Goal: Task Accomplishment & Management: Manage account settings

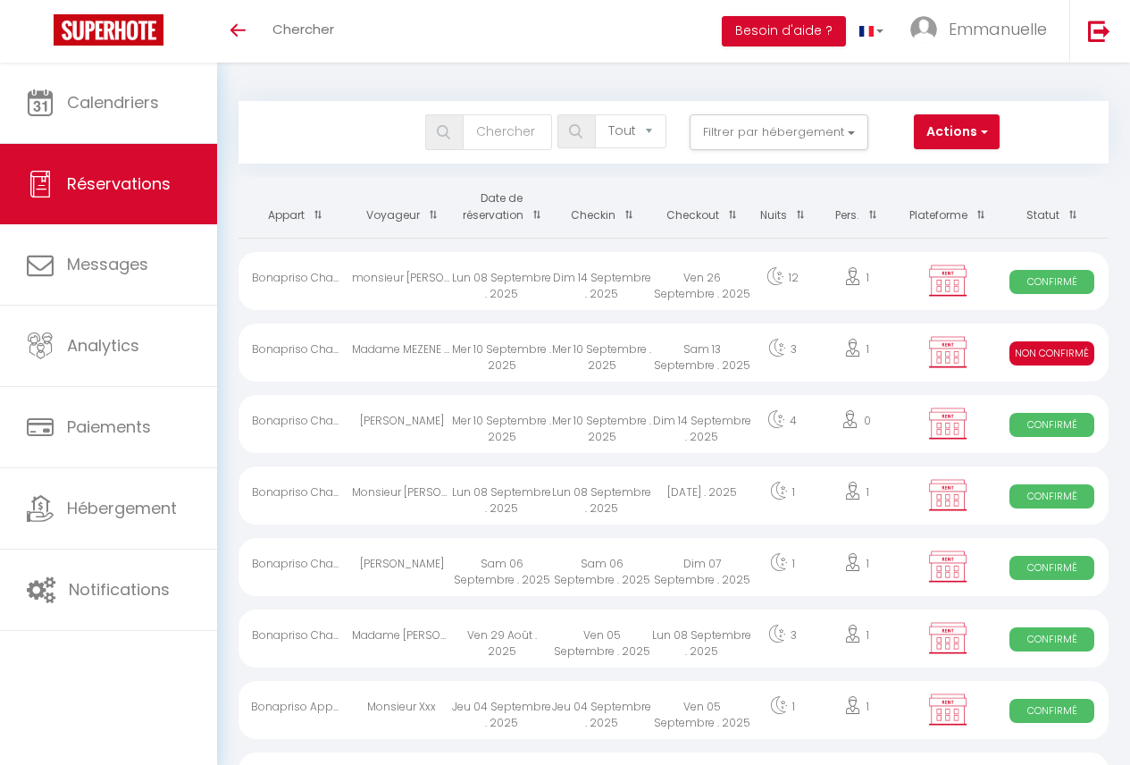
select select "not_cancelled"
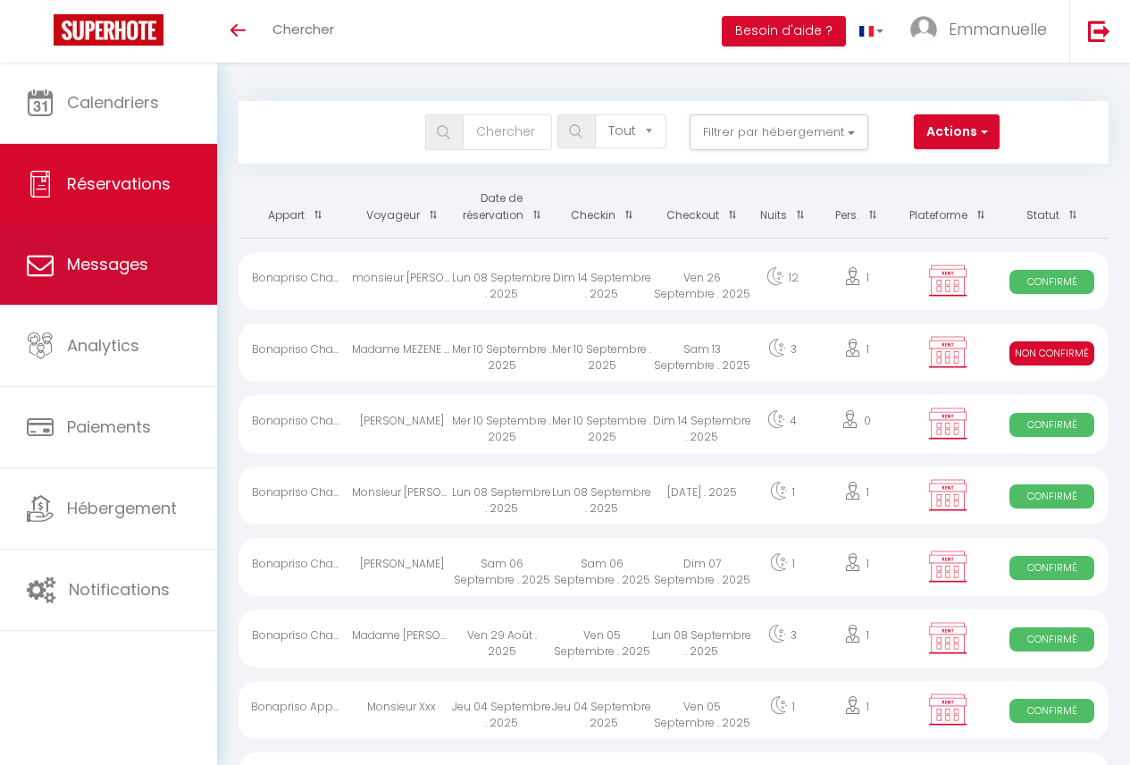
click at [96, 282] on link "Messages" at bounding box center [108, 264] width 217 height 80
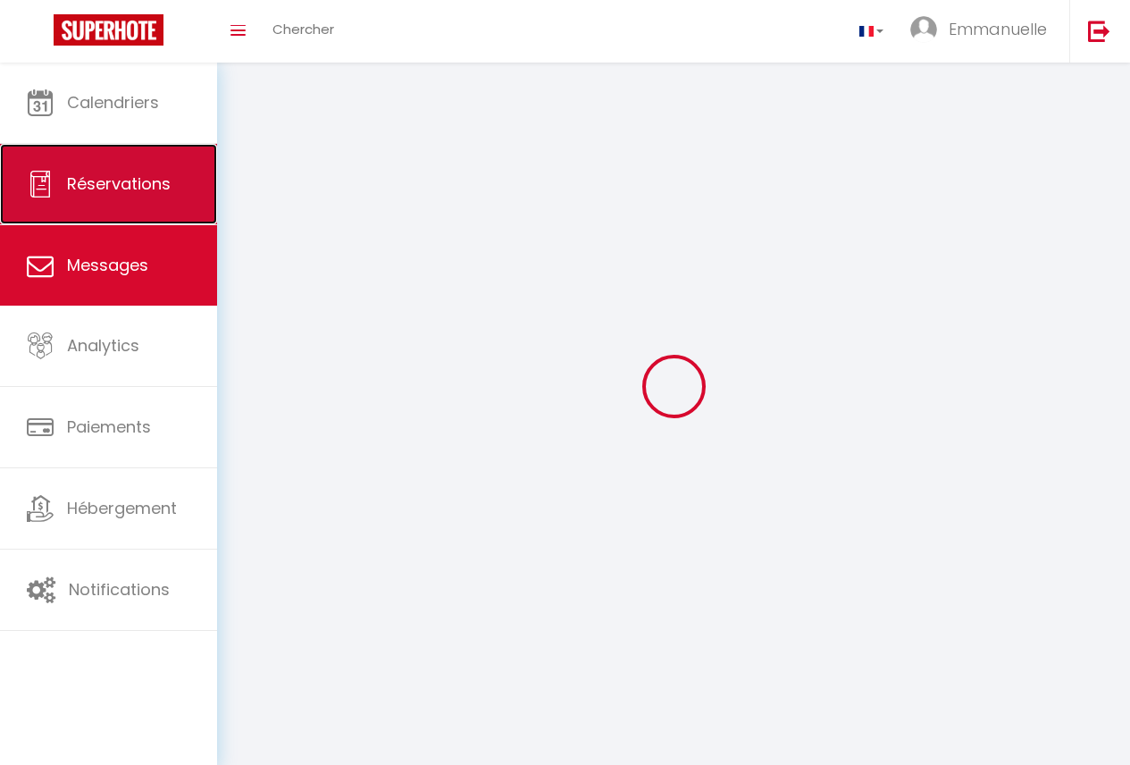
click at [108, 188] on span "Réservations" at bounding box center [119, 183] width 104 height 22
select select "not_cancelled"
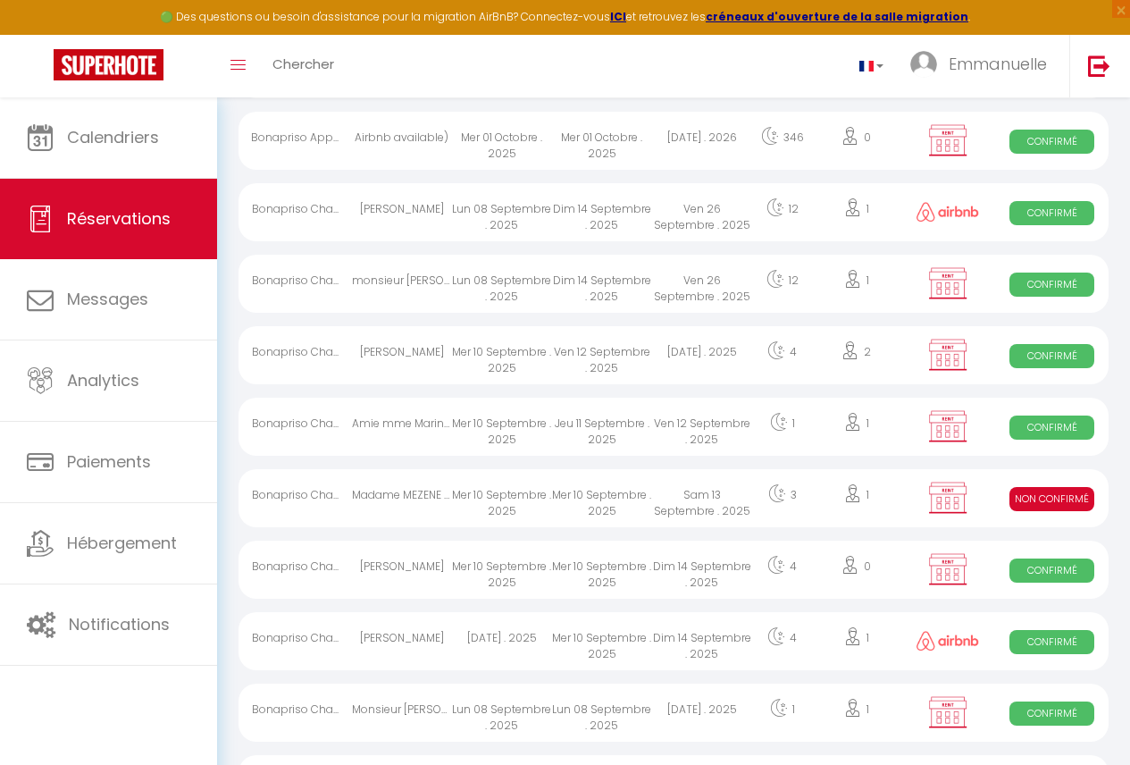
scroll to position [680, 0]
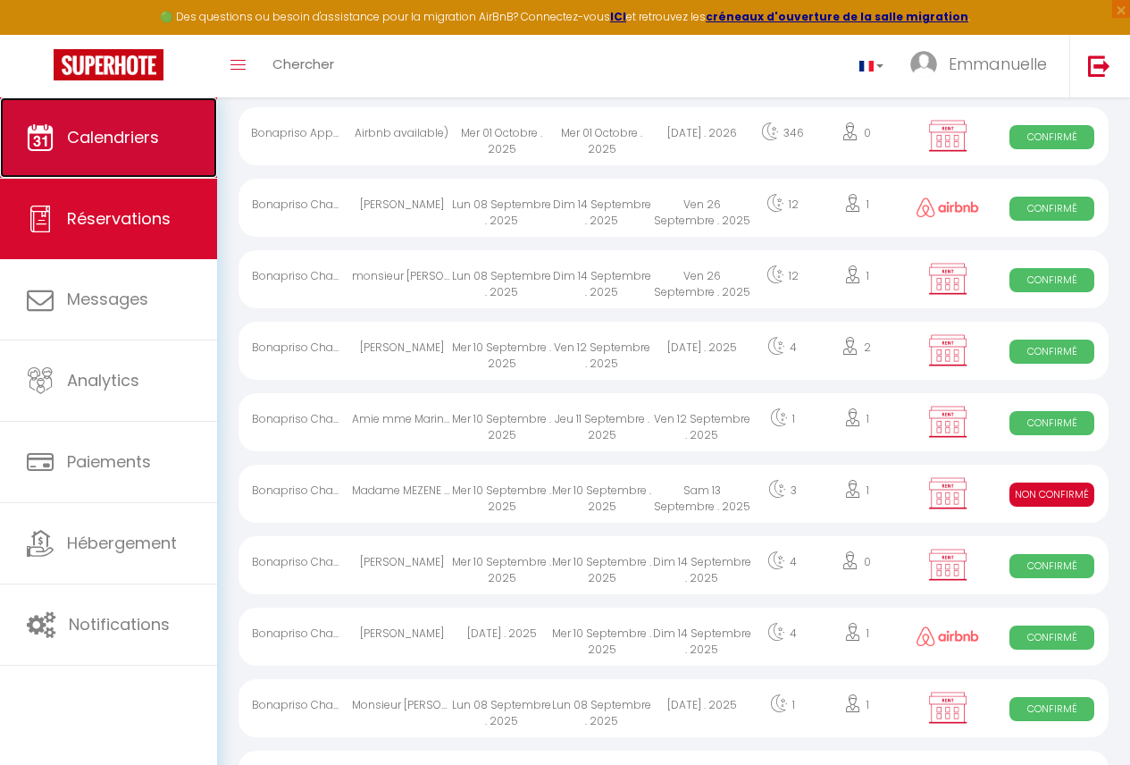
click at [155, 152] on link "Calendriers" at bounding box center [108, 137] width 217 height 80
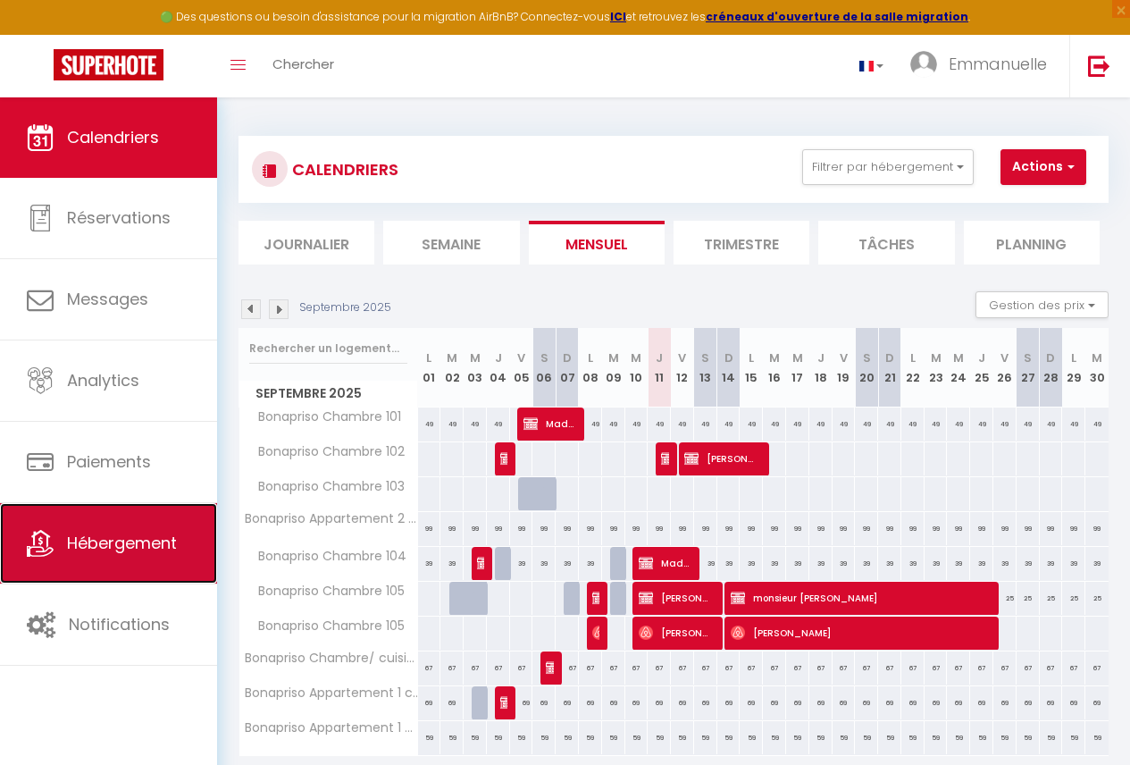
click at [99, 542] on span "Hébergement" at bounding box center [122, 543] width 110 height 22
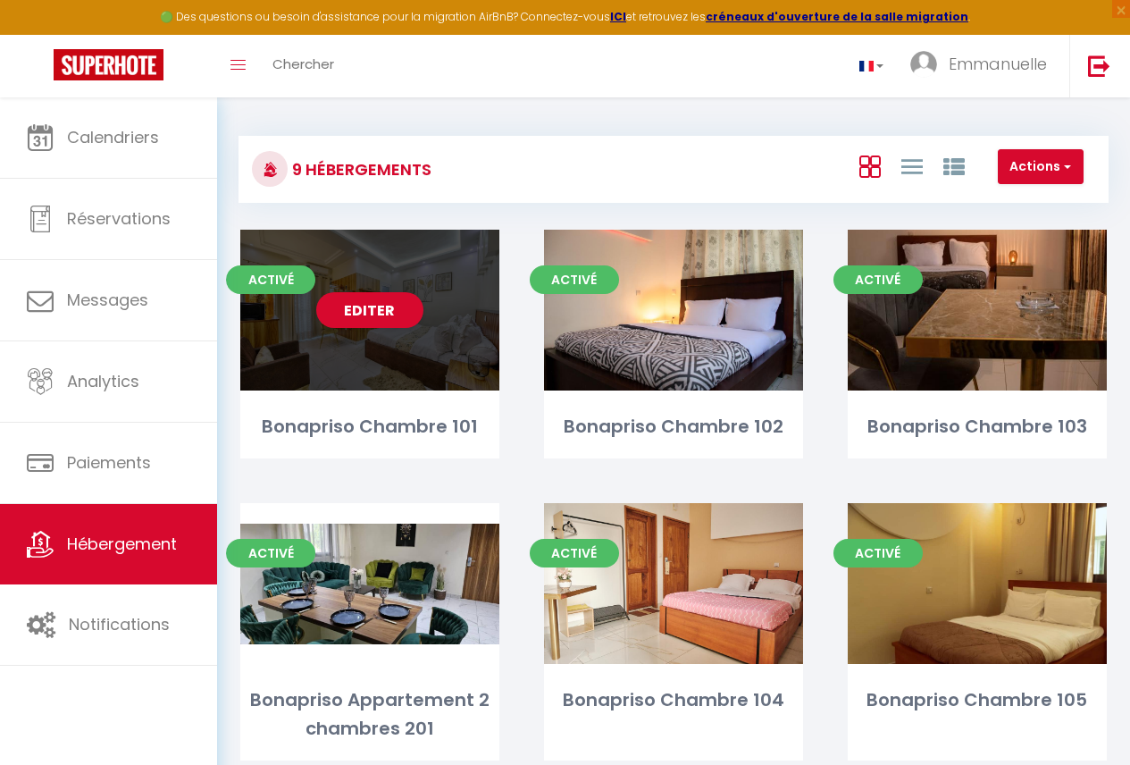
click at [422, 351] on div "Editer" at bounding box center [369, 310] width 259 height 161
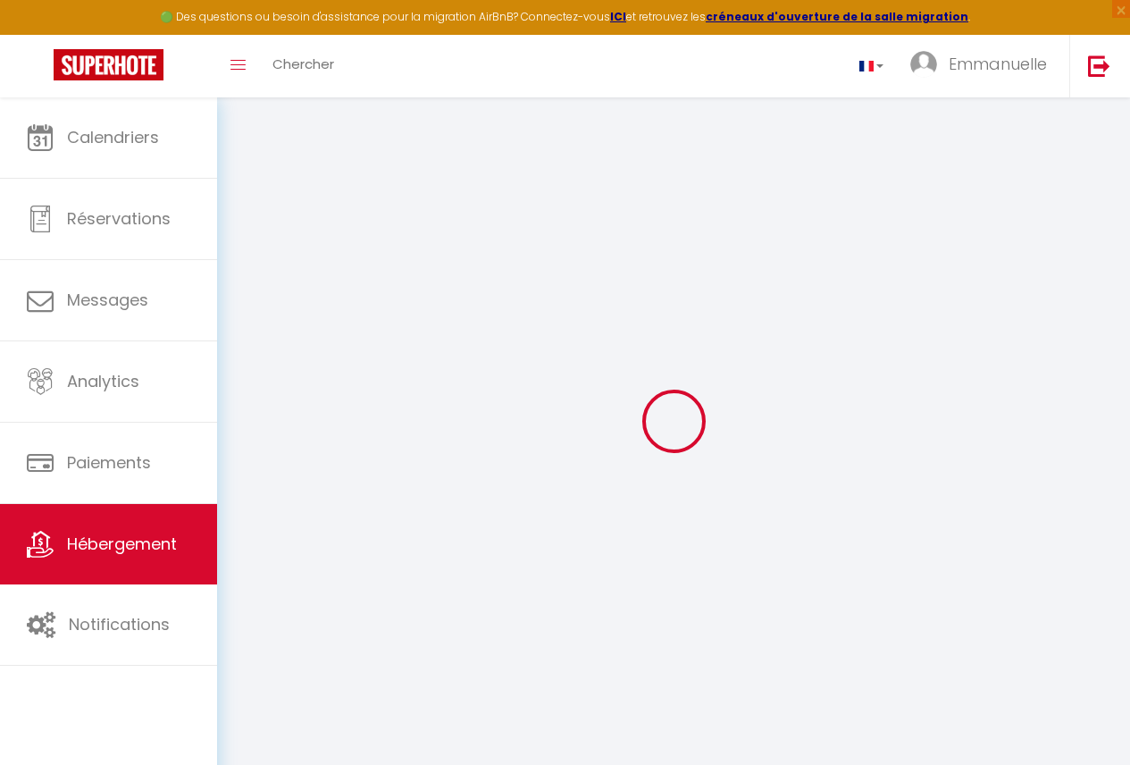
select select "15:00"
select select
select select "11:00"
select select "30"
select select "120"
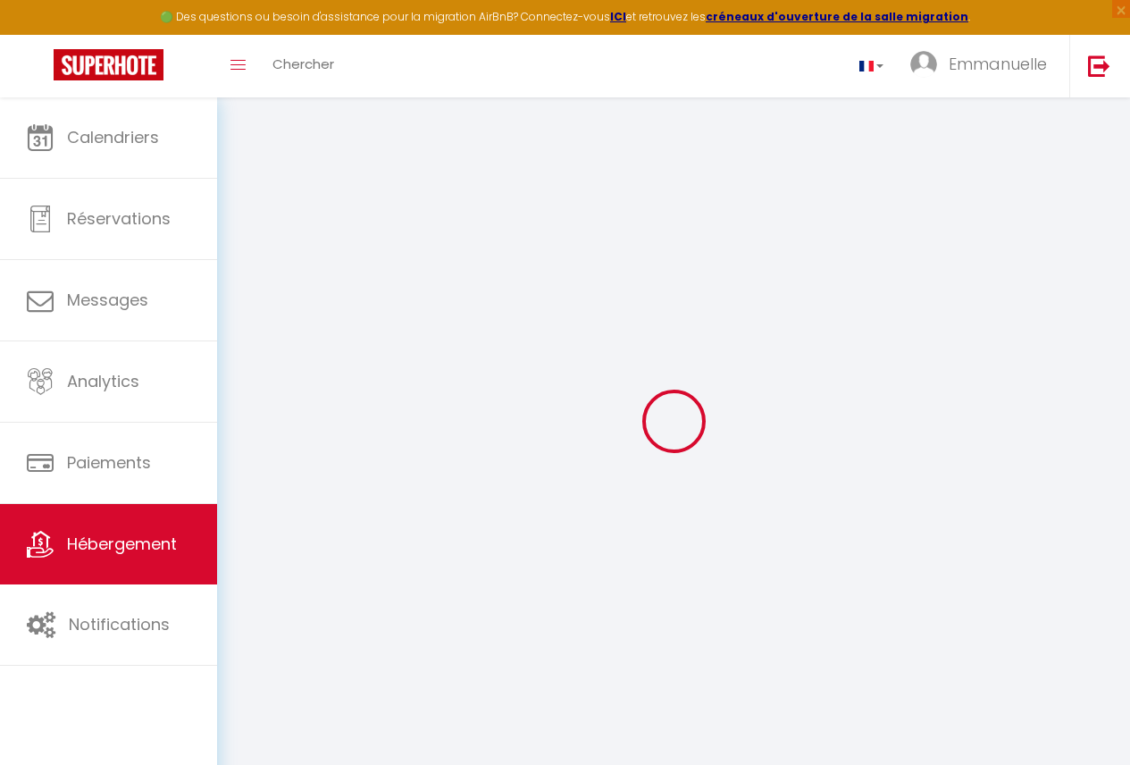
select select
checkbox input "false"
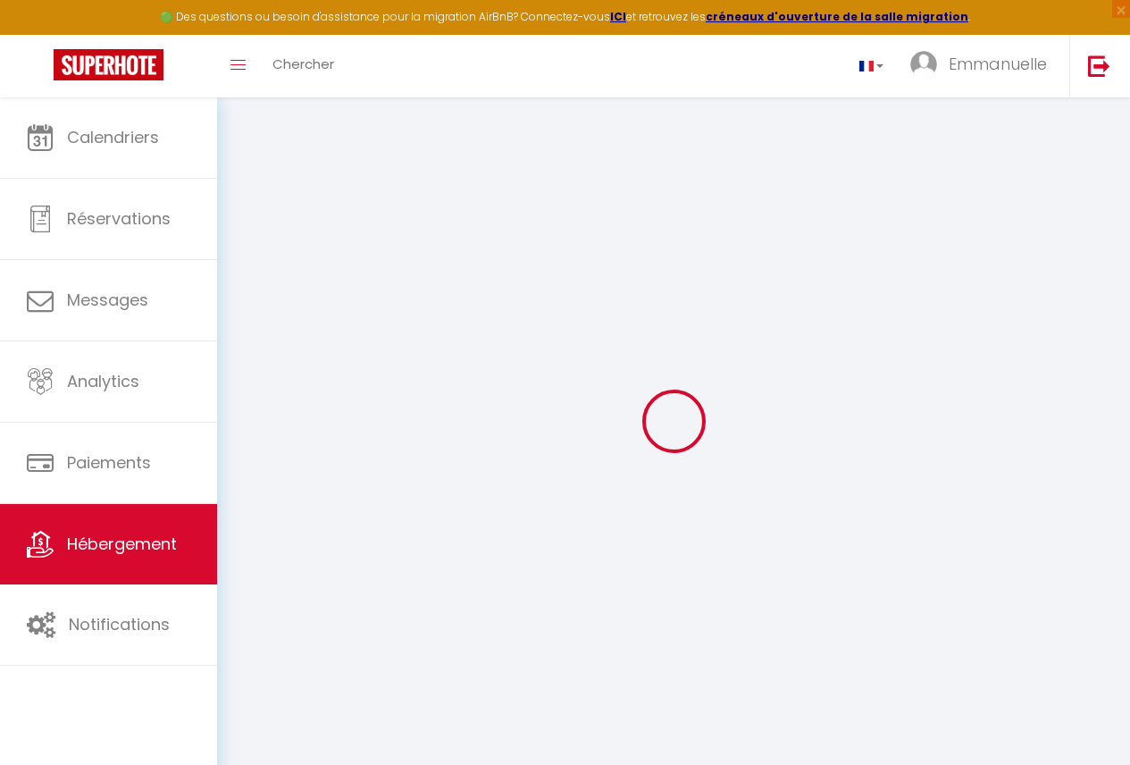
checkbox input "false"
select select
checkbox input "false"
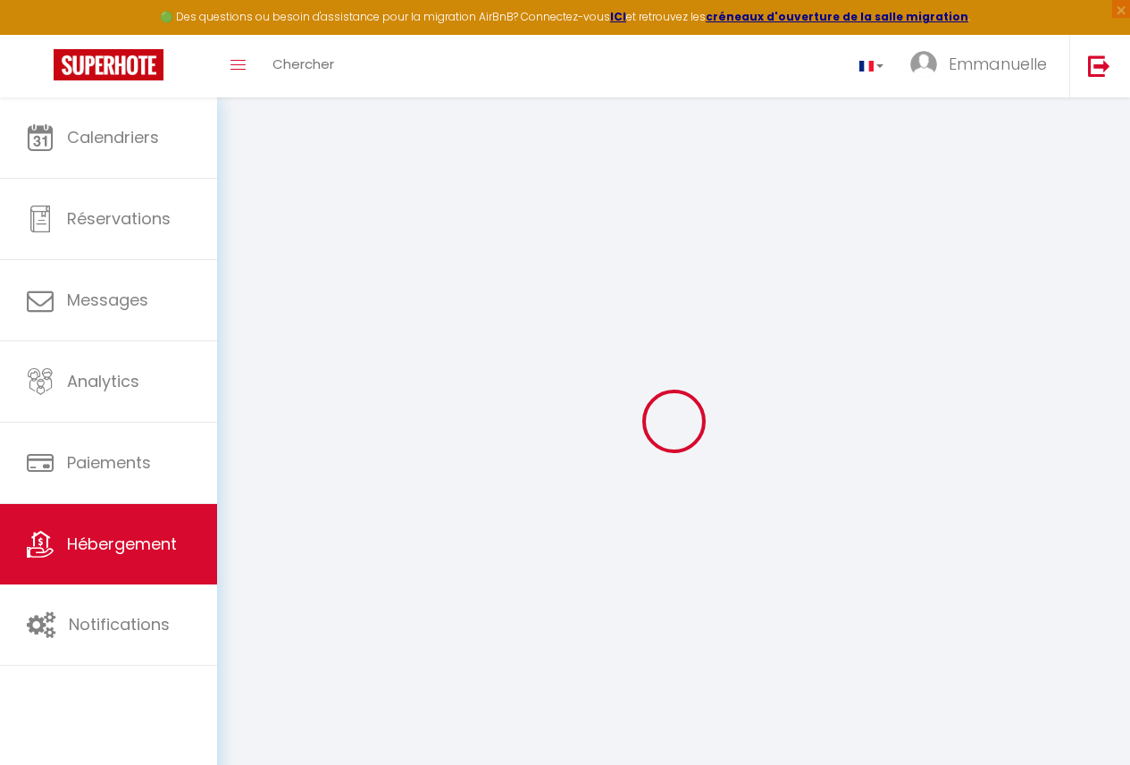
checkbox input "false"
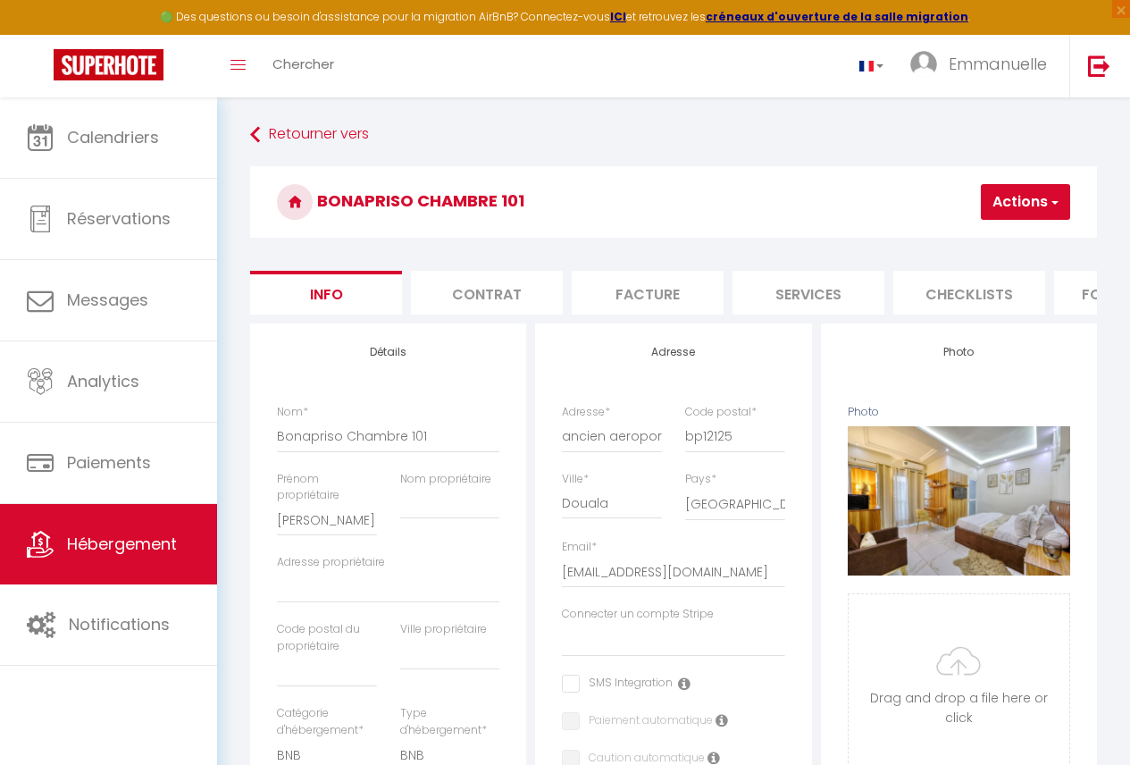
scroll to position [0, 761]
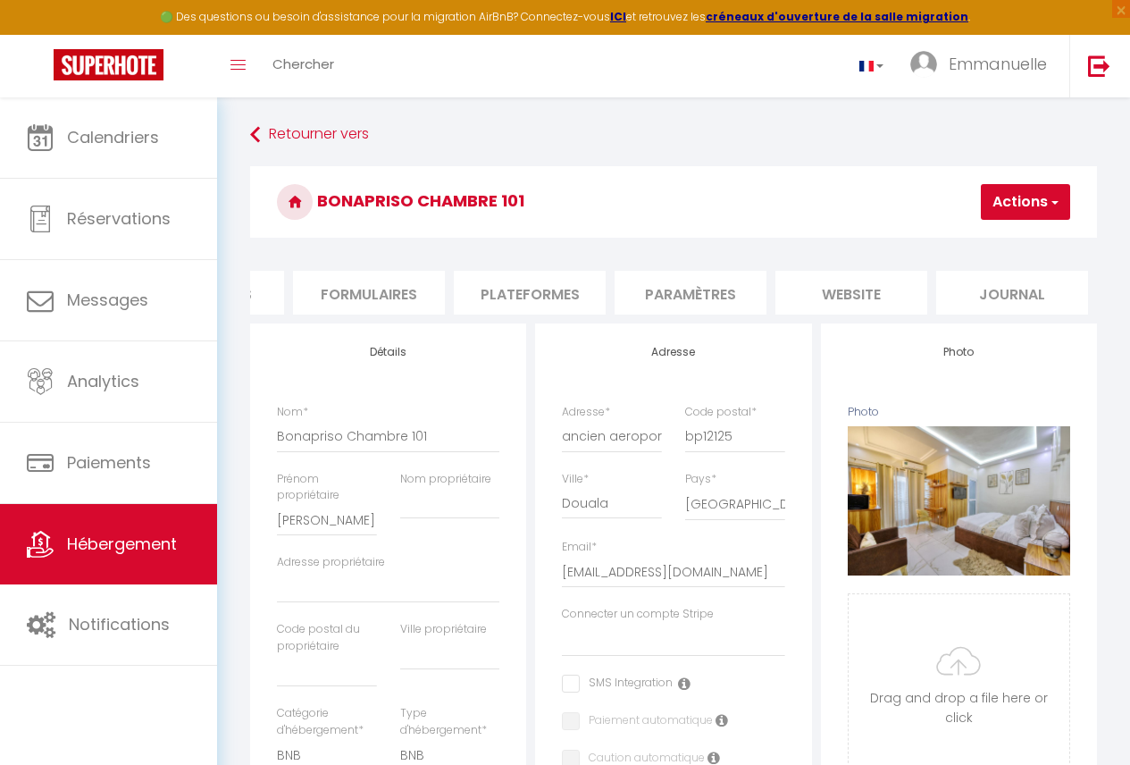
click at [544, 303] on li "Plateformes" at bounding box center [530, 293] width 152 height 44
select select
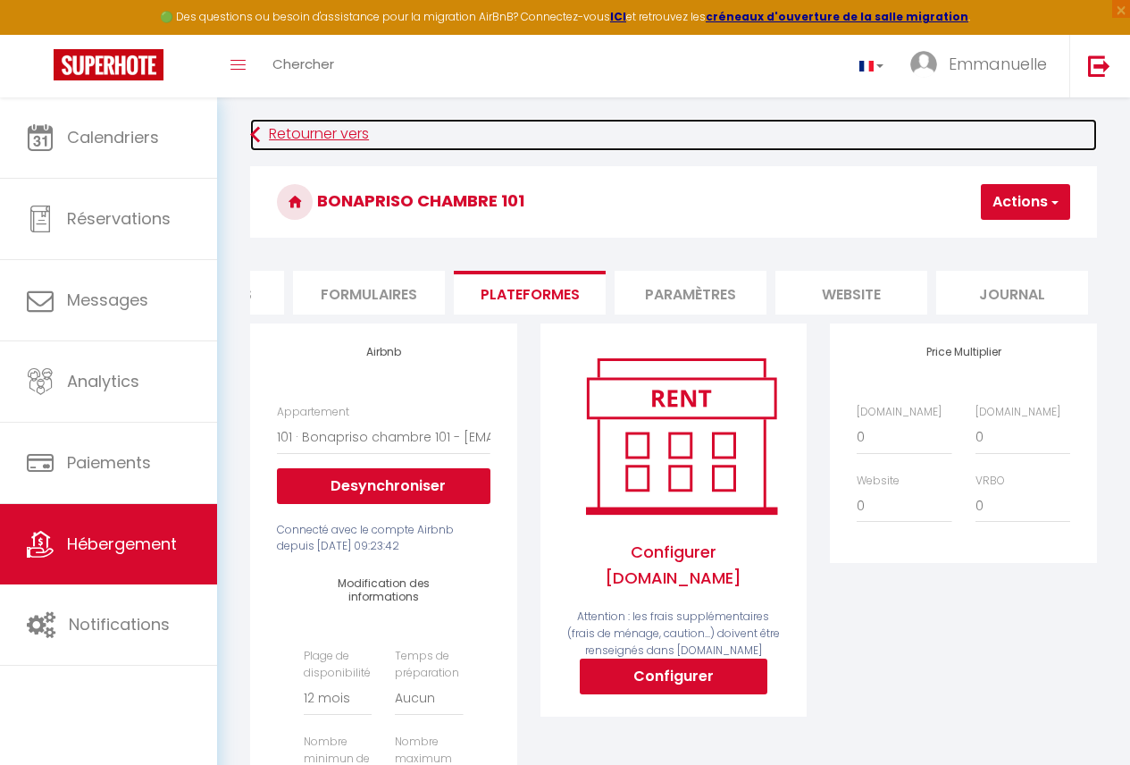
click at [294, 131] on link "Retourner vers" at bounding box center [673, 135] width 847 height 32
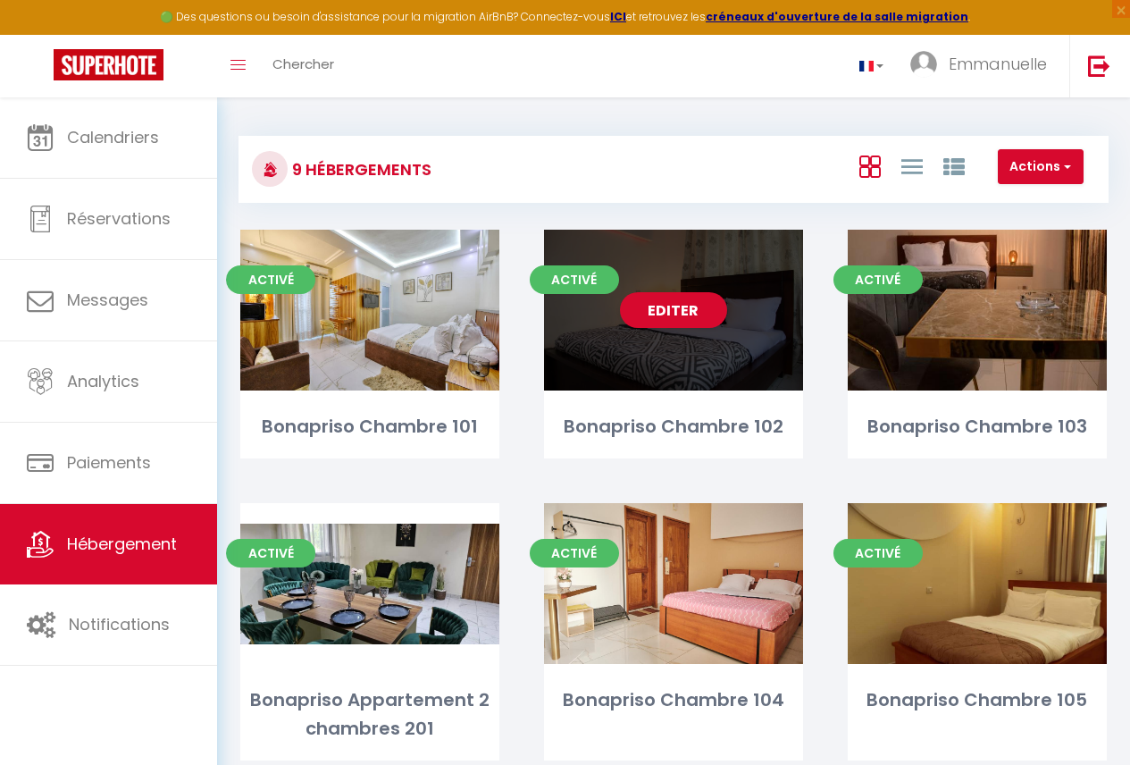
click at [746, 329] on div "Editer" at bounding box center [673, 310] width 259 height 161
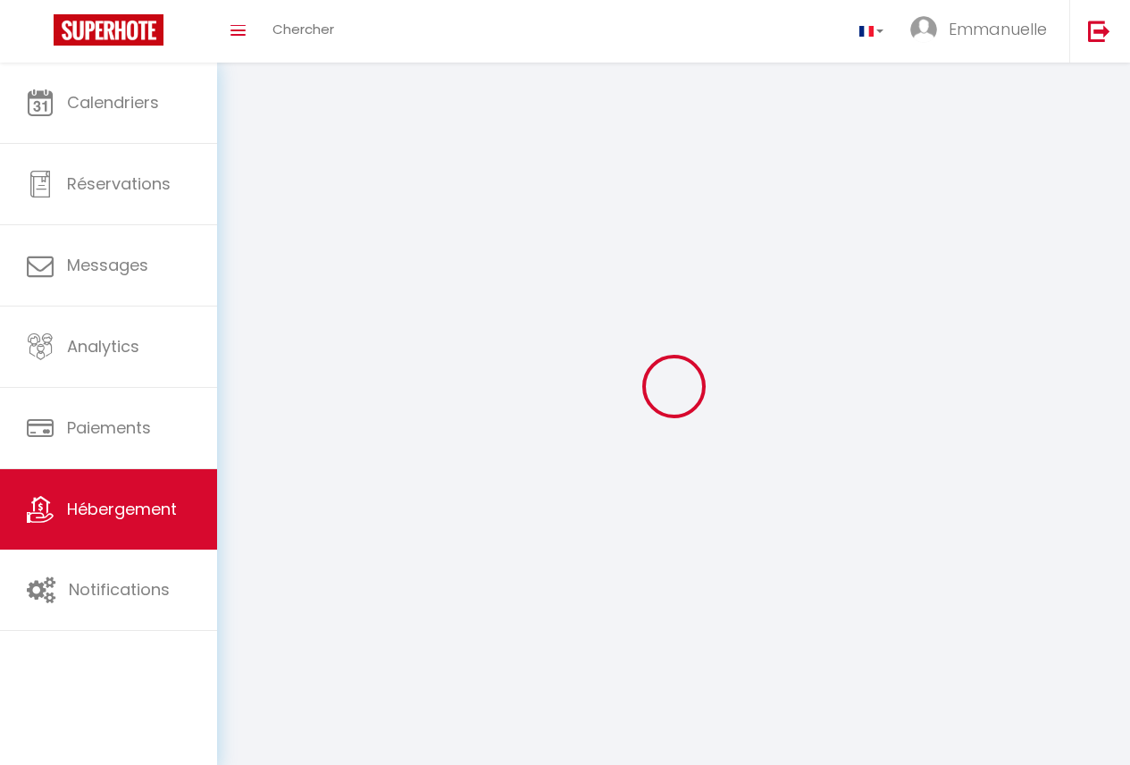
select select "1"
select select "28"
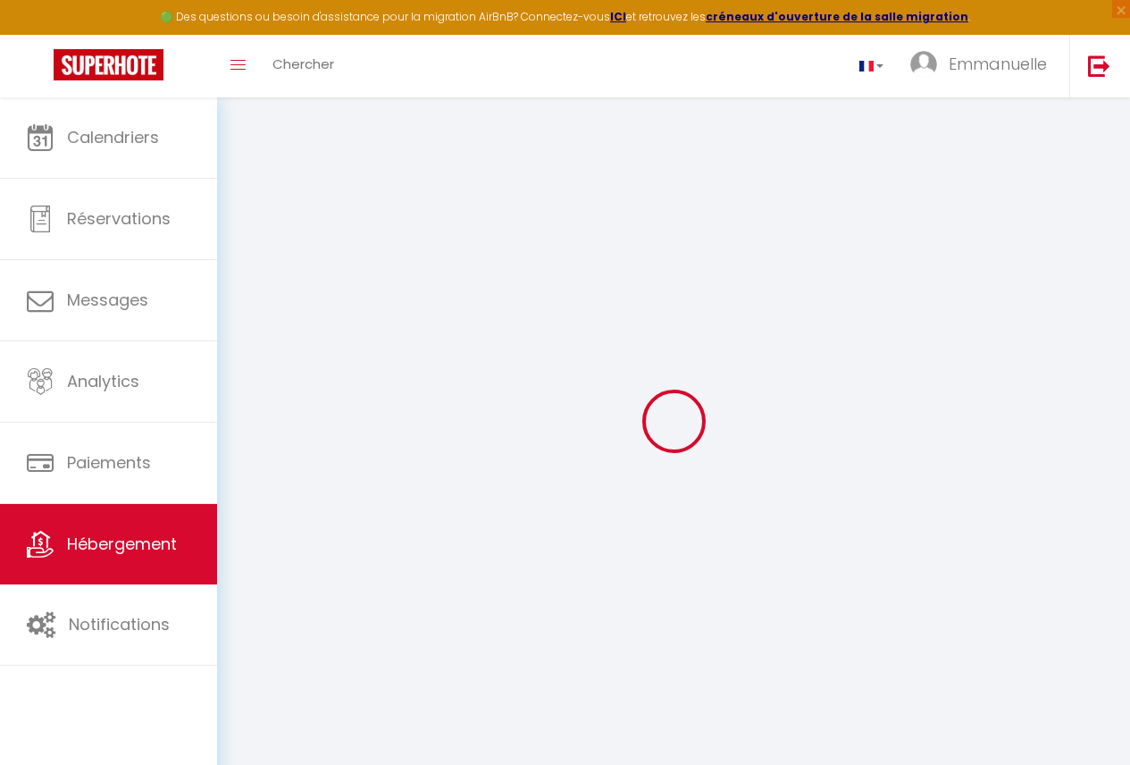
select select
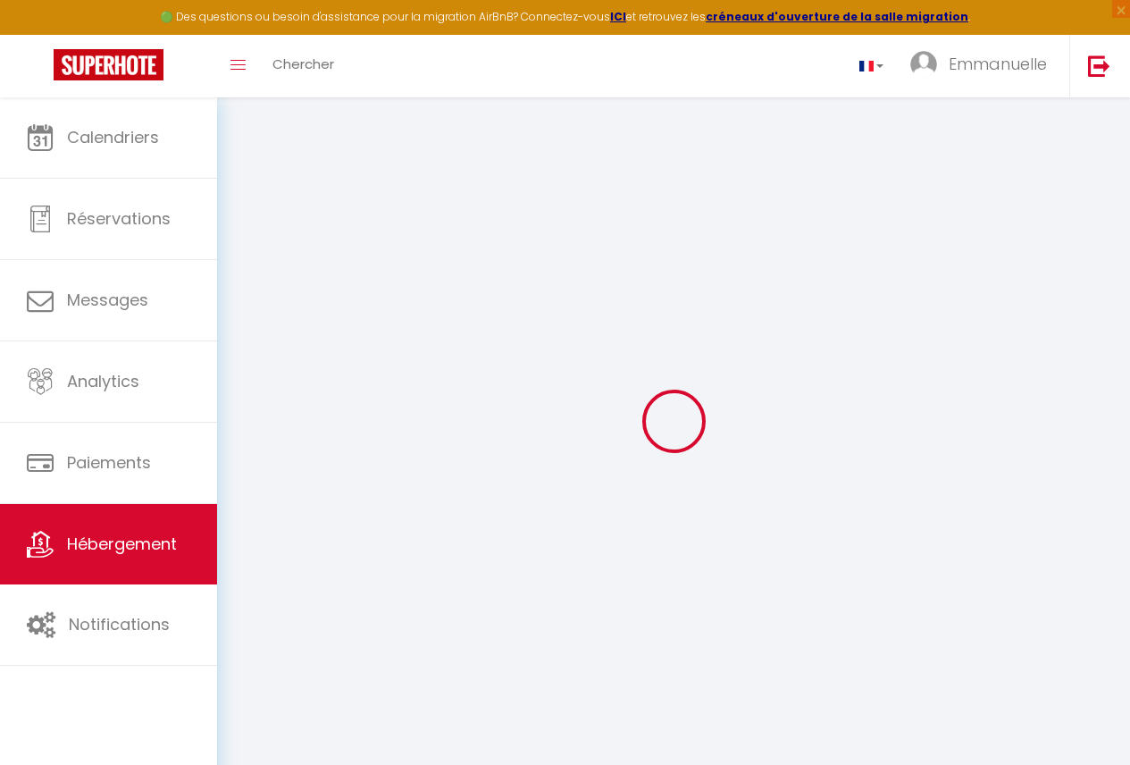
select select
checkbox input "false"
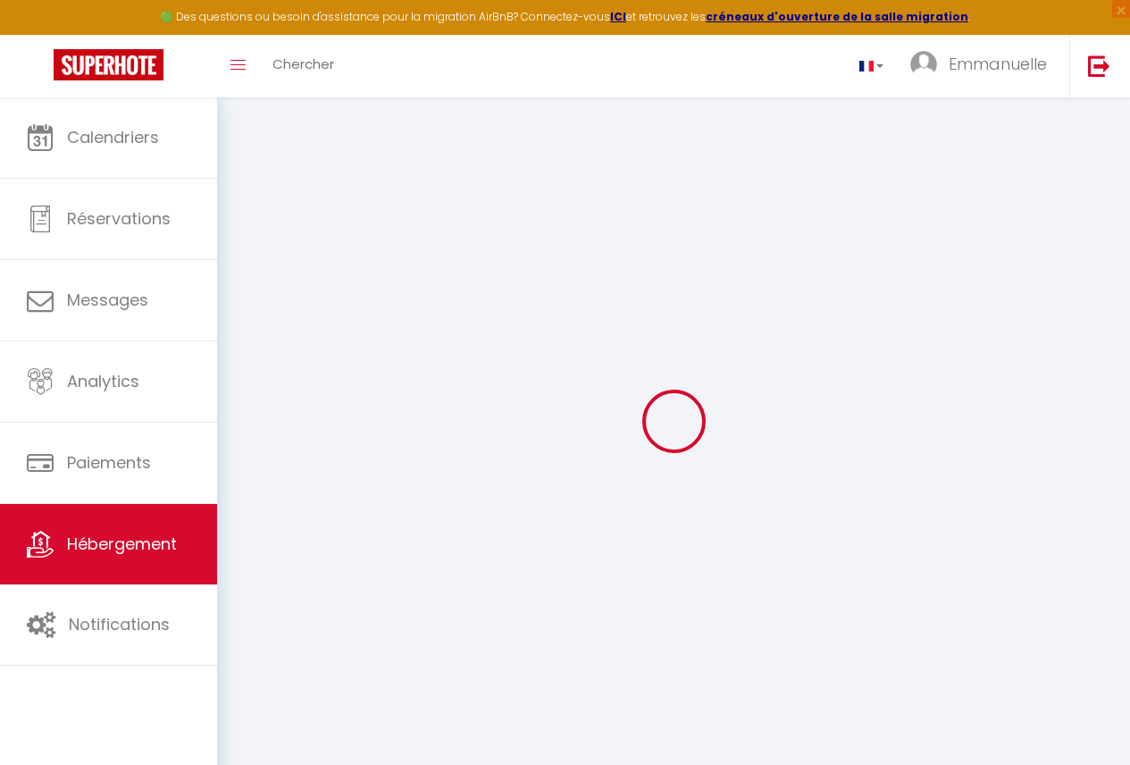
select select
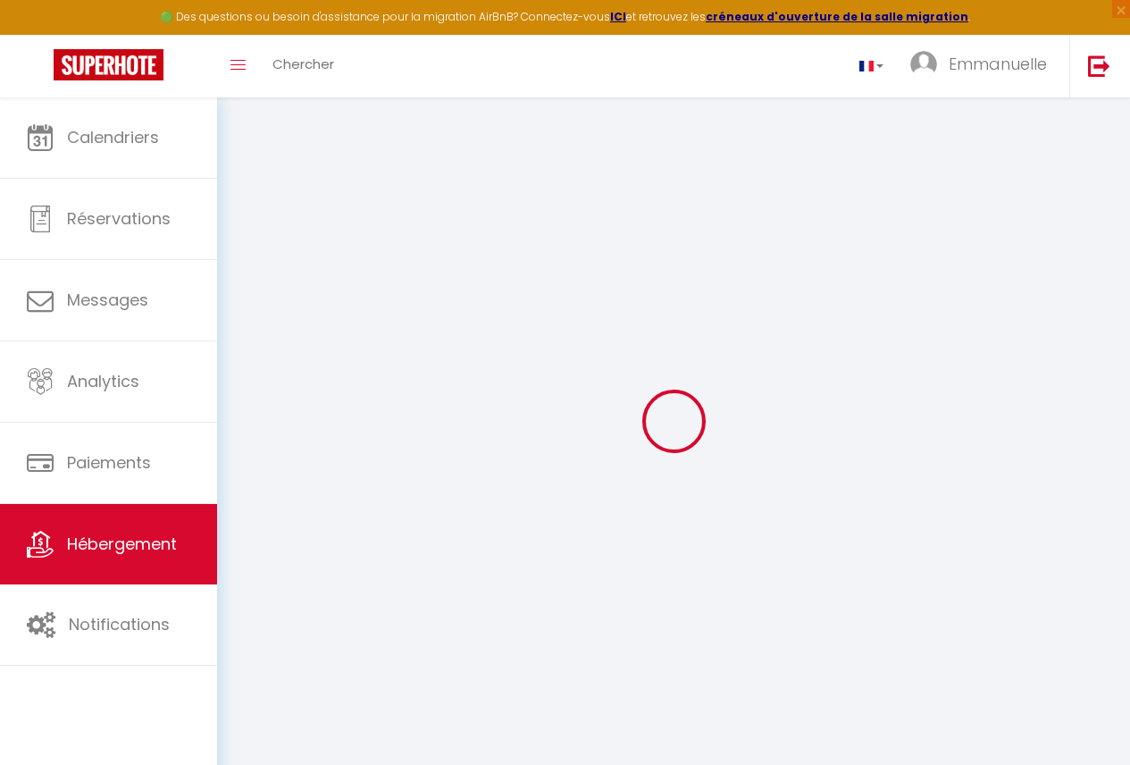
select select
checkbox input "false"
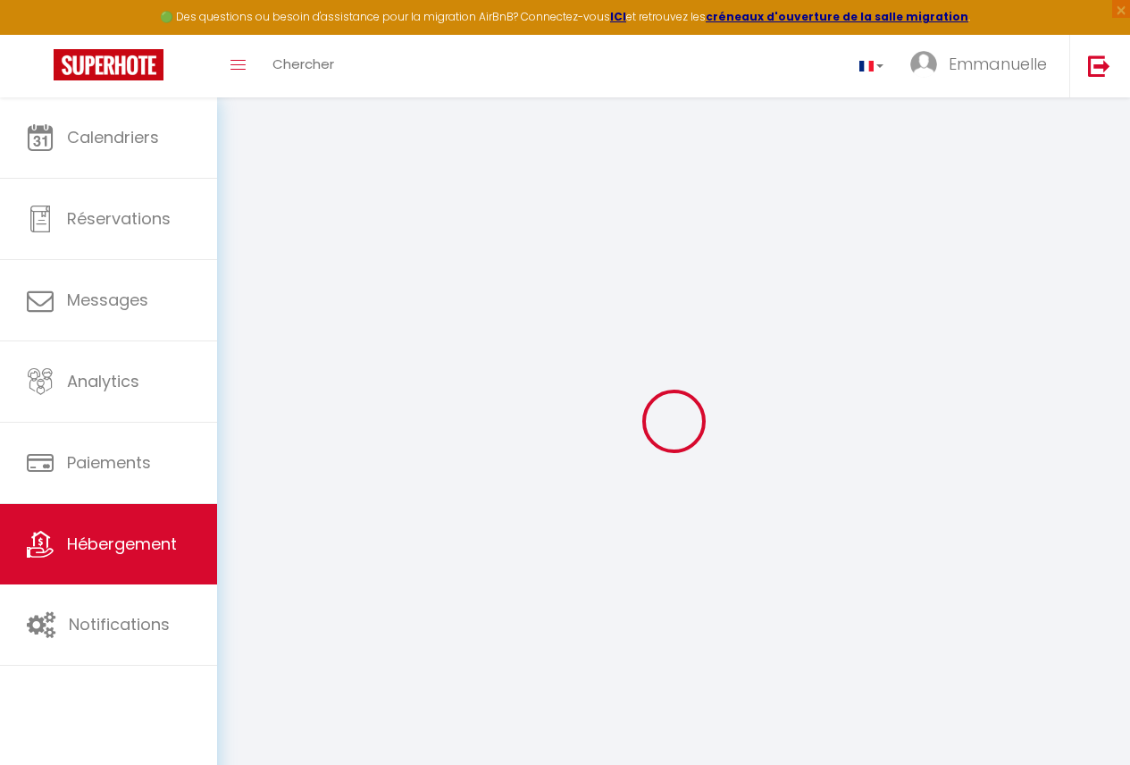
checkbox input "false"
select select
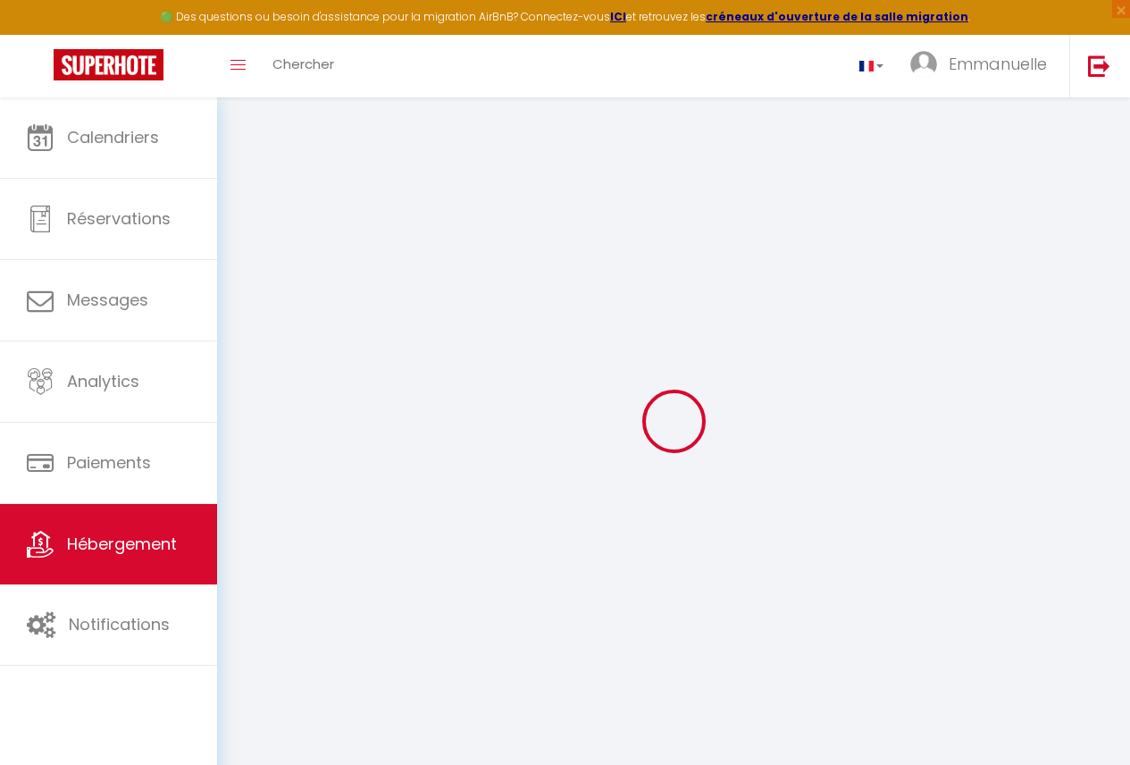
select select
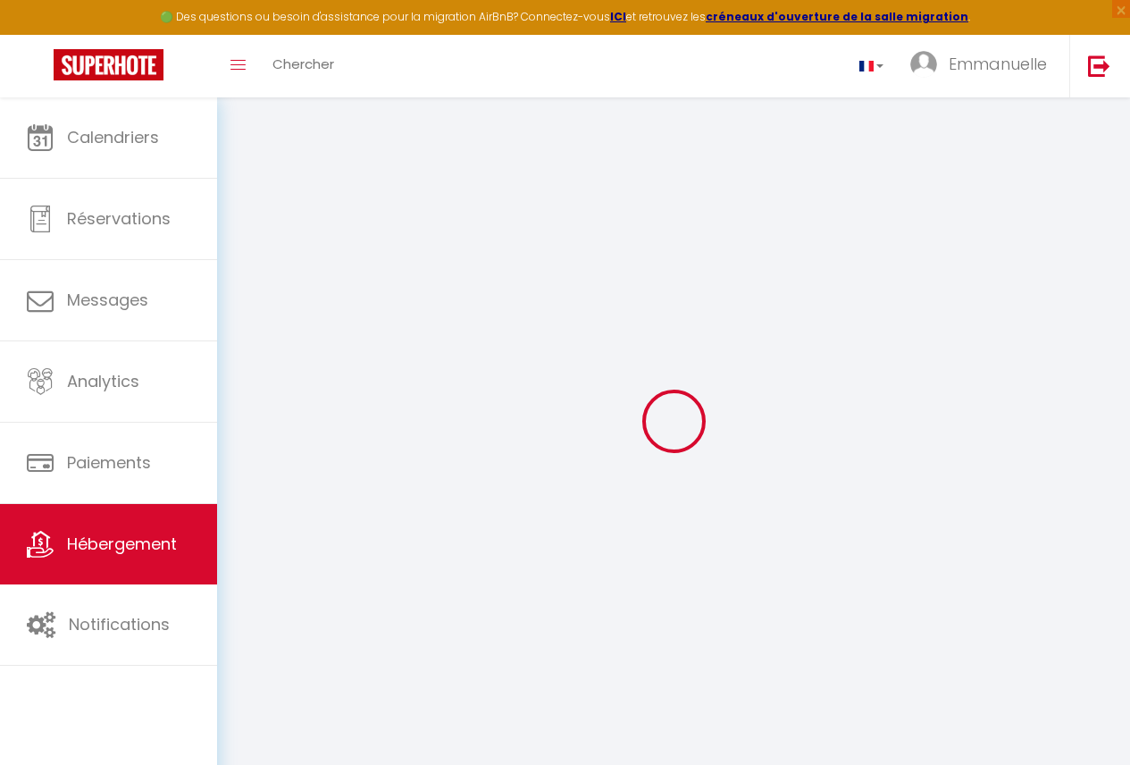
checkbox input "false"
select select
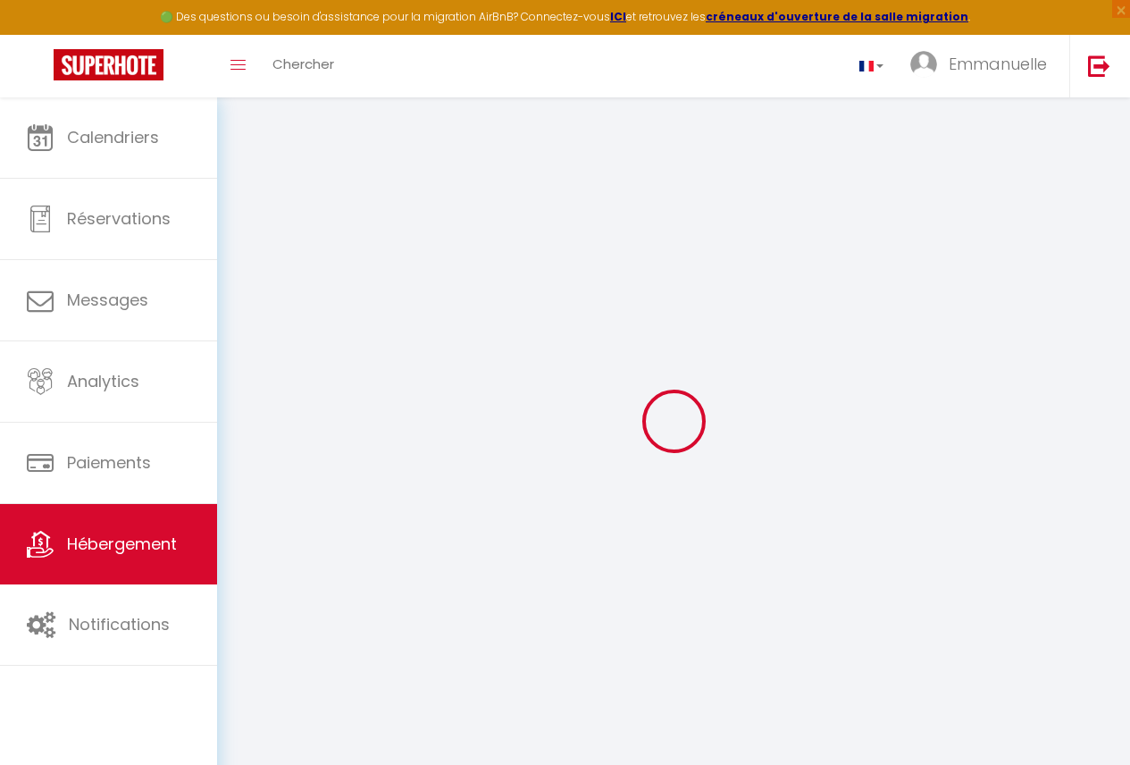
select select
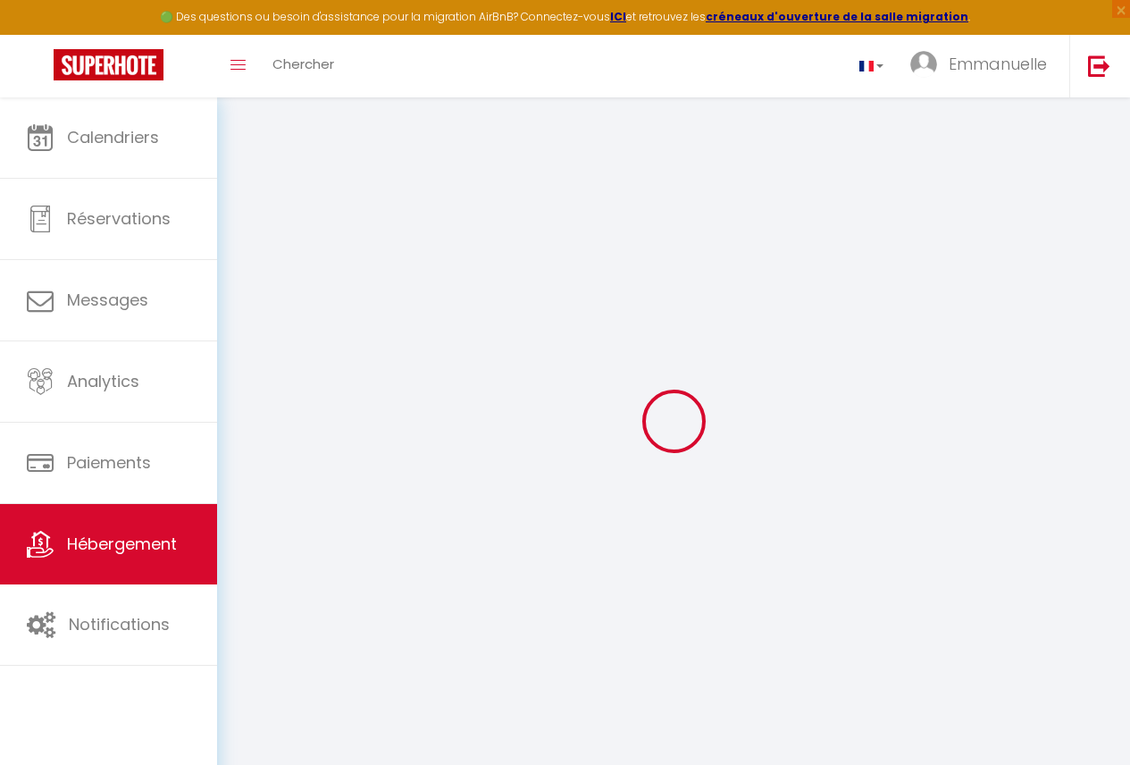
select select
checkbox input "false"
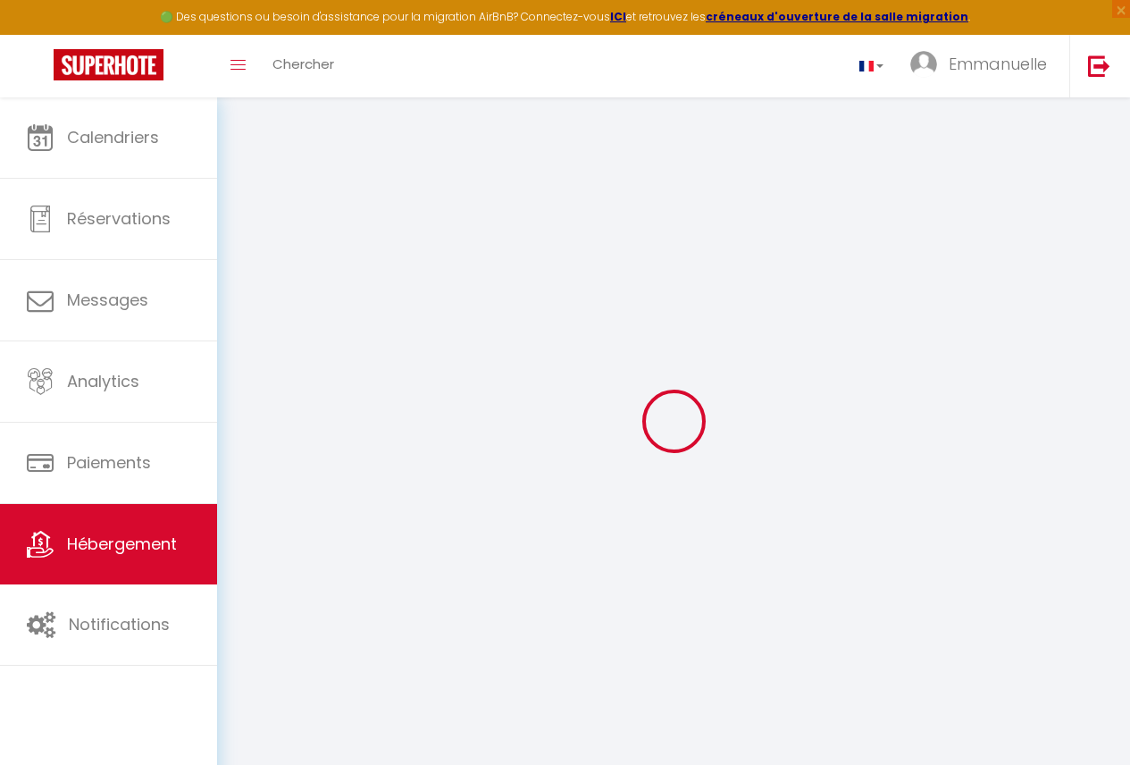
checkbox input "false"
select select
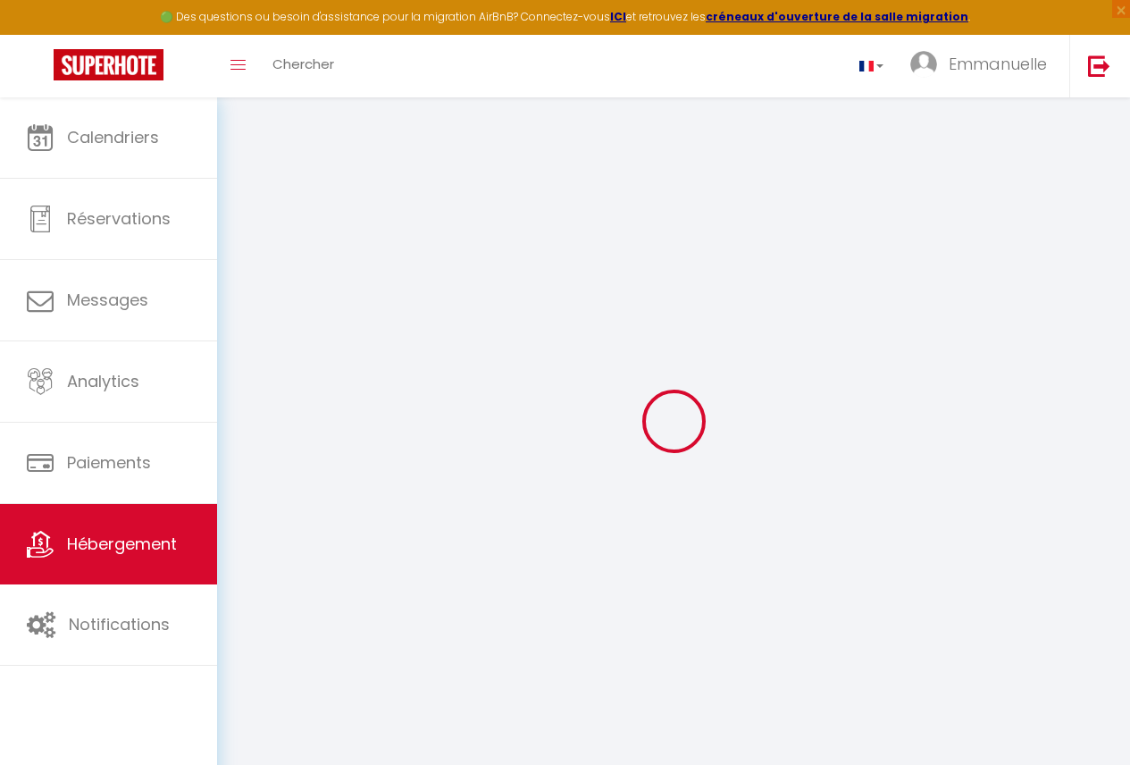
select select
checkbox input "false"
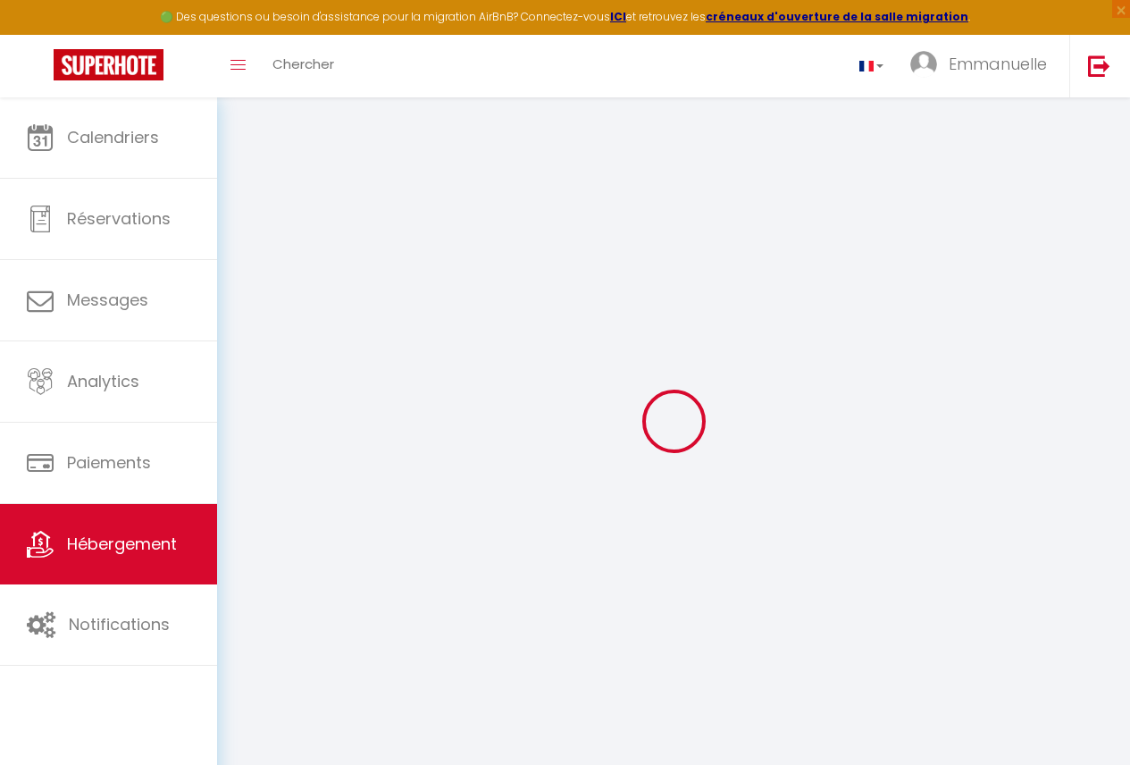
checkbox input "false"
select select
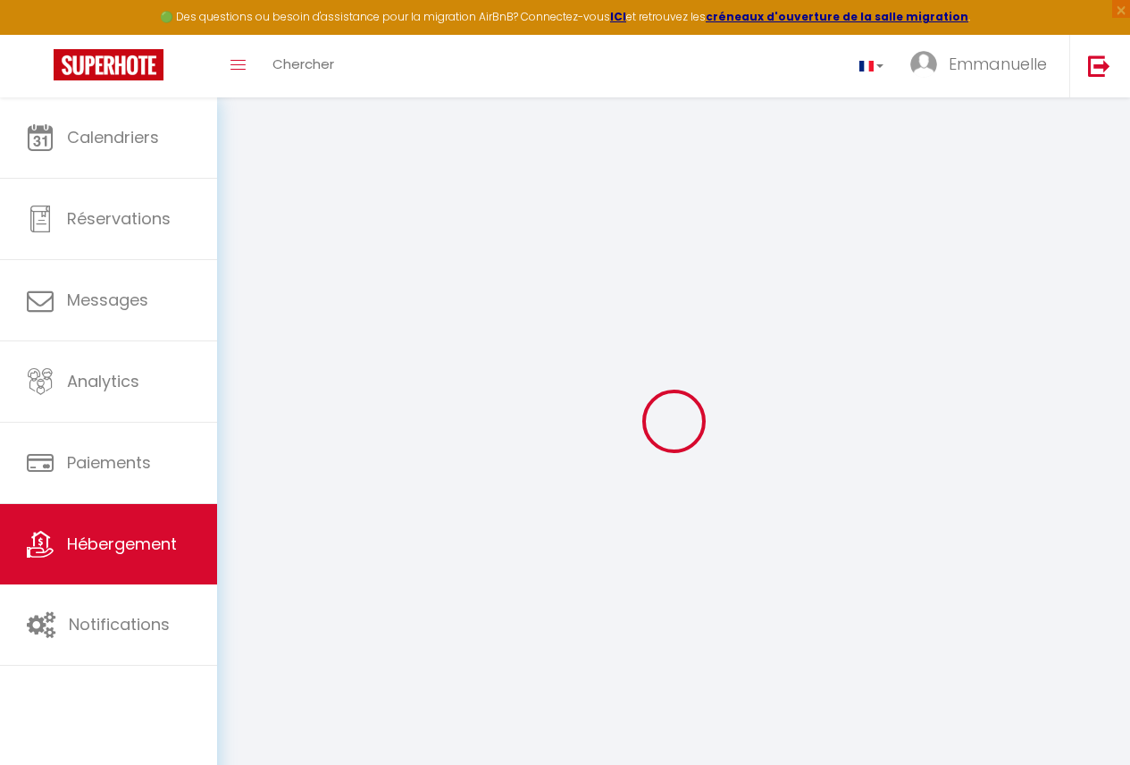
type input "Bonapriso Chambre 102"
type input "[PERSON_NAME]"
select select "bnb"
select select "2"
type input "38"
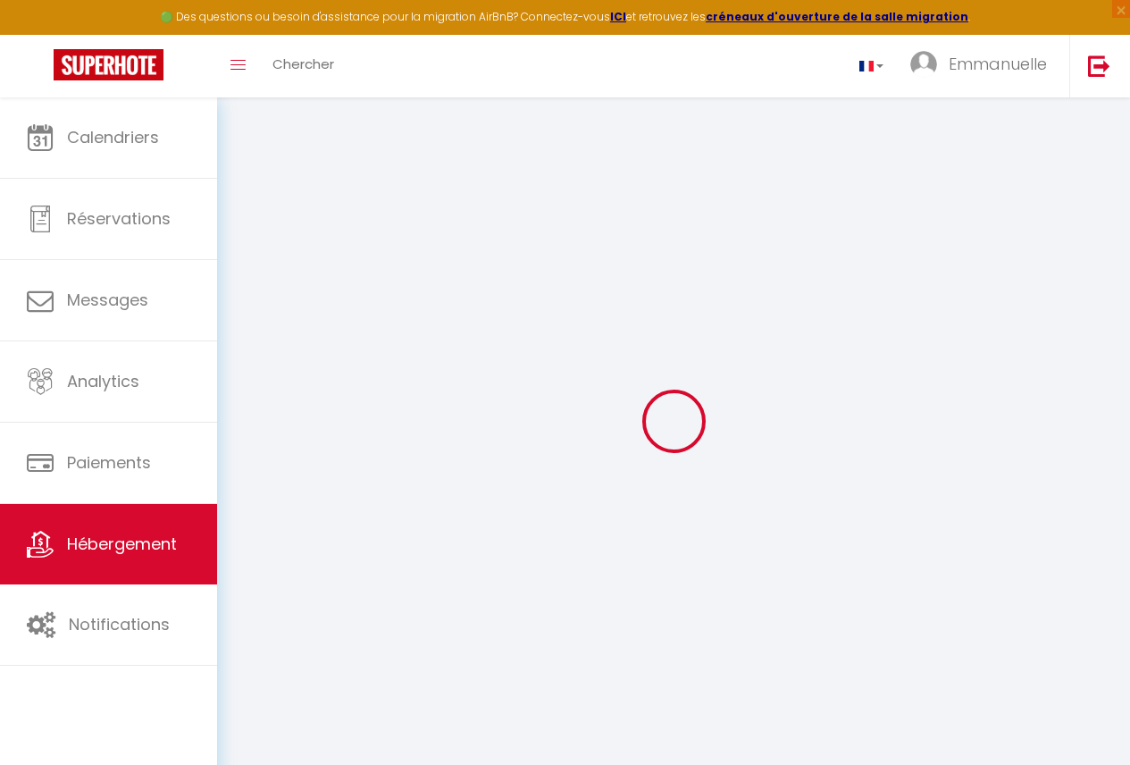
select select
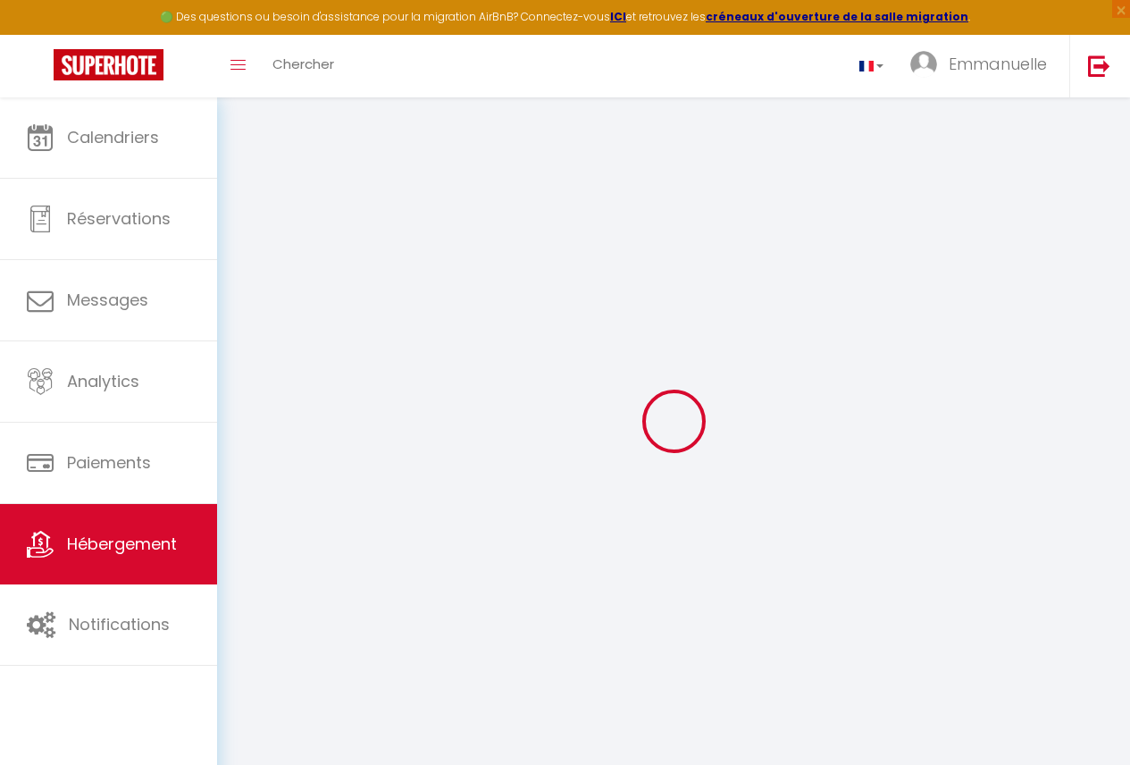
type input "entree energy club"
type input "BP12125"
type input "douala"
select select "39"
type input "[EMAIL_ADDRESS][DOMAIN_NAME]"
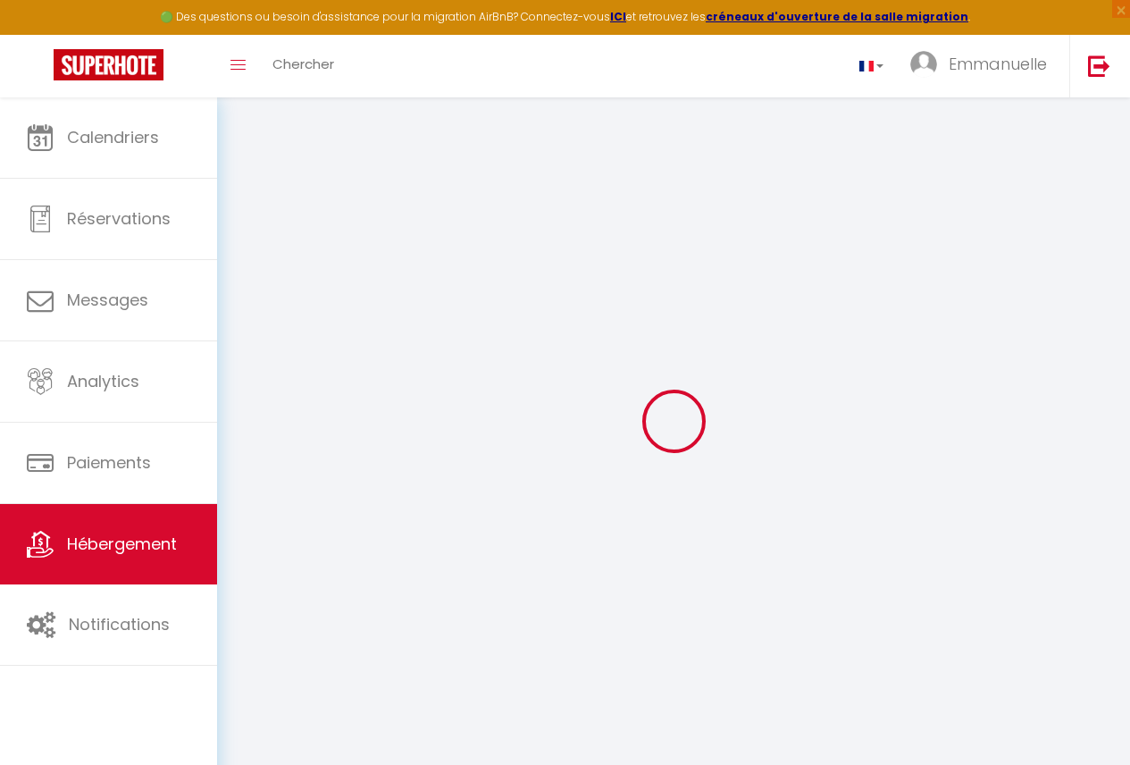
select select
checkbox input "false"
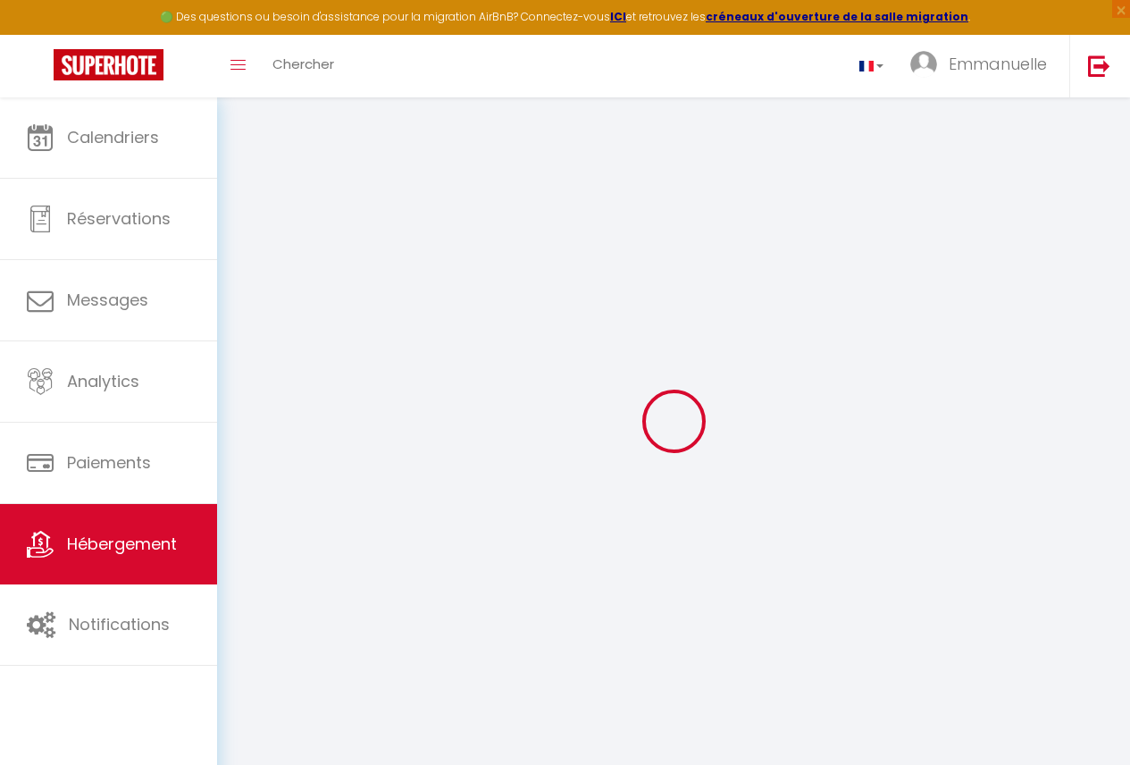
select select
type input "0"
select select
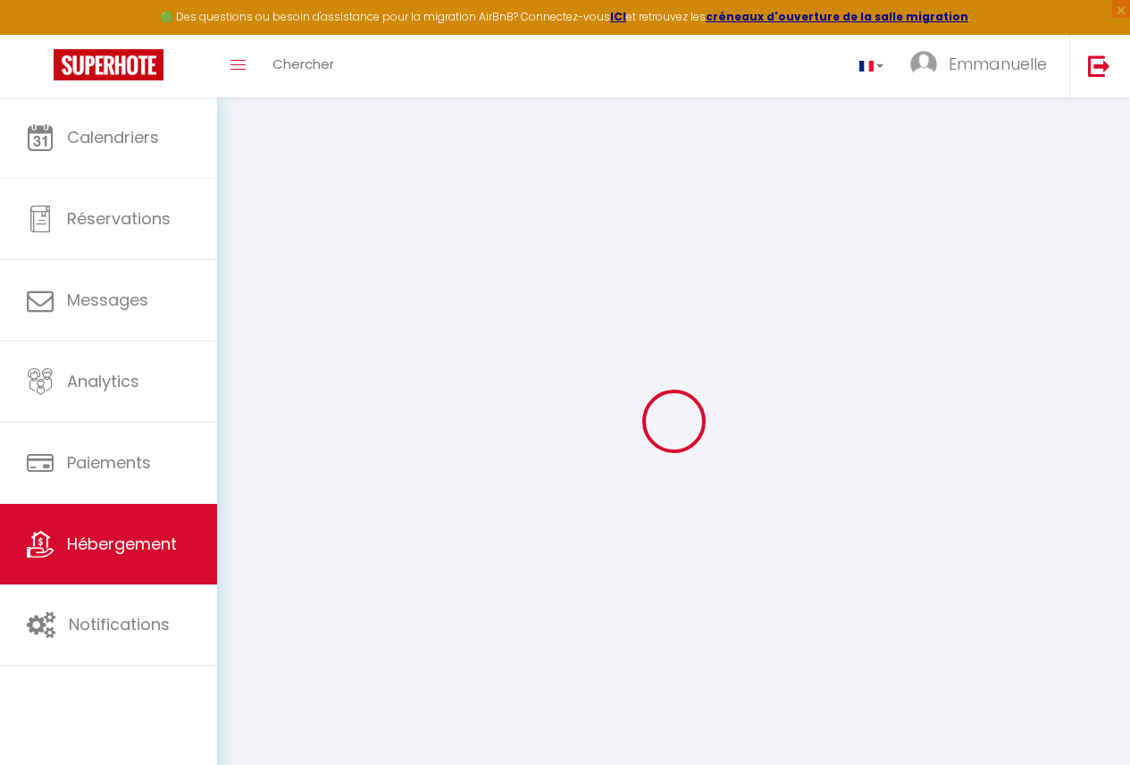
select select
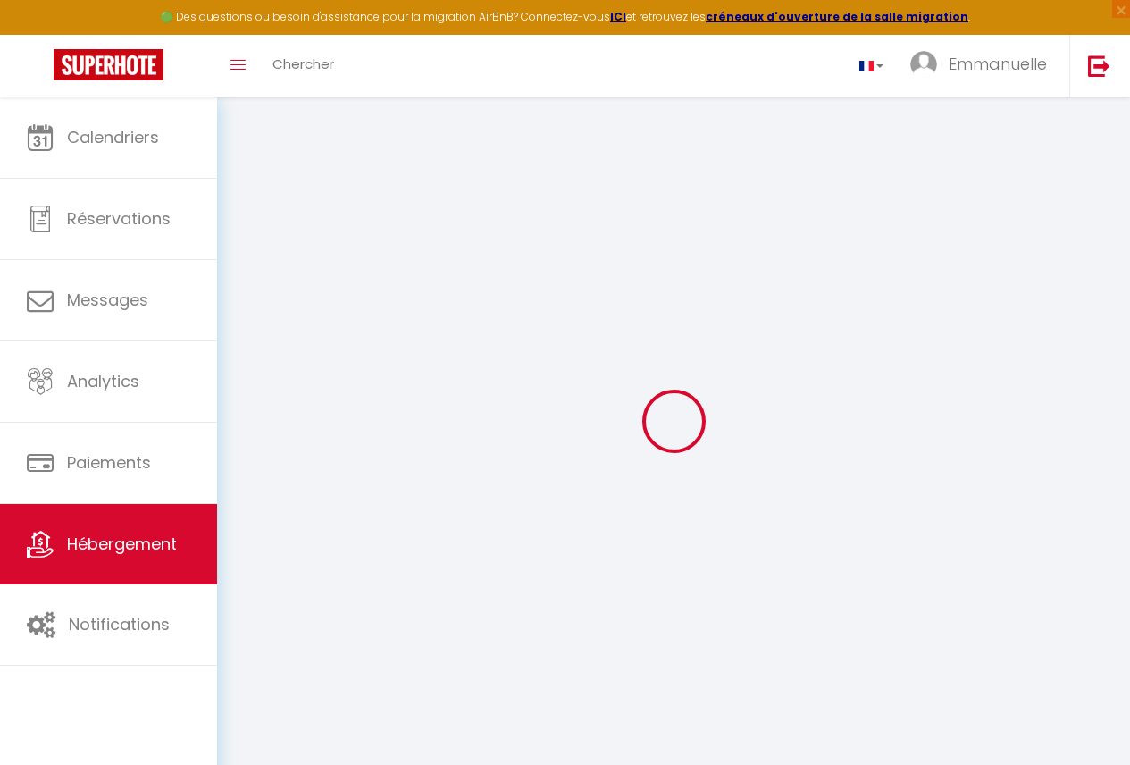
checkbox input "false"
select select
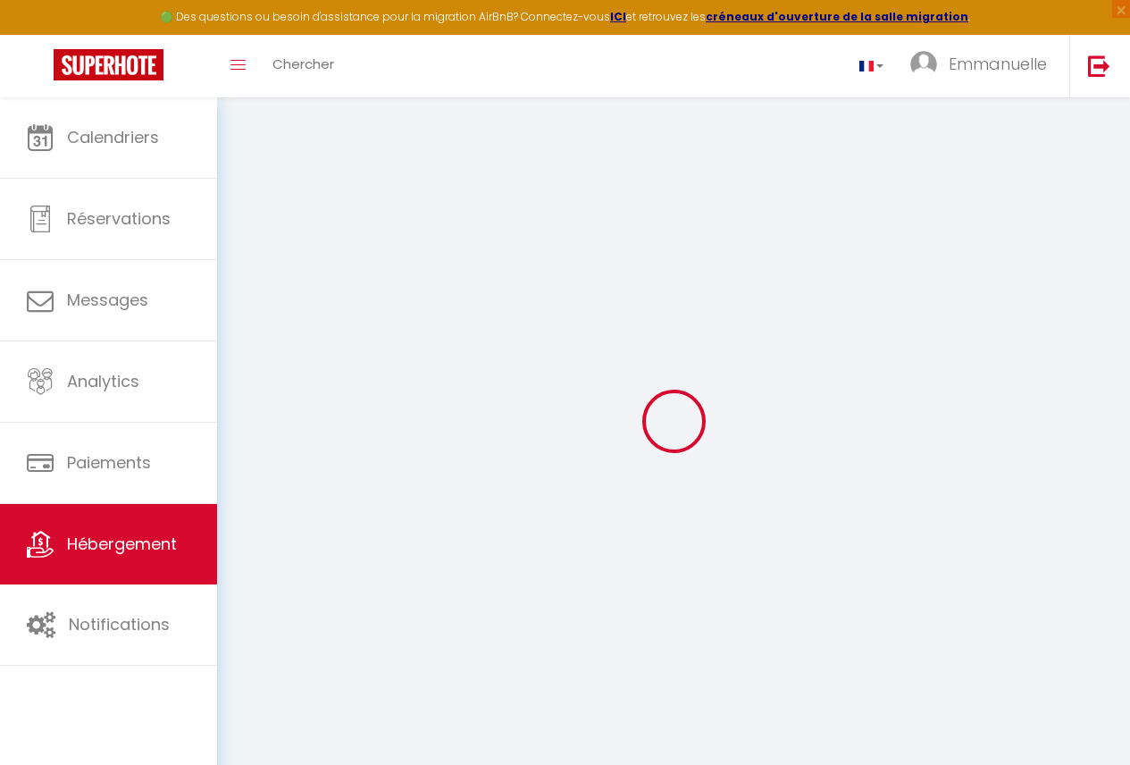
select select
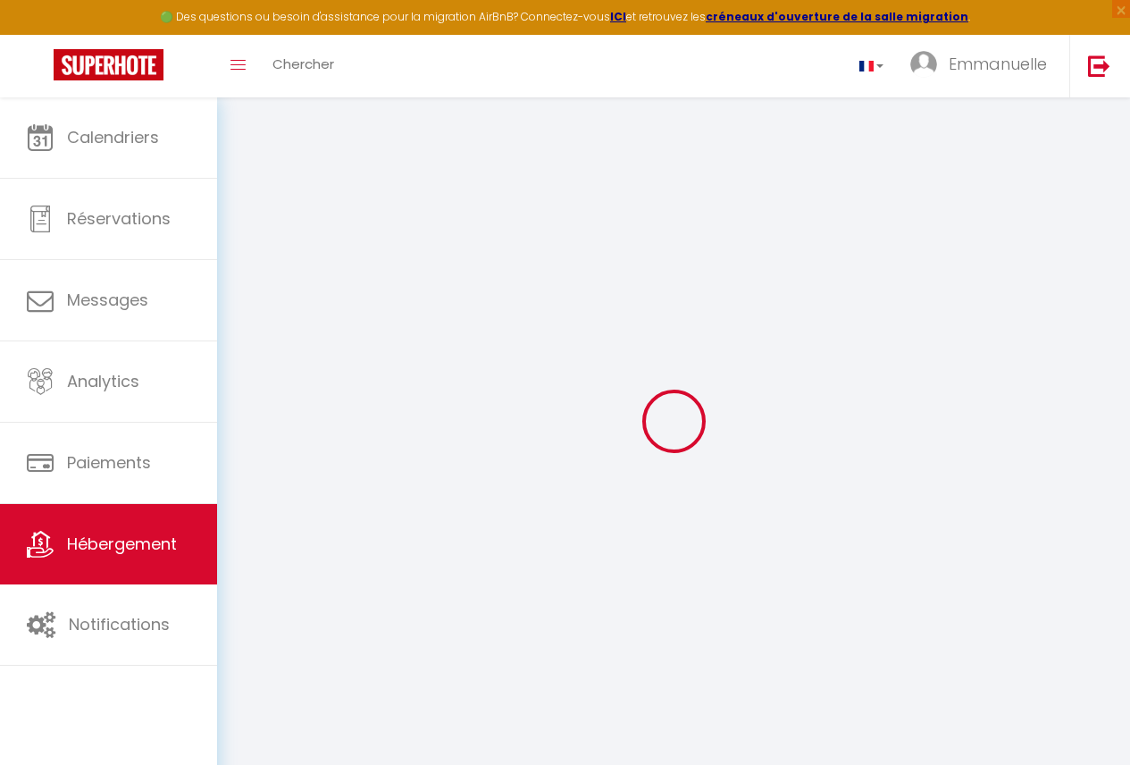
checkbox input "false"
select select
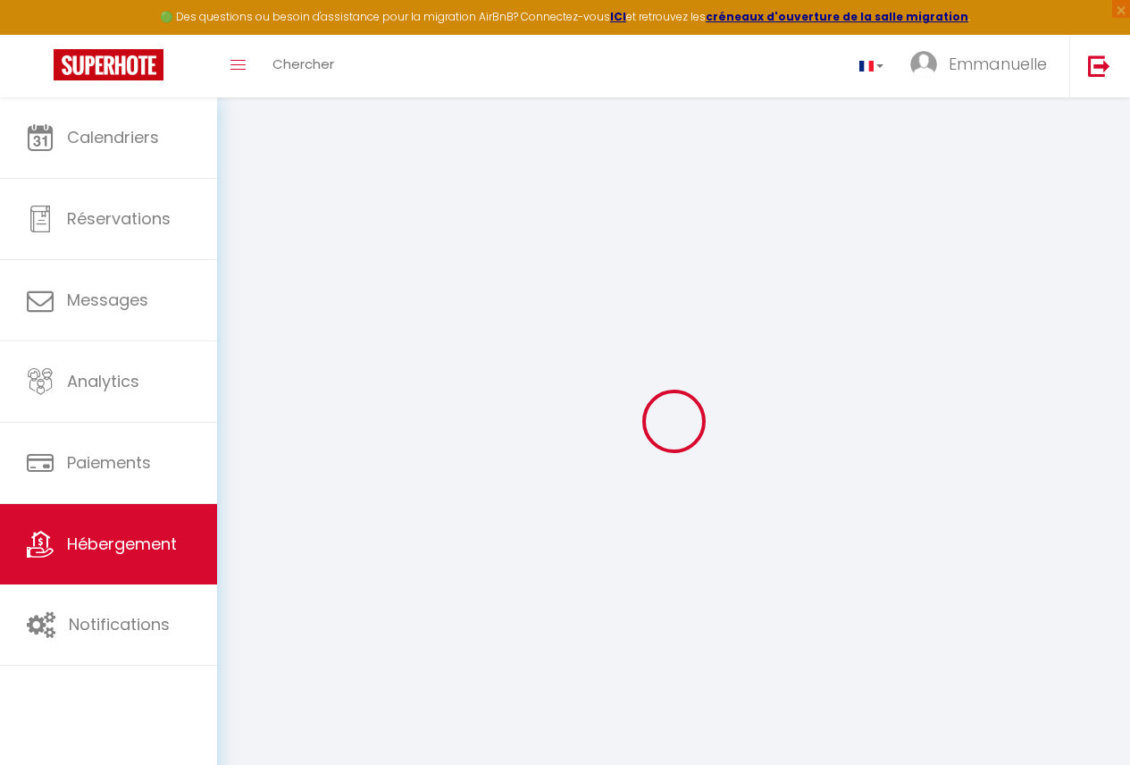
checkbox input "false"
select select "15:00"
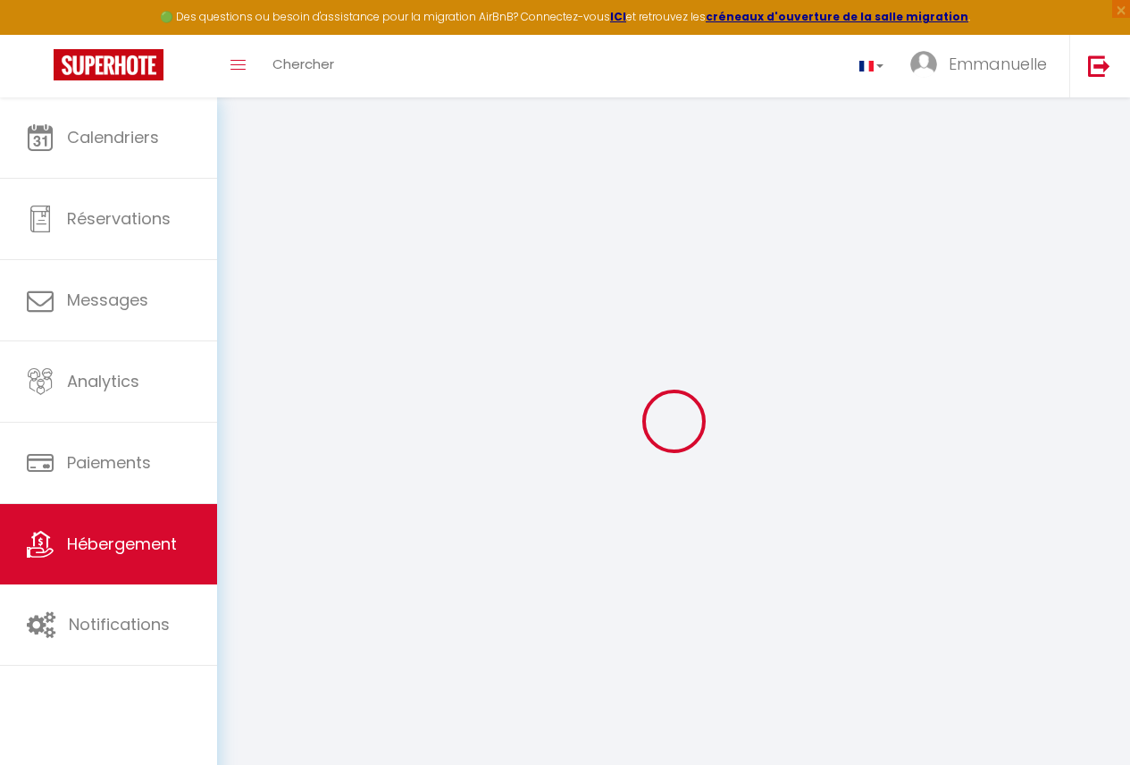
select select "23:45"
select select "11:00"
select select "30"
select select "120"
select select
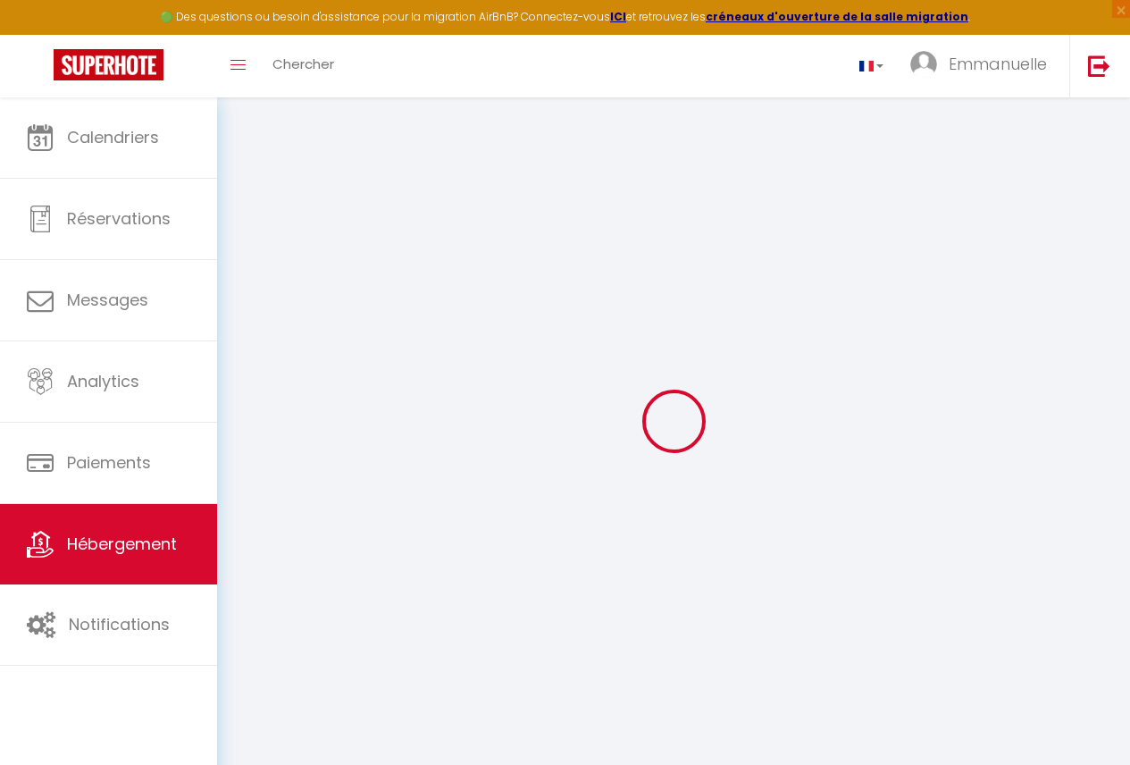
checkbox input "false"
select select
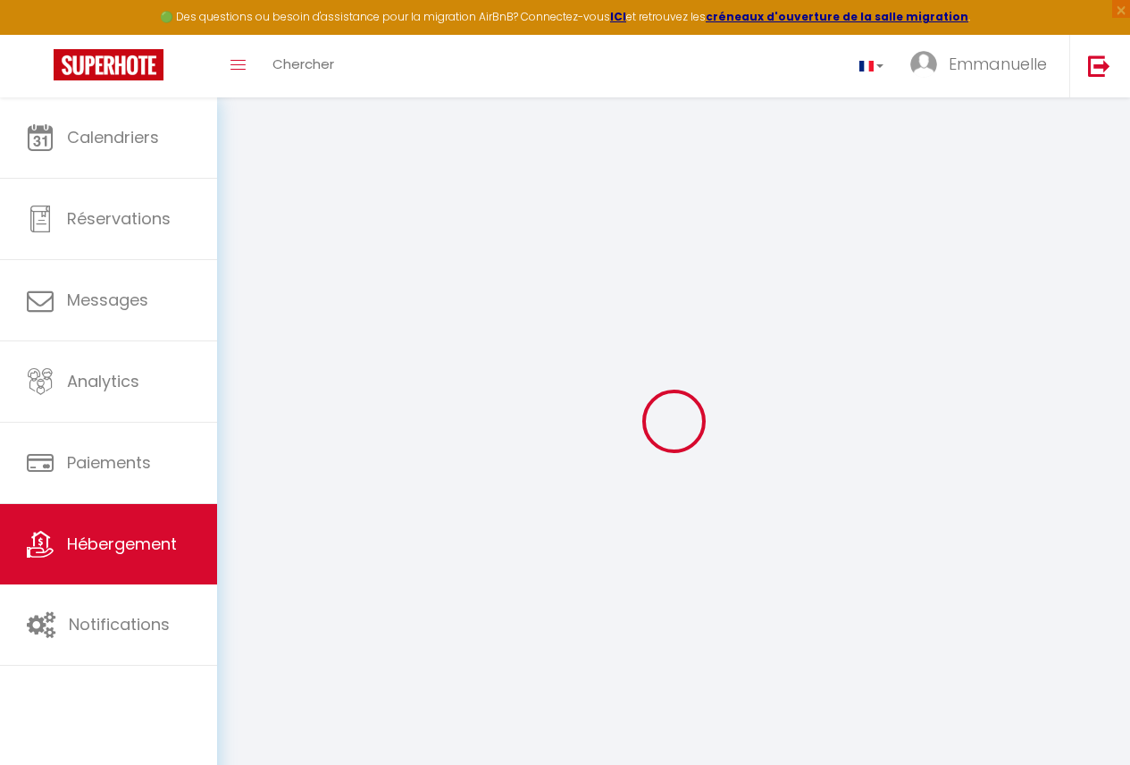
checkbox input "false"
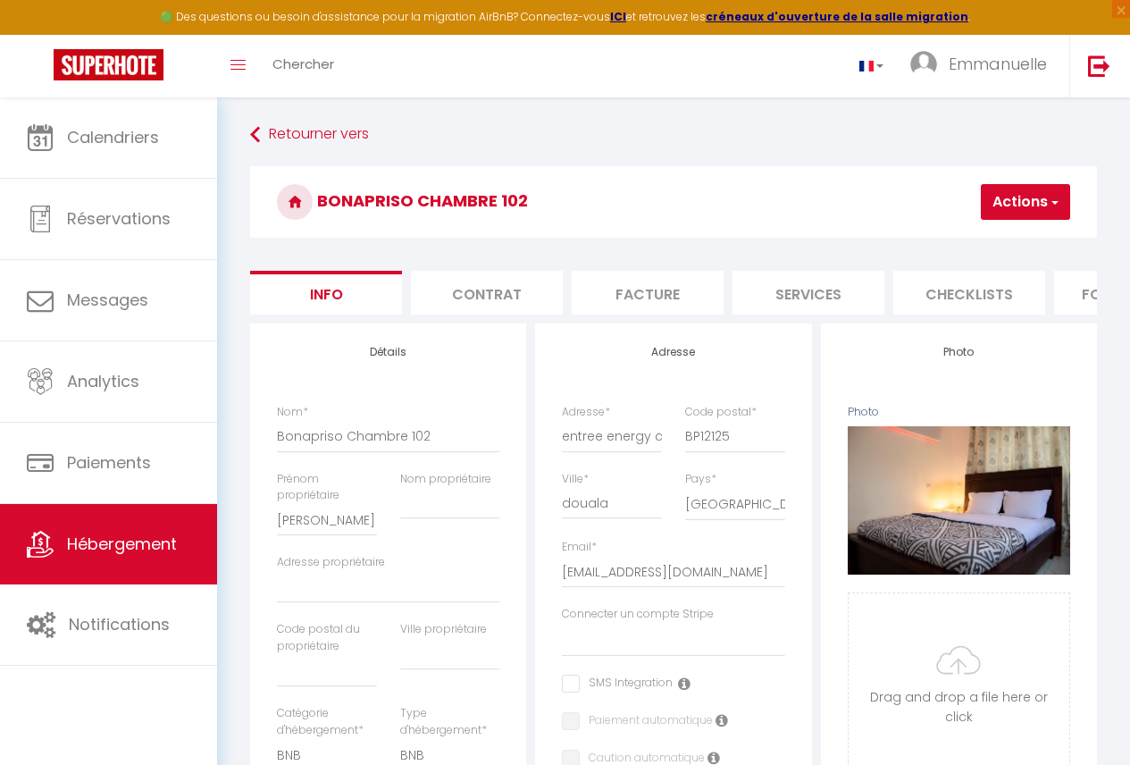
click at [1071, 315] on li "Formulaires" at bounding box center [1131, 293] width 152 height 44
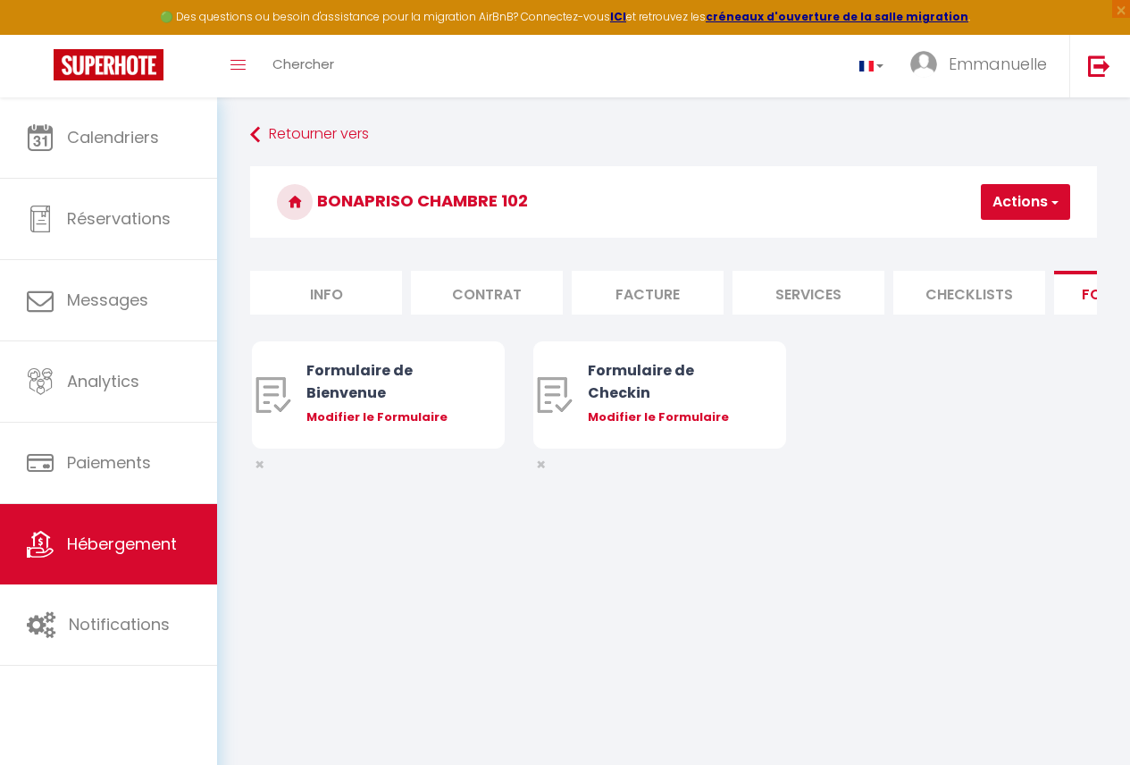
scroll to position [0, 742]
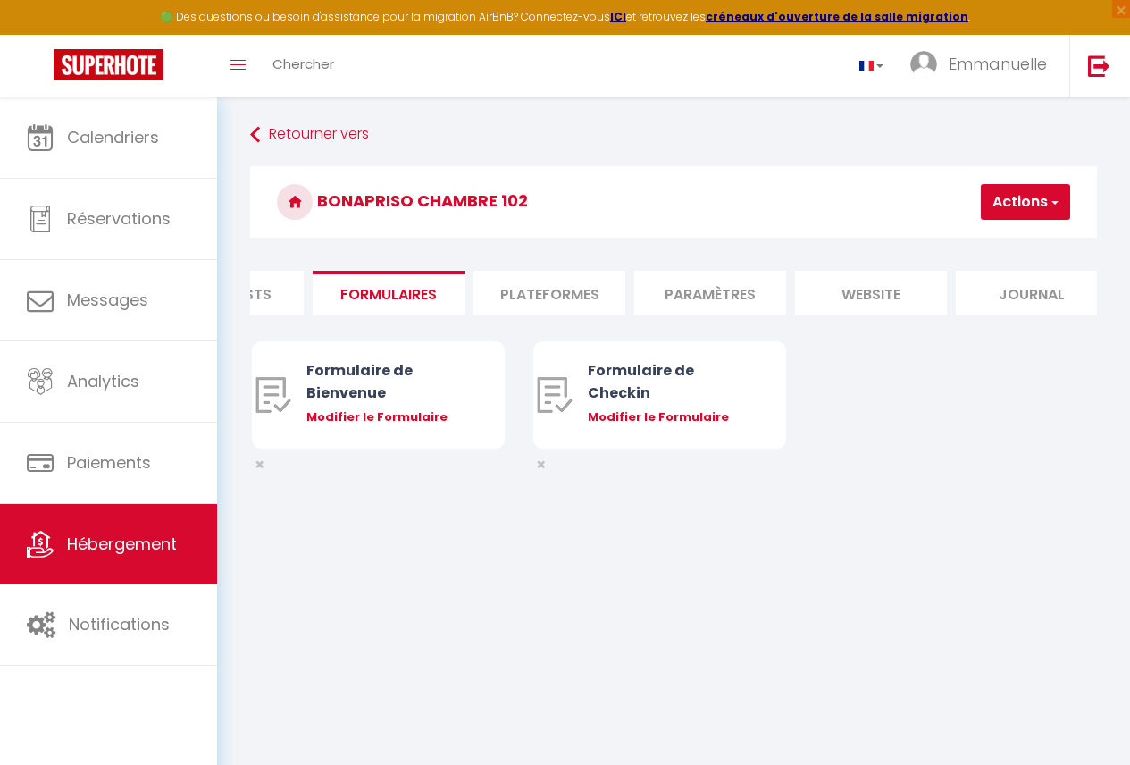
click at [530, 290] on li "Plateformes" at bounding box center [550, 293] width 152 height 44
select select
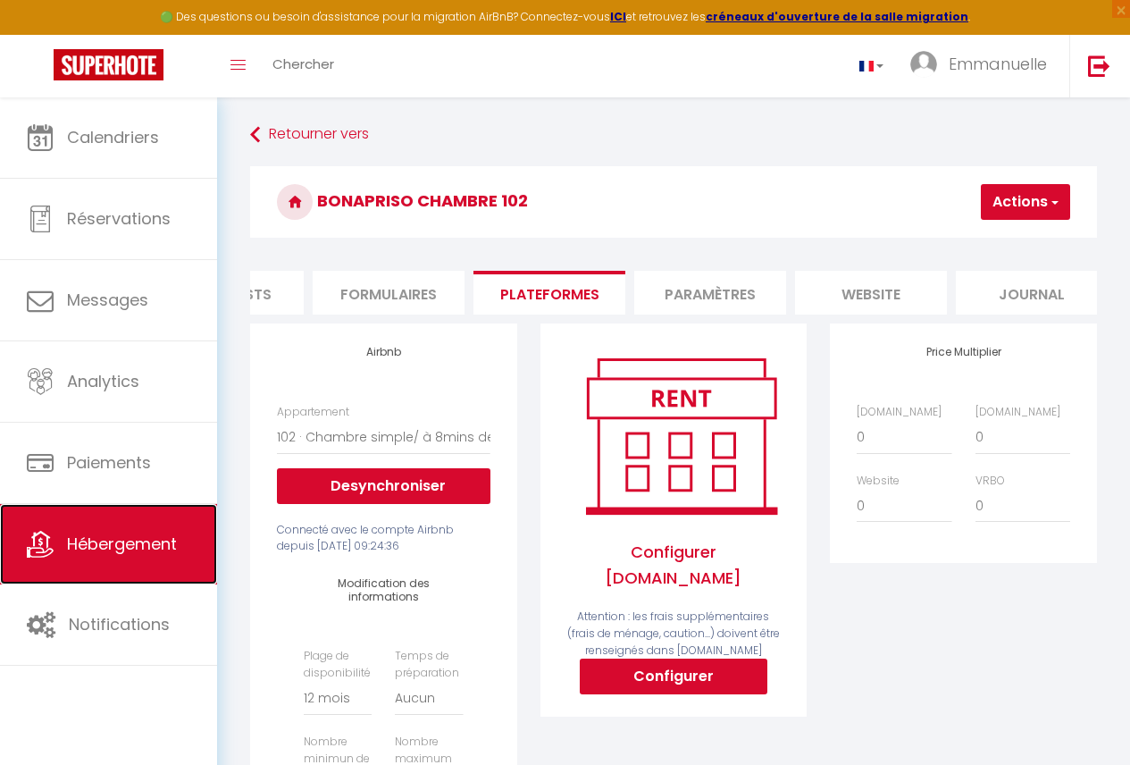
click at [141, 559] on link "Hébergement" at bounding box center [108, 544] width 217 height 80
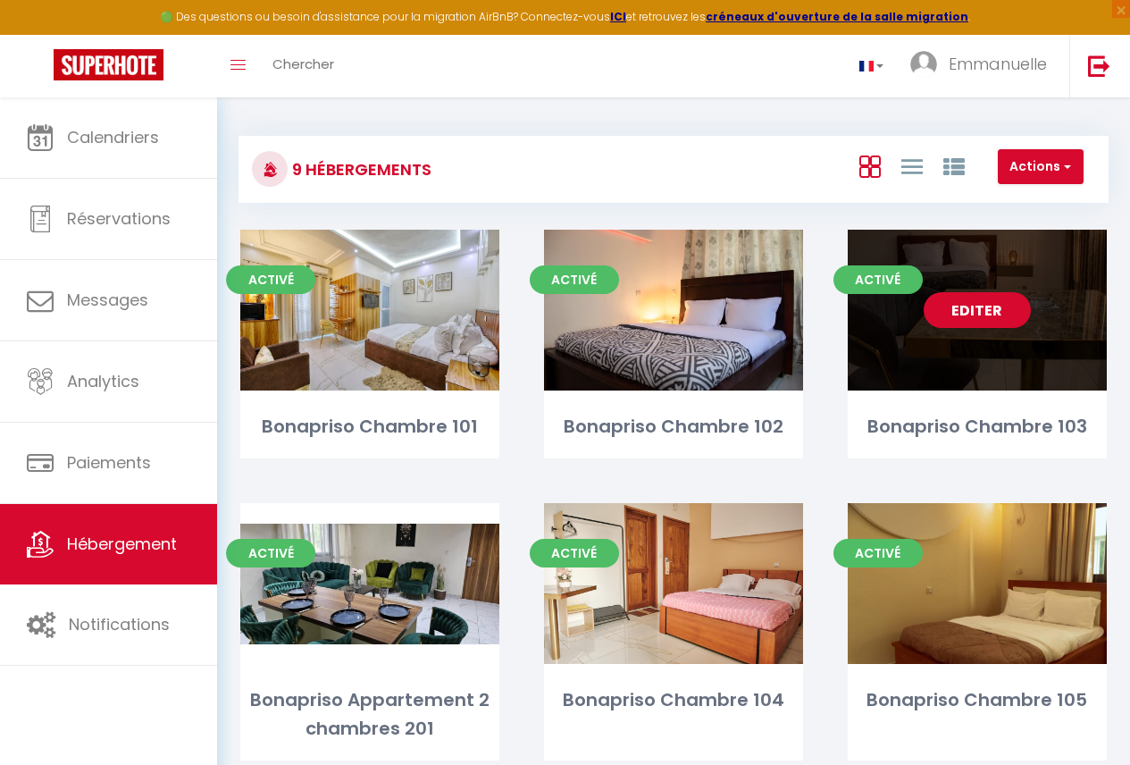
click at [1098, 331] on div "Editer" at bounding box center [977, 310] width 259 height 161
click at [1025, 360] on div "Editer" at bounding box center [977, 310] width 259 height 161
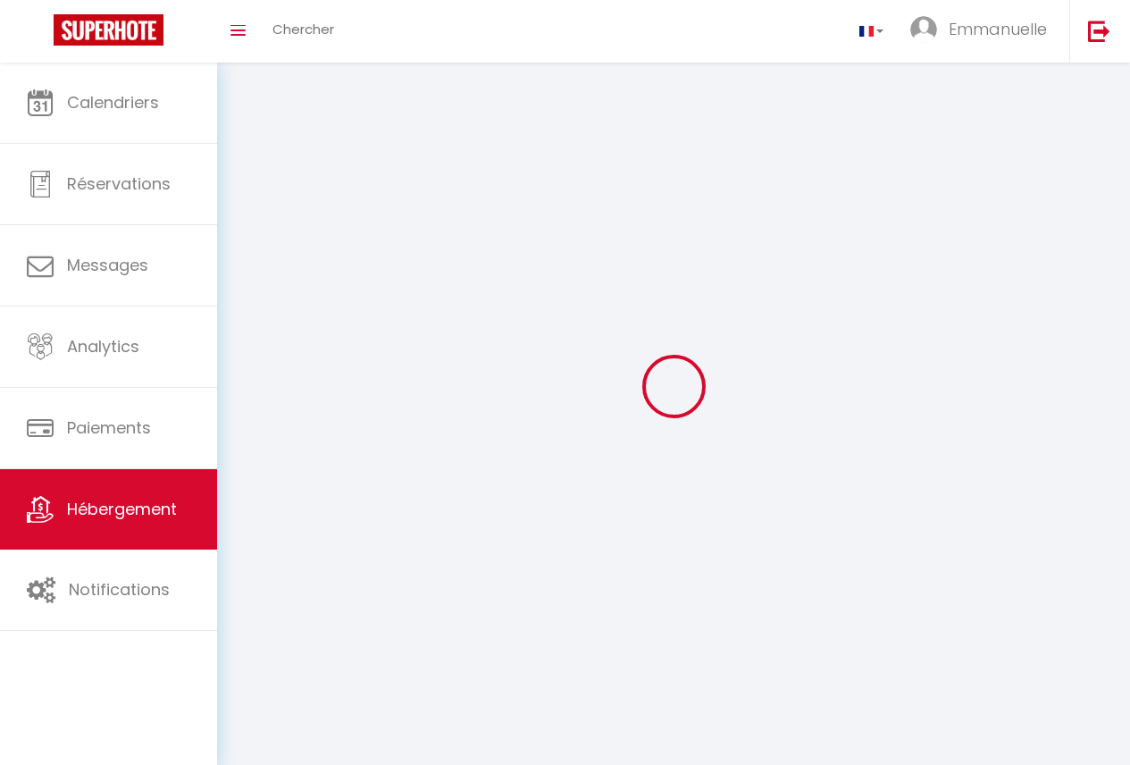
select select "28"
select select
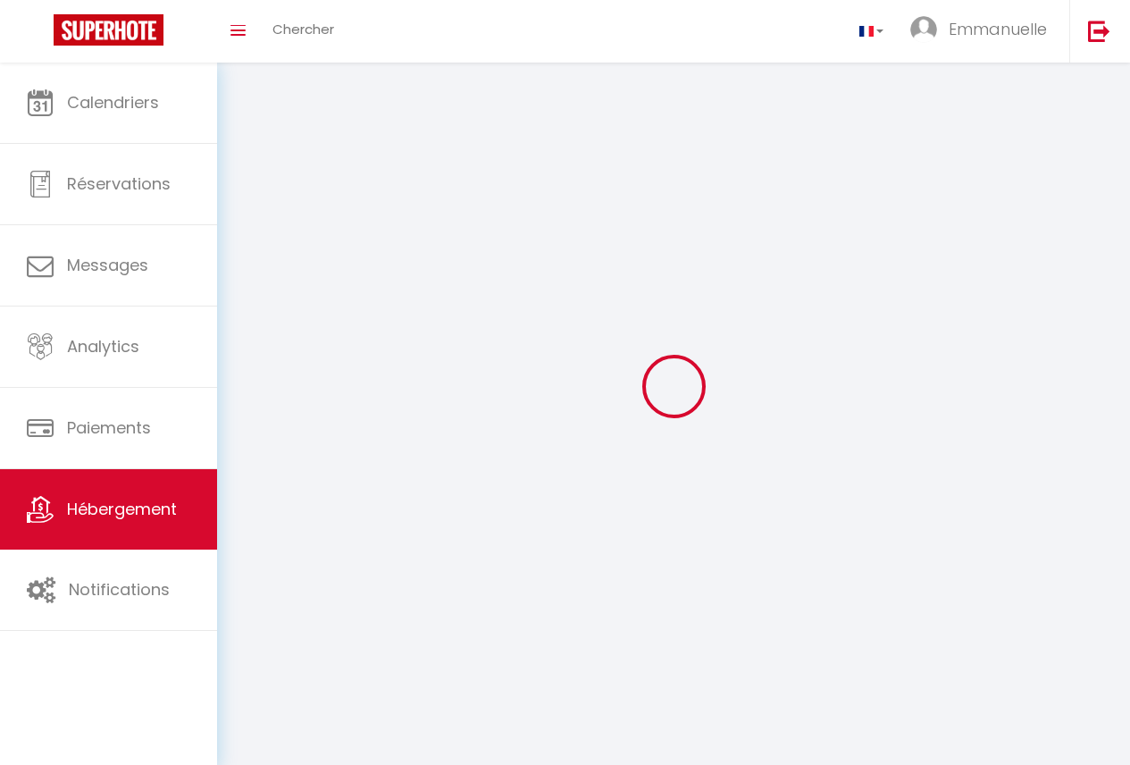
select select
checkbox input "false"
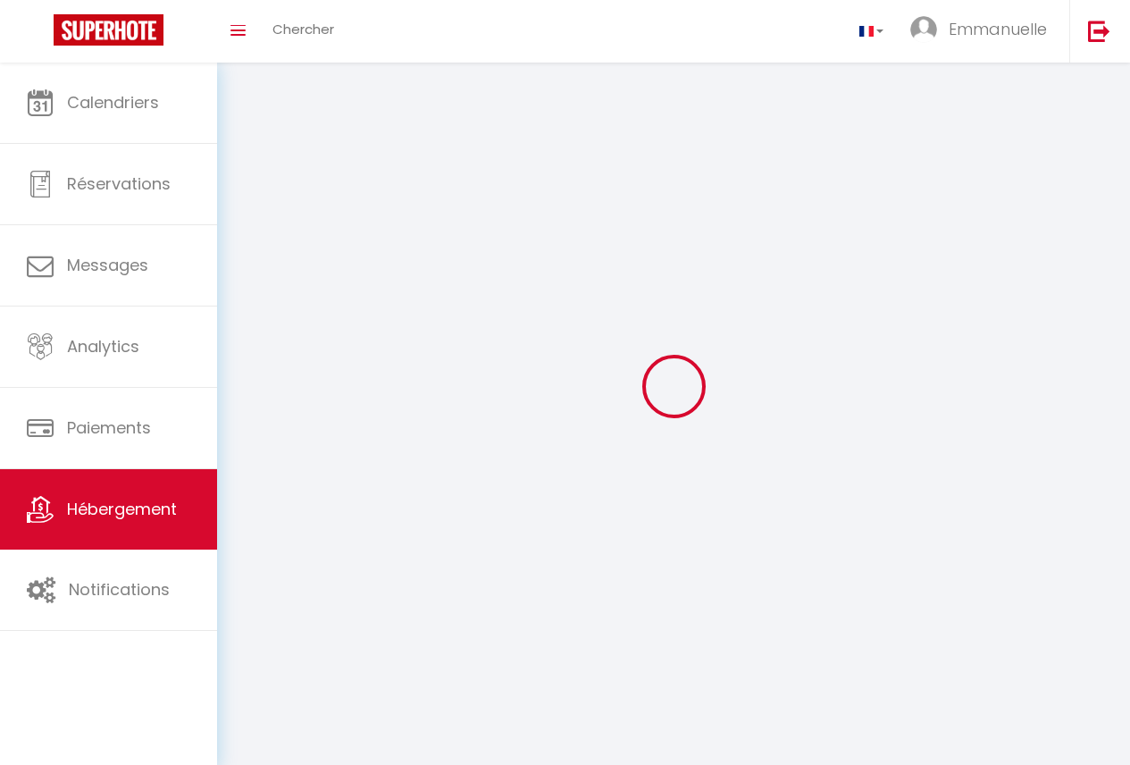
checkbox input "false"
select select
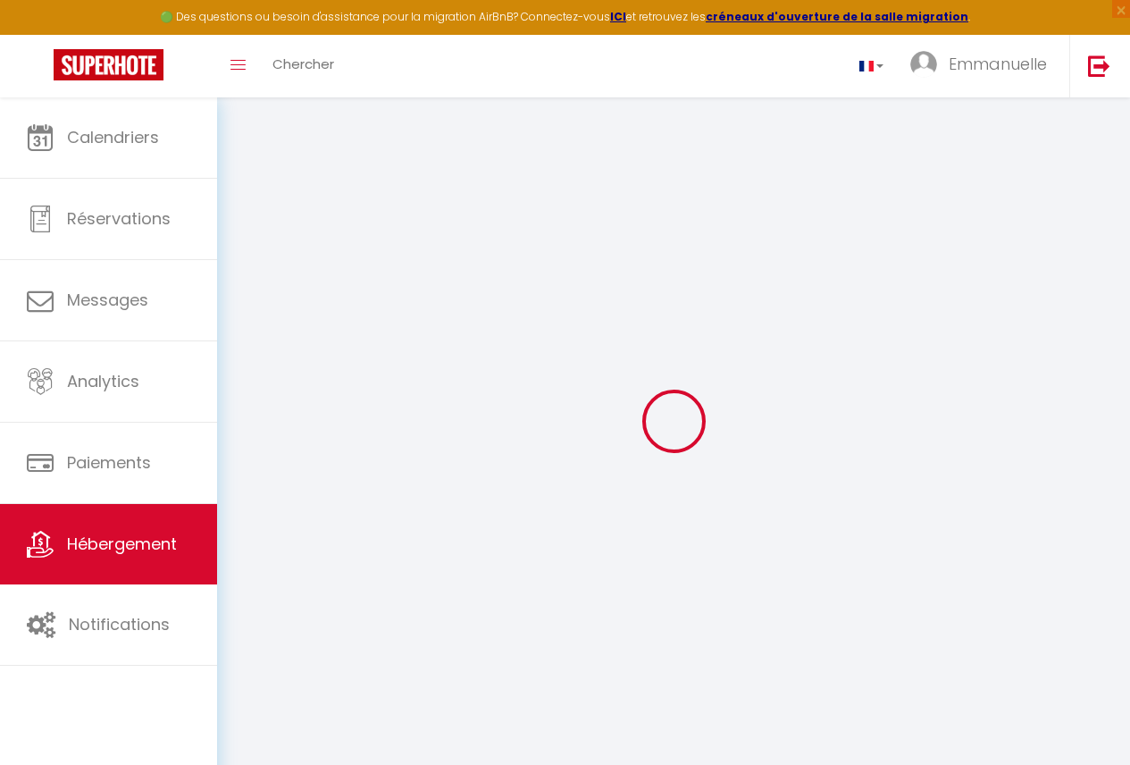
select select
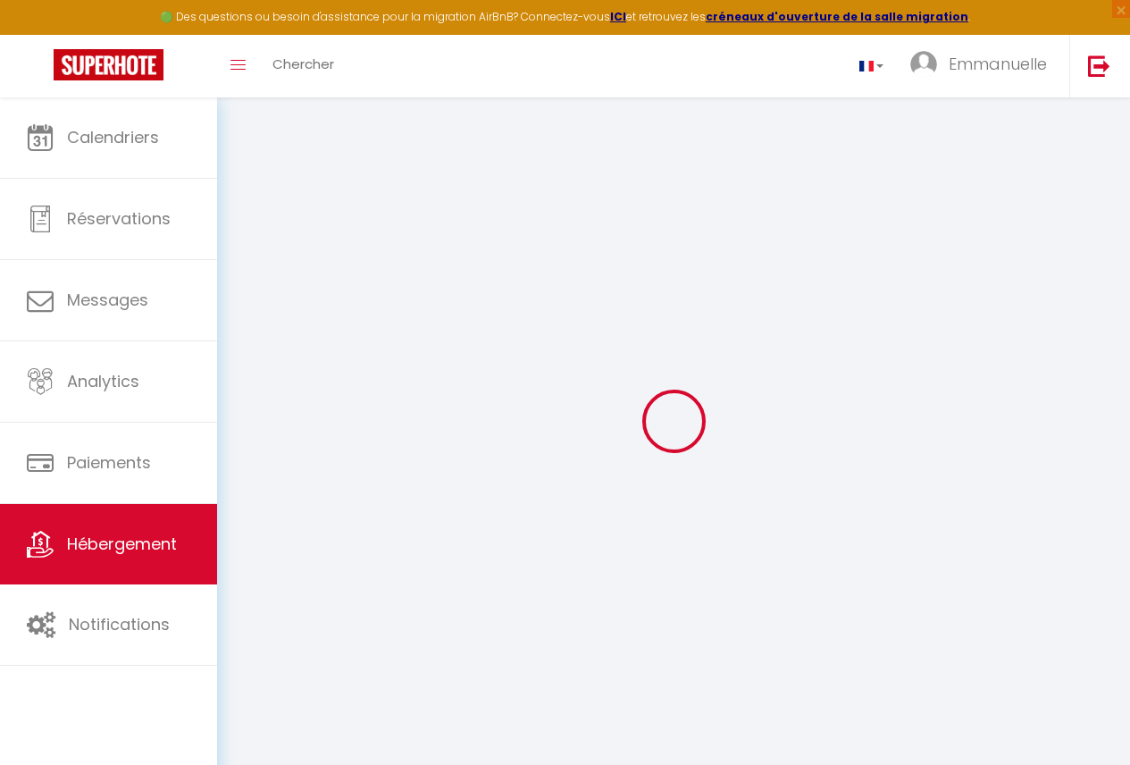
select select
checkbox input "false"
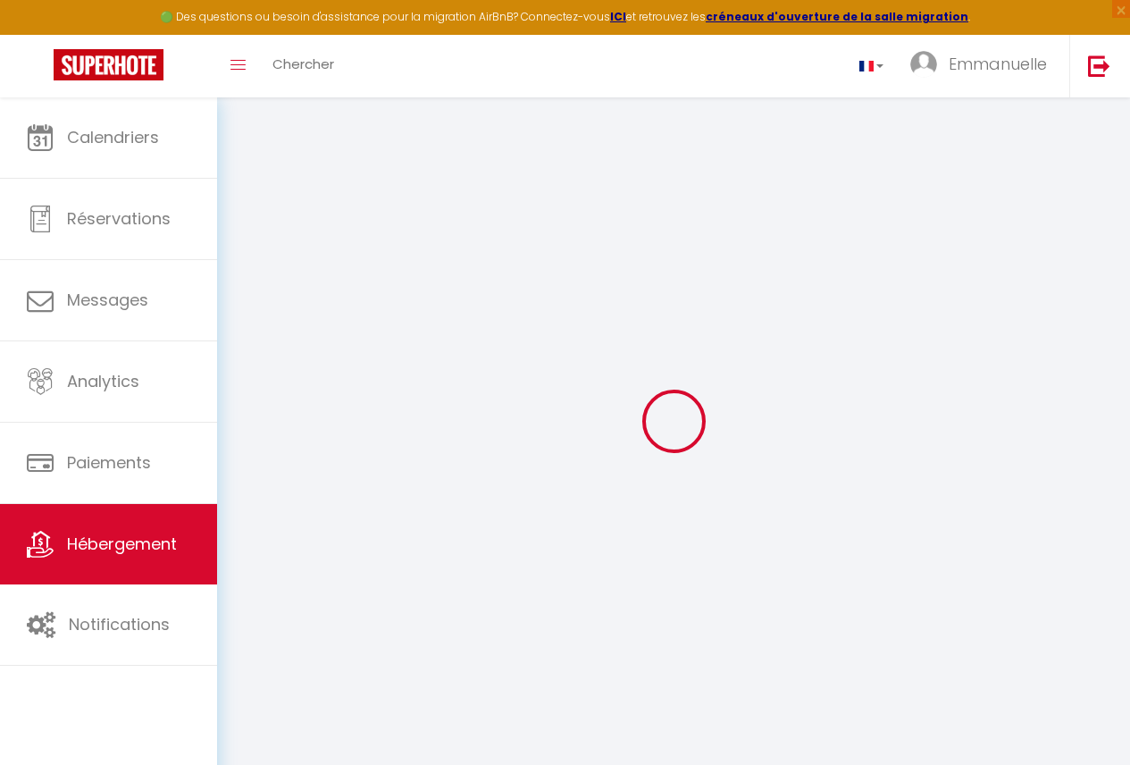
select select
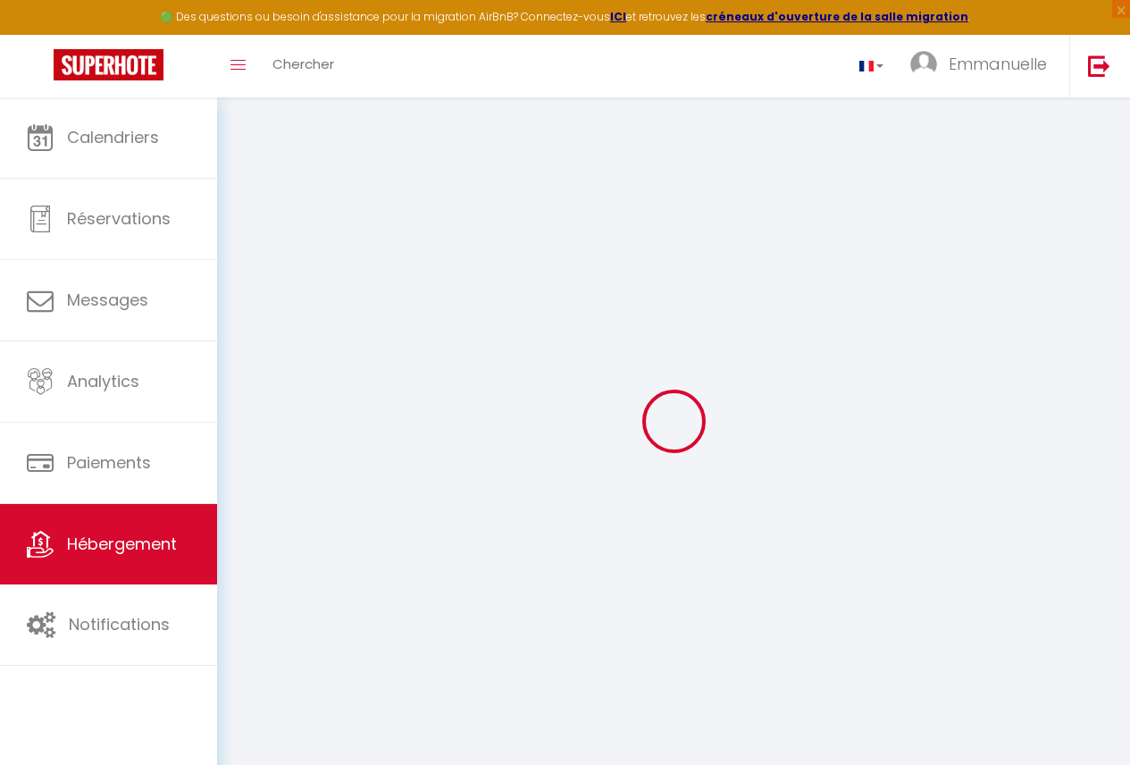
select select
checkbox input "false"
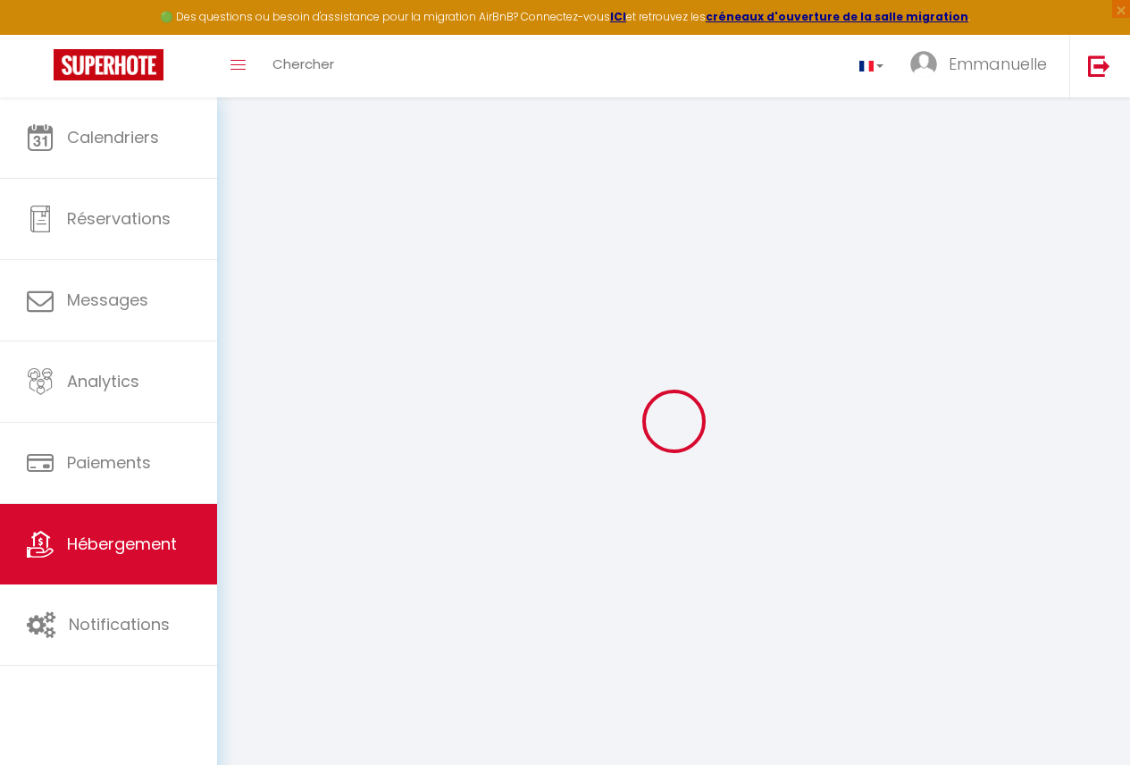
checkbox input "false"
select select
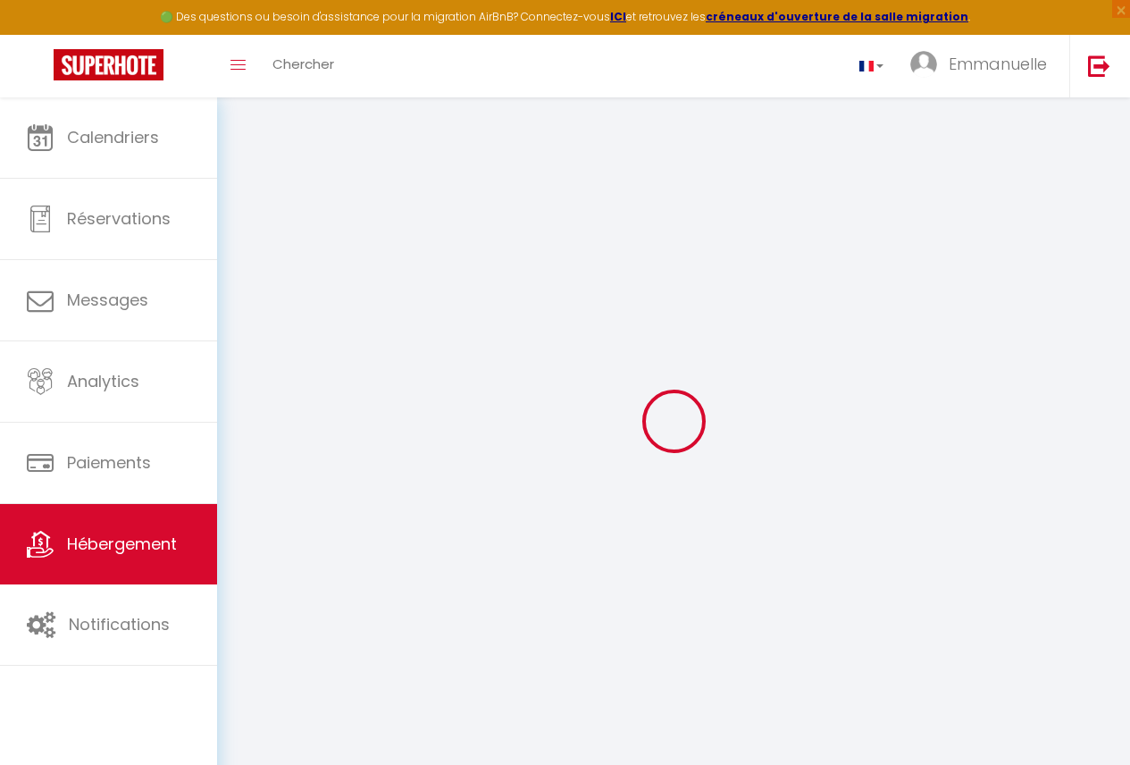
select select
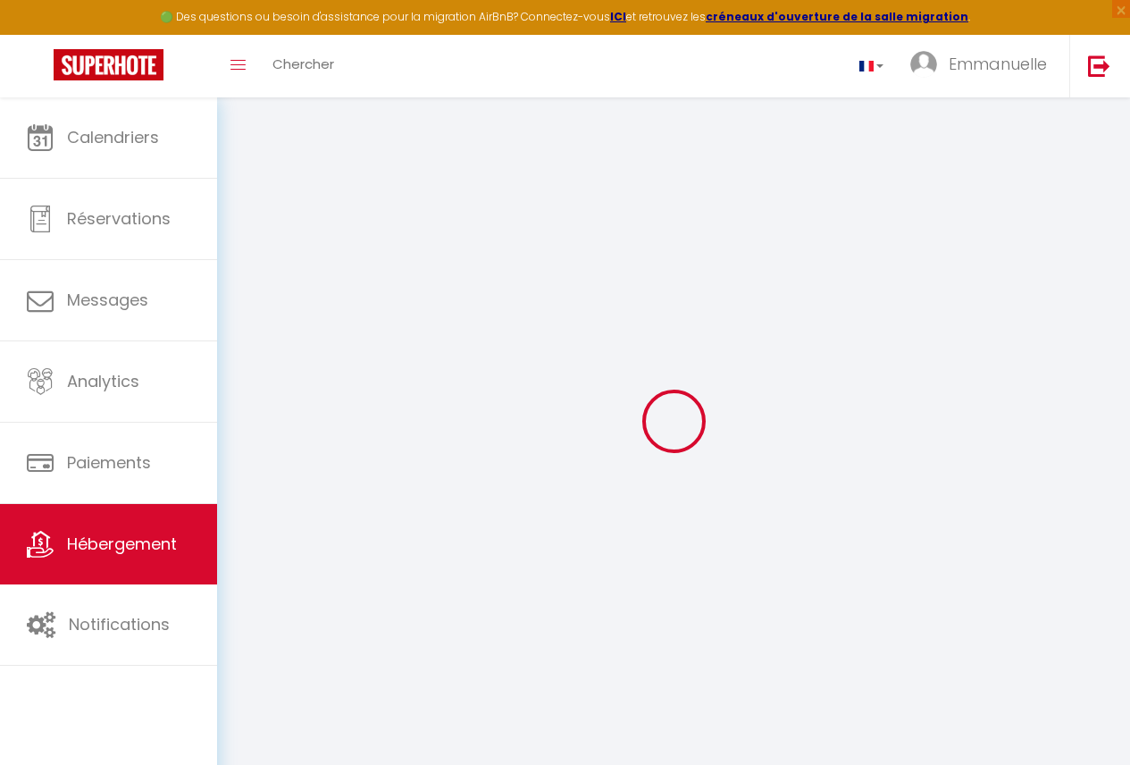
checkbox input "false"
select select
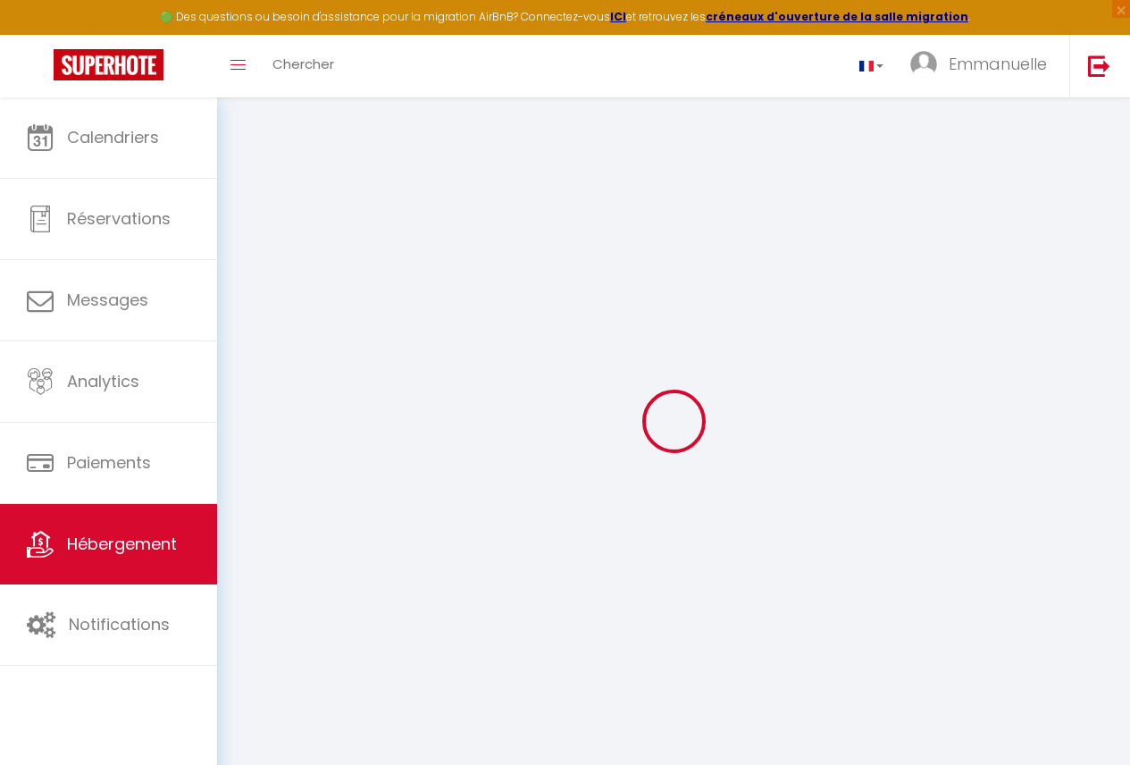
select select
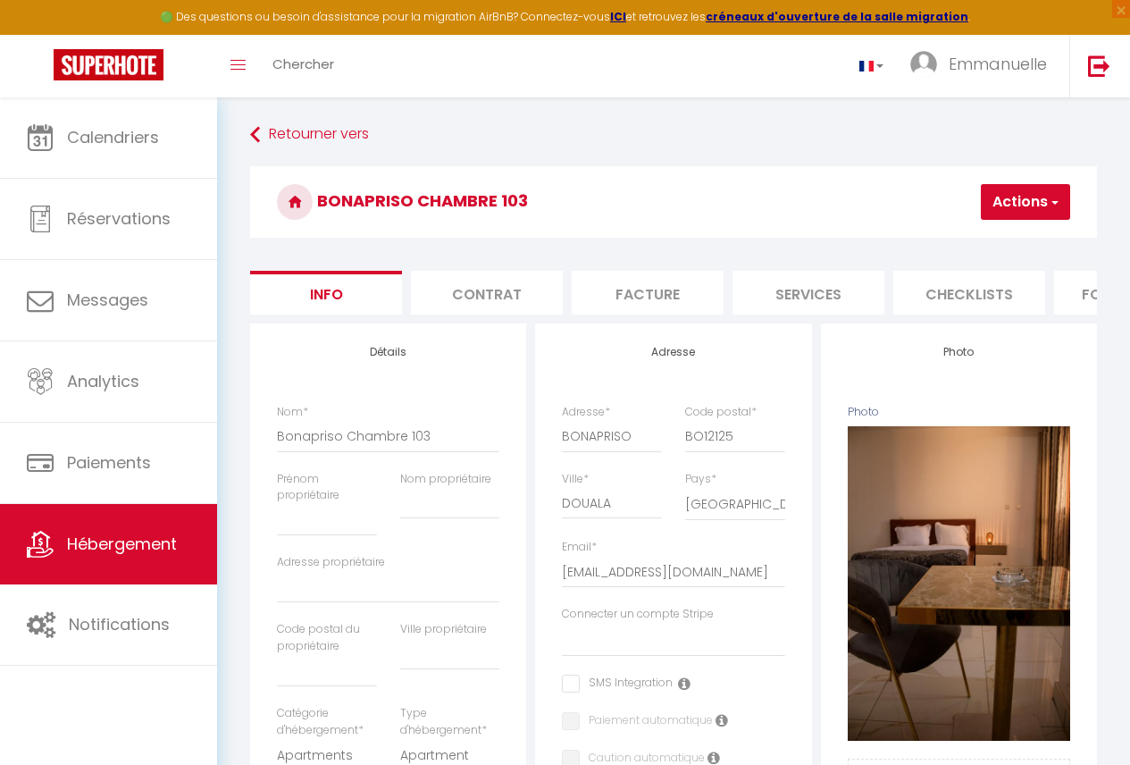
scroll to position [0, 742]
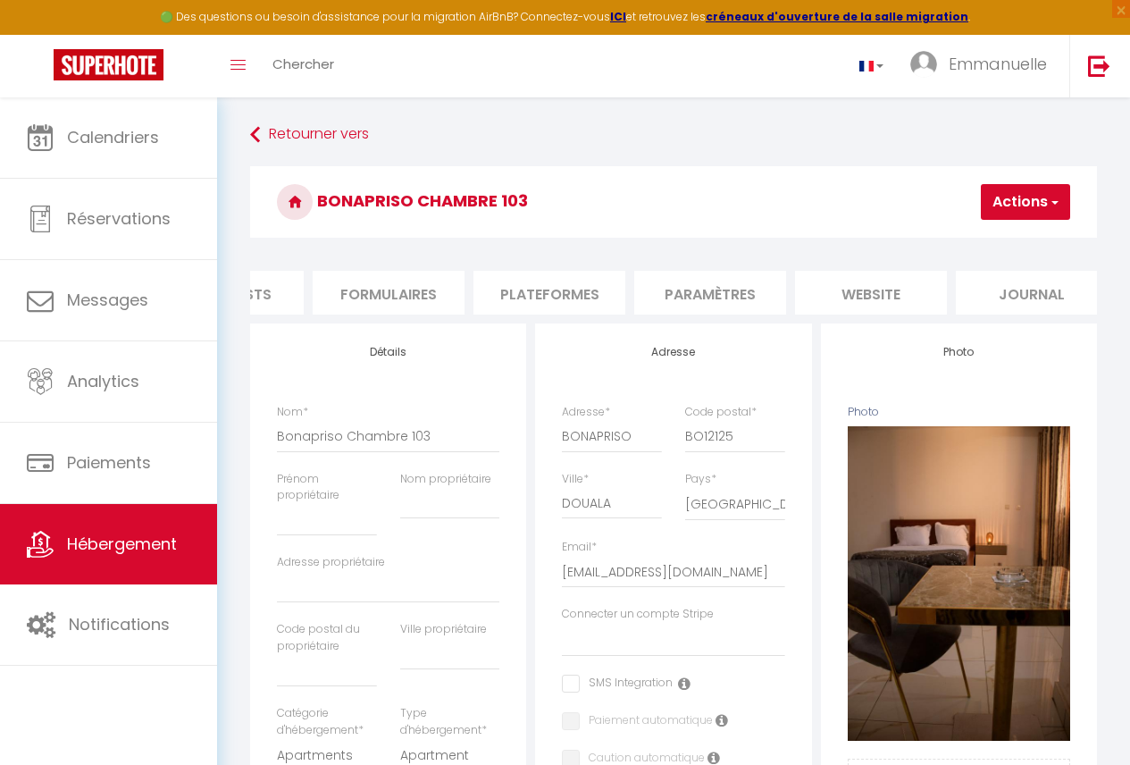
click at [521, 301] on li "Plateformes" at bounding box center [550, 293] width 152 height 44
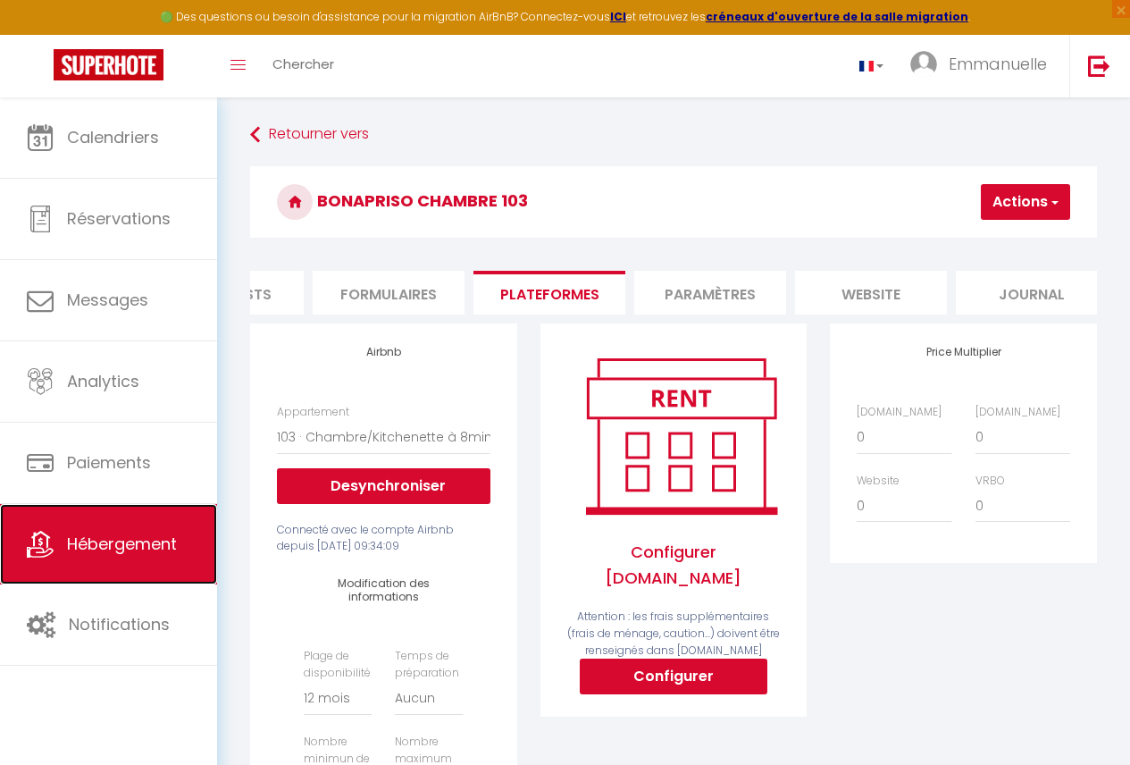
click at [146, 532] on link "Hébergement" at bounding box center [108, 544] width 217 height 80
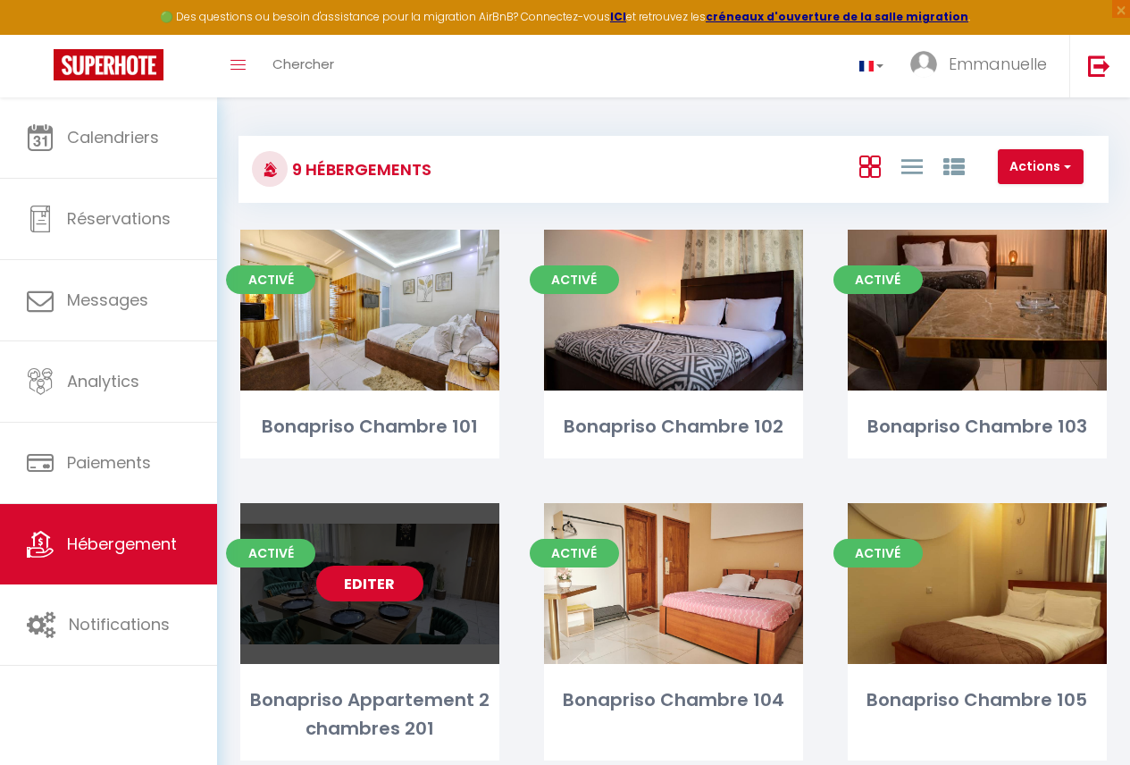
click at [416, 587] on link "Editer" at bounding box center [369, 584] width 107 height 36
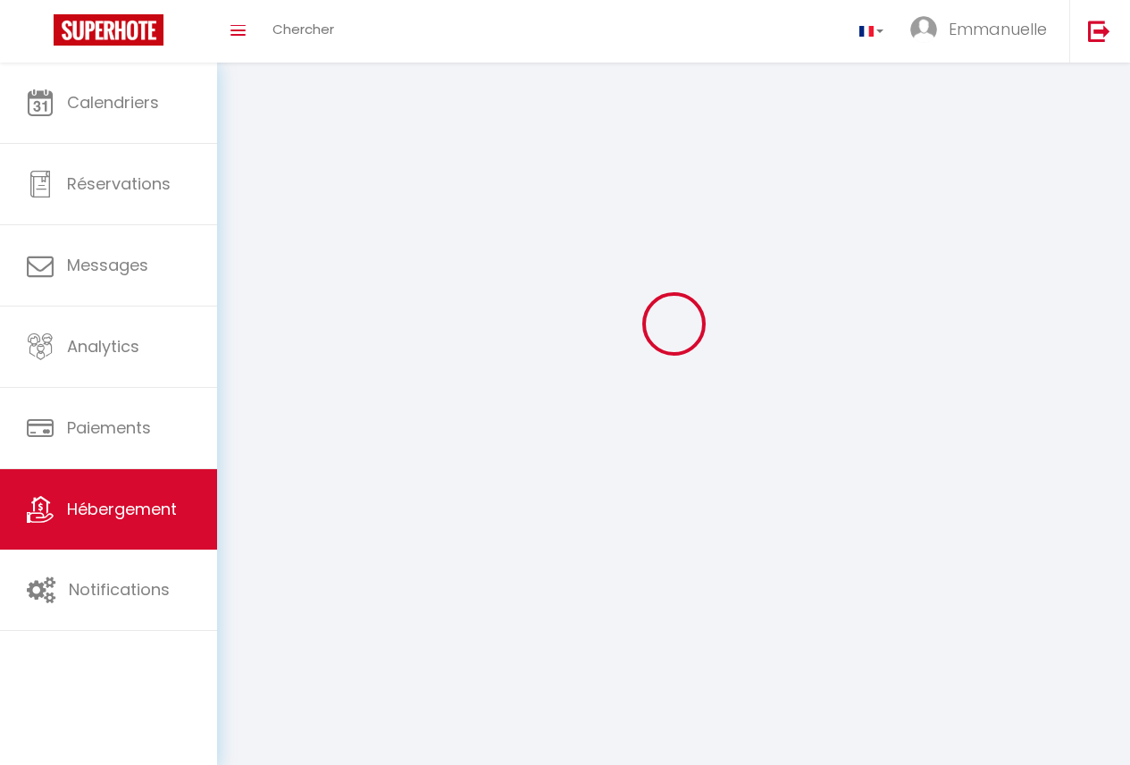
scroll to position [97, 0]
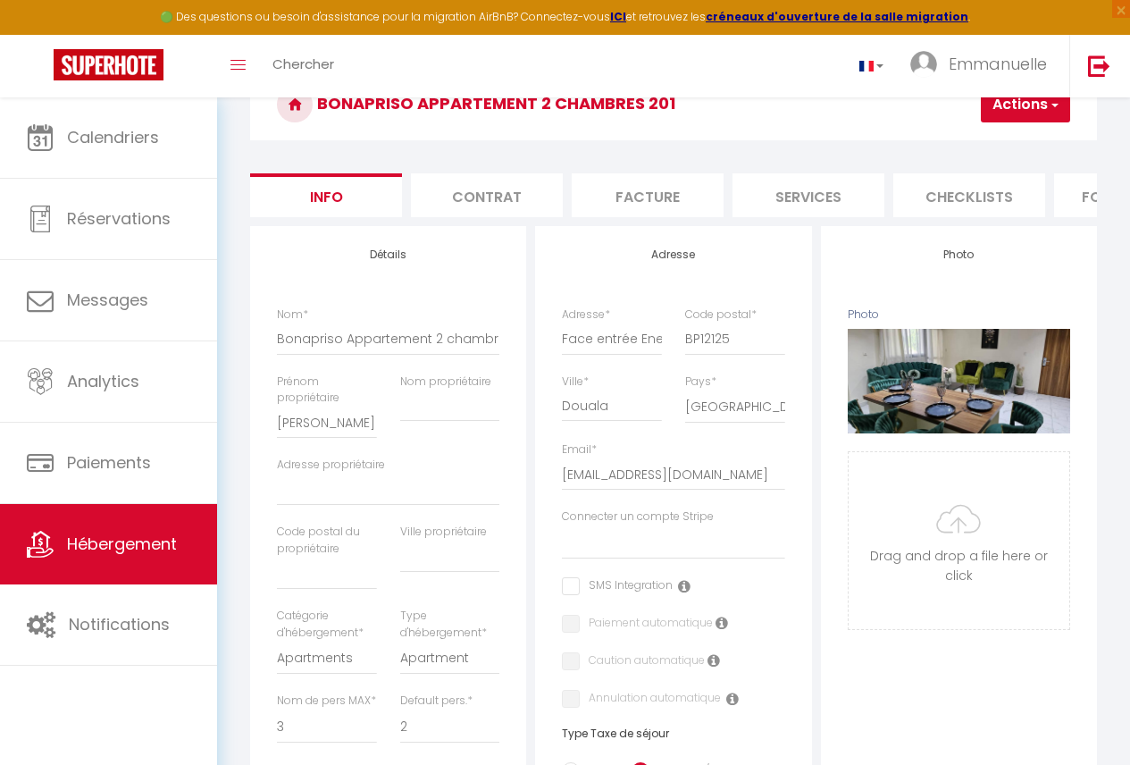
scroll to position [0, 742]
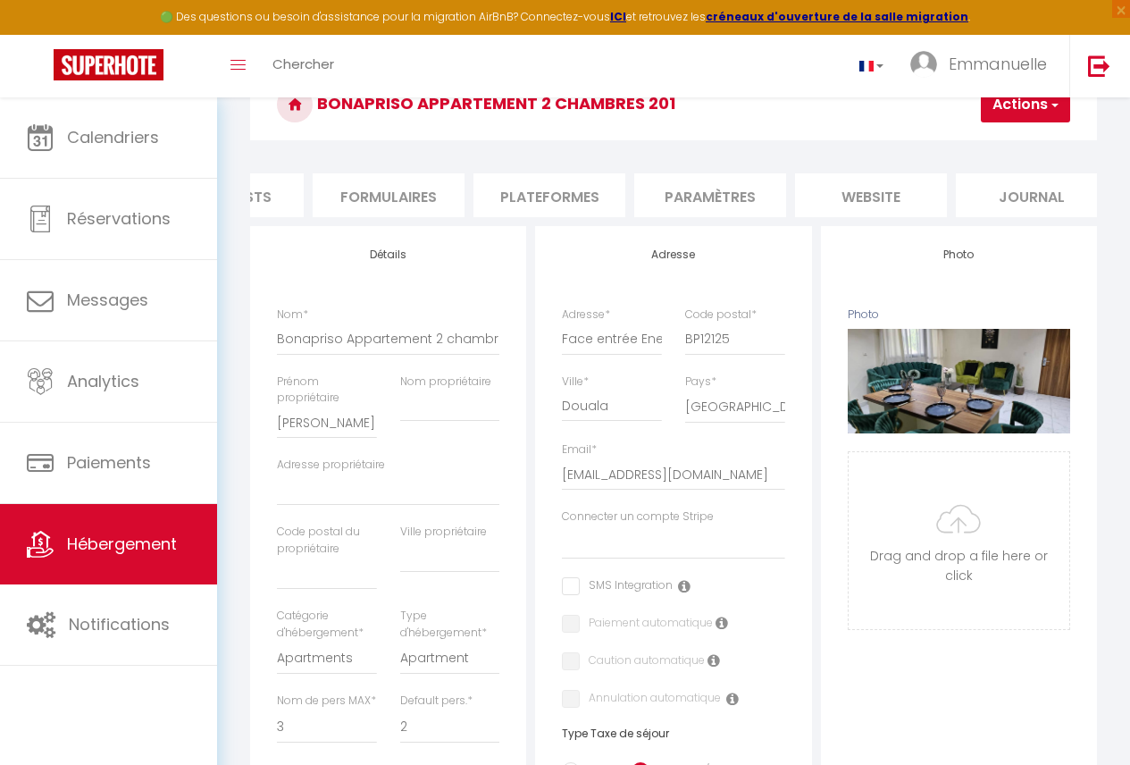
click at [589, 186] on li "Plateformes" at bounding box center [550, 195] width 152 height 44
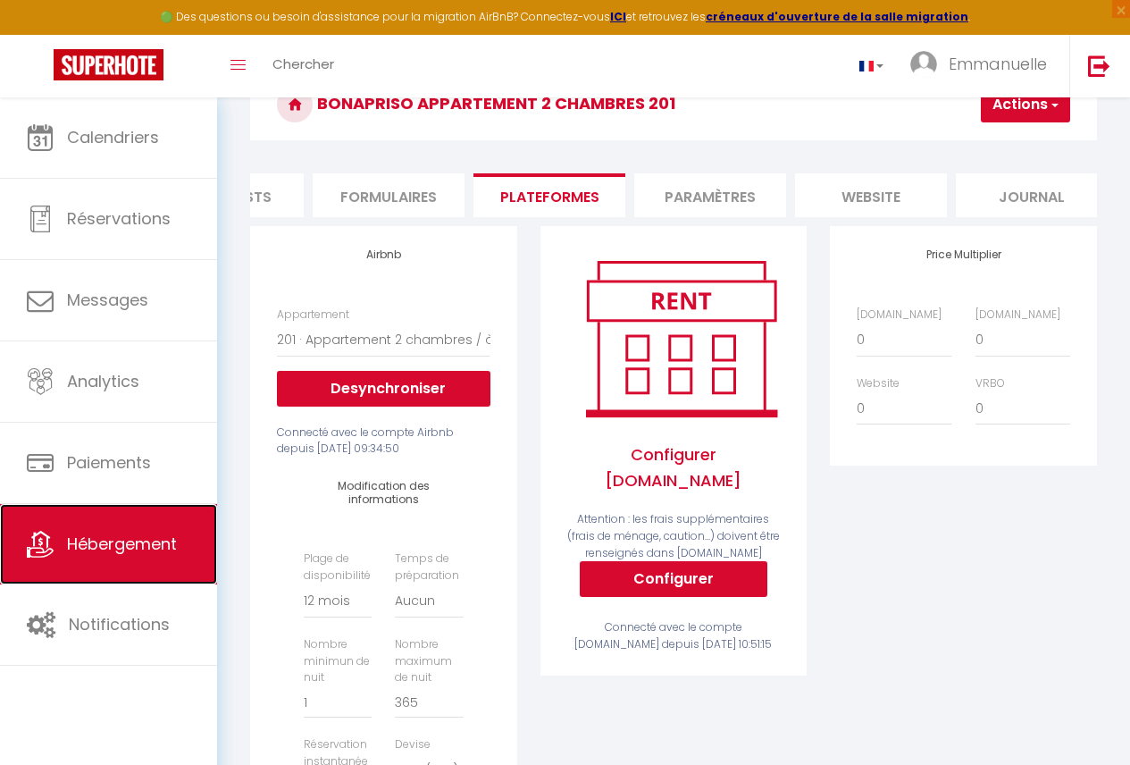
click at [172, 545] on span "Hébergement" at bounding box center [122, 544] width 110 height 22
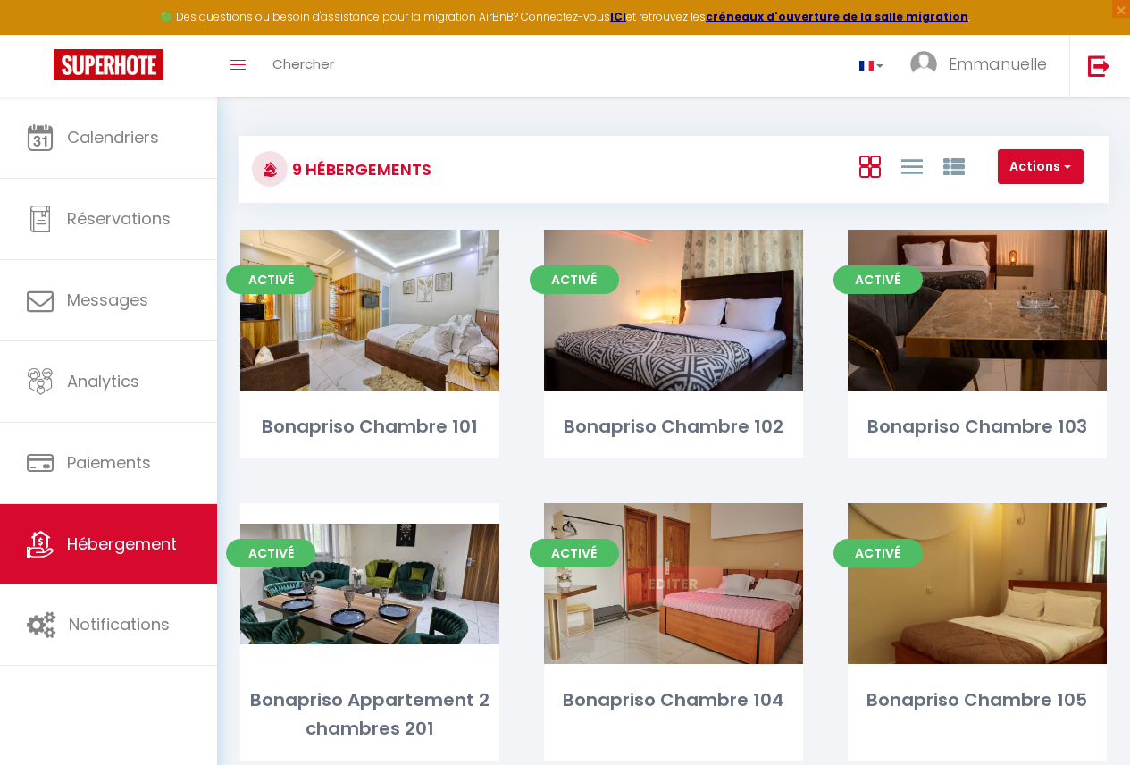
click at [692, 601] on link "Editer" at bounding box center [673, 584] width 107 height 36
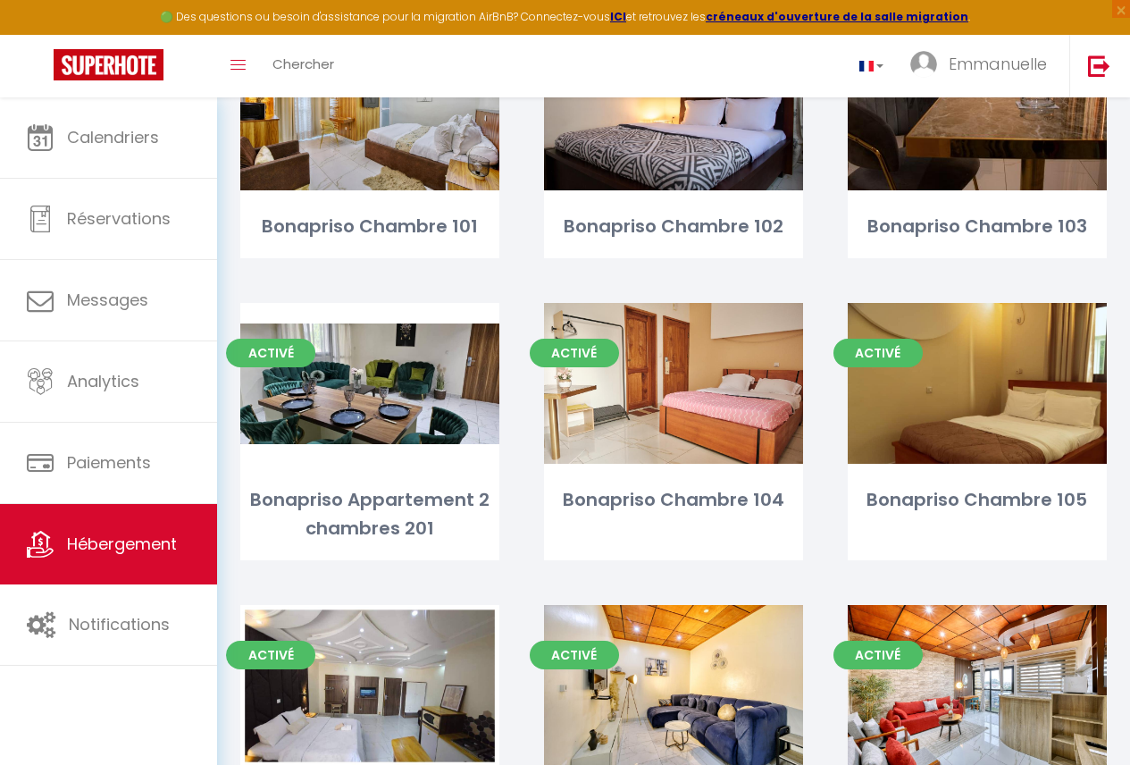
scroll to position [255, 0]
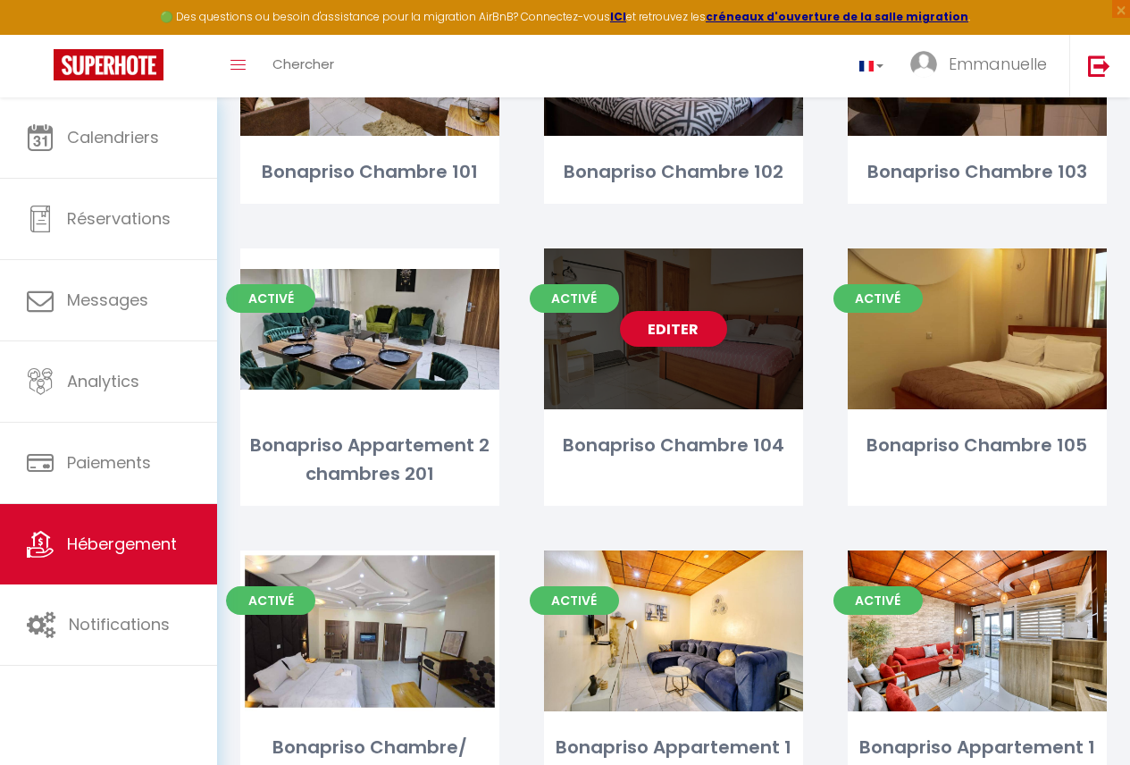
click at [702, 383] on div "Editer" at bounding box center [673, 328] width 259 height 161
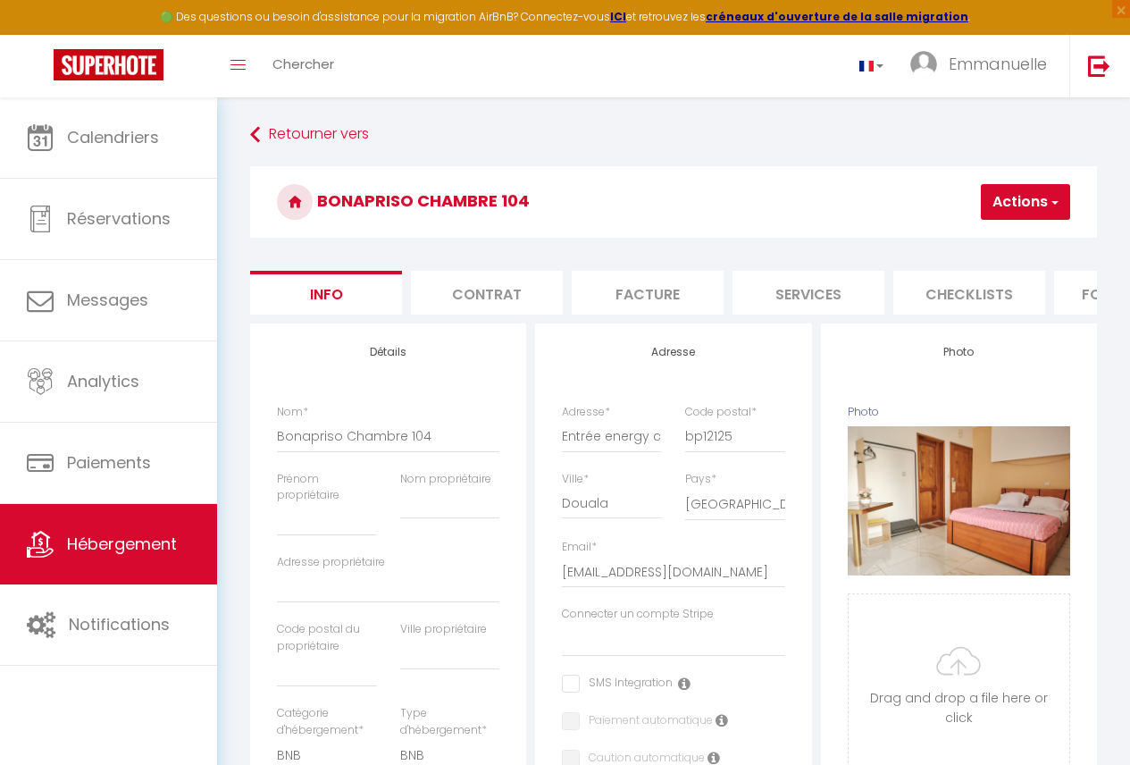
scroll to position [0, 742]
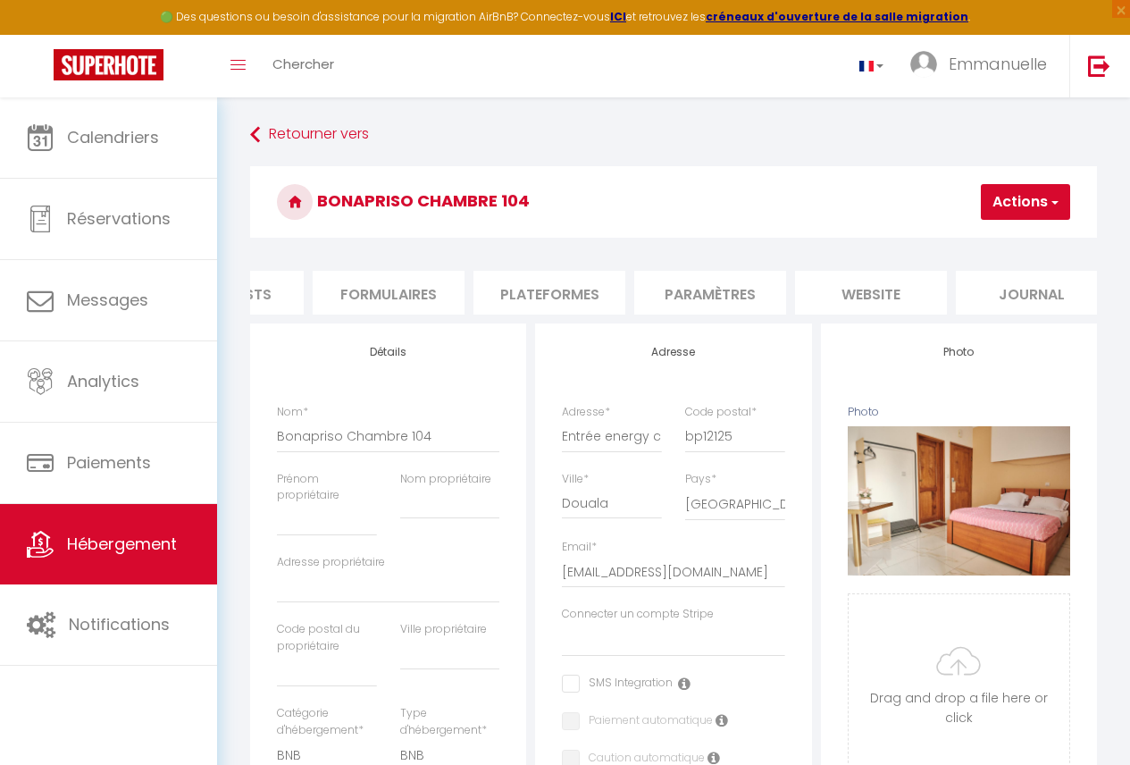
click at [511, 302] on li "Plateformes" at bounding box center [550, 293] width 152 height 44
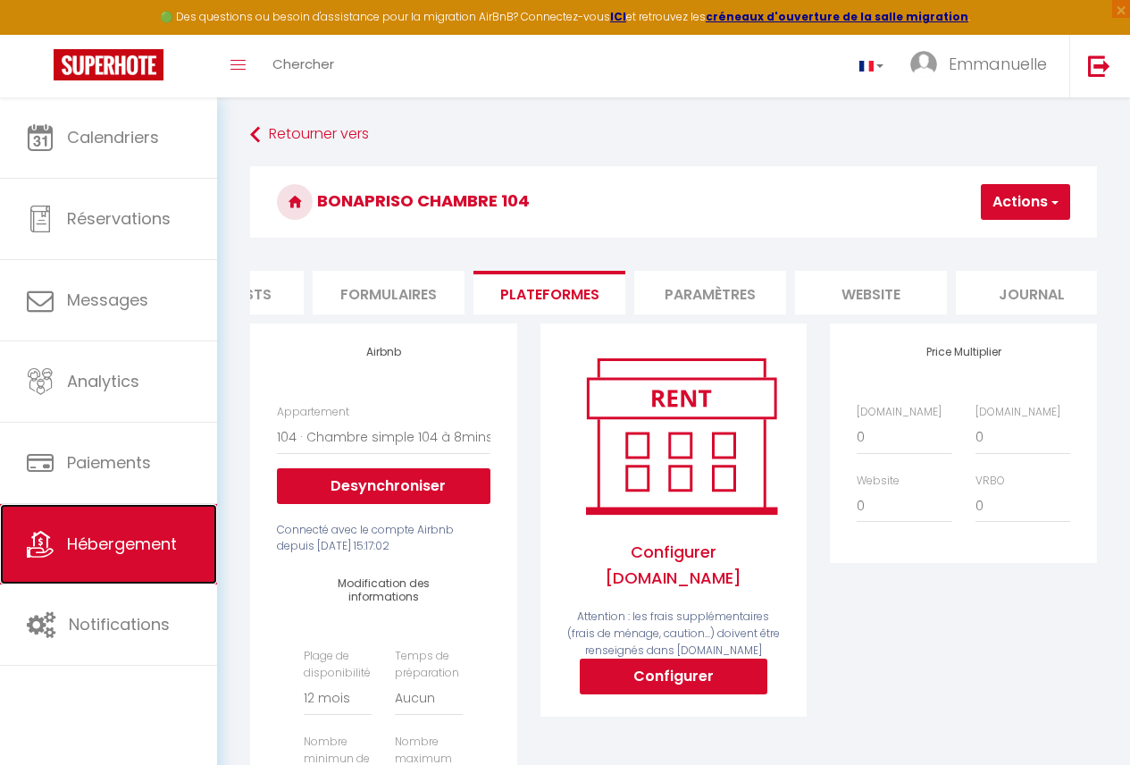
click at [131, 546] on span "Hébergement" at bounding box center [122, 544] width 110 height 22
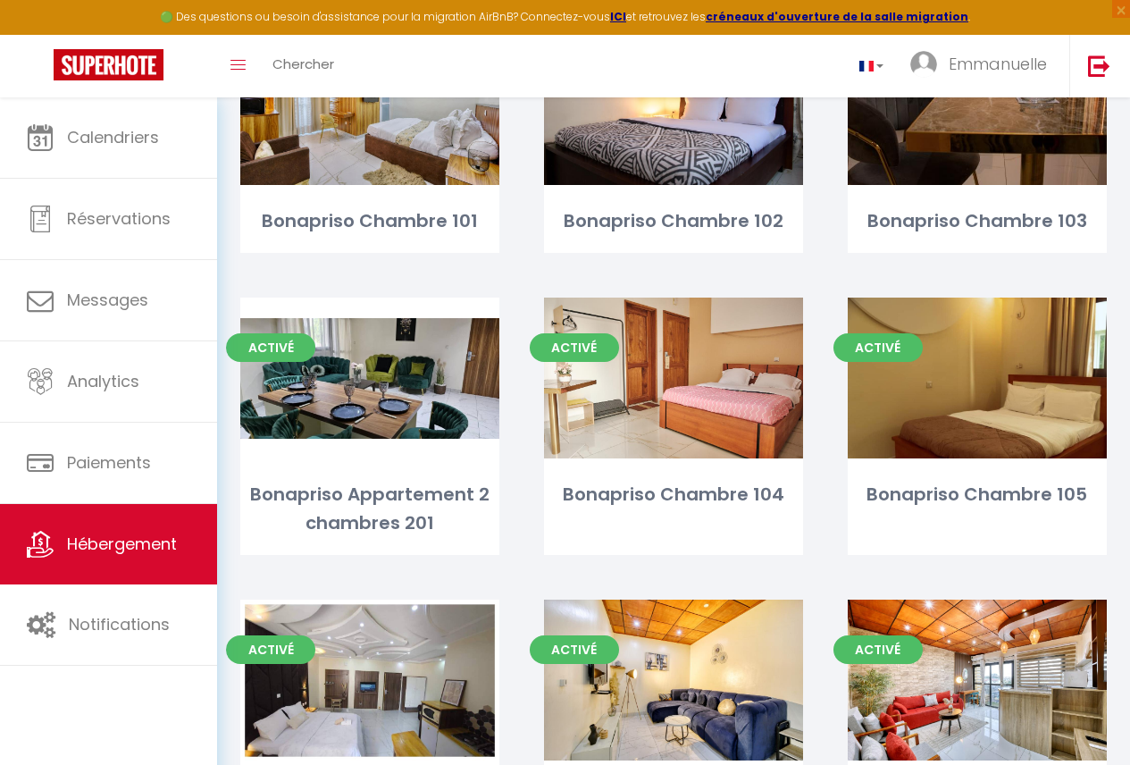
scroll to position [214, 0]
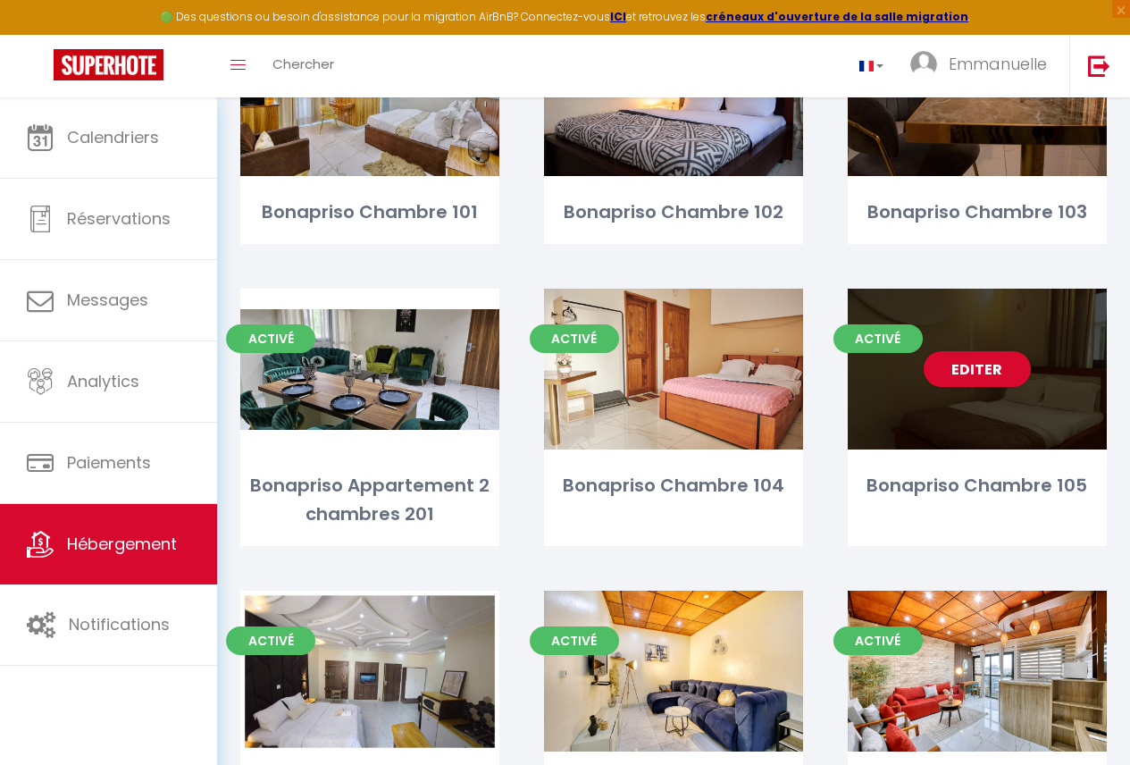
click at [994, 348] on div "Editer" at bounding box center [977, 369] width 259 height 161
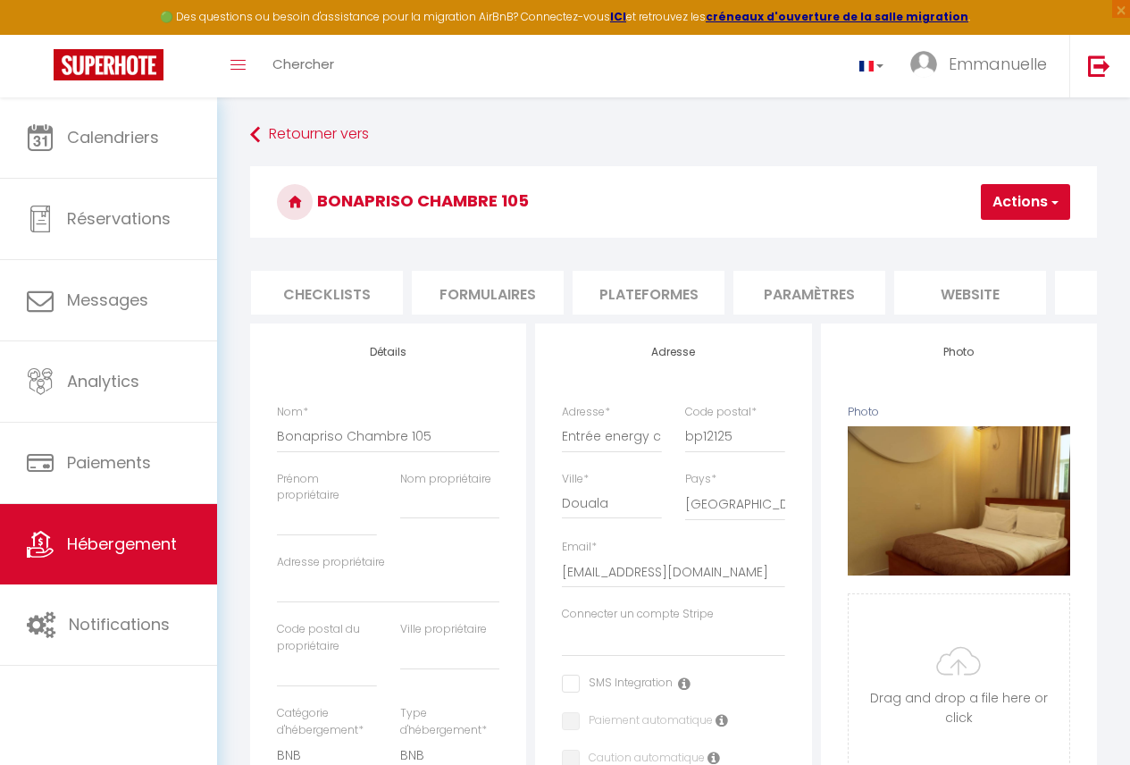
scroll to position [0, 742]
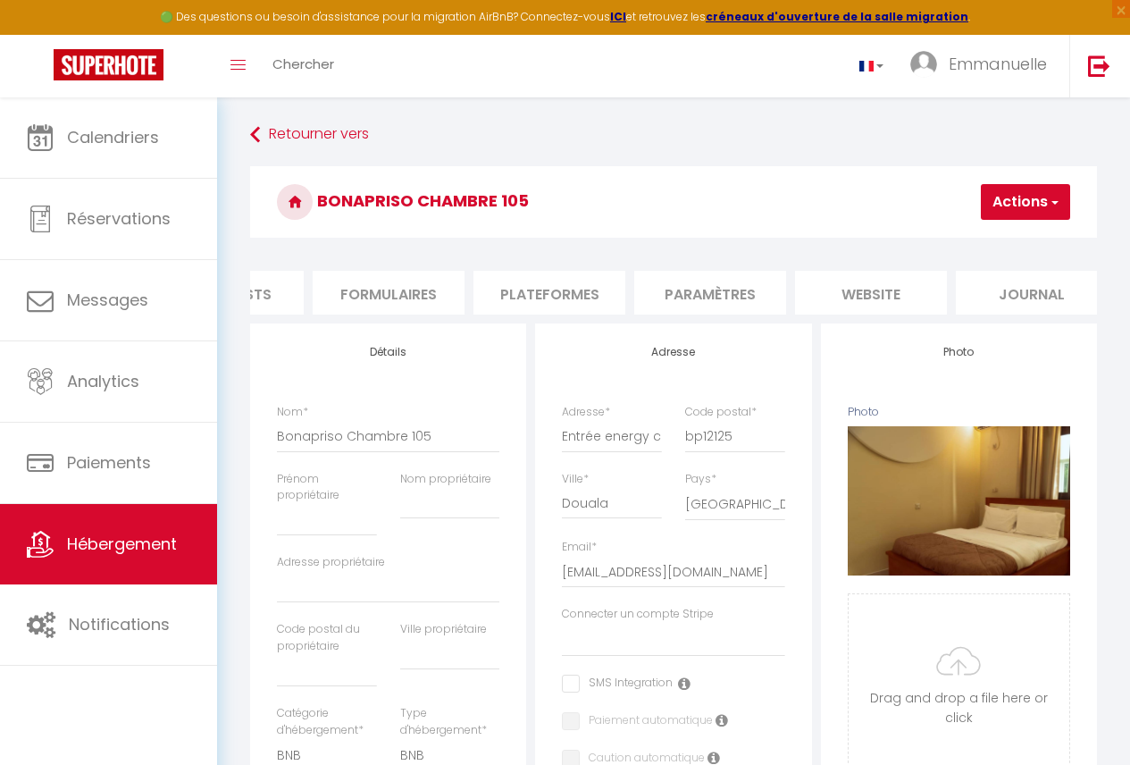
click at [587, 295] on li "Plateformes" at bounding box center [550, 293] width 152 height 44
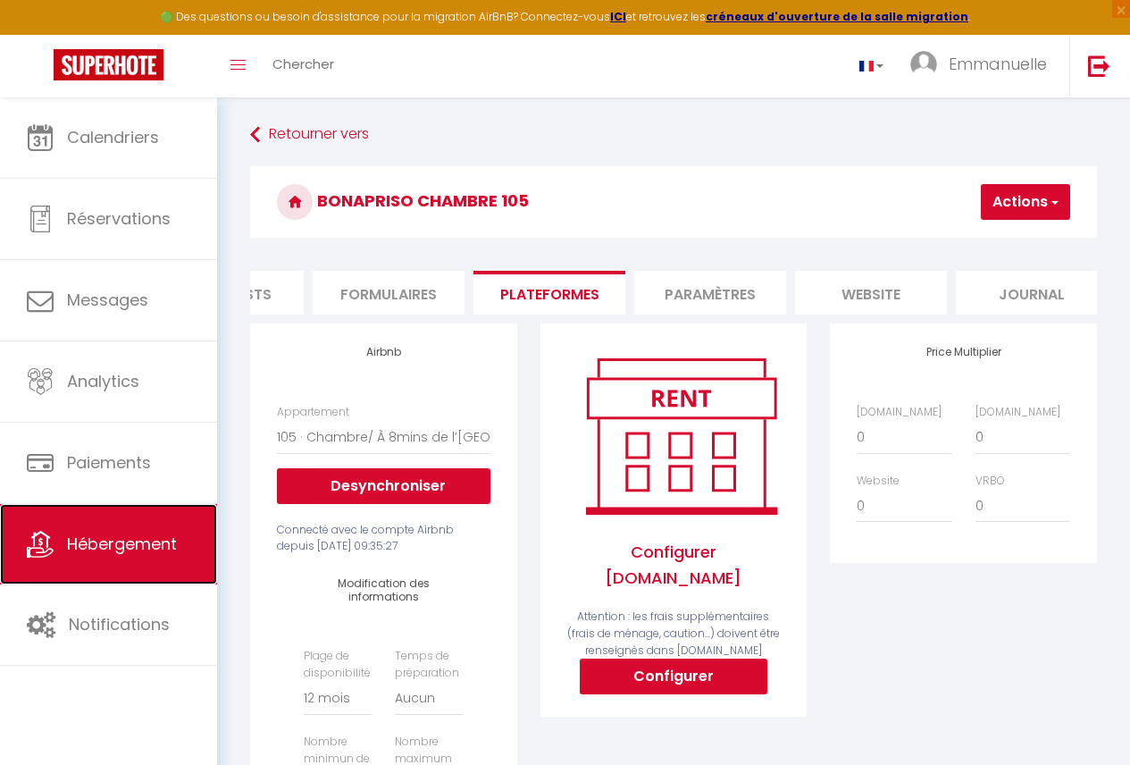
click at [38, 552] on icon at bounding box center [40, 544] width 27 height 27
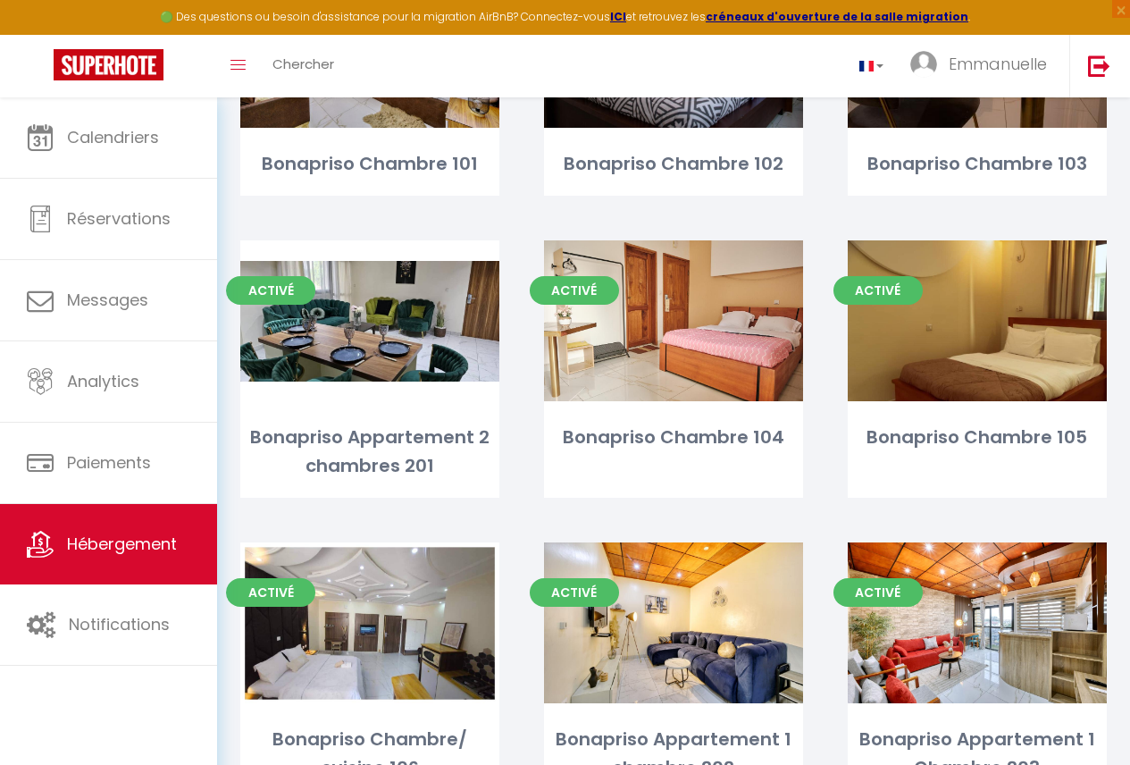
scroll to position [364, 0]
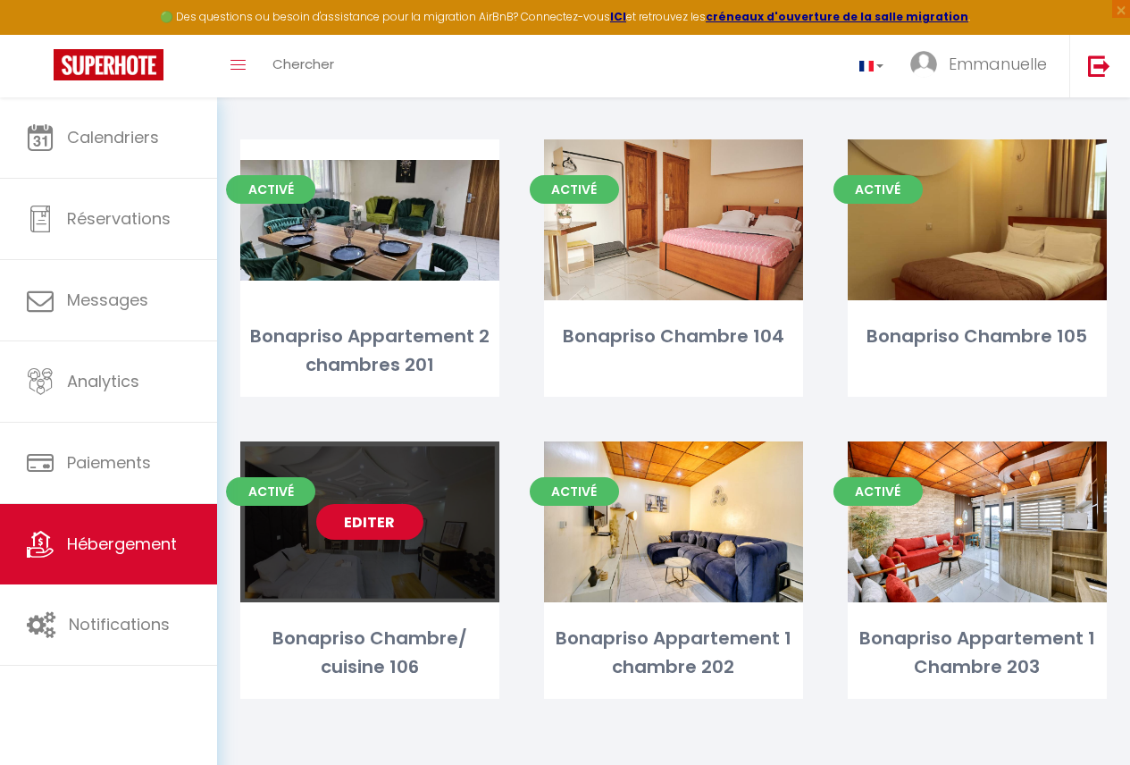
click at [425, 540] on div "Editer" at bounding box center [369, 521] width 259 height 161
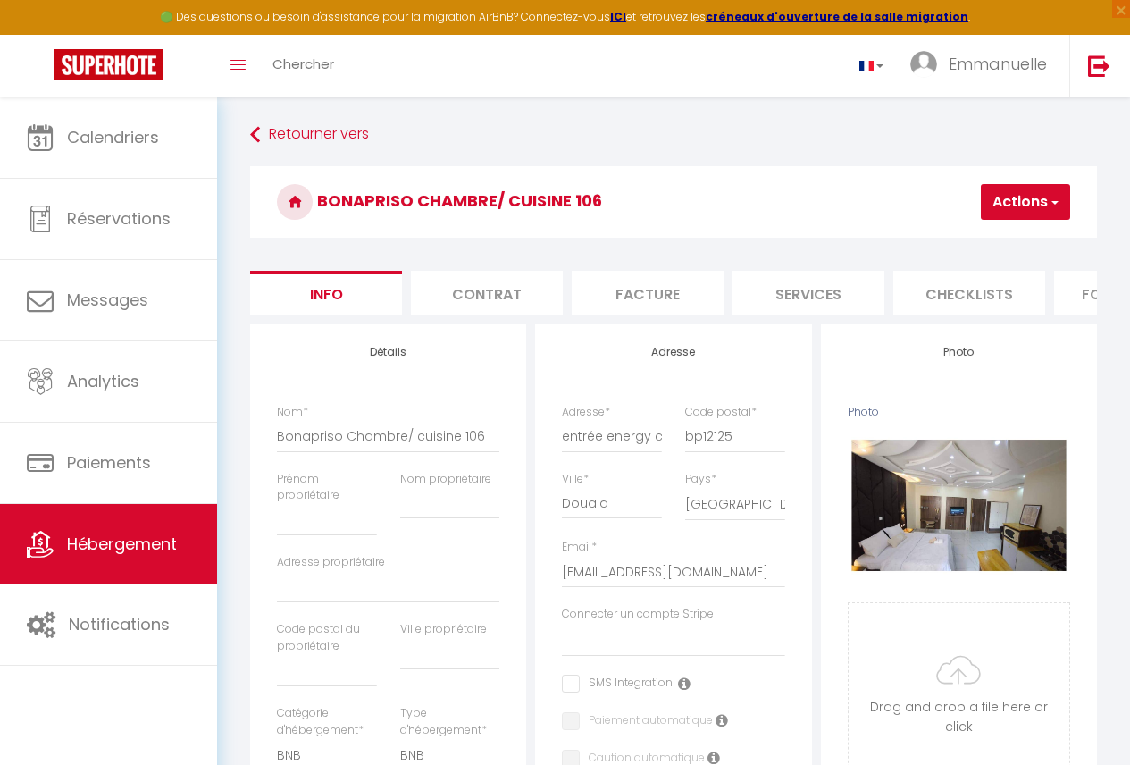
scroll to position [0, 742]
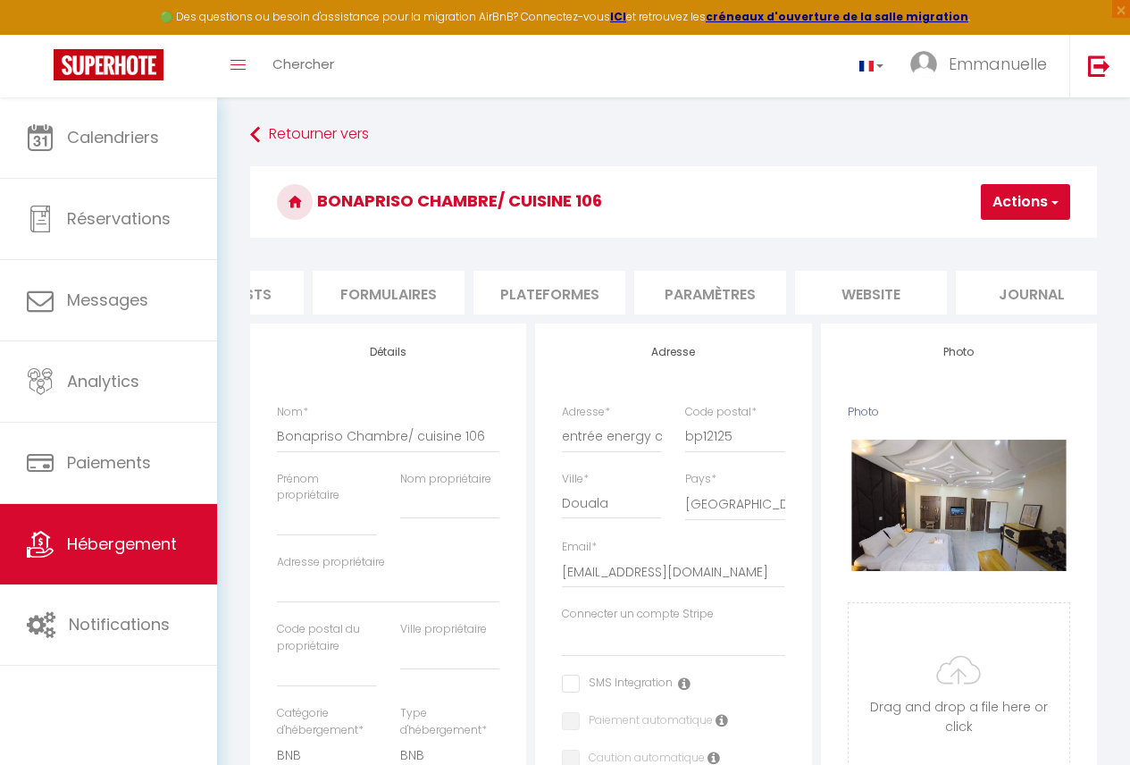
click at [586, 293] on li "Plateformes" at bounding box center [550, 293] width 152 height 44
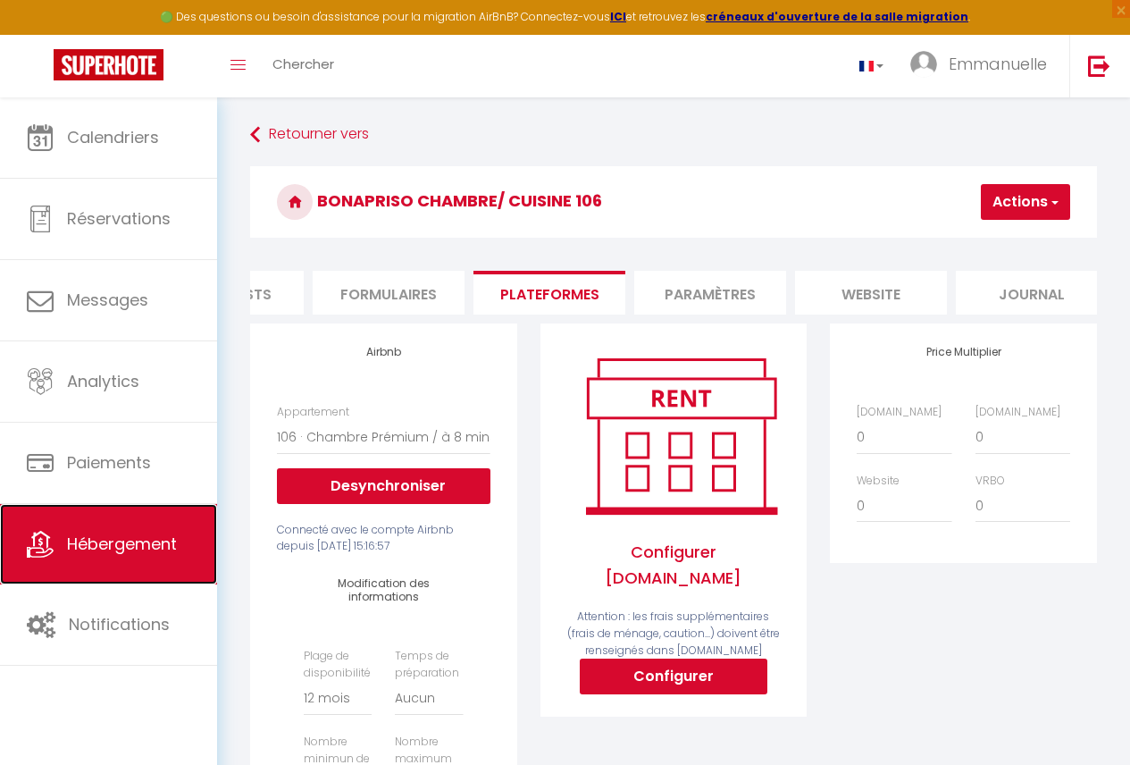
click at [170, 556] on link "Hébergement" at bounding box center [108, 544] width 217 height 80
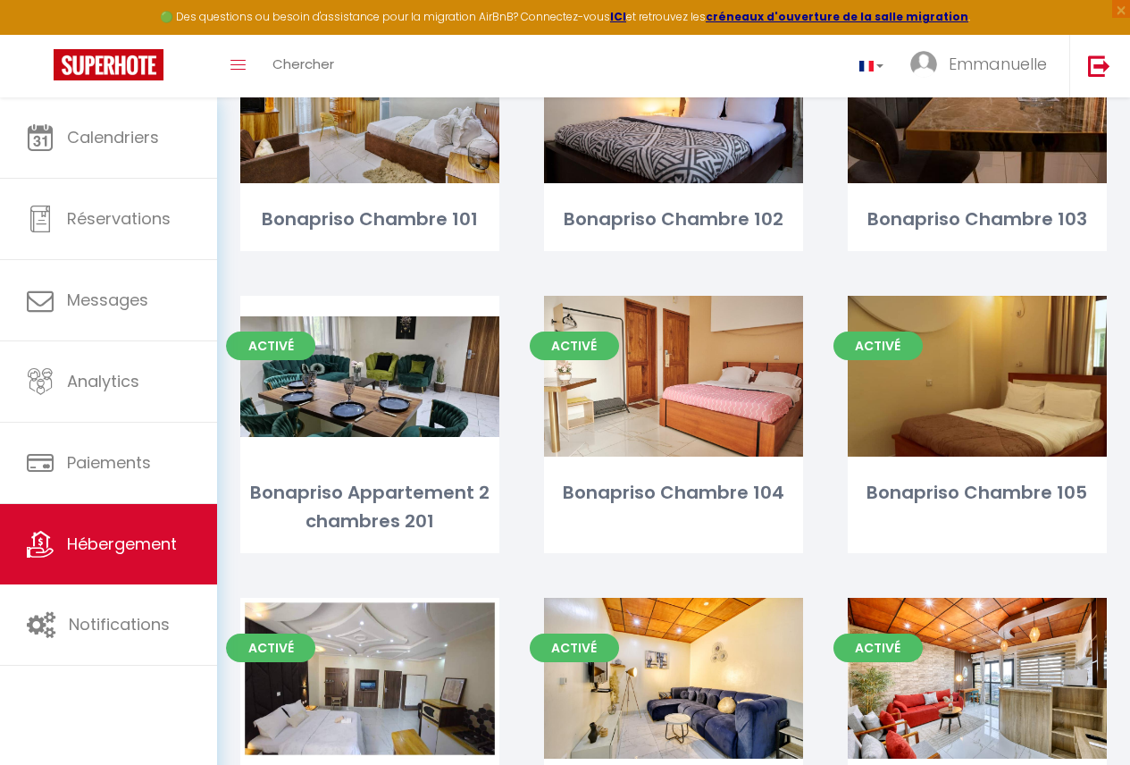
scroll to position [364, 0]
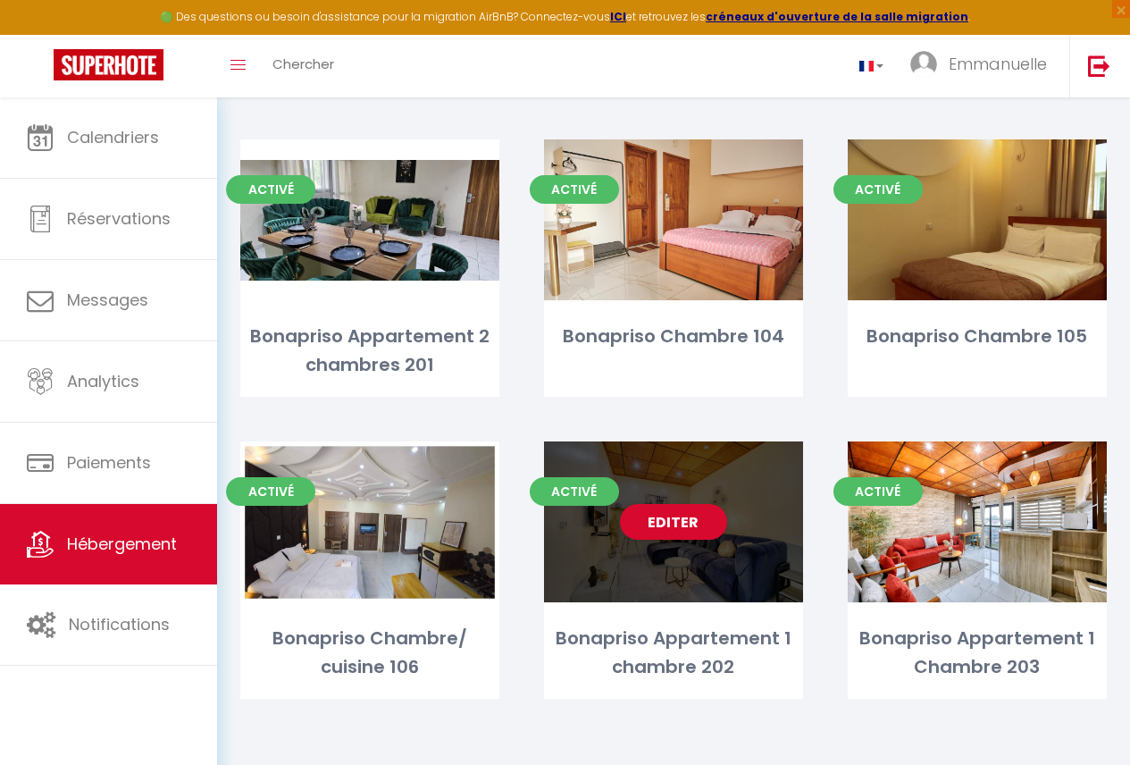
click at [748, 563] on div "Editer" at bounding box center [673, 521] width 259 height 161
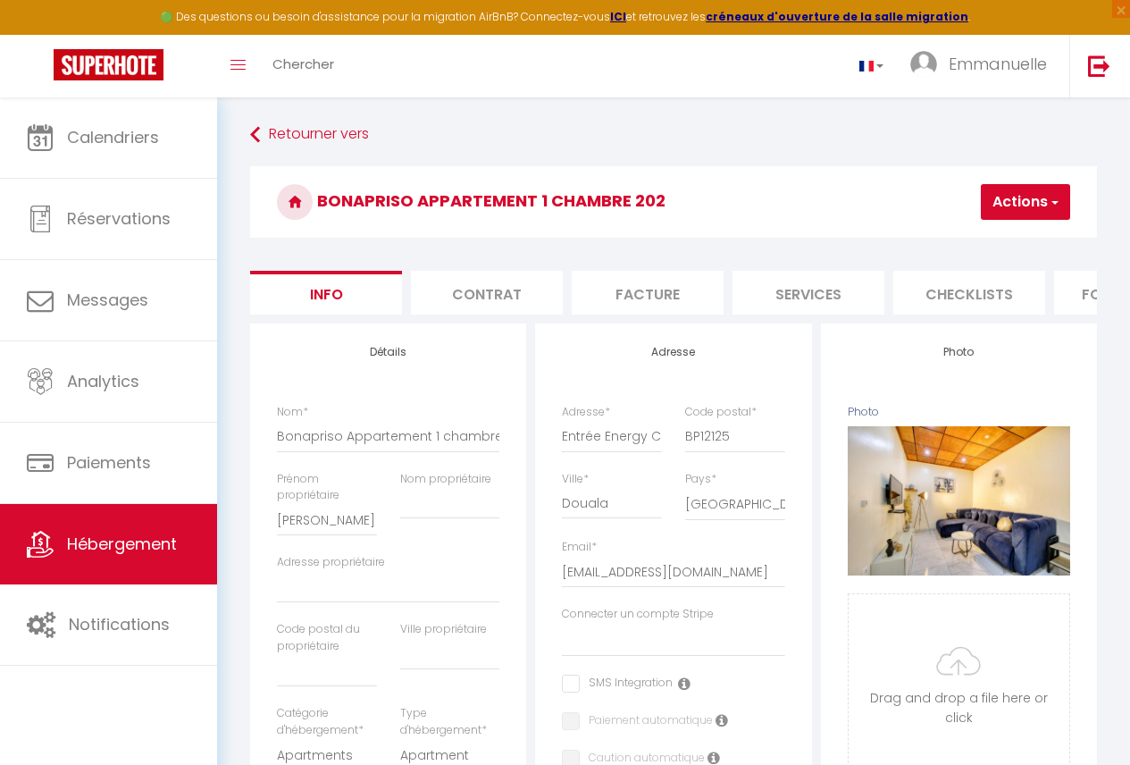
scroll to position [0, 742]
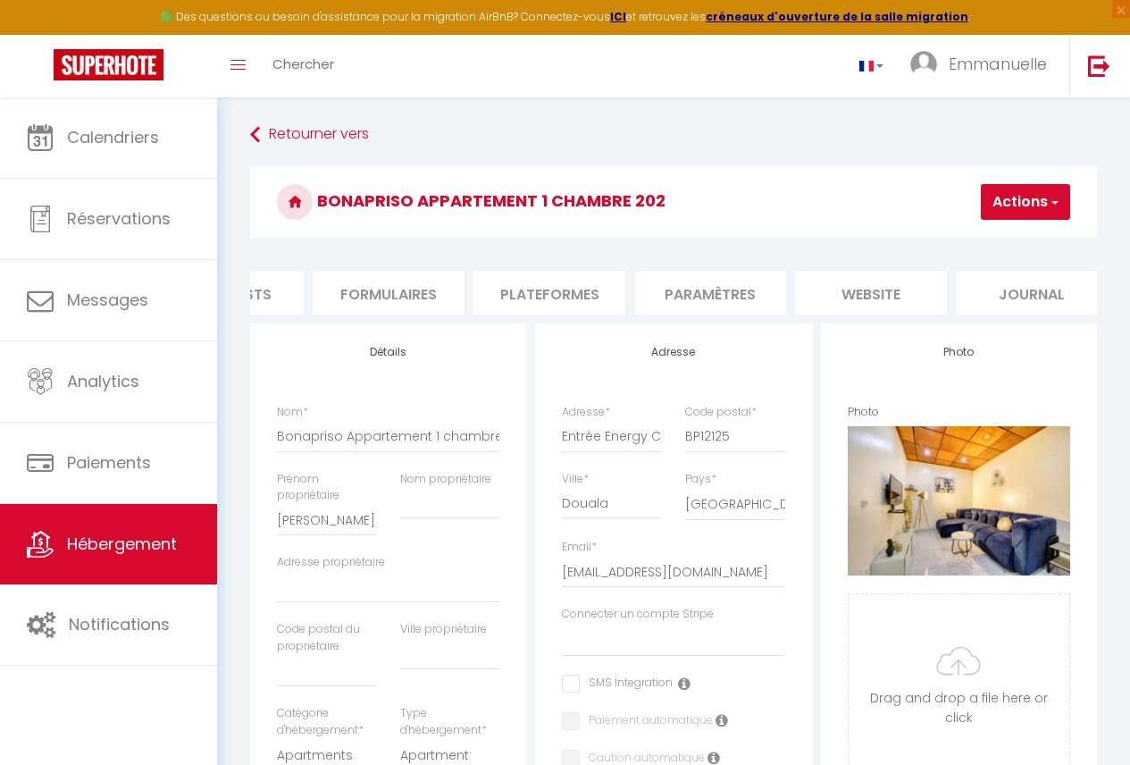
click at [514, 294] on li "Plateformes" at bounding box center [550, 293] width 152 height 44
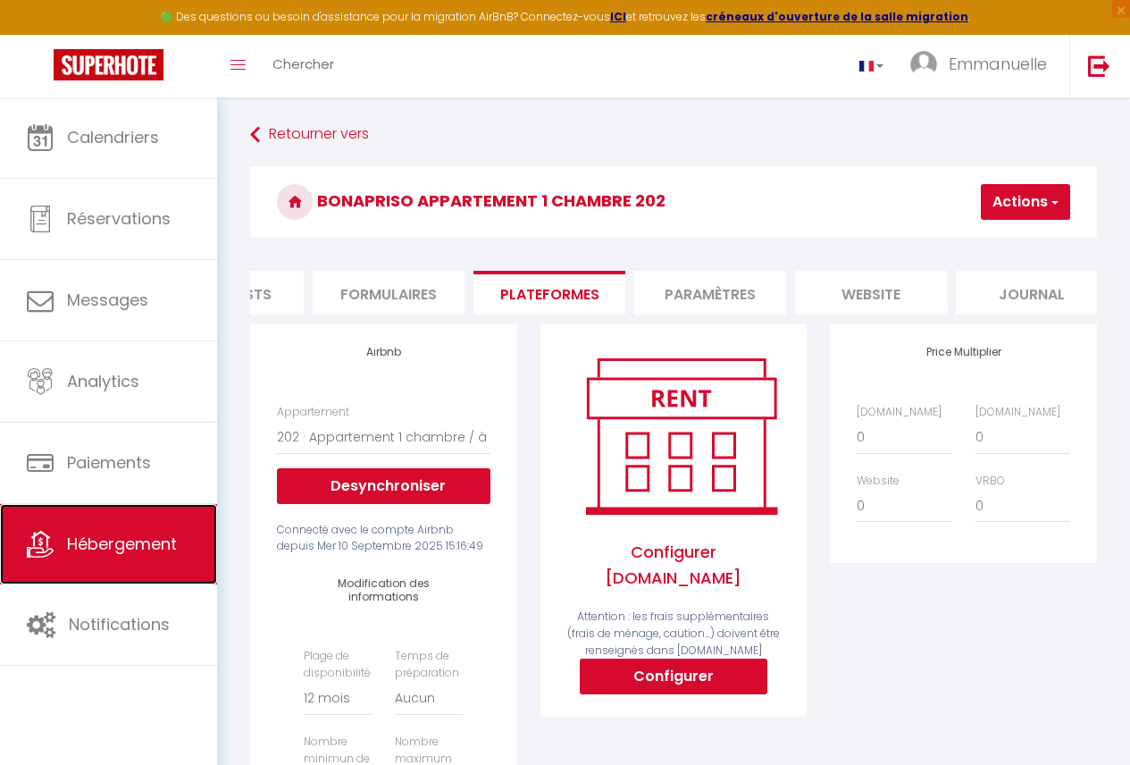
click at [124, 557] on link "Hébergement" at bounding box center [108, 544] width 217 height 80
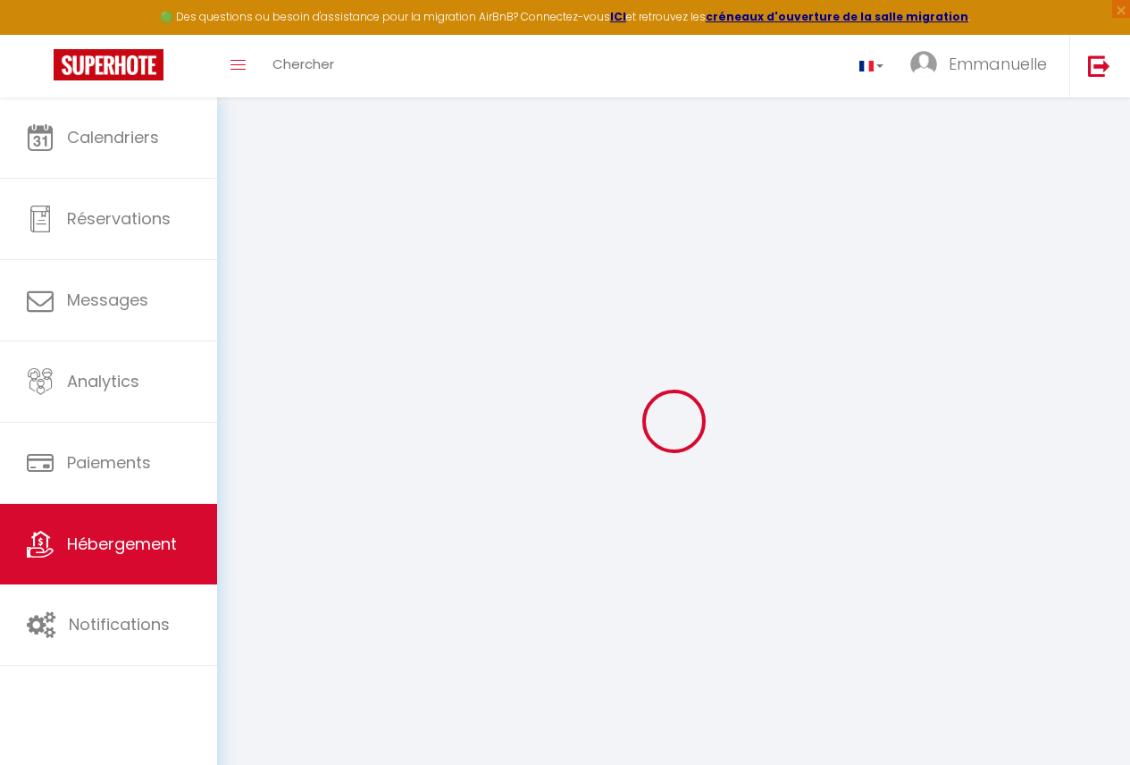
scroll to position [97, 0]
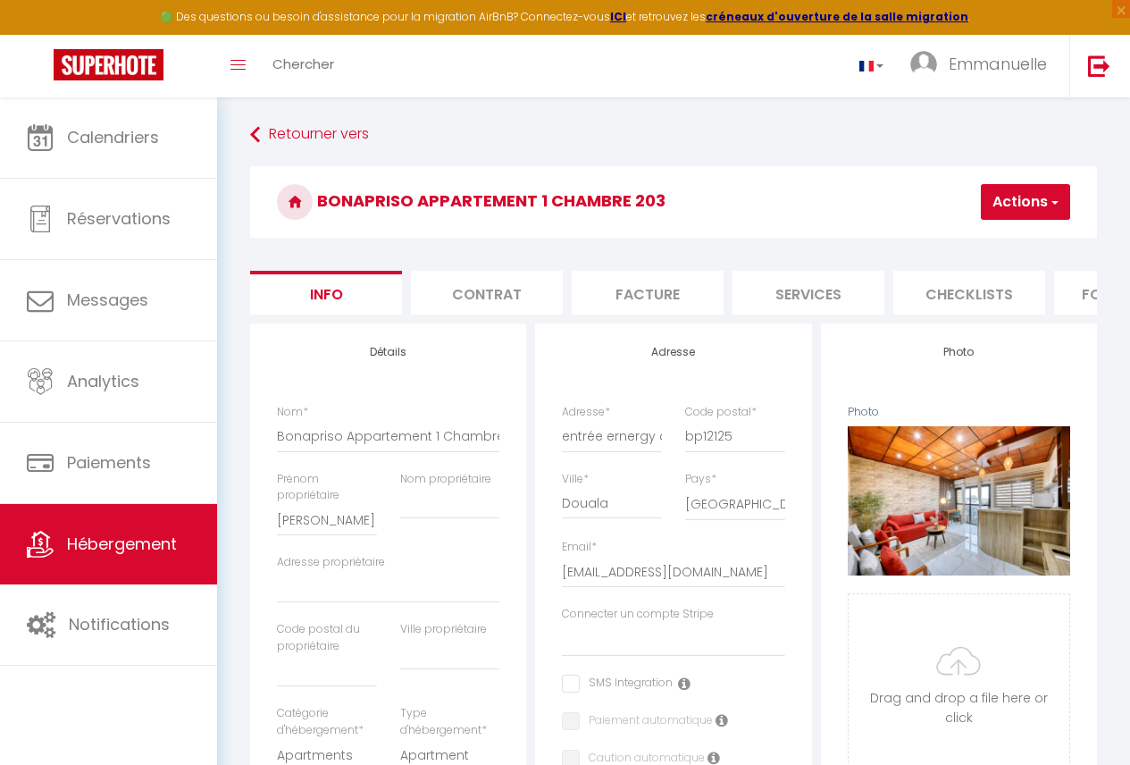
click at [1063, 315] on li "Formulaires" at bounding box center [1131, 293] width 152 height 44
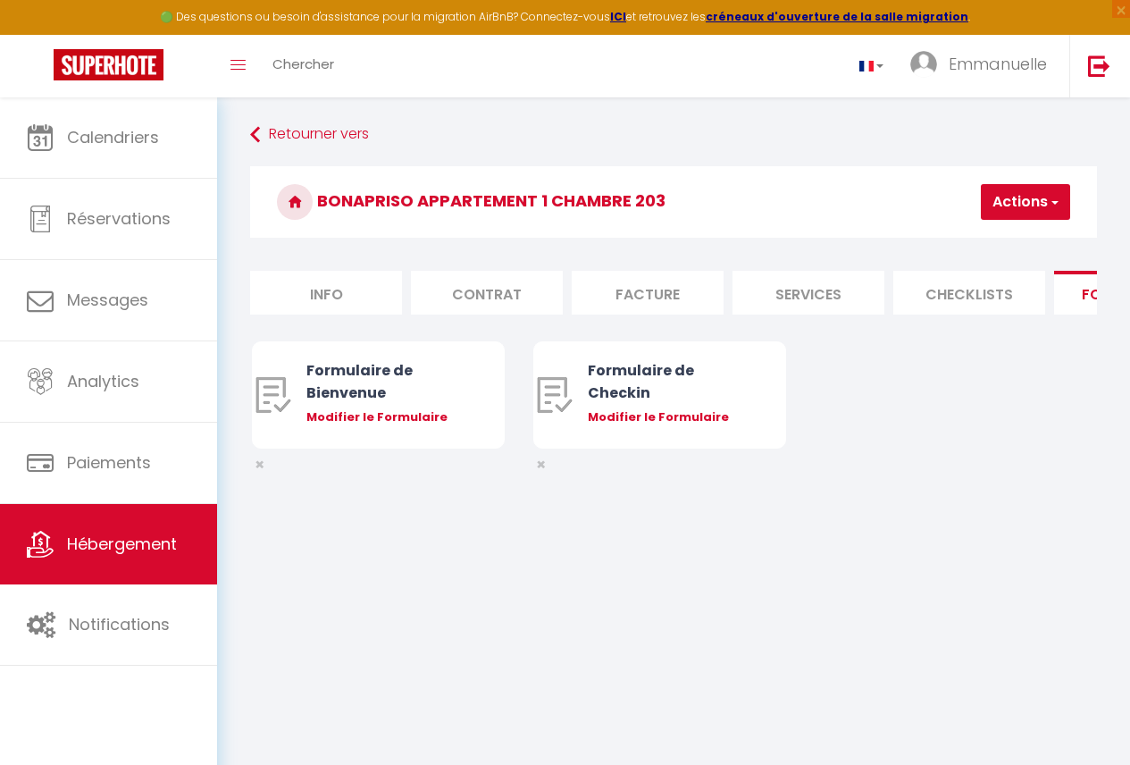
scroll to position [0, 742]
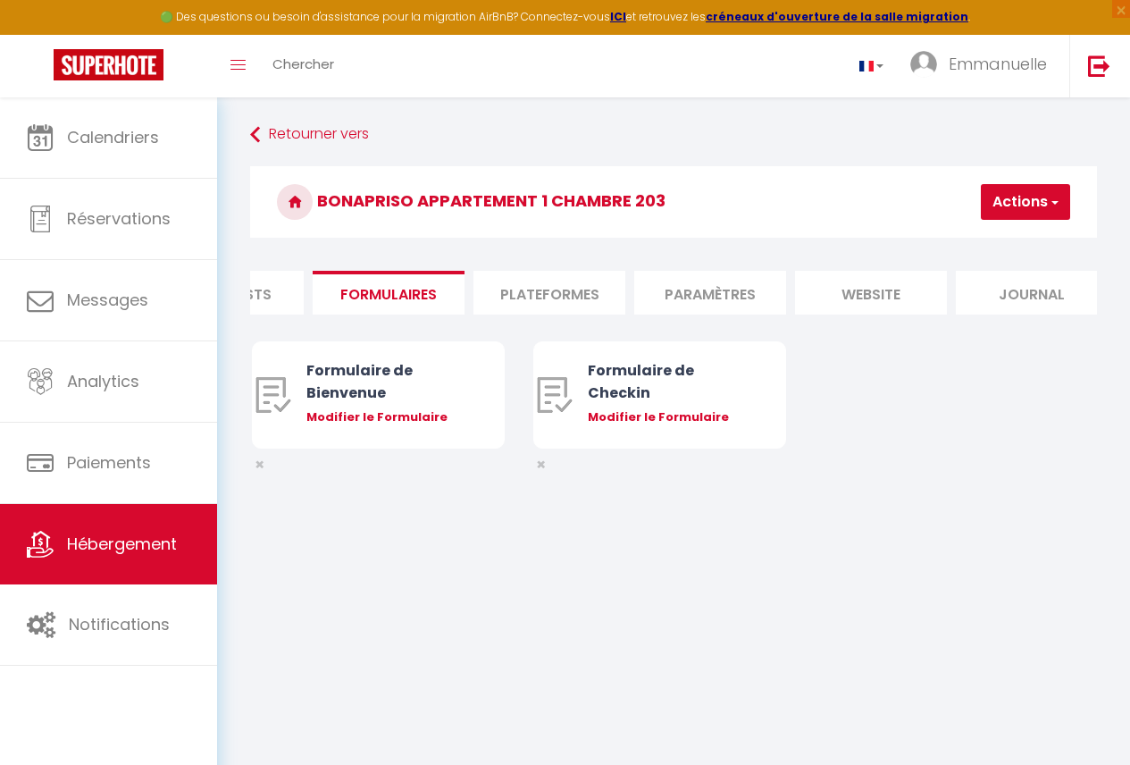
click at [563, 275] on li "Plateformes" at bounding box center [550, 293] width 152 height 44
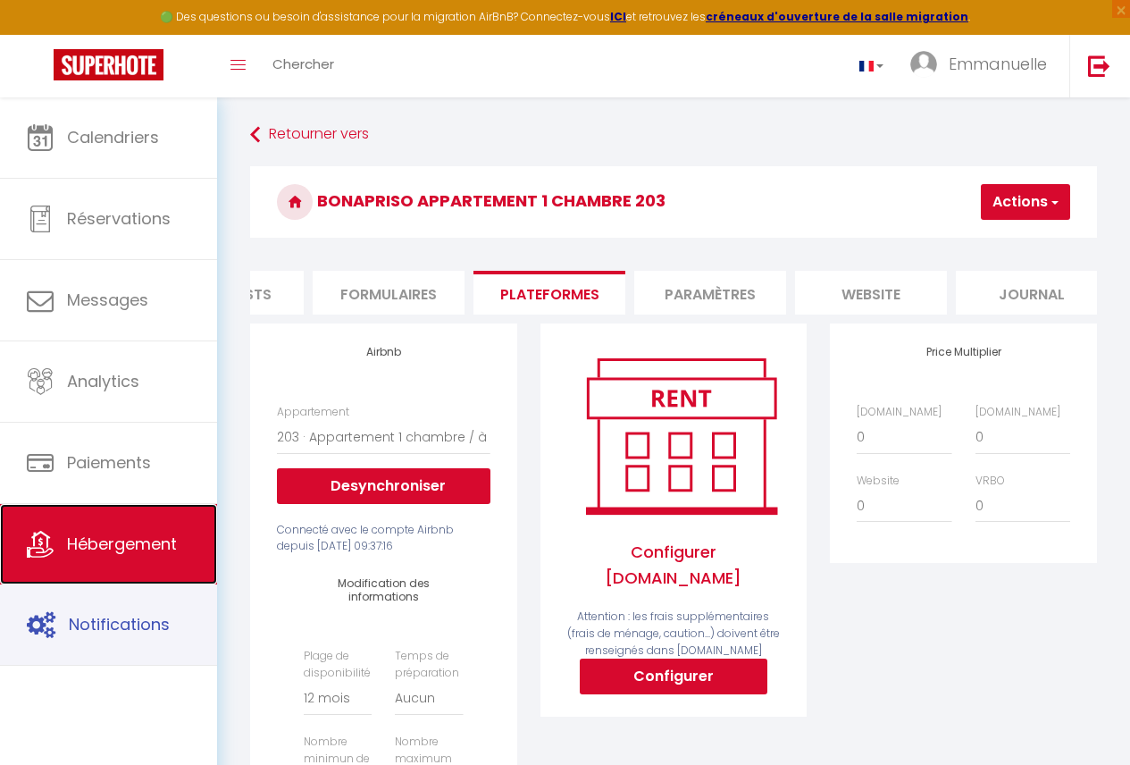
click at [164, 541] on span "Hébergement" at bounding box center [122, 544] width 110 height 22
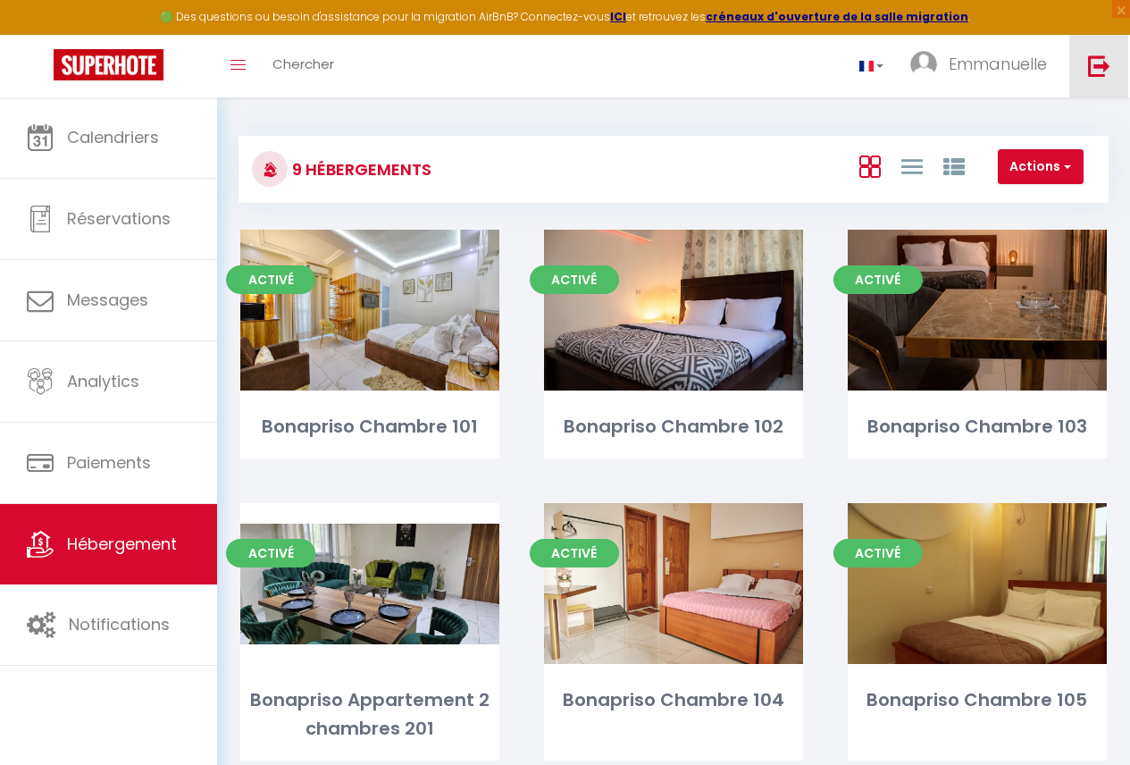
click at [1117, 57] on link at bounding box center [1099, 66] width 59 height 63
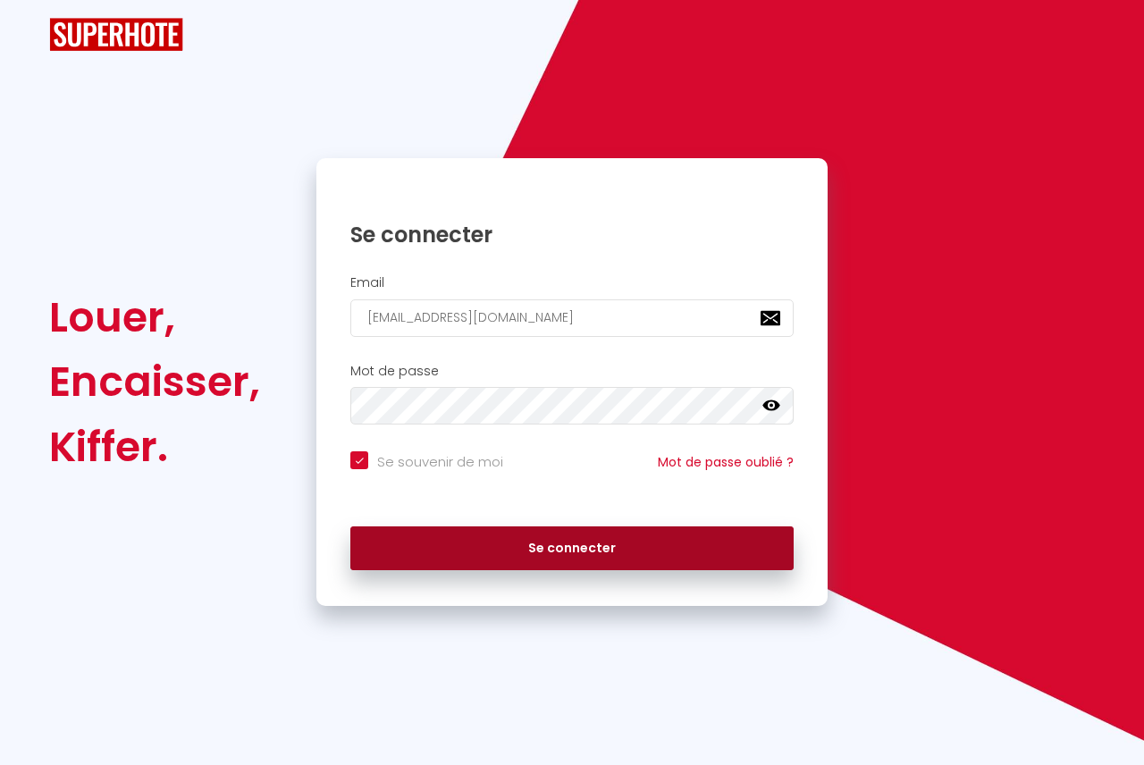
click at [526, 544] on button "Se connecter" at bounding box center [571, 548] width 443 height 45
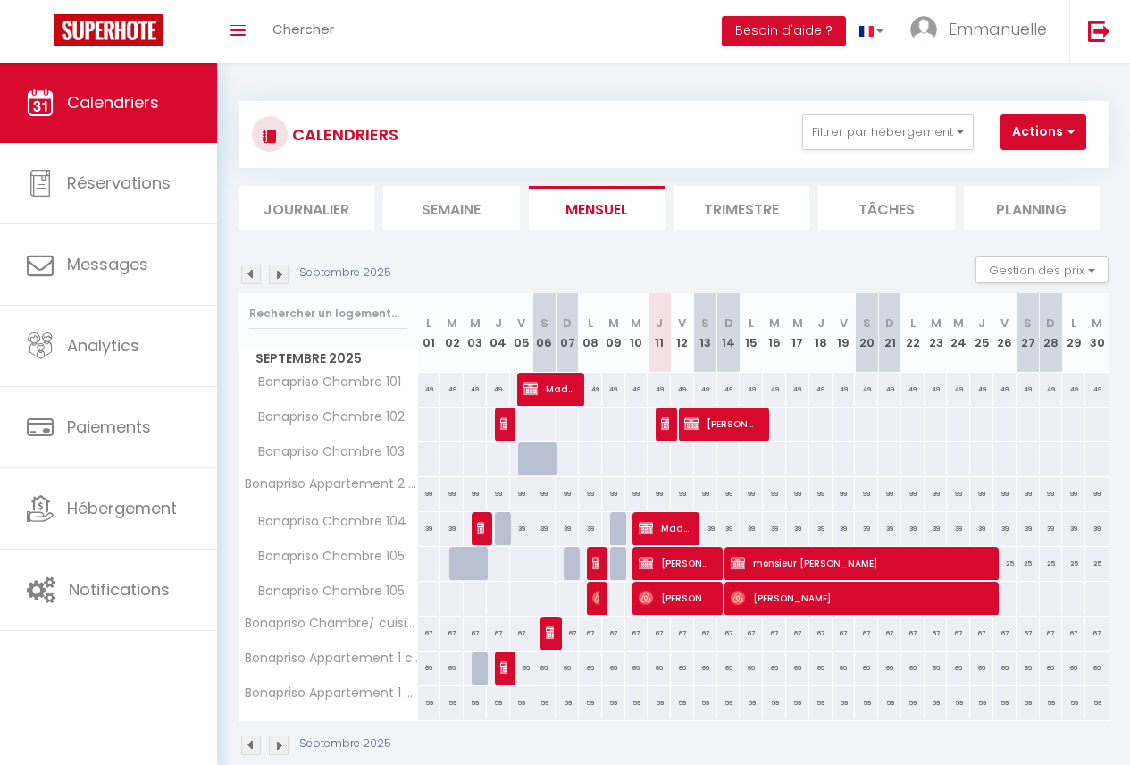
scroll to position [63, 0]
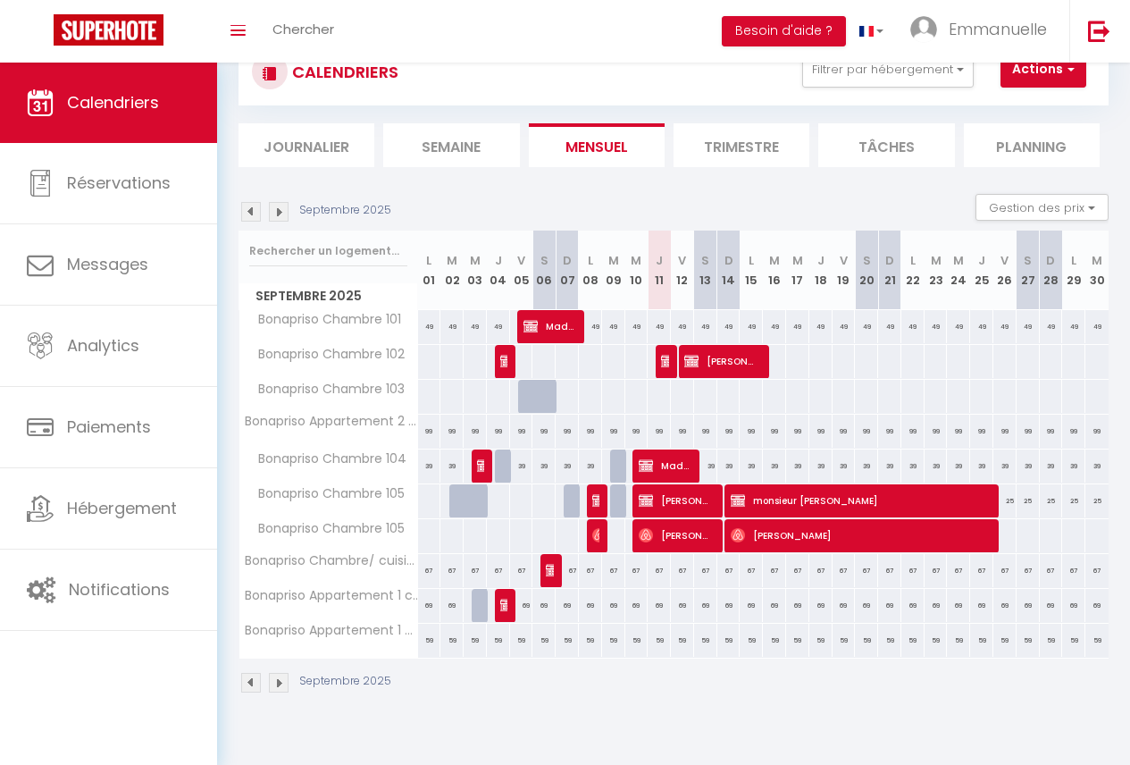
click at [273, 686] on img at bounding box center [279, 683] width 20 height 20
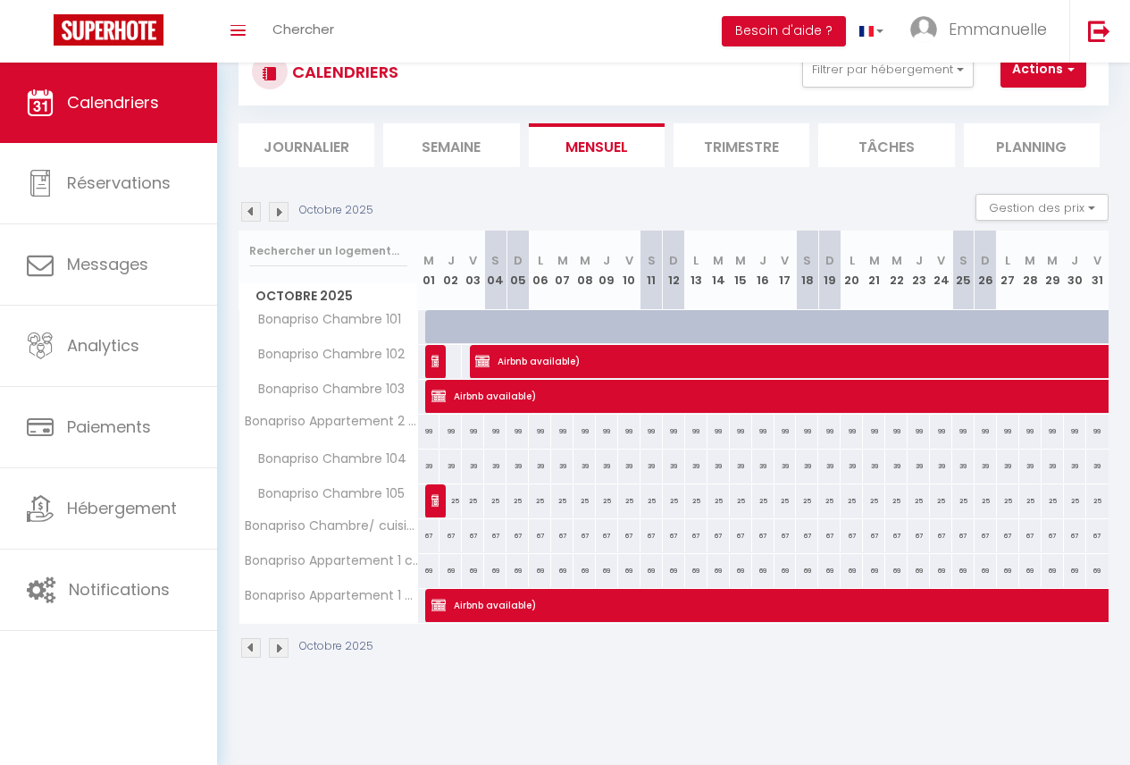
click at [280, 652] on img at bounding box center [279, 648] width 20 height 20
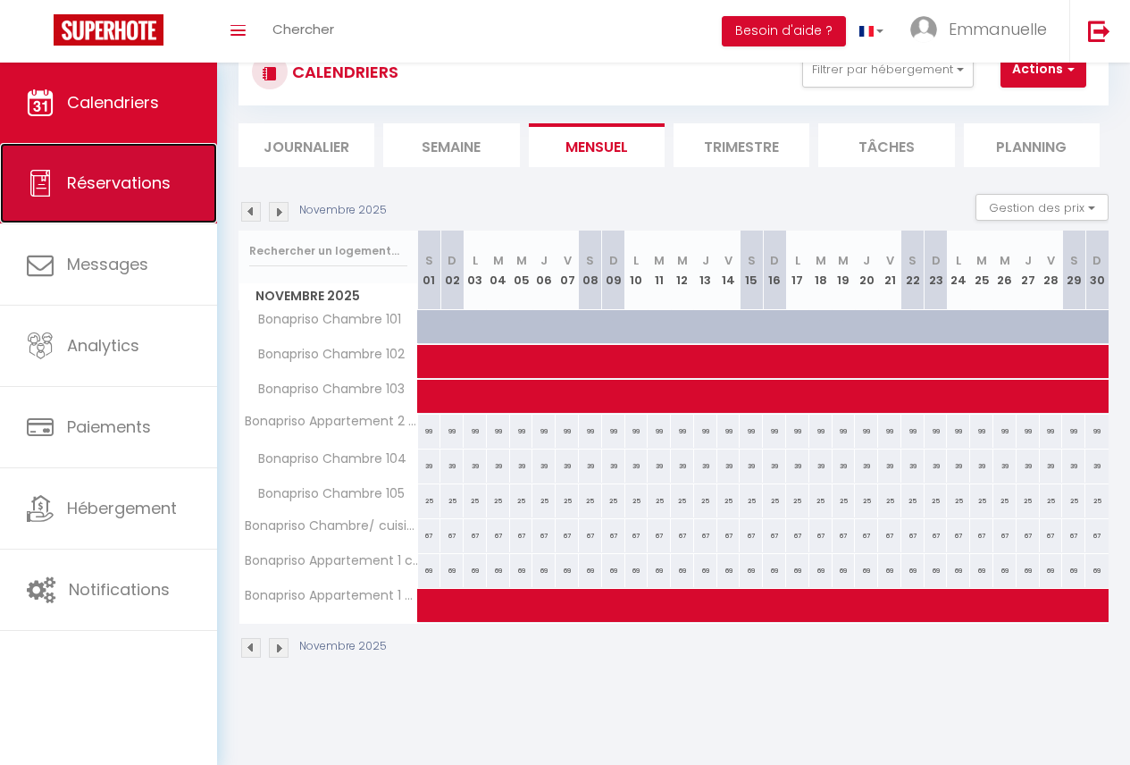
click at [128, 186] on span "Réservations" at bounding box center [119, 183] width 104 height 22
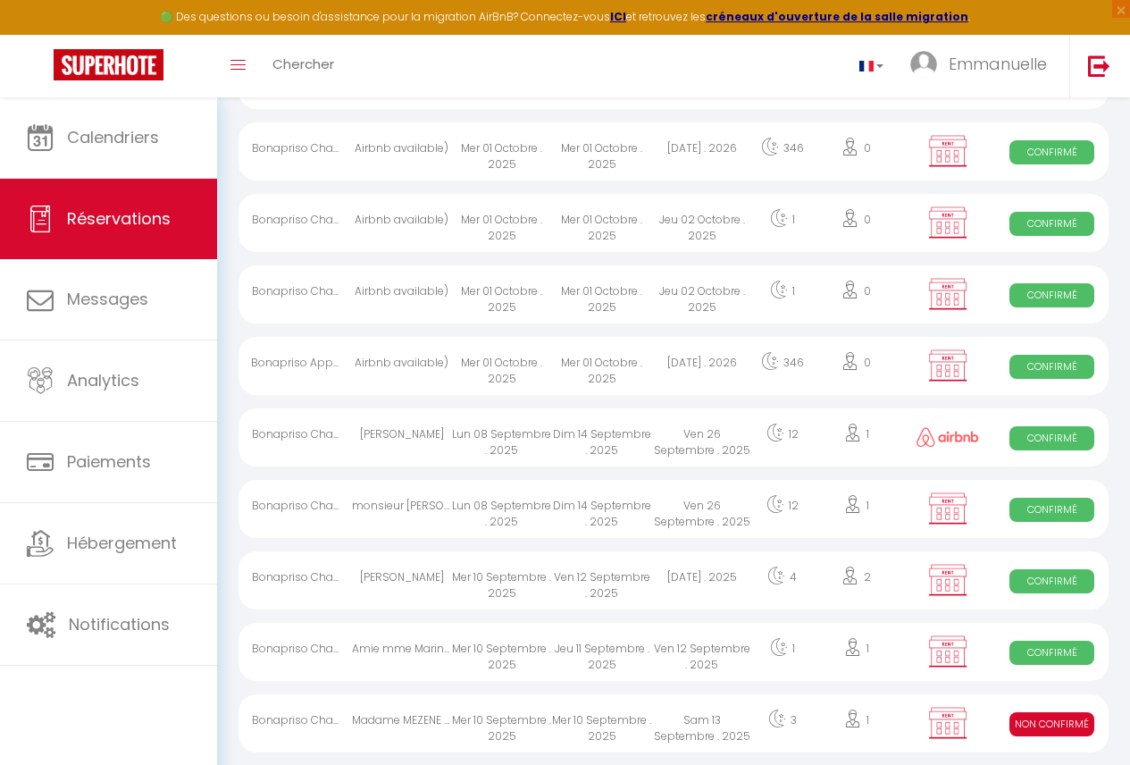
scroll to position [465, 0]
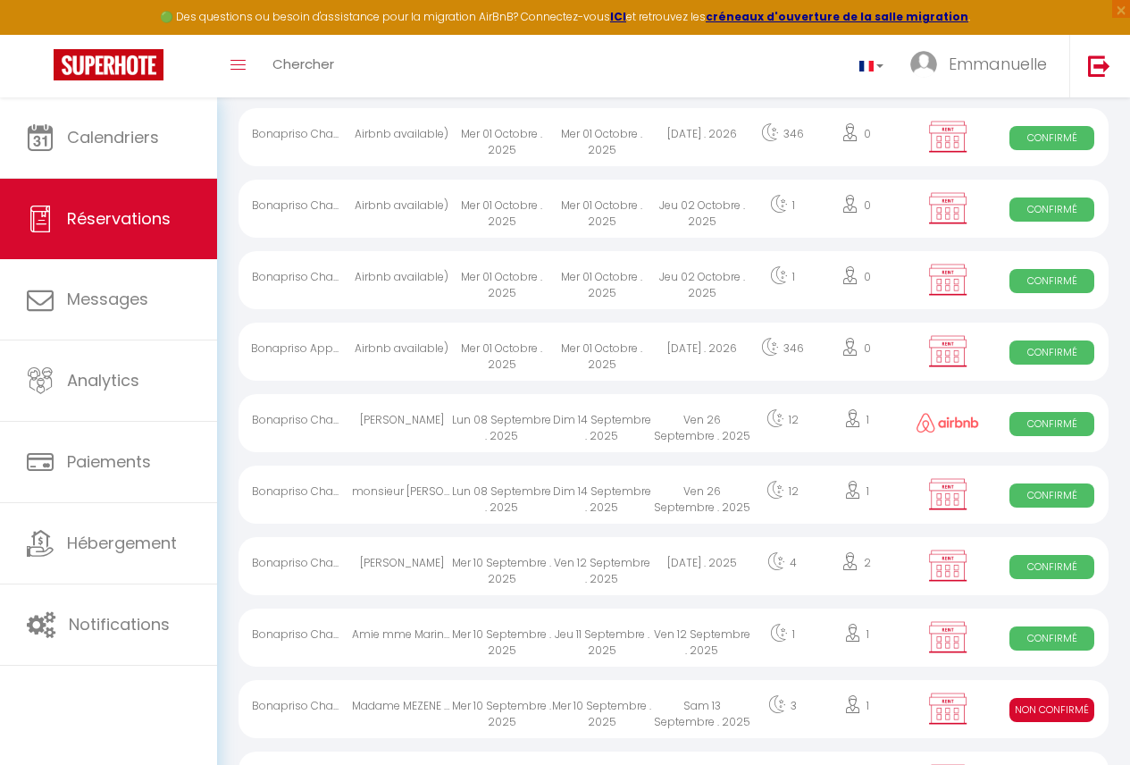
click at [751, 571] on div "[DATE] . 2025" at bounding box center [702, 566] width 100 height 58
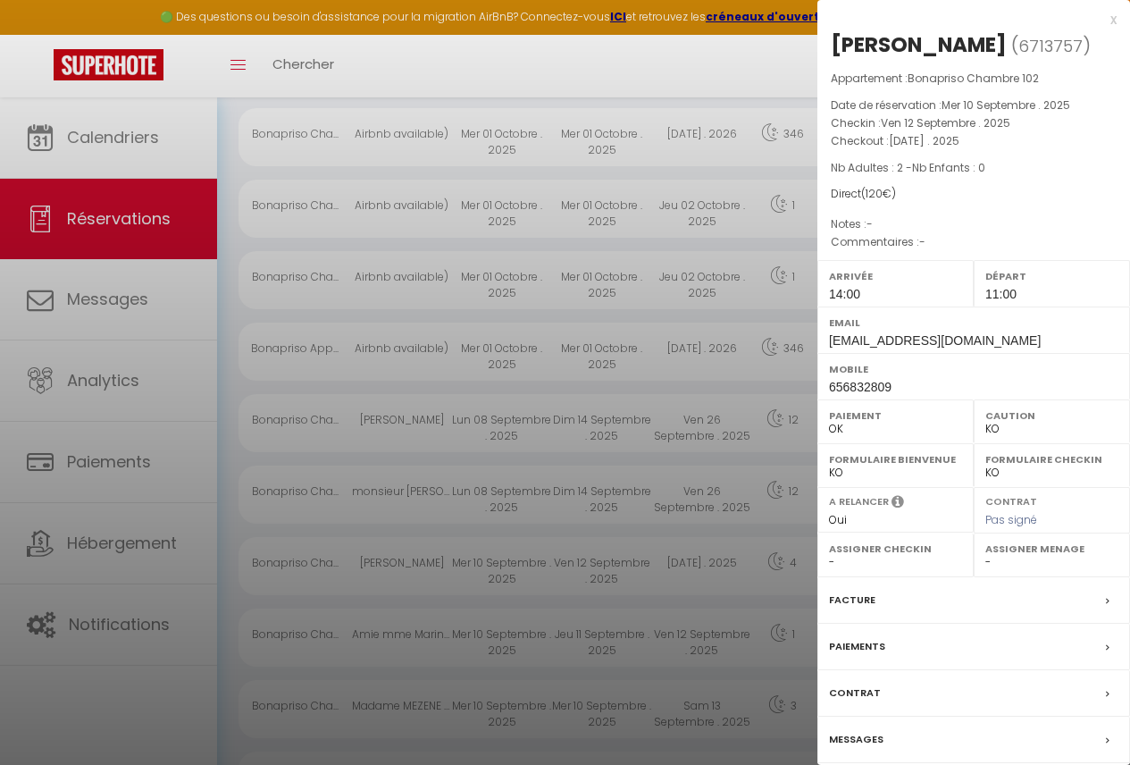
click at [921, 639] on div "Paiements" at bounding box center [974, 647] width 313 height 46
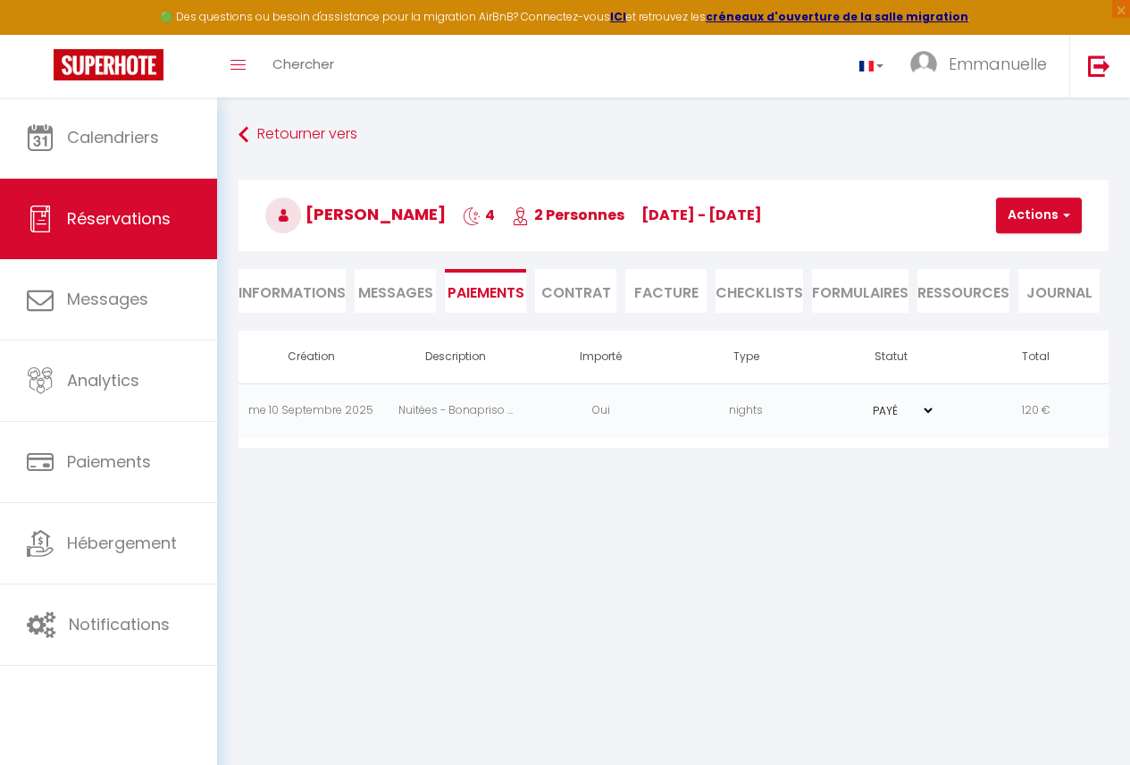
click at [299, 307] on li "Informations" at bounding box center [292, 291] width 107 height 44
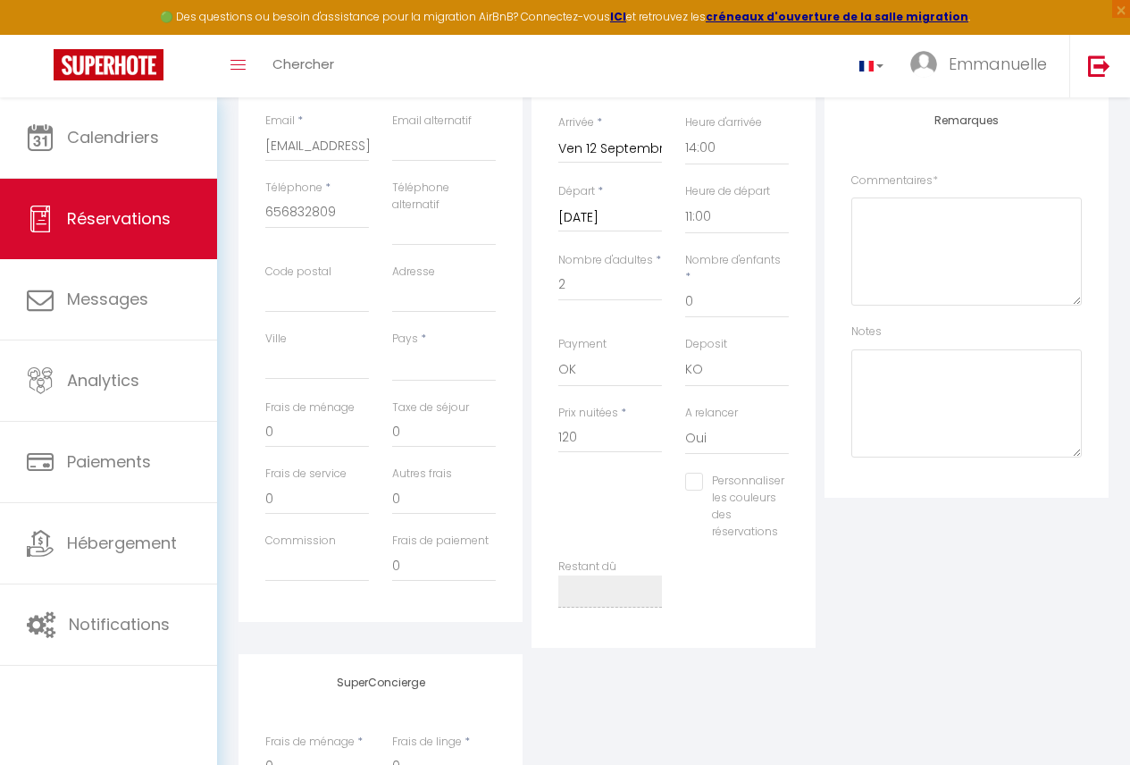
scroll to position [378, 0]
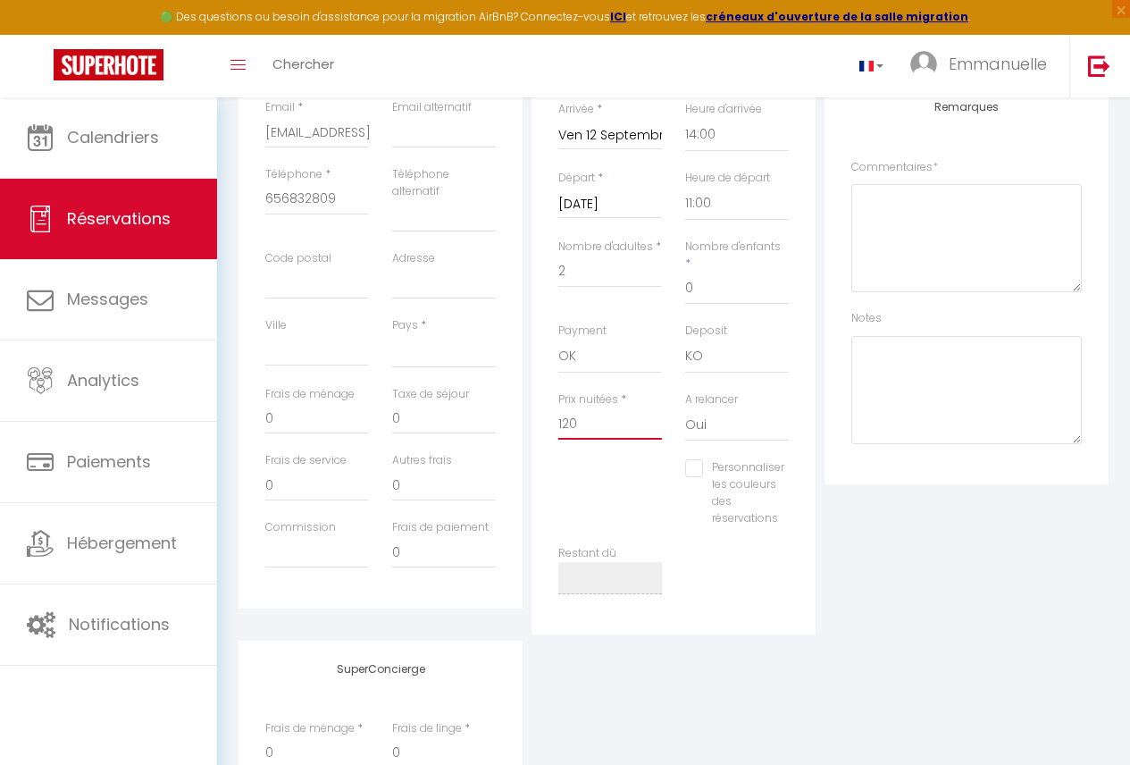
click at [609, 408] on input "120" at bounding box center [611, 424] width 104 height 32
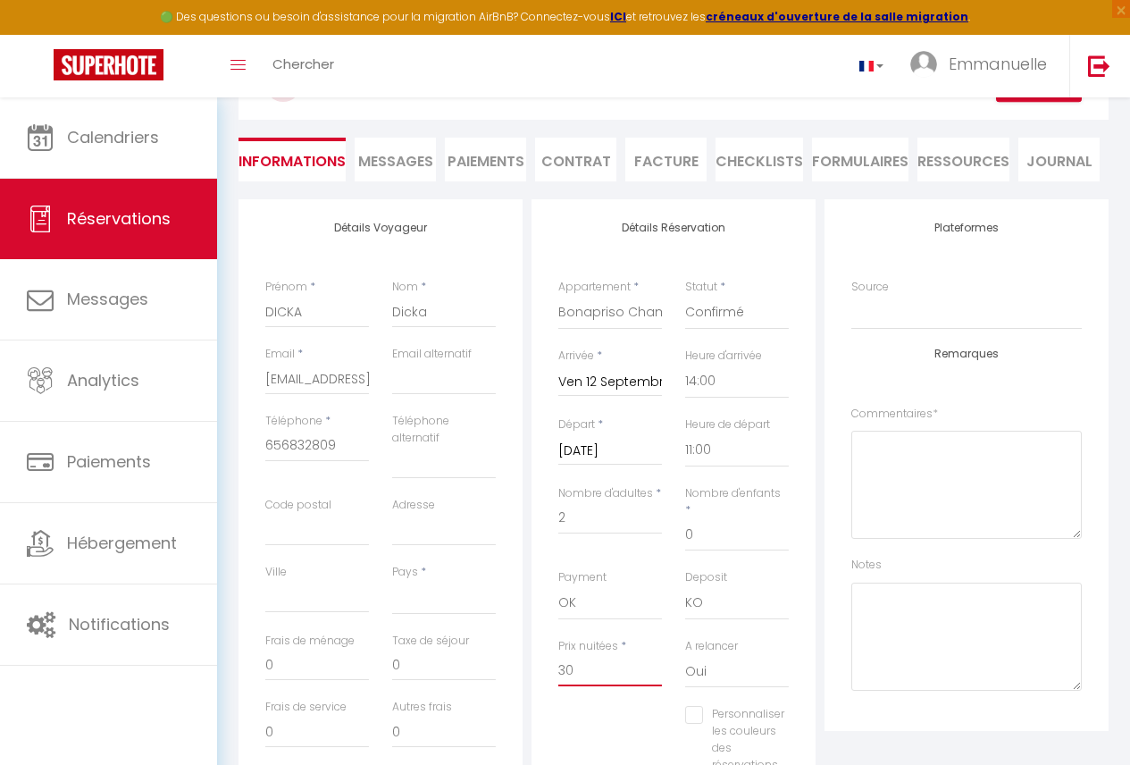
scroll to position [63, 0]
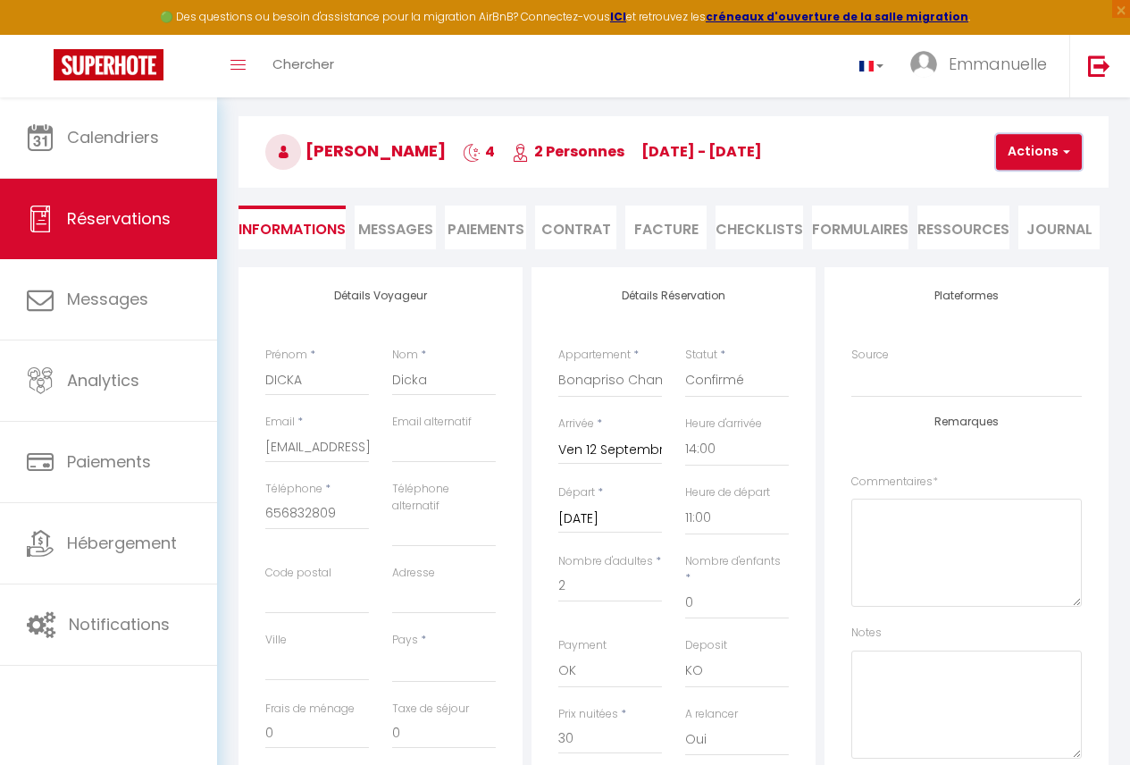
click at [1040, 147] on button "Actions" at bounding box center [1039, 152] width 86 height 36
click at [1026, 192] on link "Enregistrer" at bounding box center [1054, 191] width 141 height 23
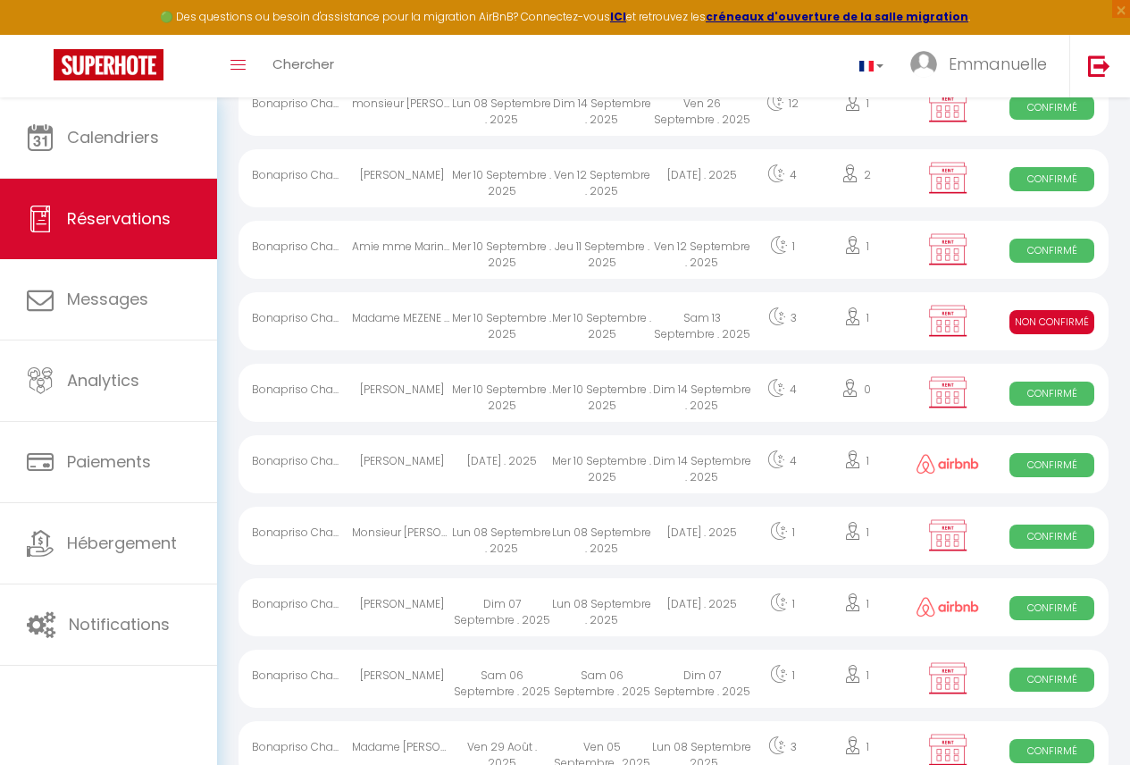
scroll to position [848, 0]
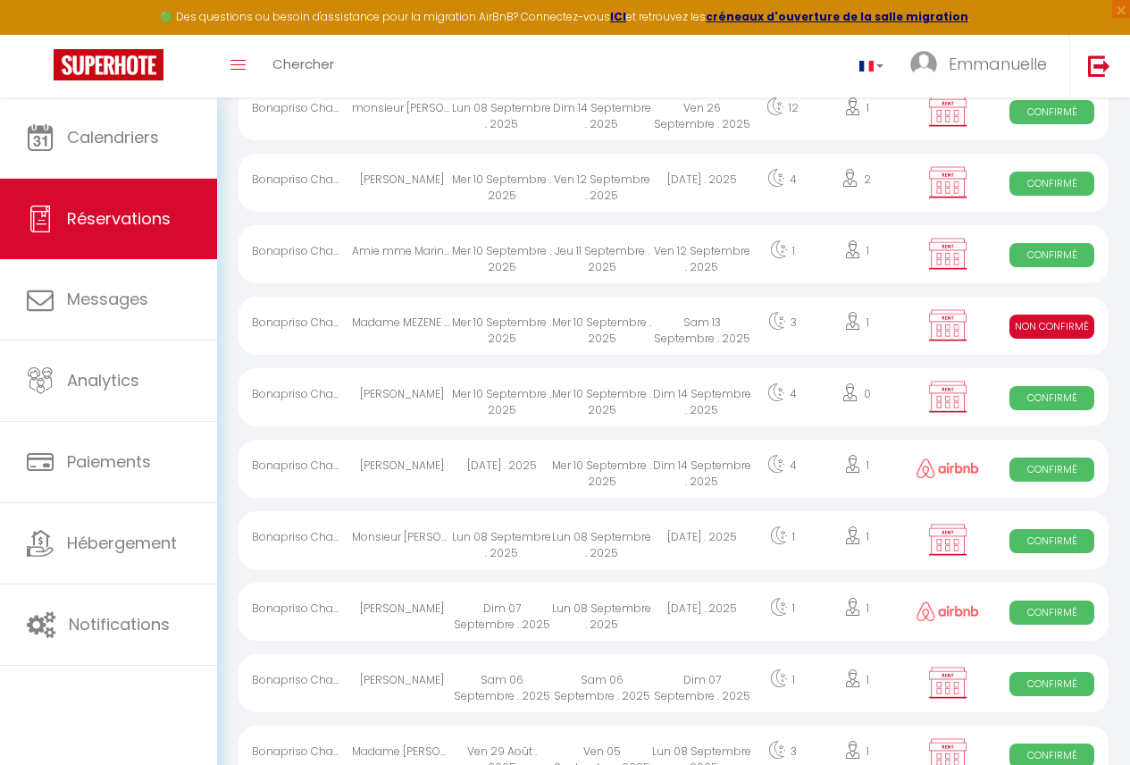
click at [800, 337] on div "3" at bounding box center [782, 326] width 61 height 58
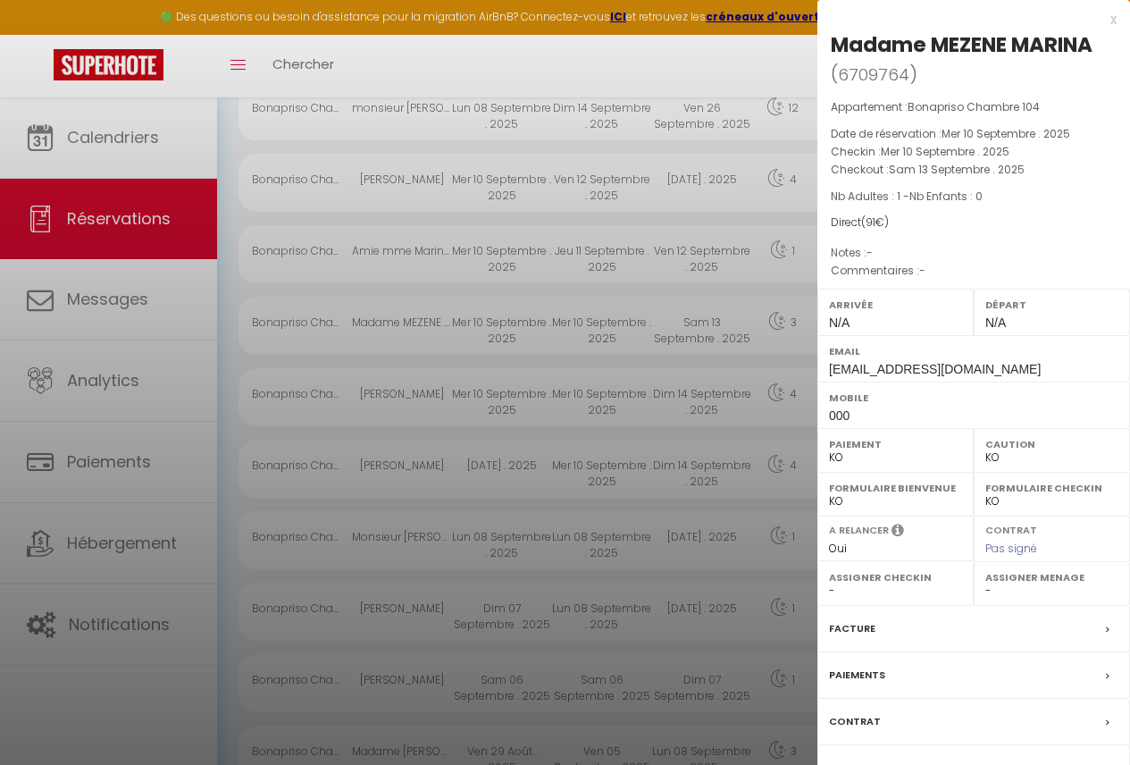
click at [887, 681] on div "Paiements" at bounding box center [974, 675] width 313 height 46
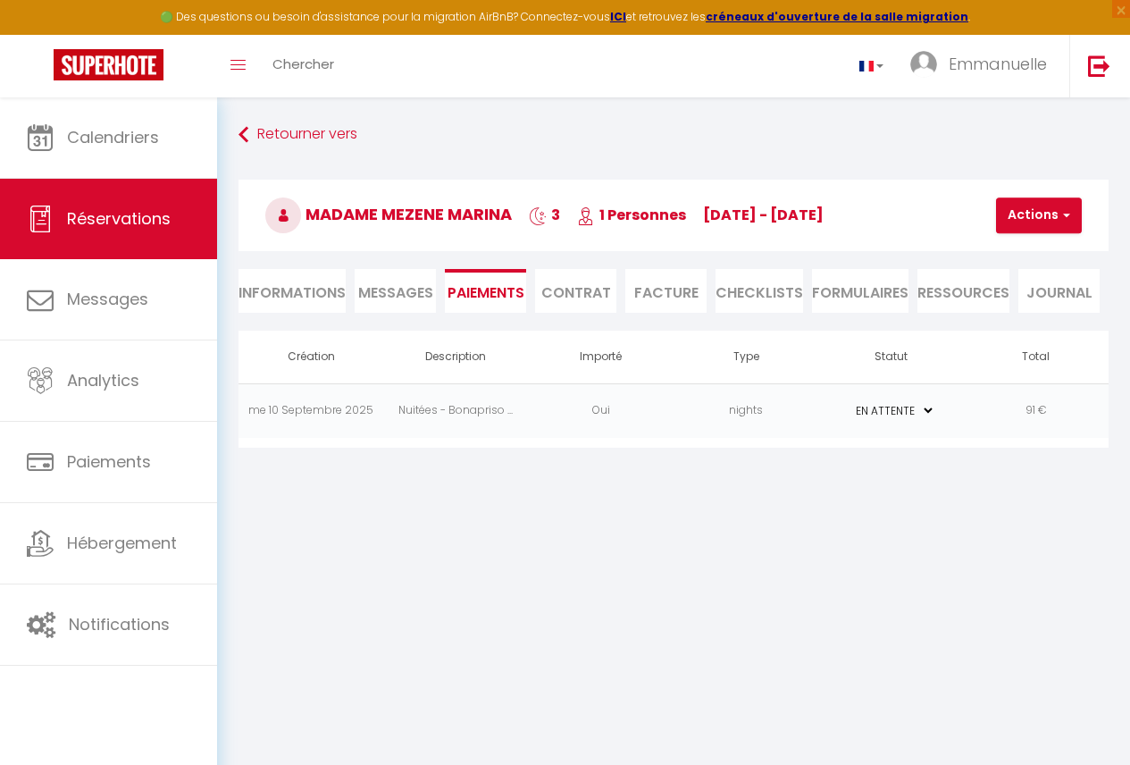
click at [903, 423] on td "PAYÉ EN ATTENTE" at bounding box center [891, 410] width 145 height 55
click at [901, 413] on select "PAYÉ EN ATTENTE" at bounding box center [890, 410] width 89 height 17
click at [846, 402] on select "PAYÉ EN ATTENTE" at bounding box center [890, 410] width 89 height 17
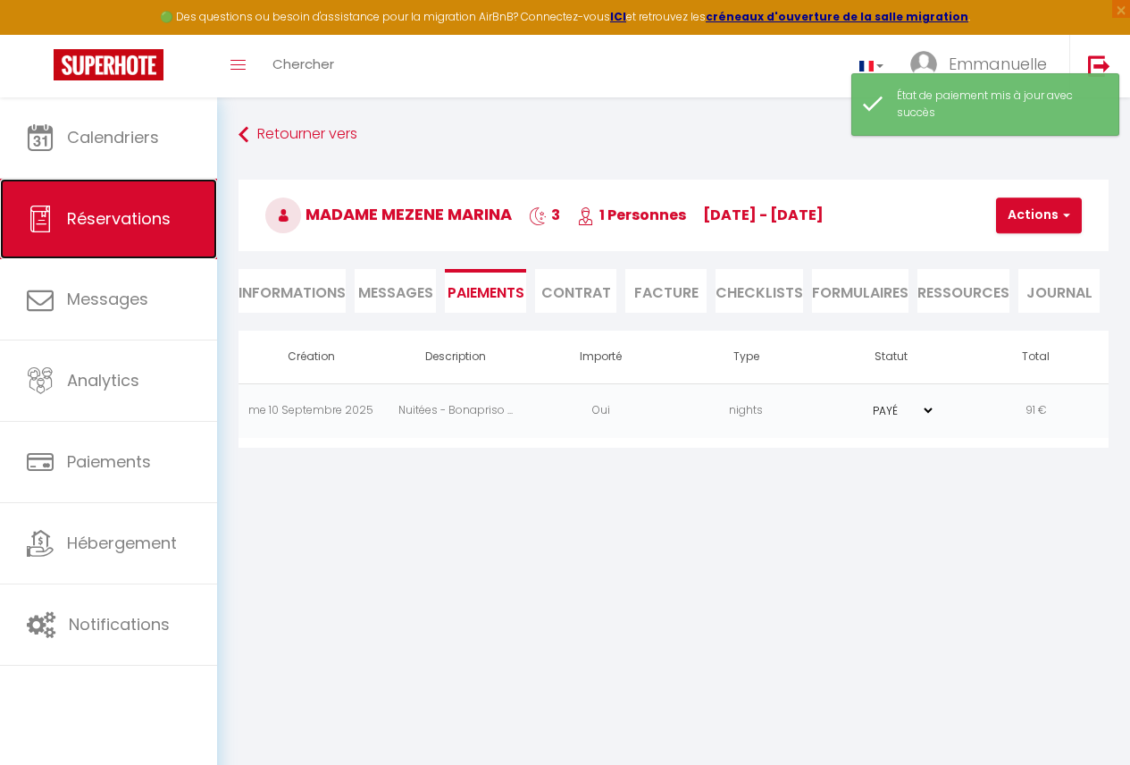
click at [131, 241] on link "Réservations" at bounding box center [108, 219] width 217 height 80
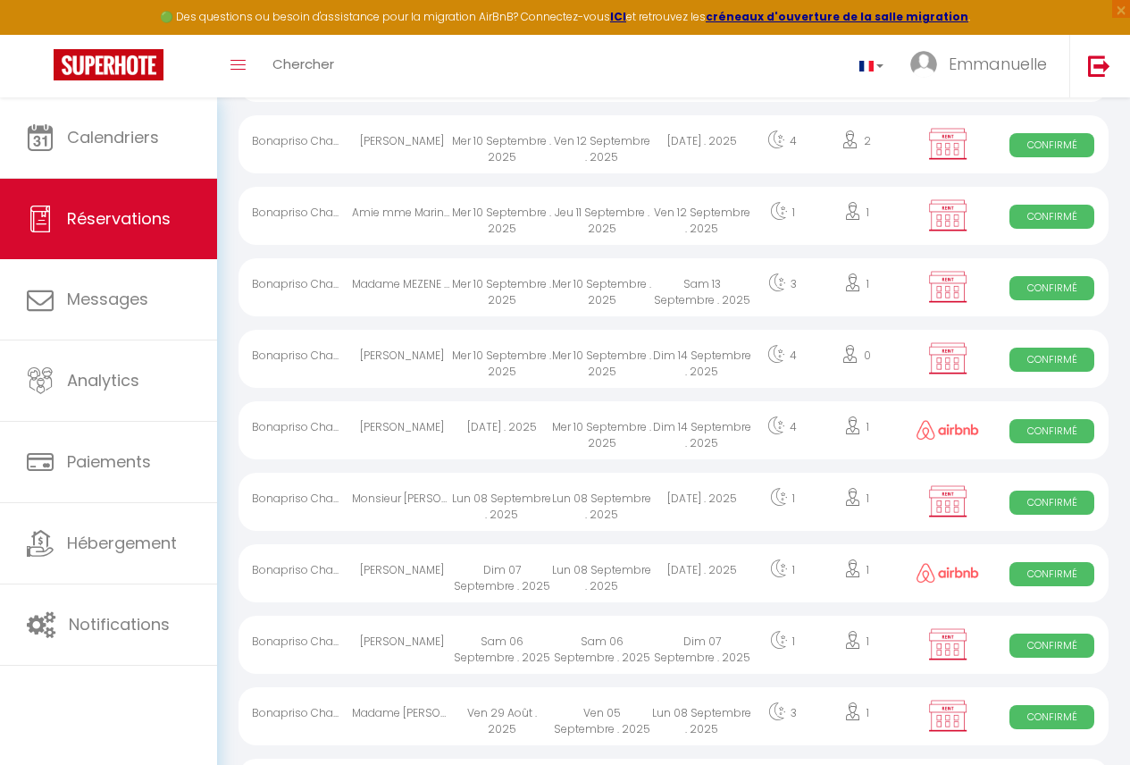
scroll to position [882, 0]
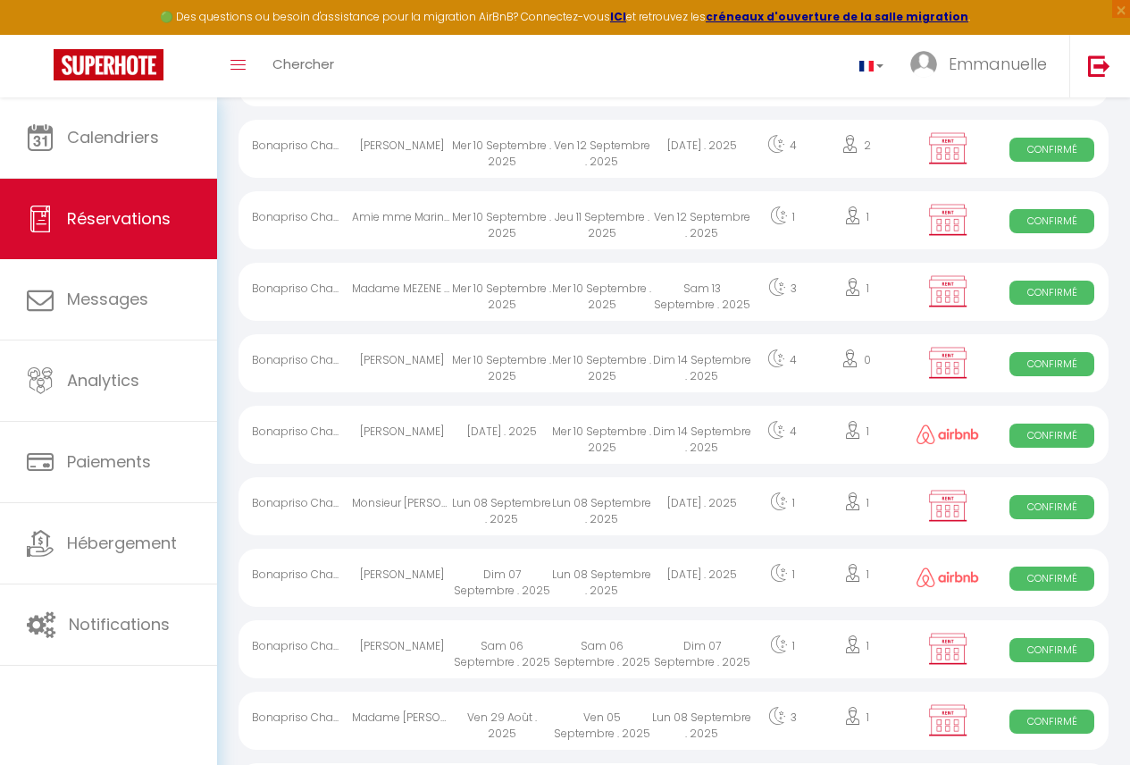
click at [488, 440] on div "[DATE] . 2025" at bounding box center [502, 435] width 100 height 58
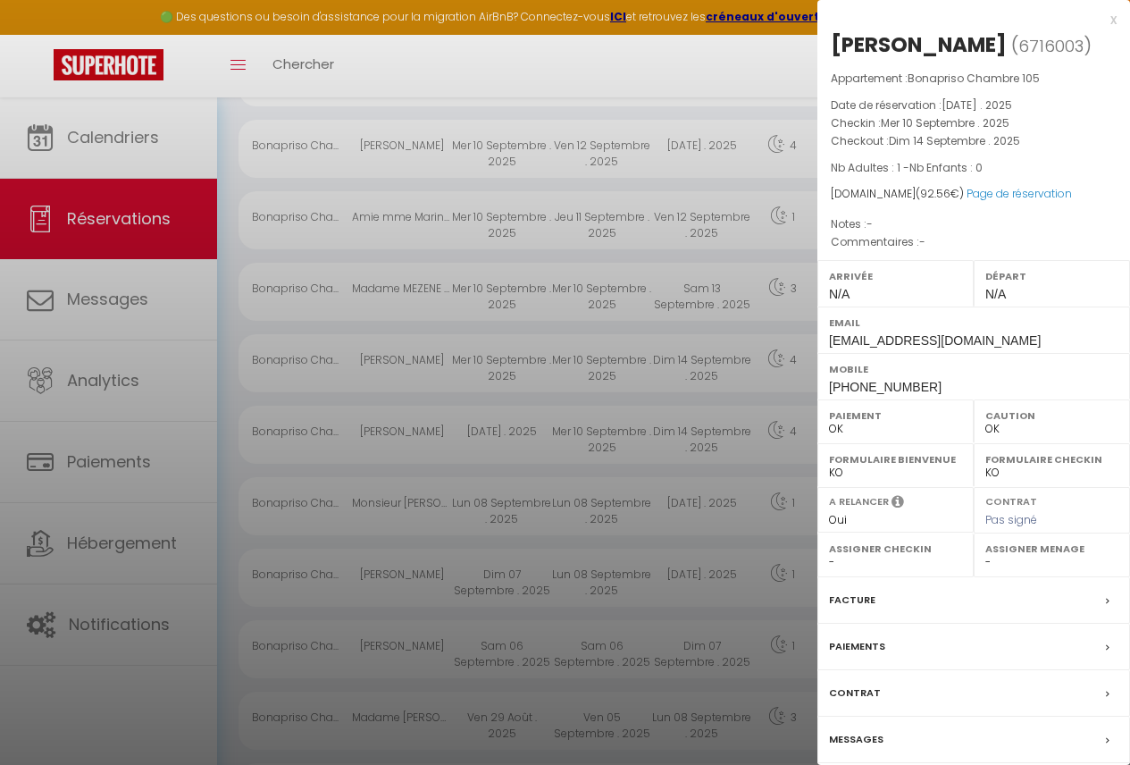
click at [904, 658] on div "Paiements" at bounding box center [974, 647] width 313 height 46
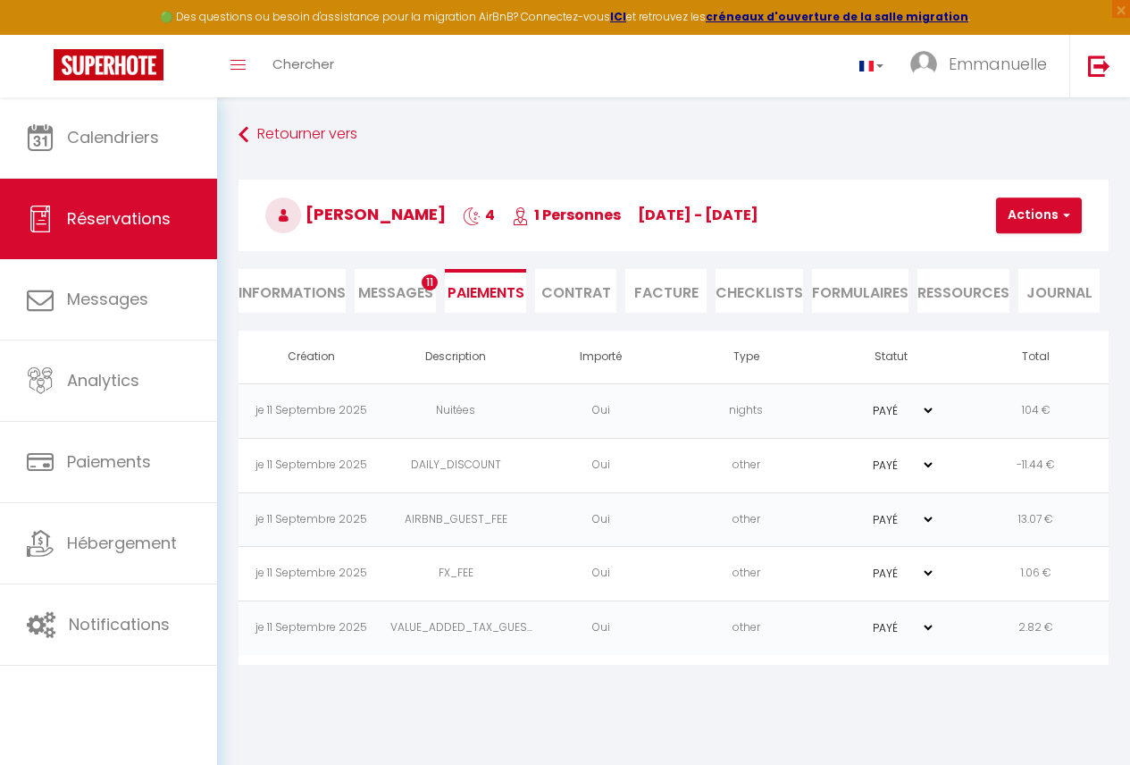
click at [418, 298] on span "Messages" at bounding box center [395, 292] width 75 height 21
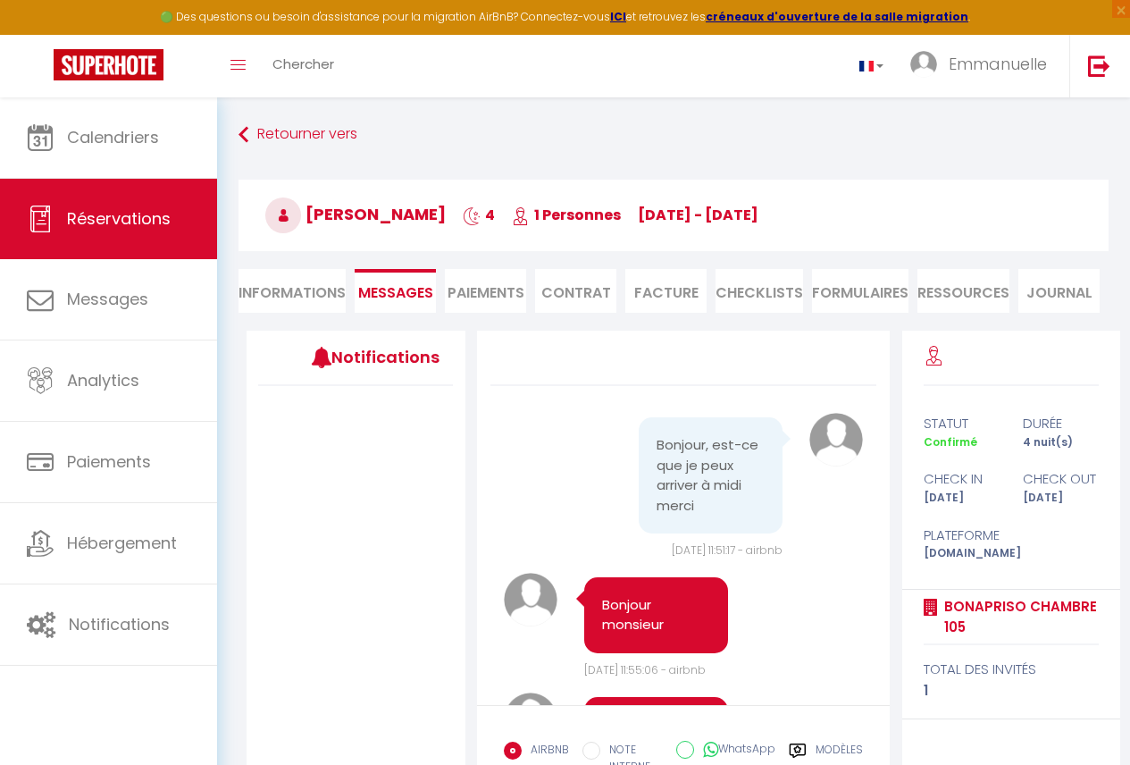
click at [296, 292] on li "Informations" at bounding box center [292, 291] width 107 height 44
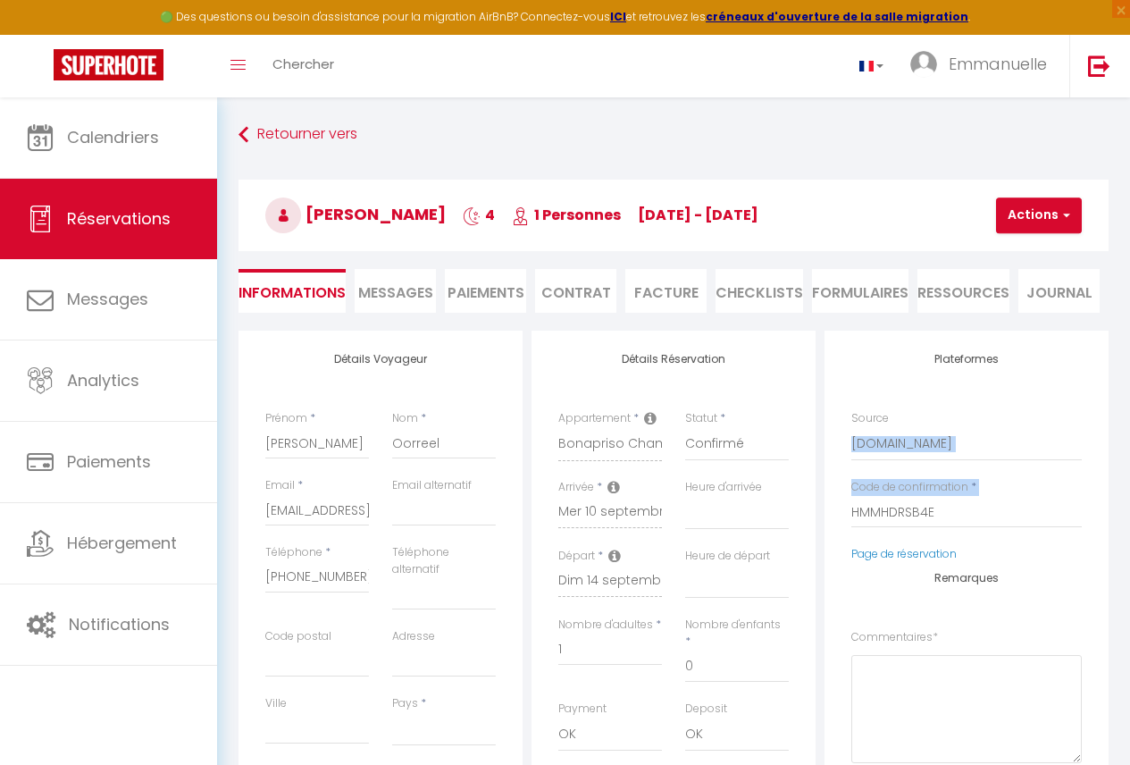
drag, startPoint x: 1110, startPoint y: 414, endPoint x: 1113, endPoint y: 533, distance: 118.9
click at [1113, 533] on div "Plateformes Source Direct Airbnb.com Booking.com Chalet montagne Expedia Gite d…" at bounding box center [966, 672] width 293 height 682
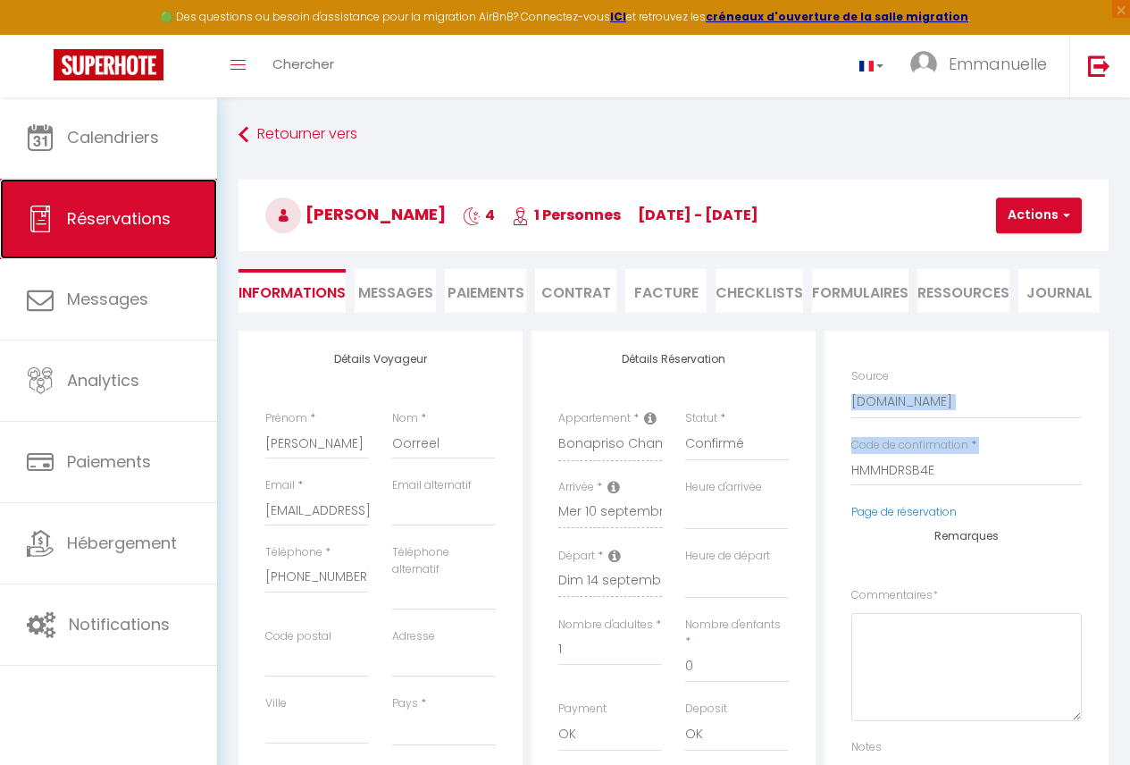
click at [118, 219] on span "Réservations" at bounding box center [119, 218] width 104 height 22
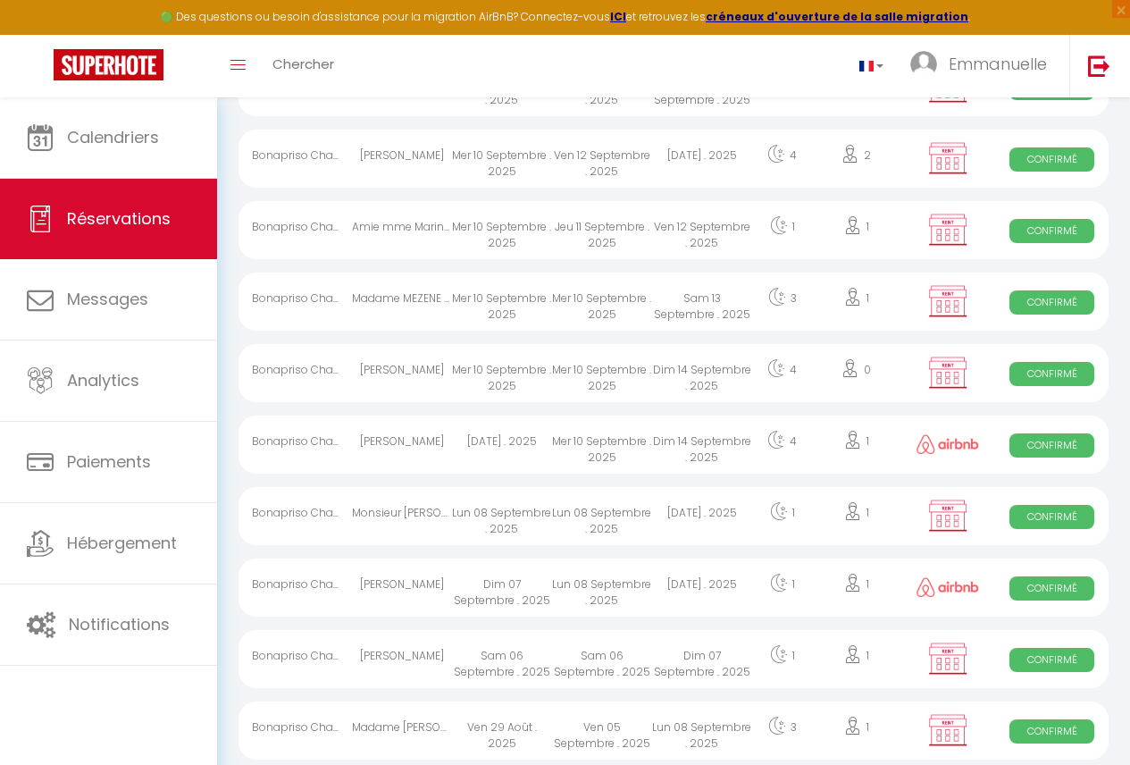
scroll to position [925, 0]
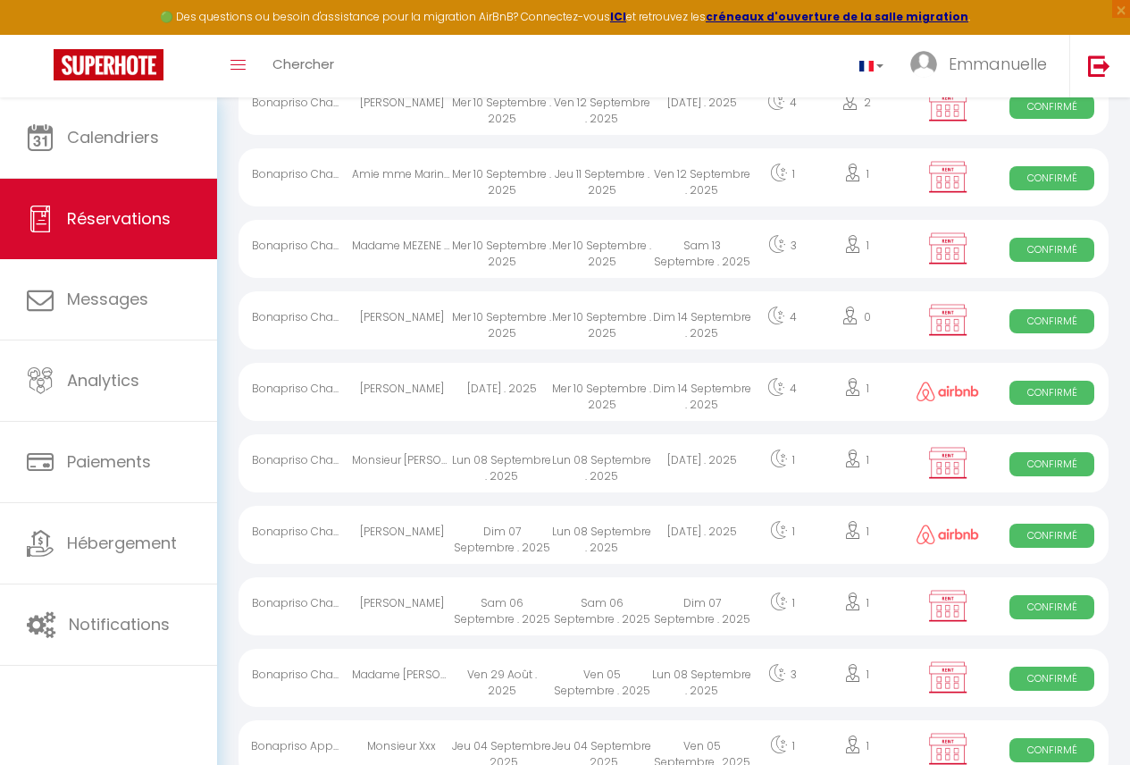
click at [737, 537] on div "[DATE] . 2025" at bounding box center [702, 535] width 100 height 58
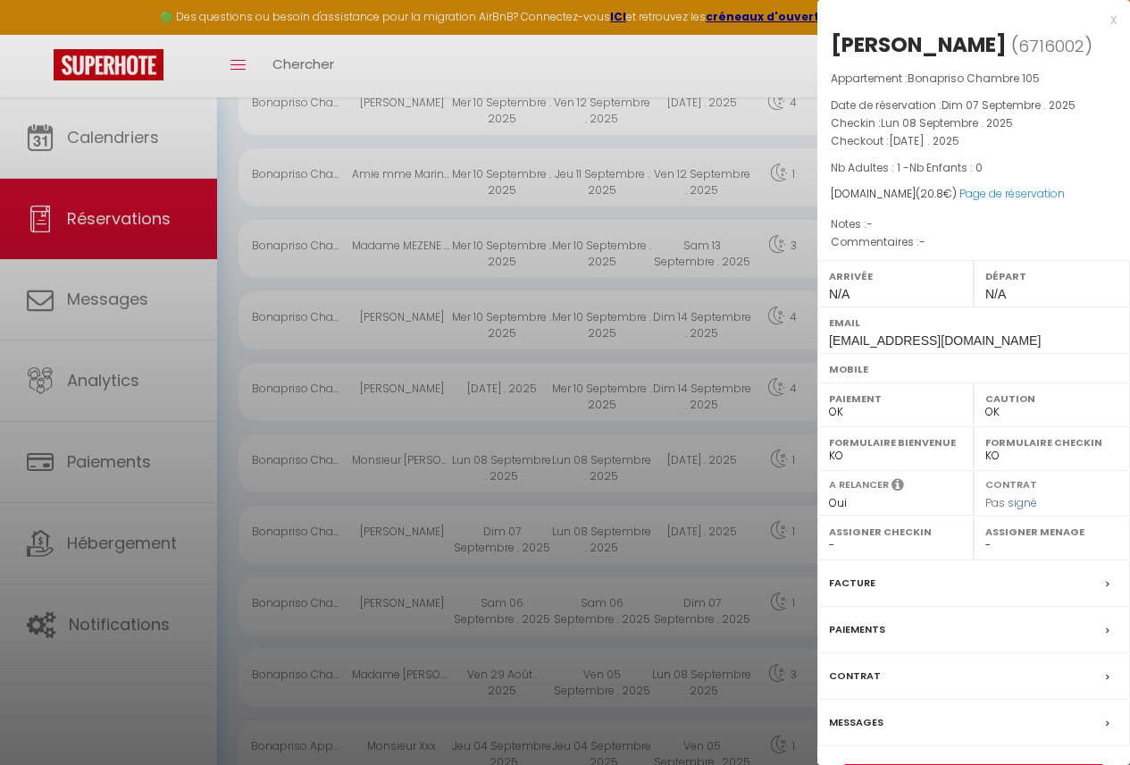
click at [901, 632] on div "Paiements" at bounding box center [974, 630] width 313 height 46
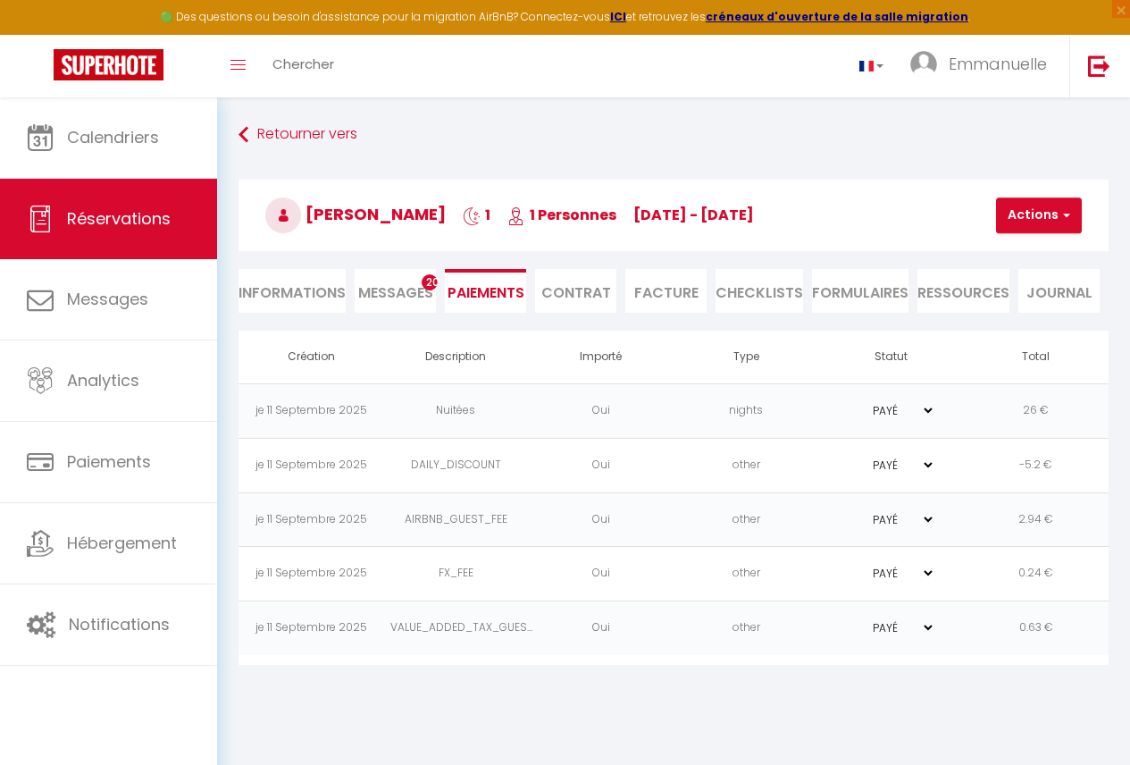
click at [311, 291] on li "Informations" at bounding box center [292, 291] width 107 height 44
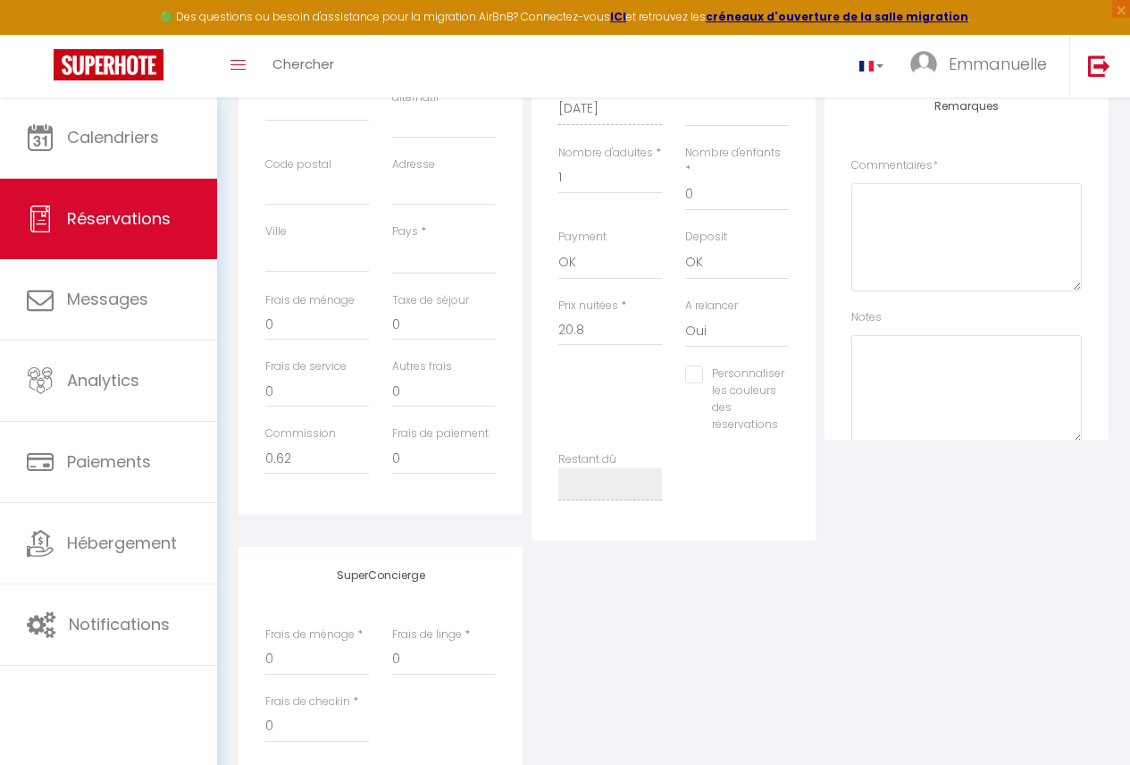
scroll to position [292, 0]
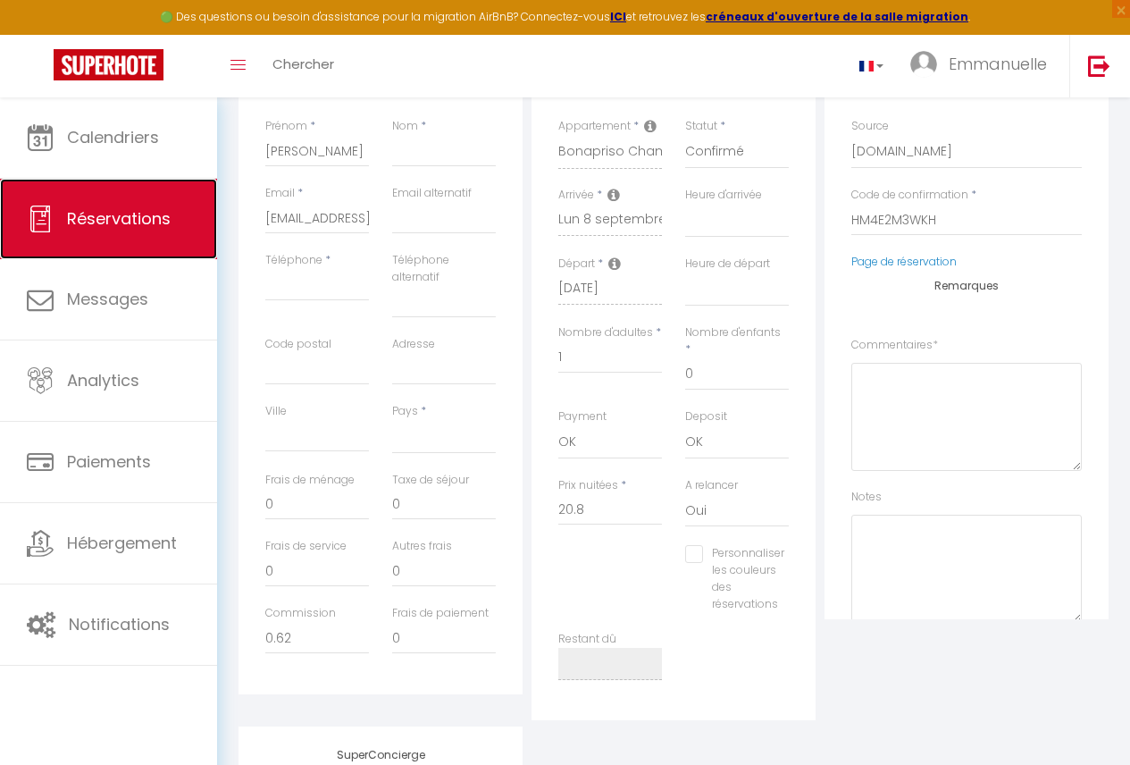
click at [150, 215] on span "Réservations" at bounding box center [119, 218] width 104 height 22
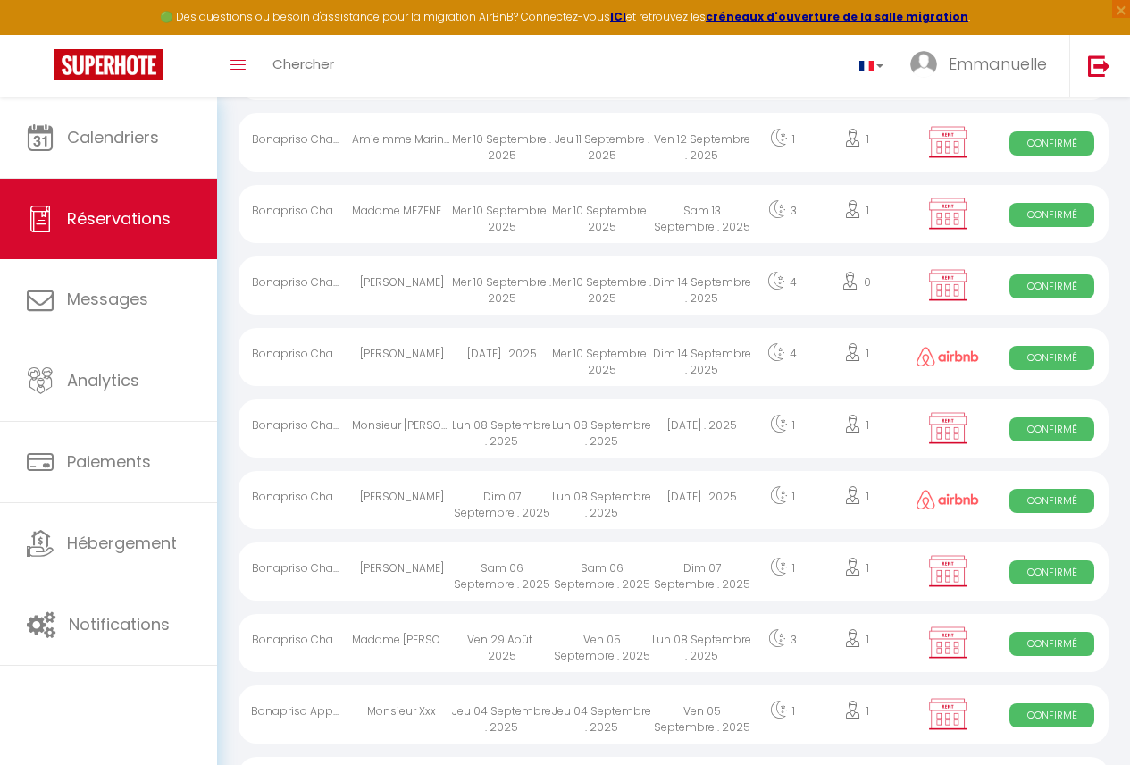
scroll to position [945, 0]
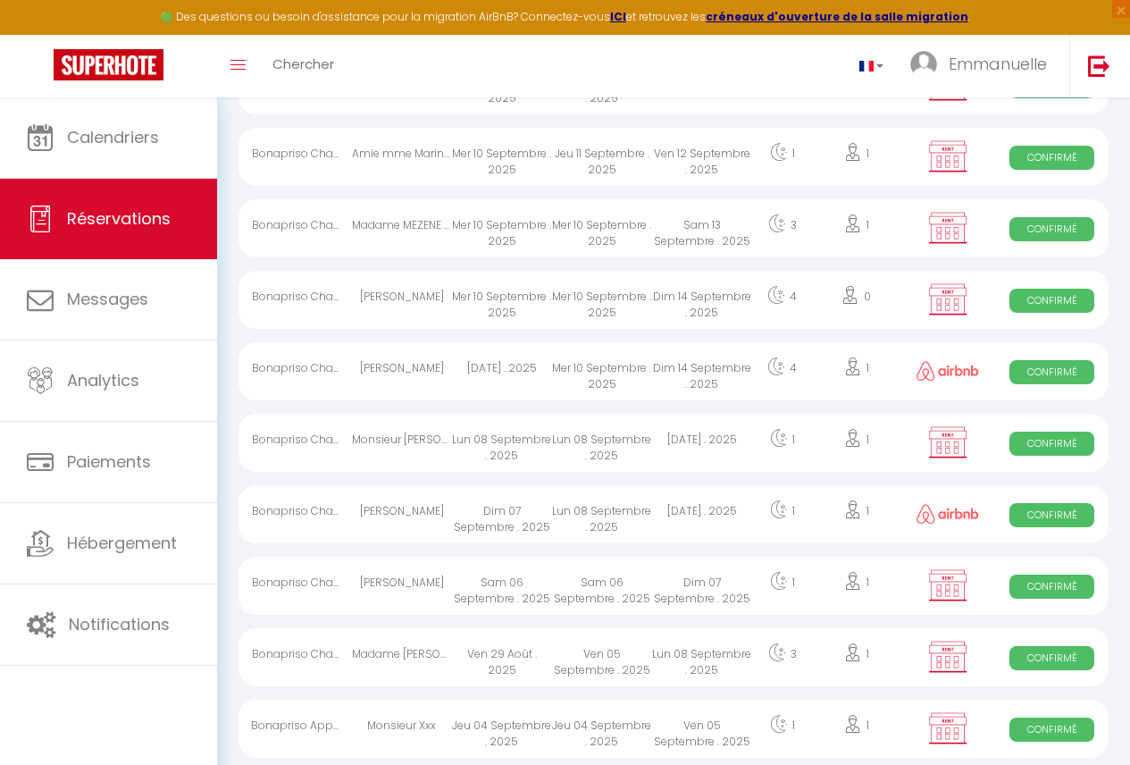
click at [760, 389] on div "4" at bounding box center [782, 371] width 61 height 58
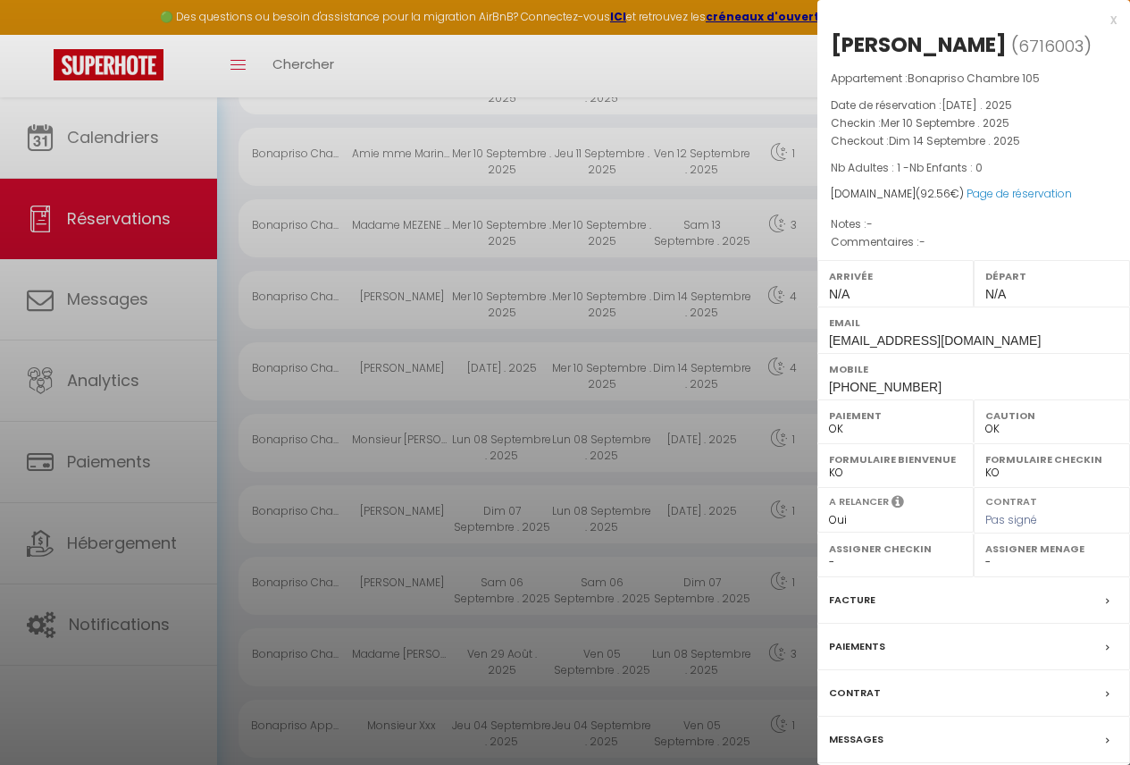
click at [760, 389] on div at bounding box center [565, 382] width 1130 height 765
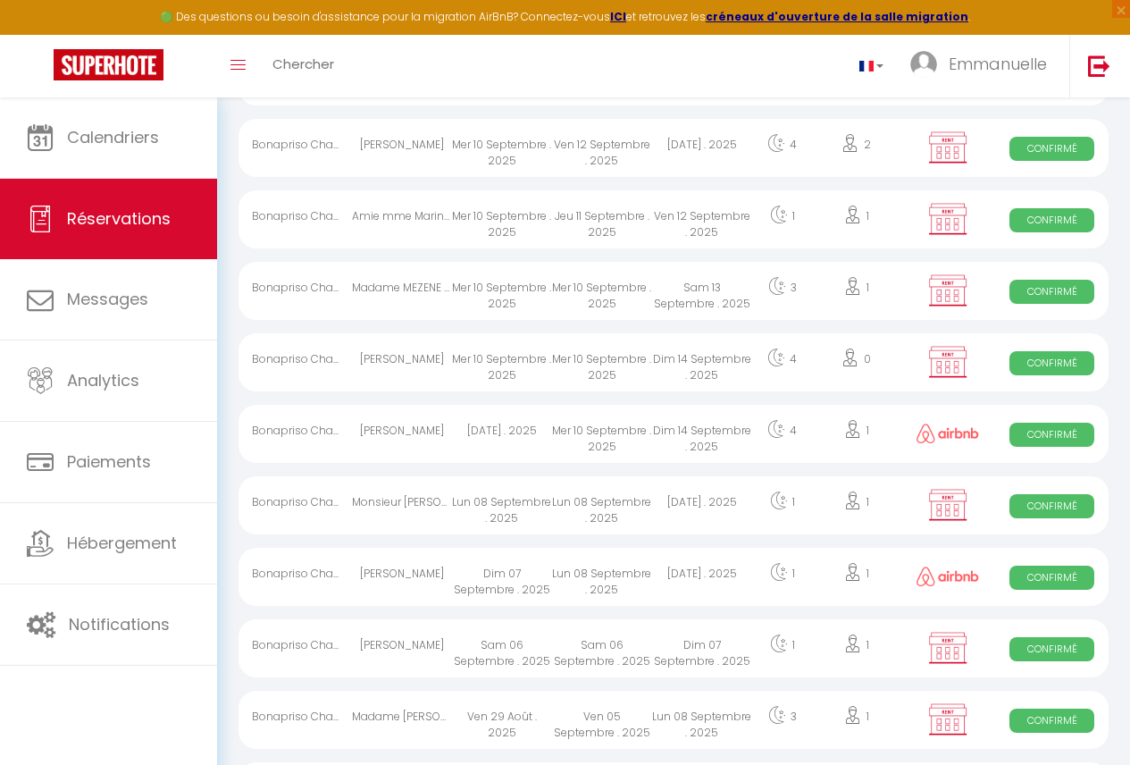
scroll to position [902, 0]
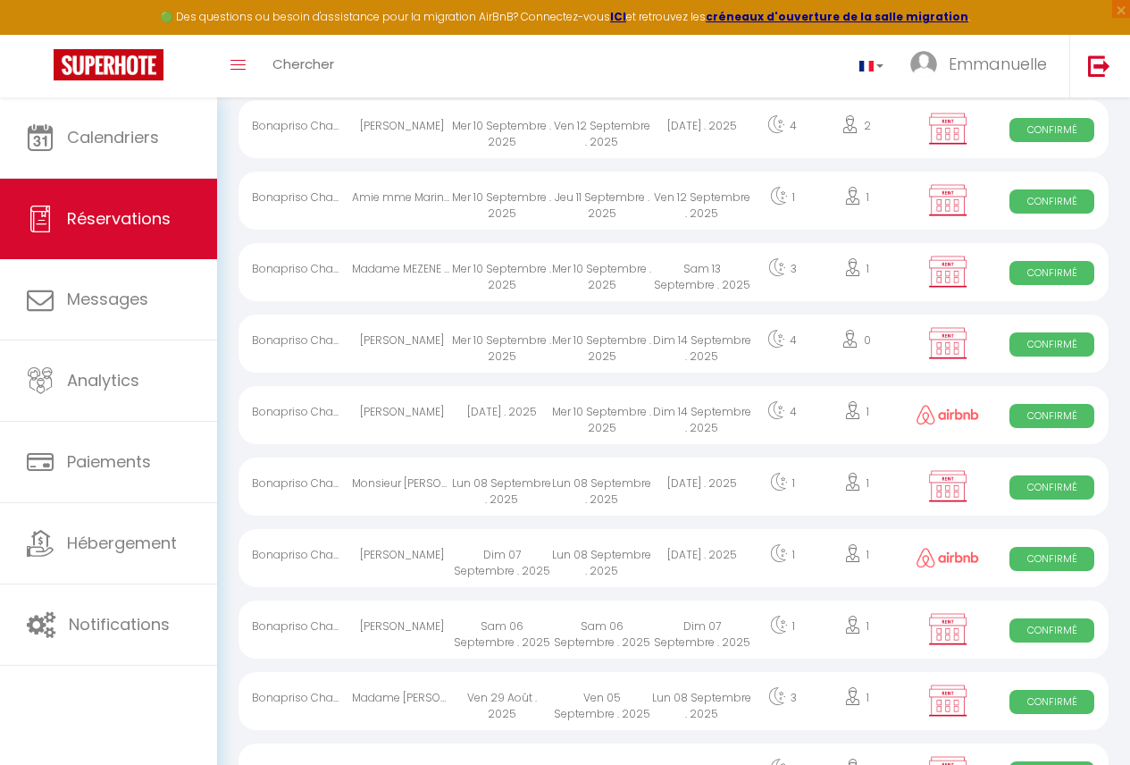
click at [796, 211] on div "1" at bounding box center [782, 201] width 61 height 58
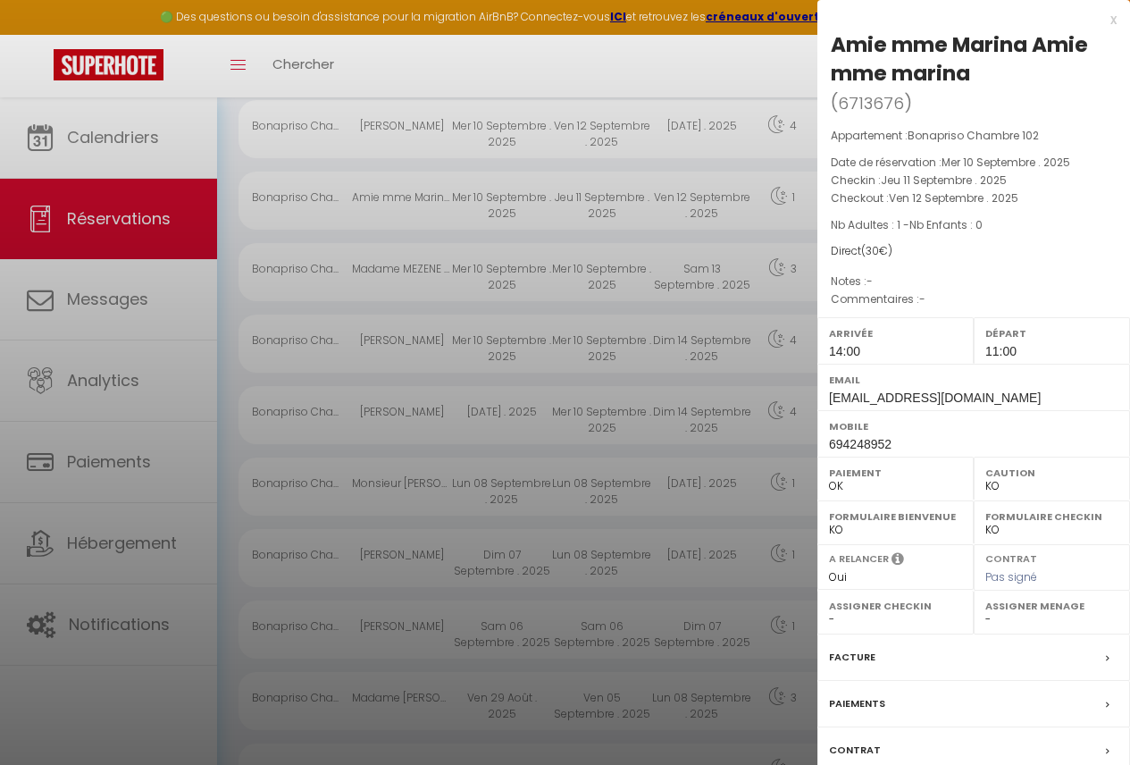
click at [598, 279] on div at bounding box center [565, 382] width 1130 height 765
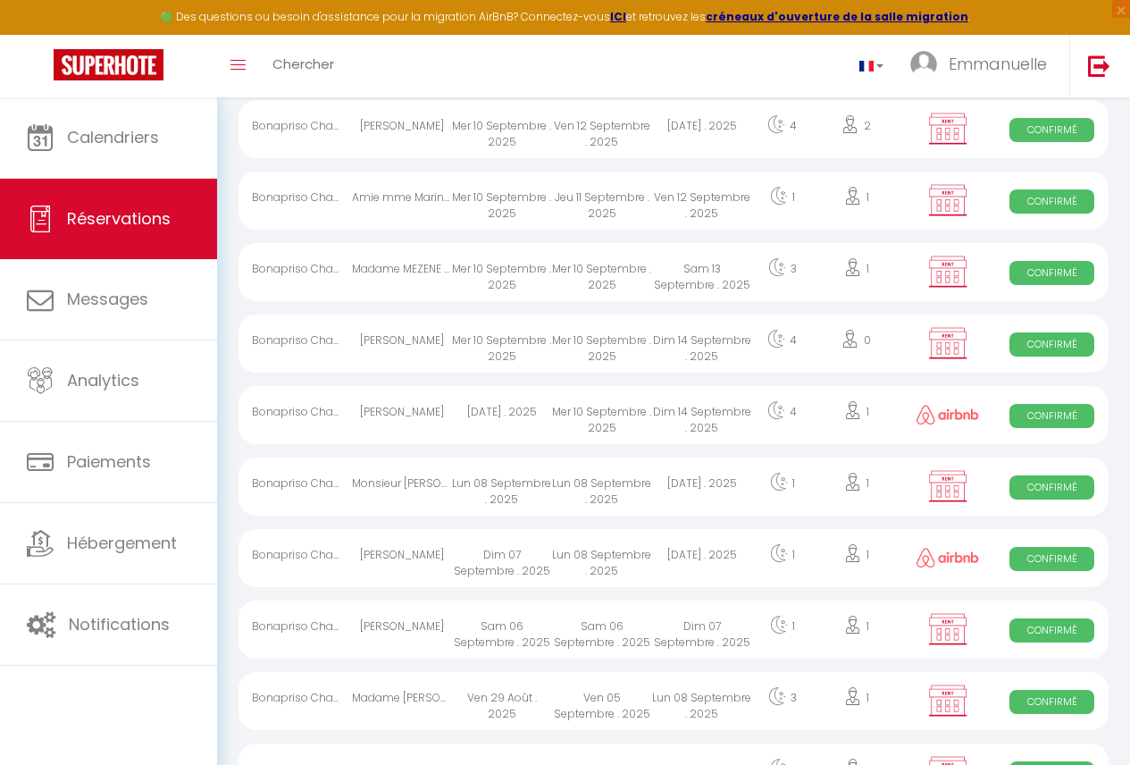
click at [681, 265] on div "Sam 13 Septembre . 2025" at bounding box center [702, 272] width 100 height 58
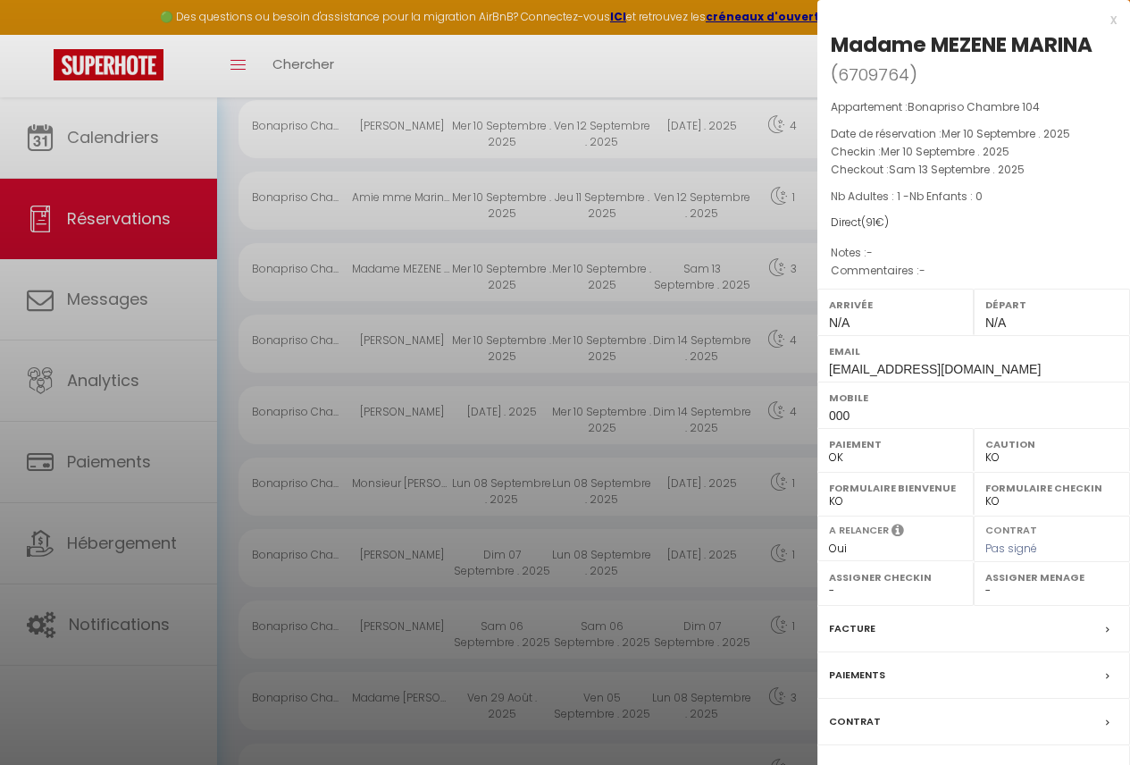
click at [638, 271] on div at bounding box center [565, 382] width 1130 height 765
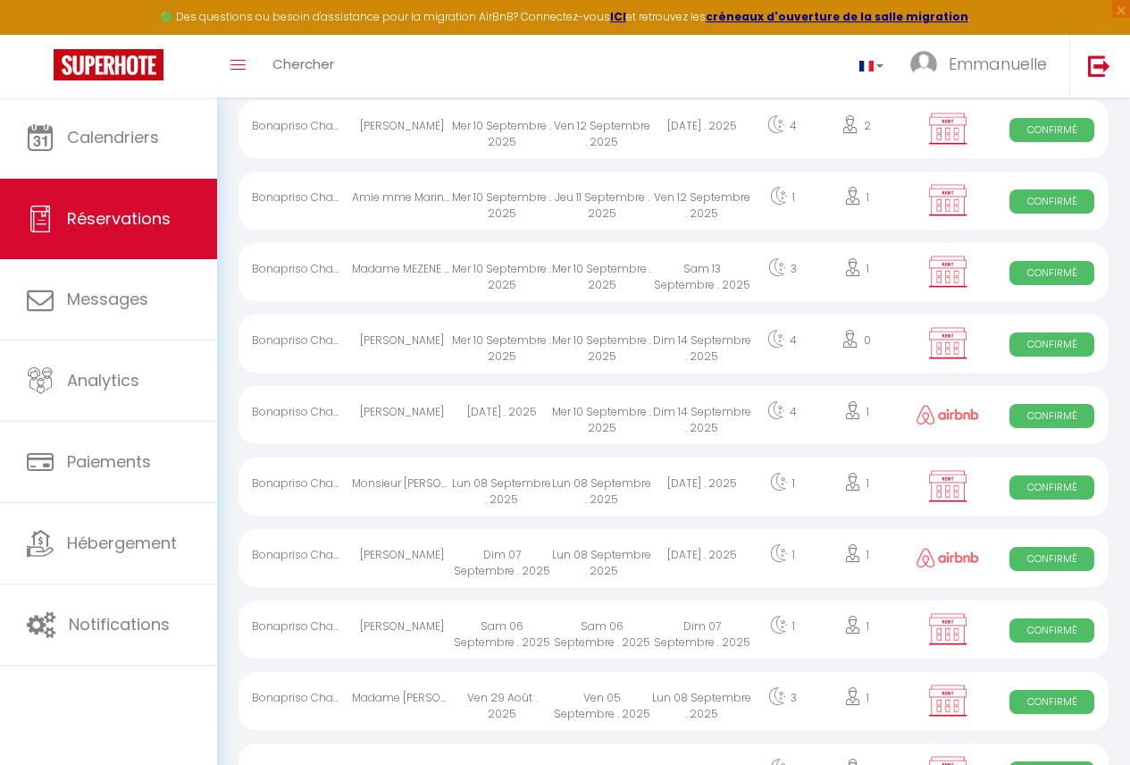
click at [642, 280] on div "Mer 10 Septembre . 2025" at bounding box center [602, 272] width 100 height 58
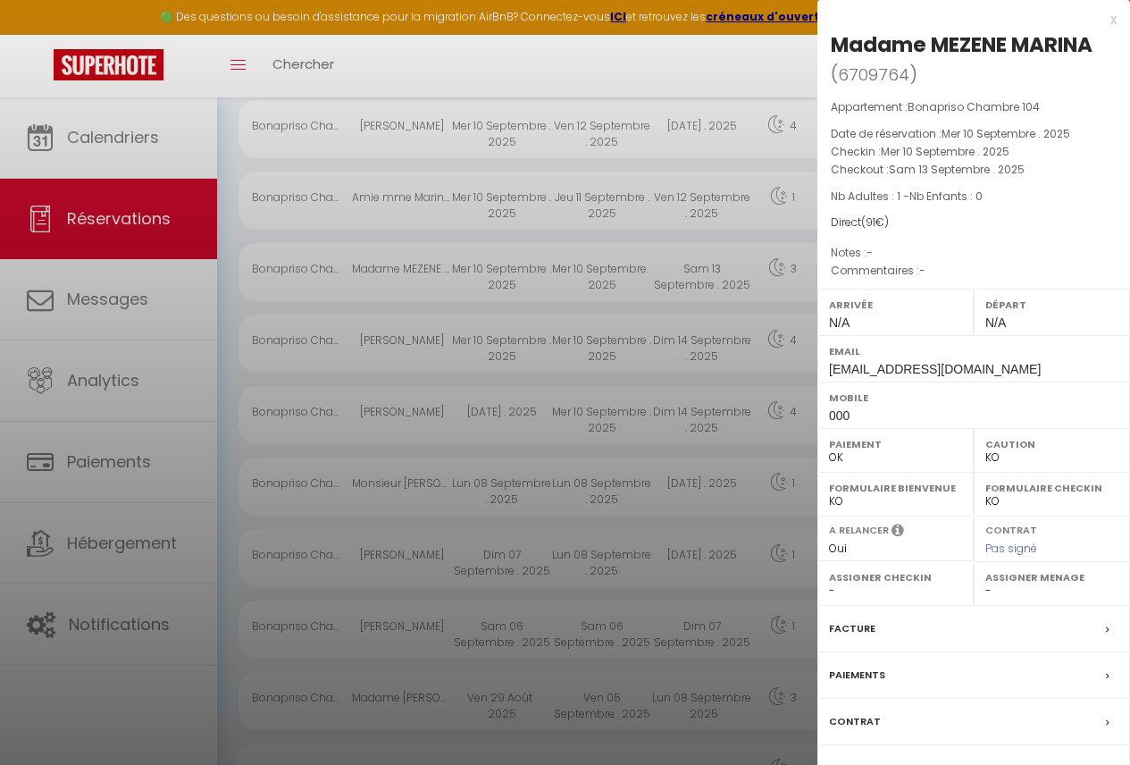
click at [681, 302] on div at bounding box center [565, 382] width 1130 height 765
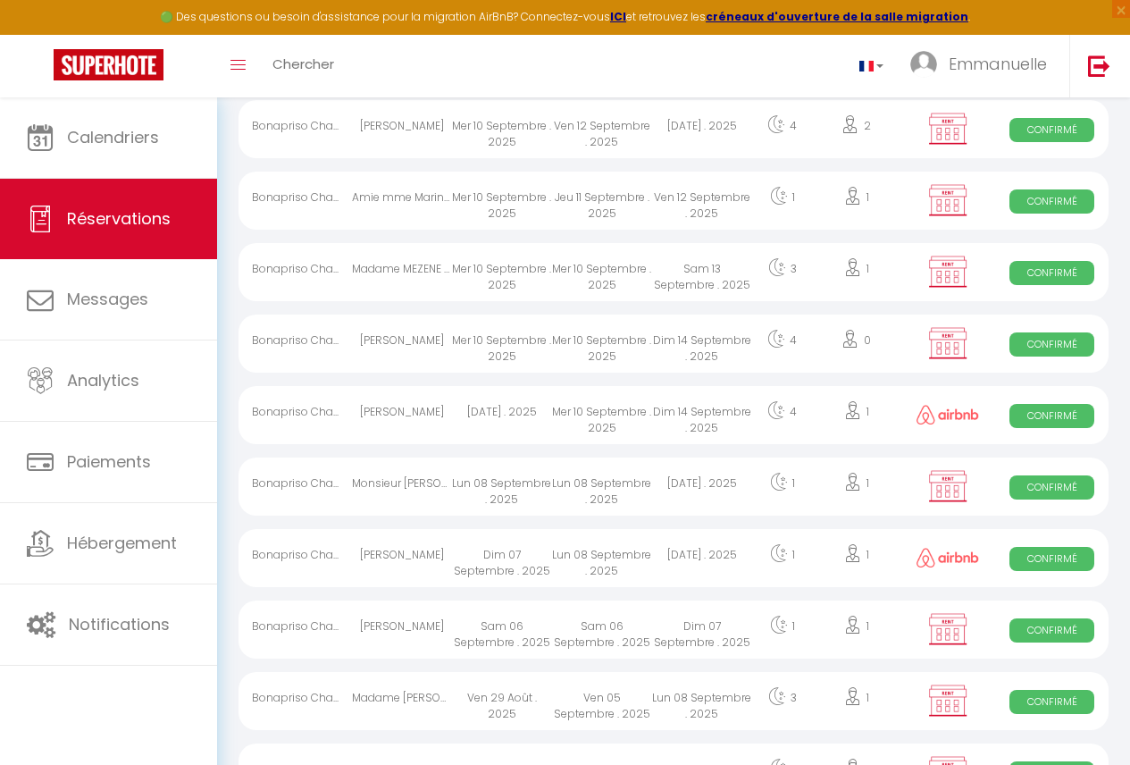
click at [596, 202] on div "Jeu 11 Septembre . 2025" at bounding box center [602, 201] width 100 height 58
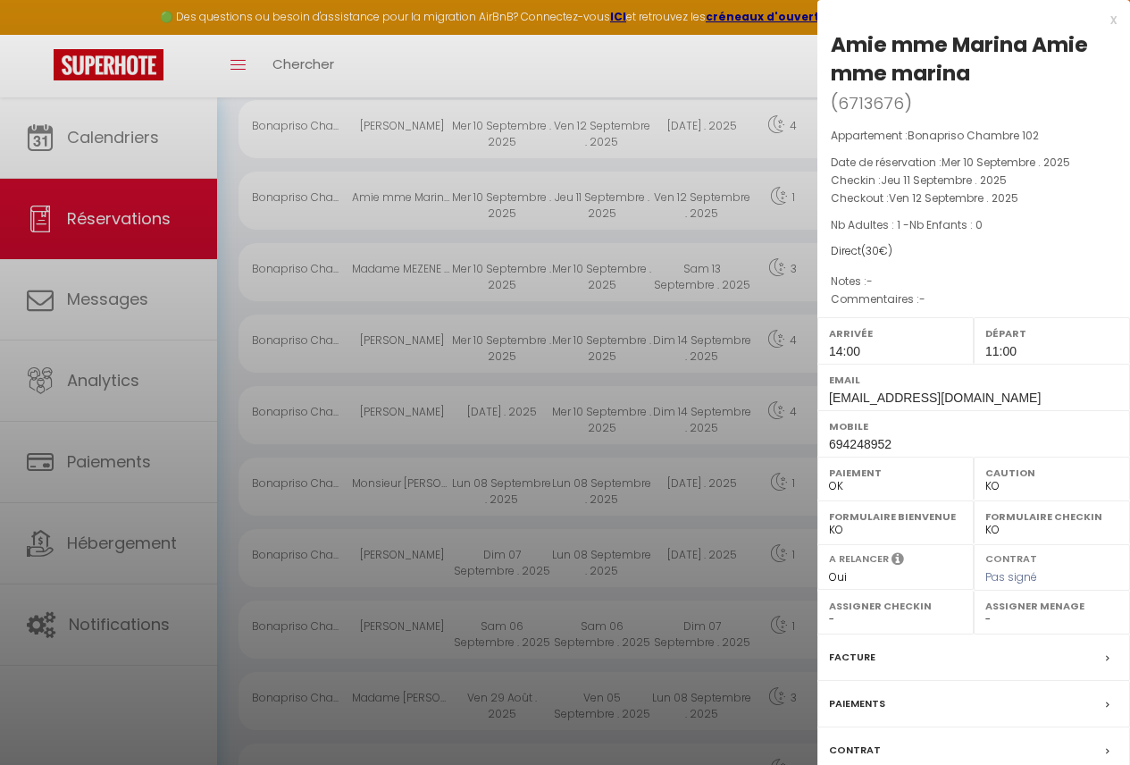
click at [639, 311] on div at bounding box center [565, 382] width 1130 height 765
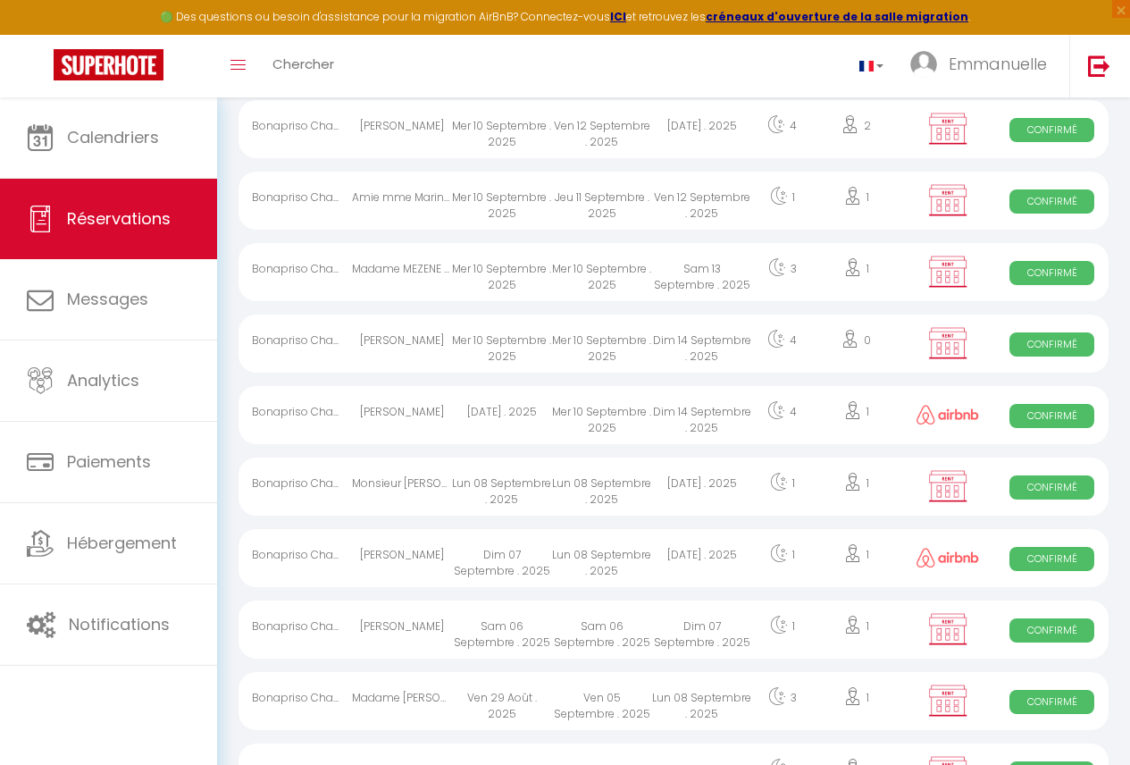
click at [709, 139] on div "[DATE] . 2025" at bounding box center [702, 129] width 100 height 58
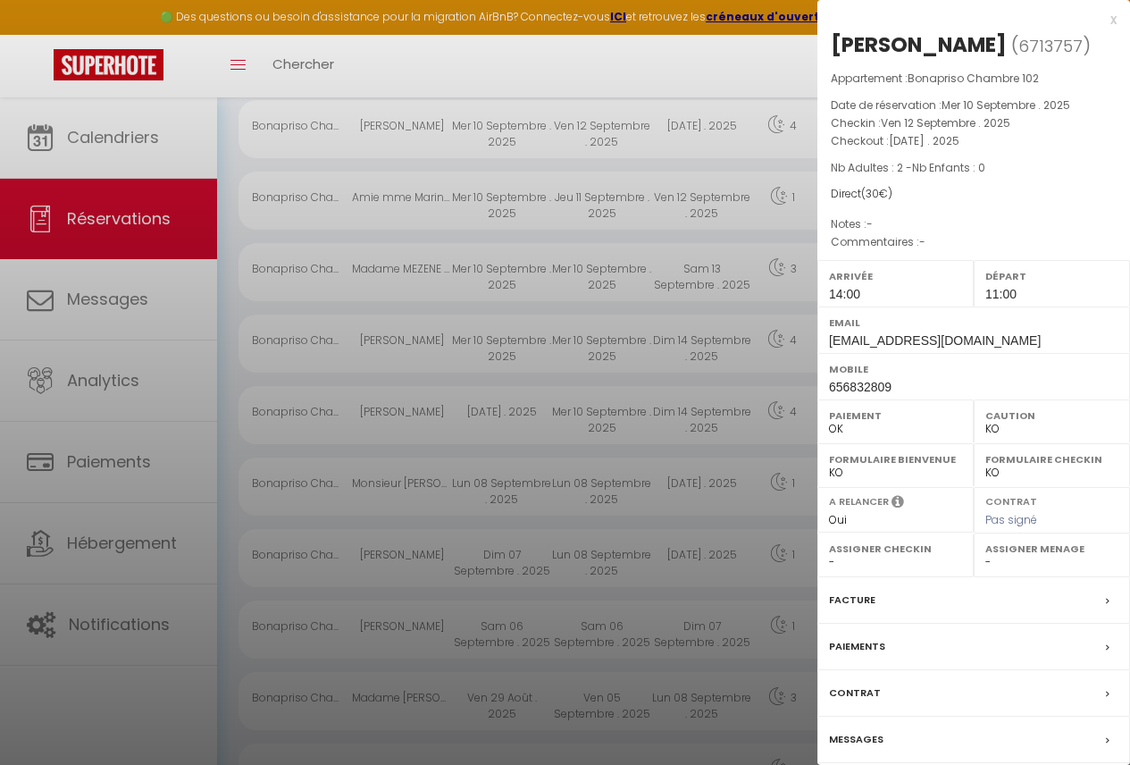
click at [933, 635] on div "Paiements" at bounding box center [974, 647] width 313 height 46
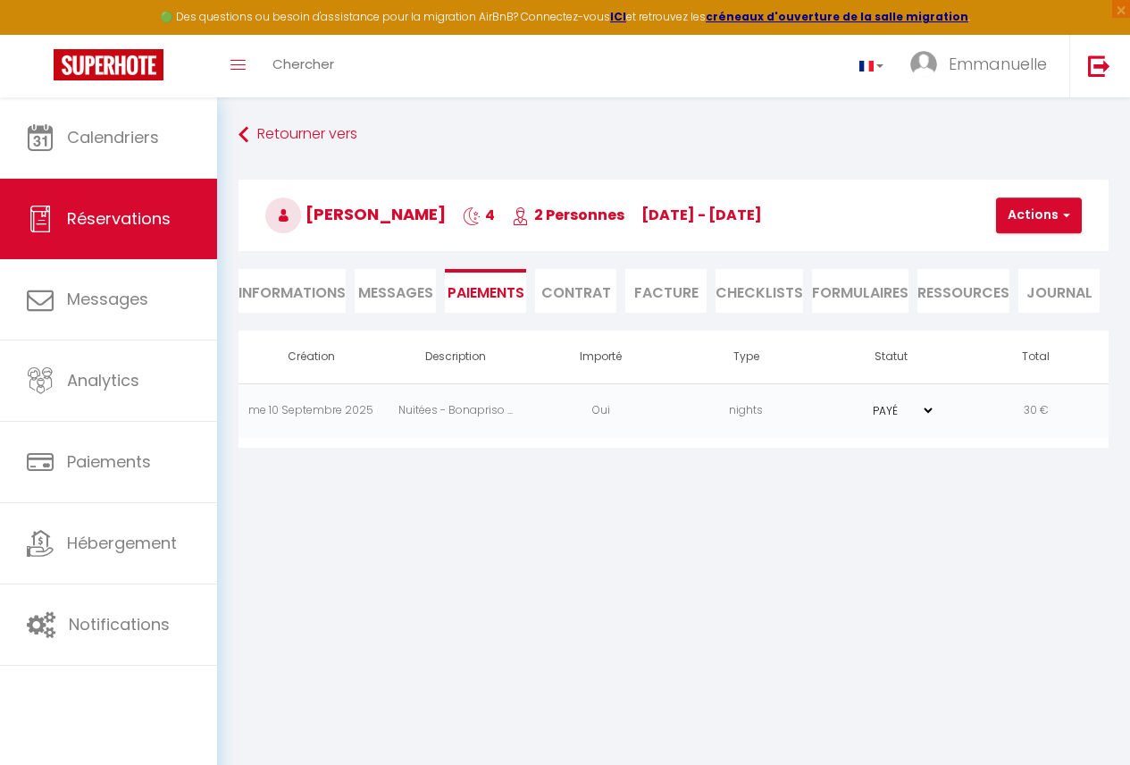
click at [320, 288] on li "Informations" at bounding box center [292, 291] width 107 height 44
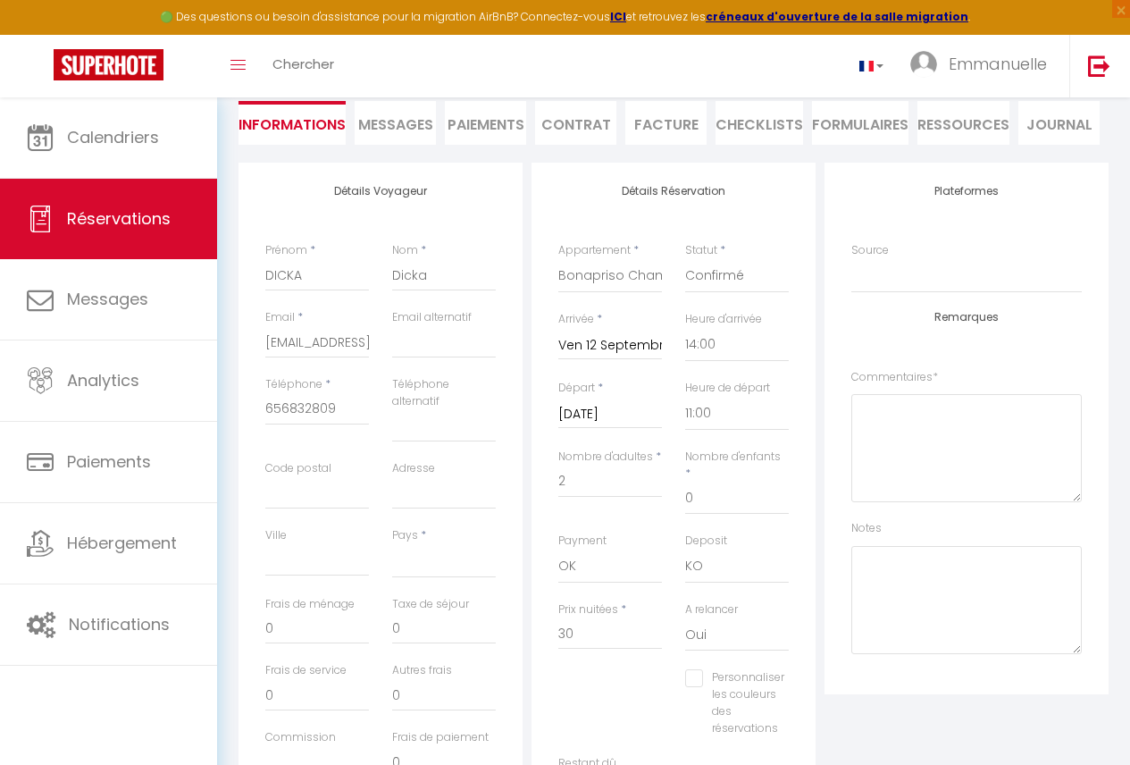
scroll to position [177, 0]
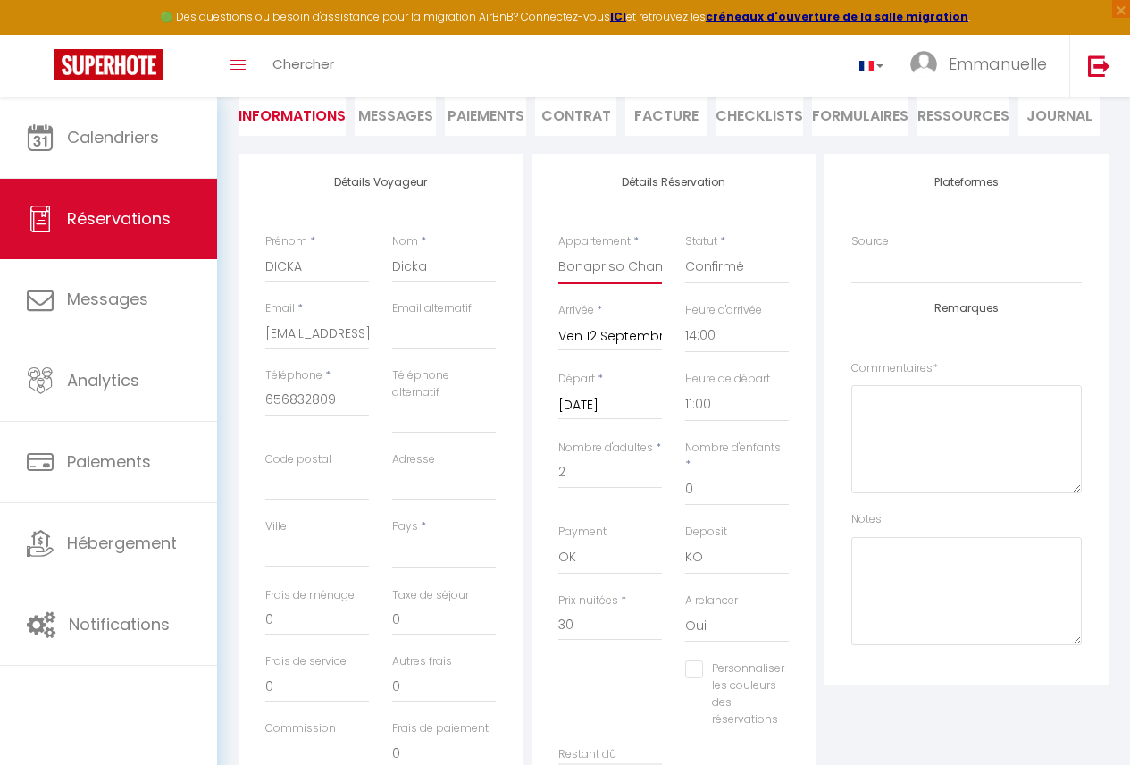
click at [580, 283] on select "Bonapriso Appartement 2 chambres 201 Bonapriso Appartement 1 chambre 202 Bonapr…" at bounding box center [611, 267] width 104 height 34
click at [569, 611] on input "30" at bounding box center [611, 625] width 104 height 32
click at [590, 613] on input "30" at bounding box center [611, 625] width 104 height 32
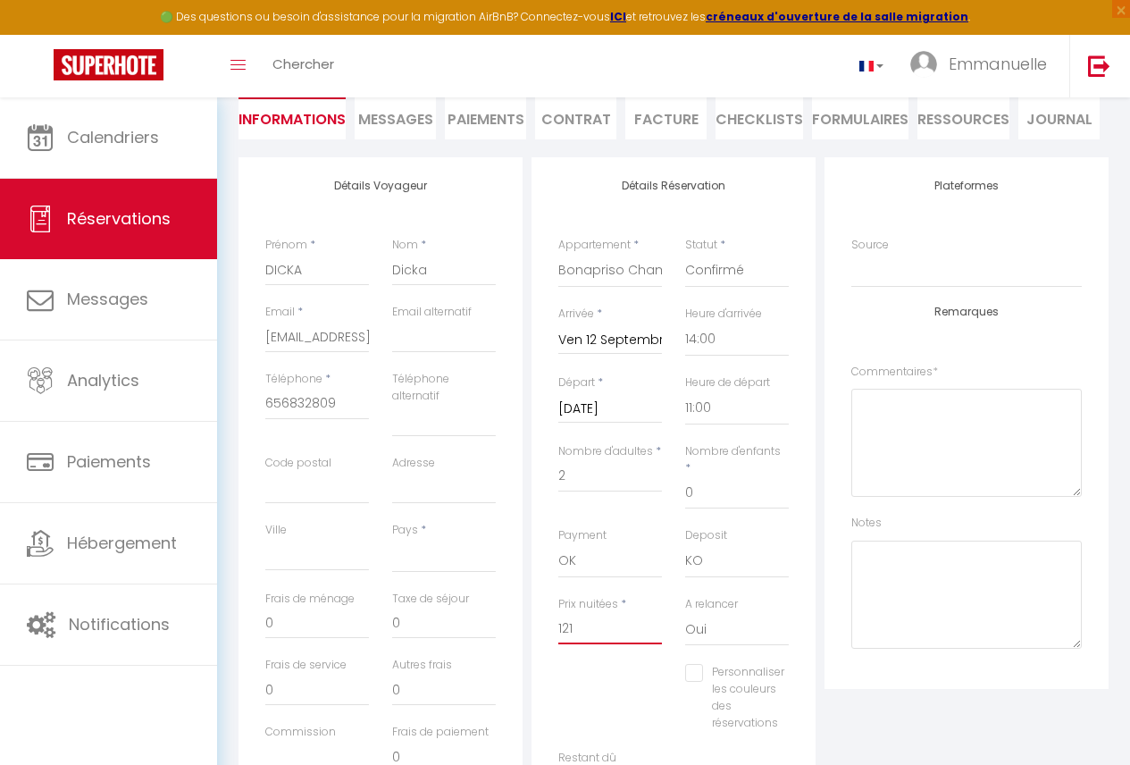
scroll to position [0, 0]
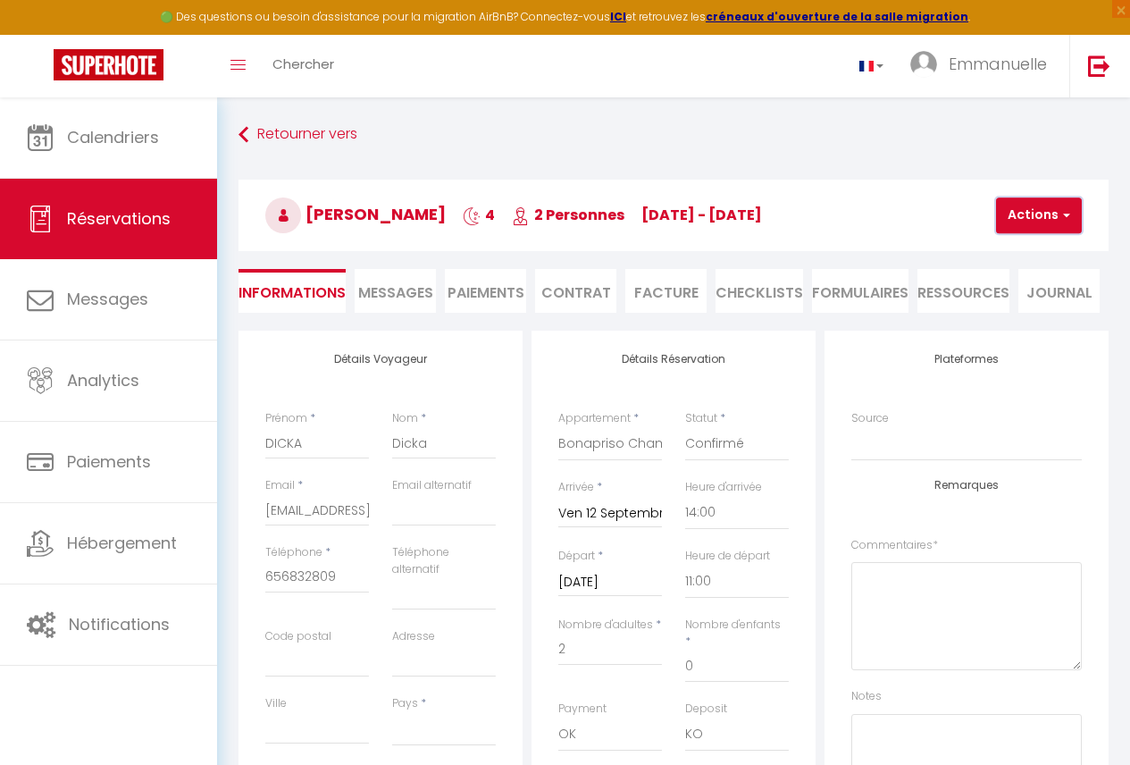
click at [1038, 215] on button "Actions" at bounding box center [1039, 215] width 86 height 36
click at [1029, 260] on link "Enregistrer" at bounding box center [1054, 254] width 141 height 23
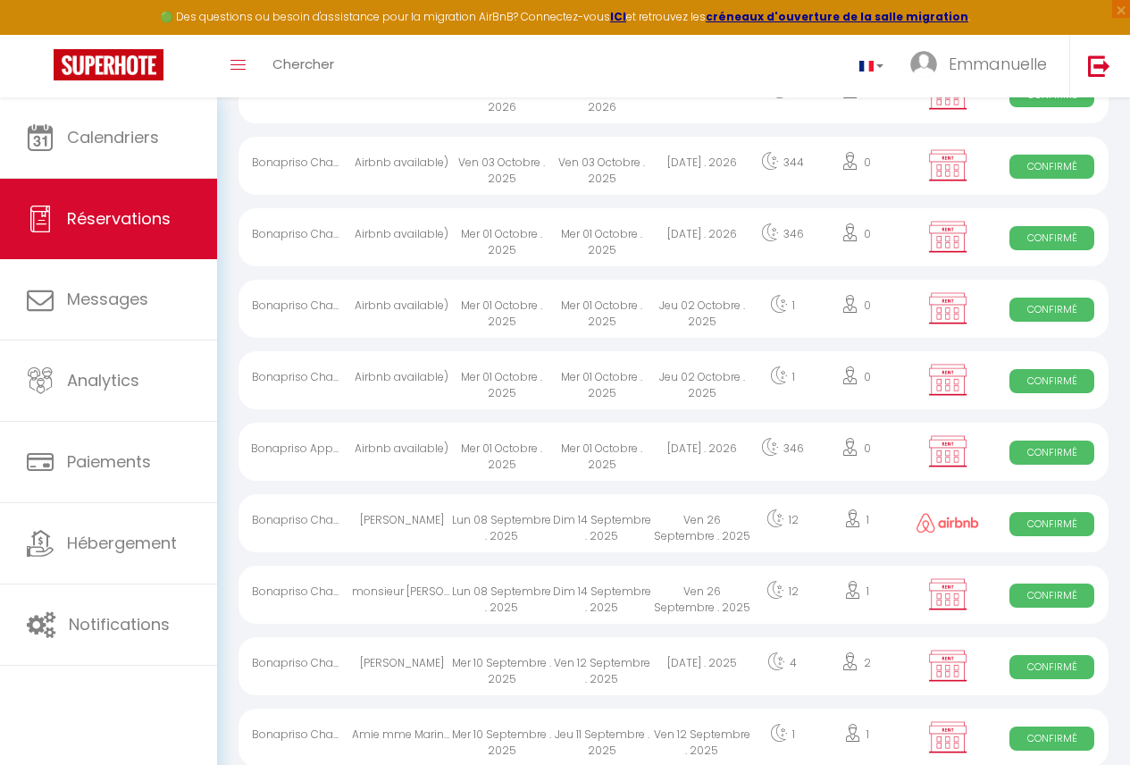
scroll to position [369, 0]
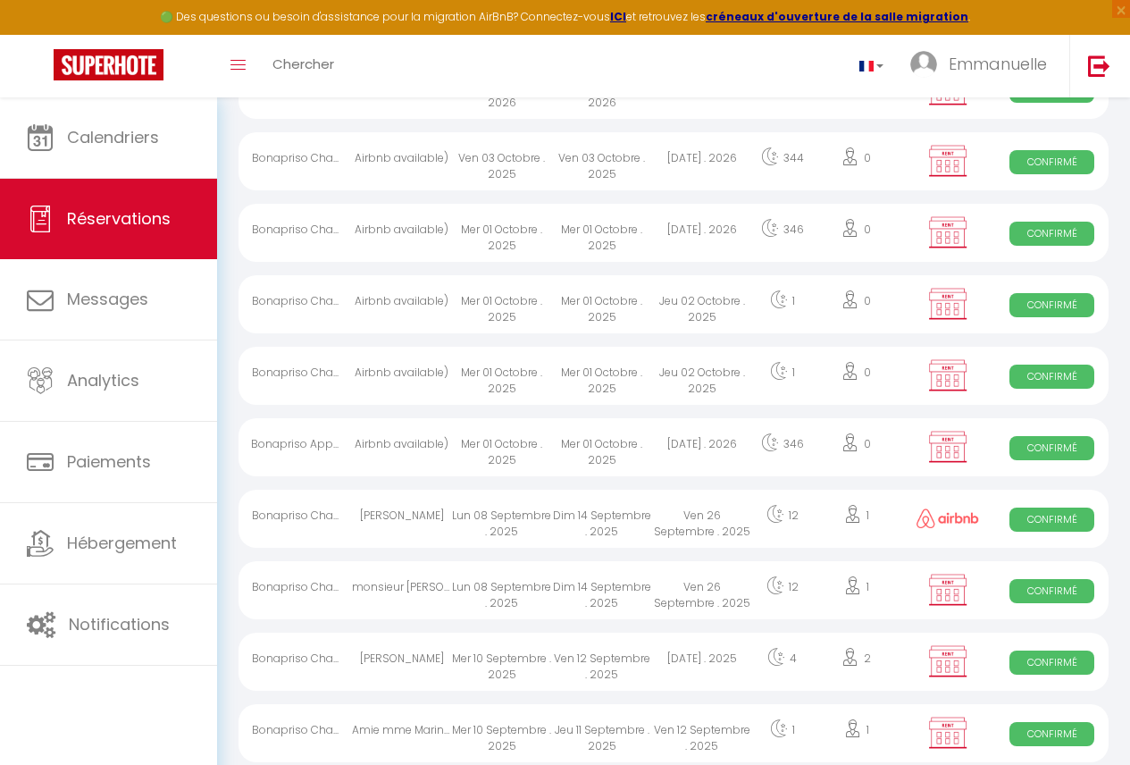
click at [659, 521] on div "Ven 26 Septembre . 2025" at bounding box center [702, 519] width 100 height 58
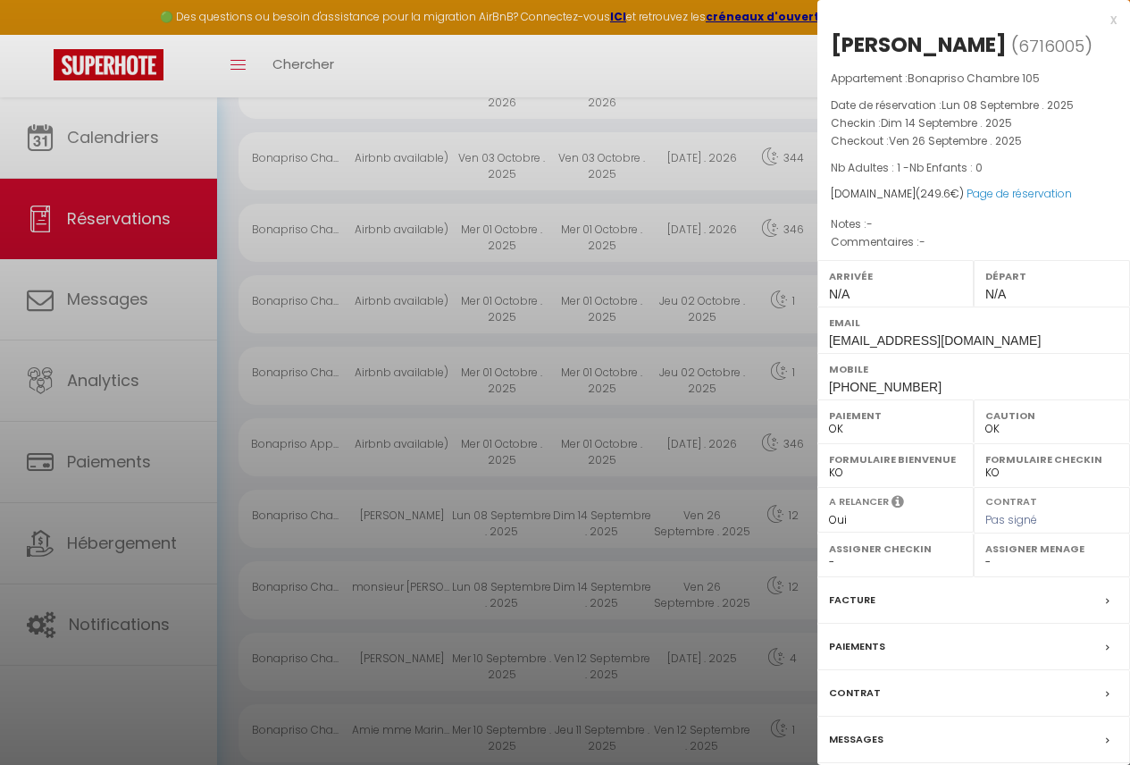
click at [778, 658] on div at bounding box center [565, 382] width 1130 height 765
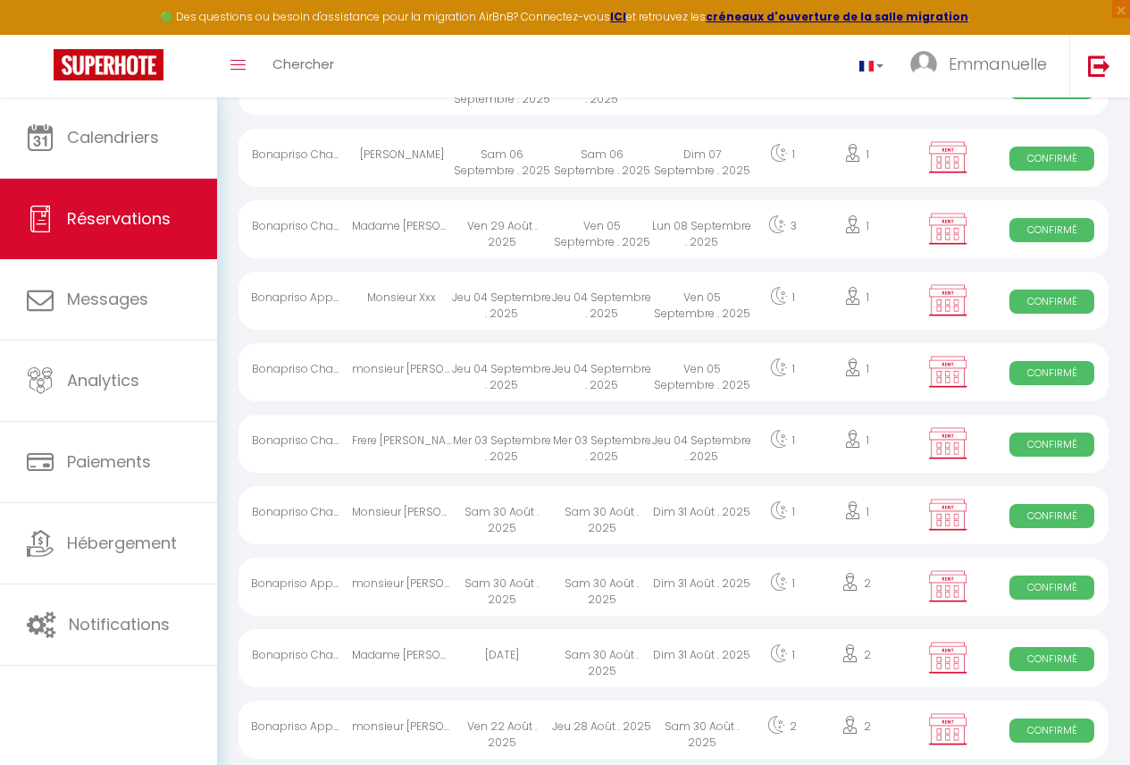
scroll to position [891, 0]
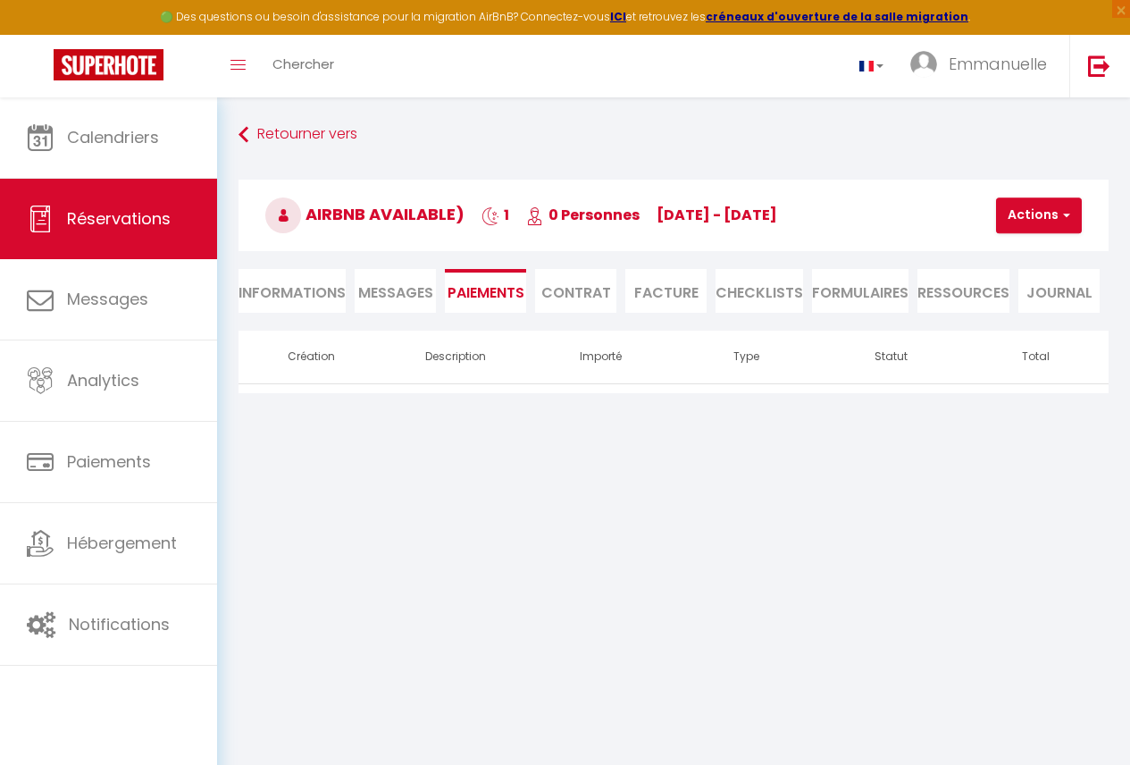
click at [322, 297] on li "Informations" at bounding box center [292, 291] width 107 height 44
select select
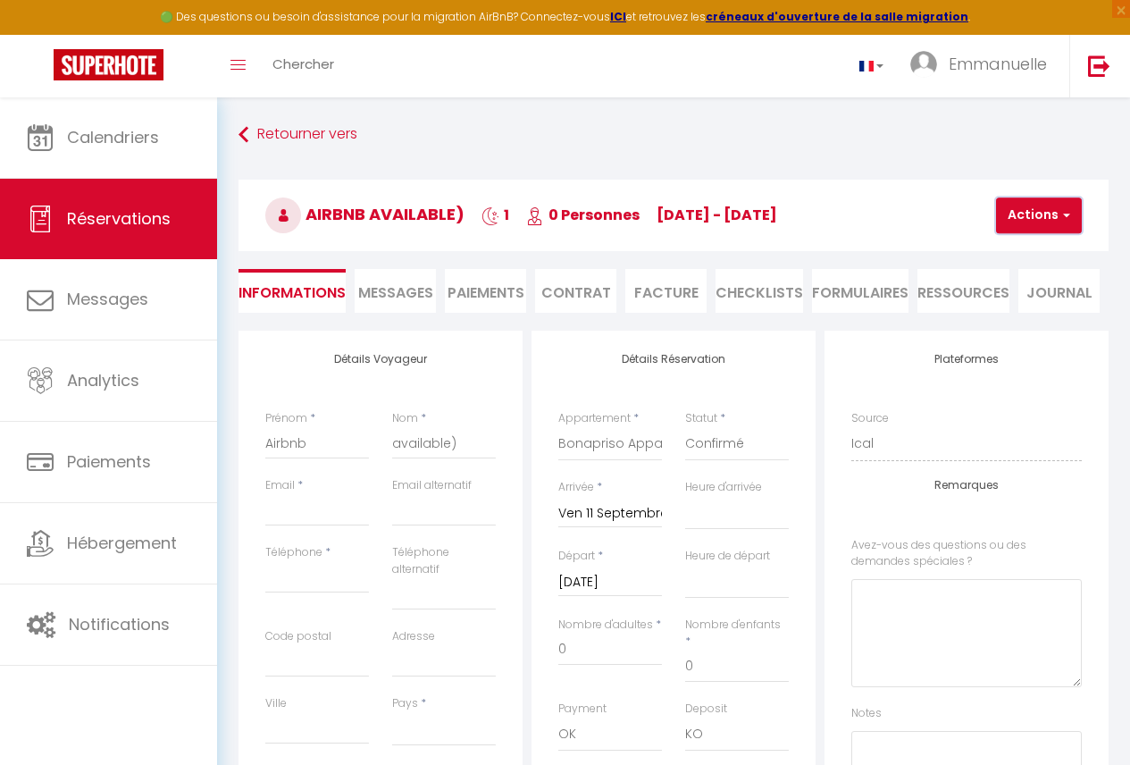
click at [1054, 222] on button "Actions" at bounding box center [1039, 215] width 86 height 36
click at [1023, 293] on link "Supprimer" at bounding box center [1054, 301] width 141 height 23
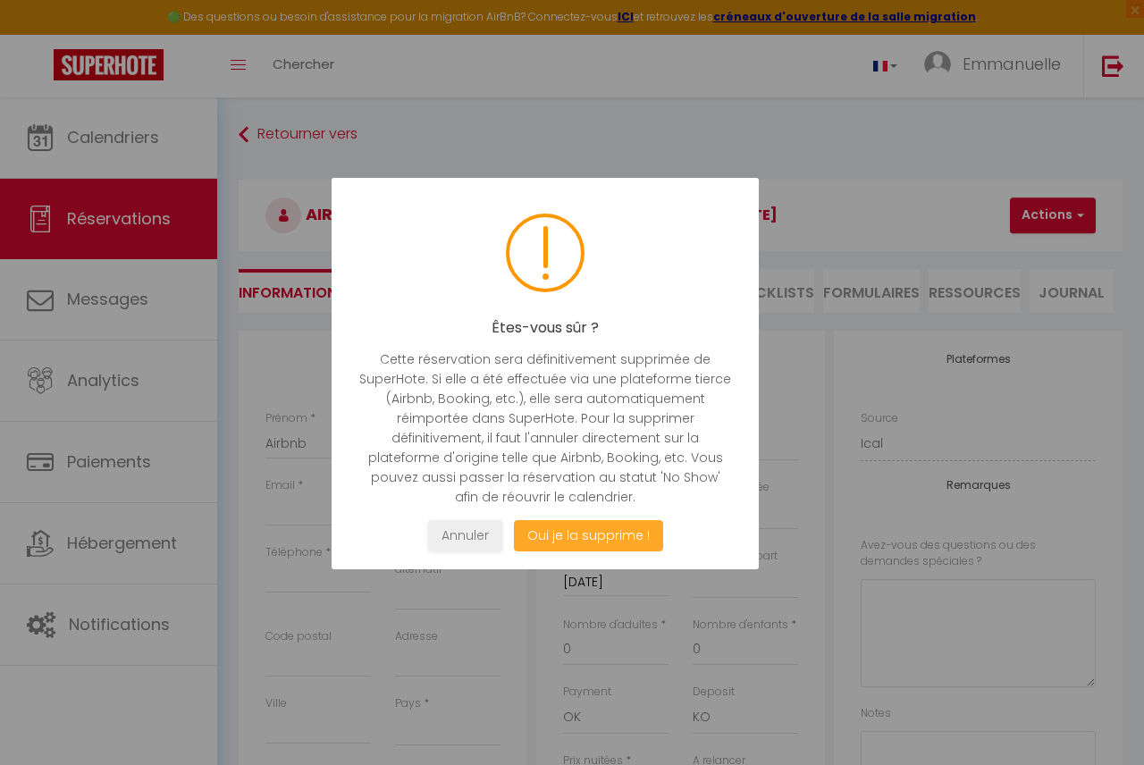
click at [549, 529] on button "Oui je la supprime !" at bounding box center [588, 535] width 149 height 31
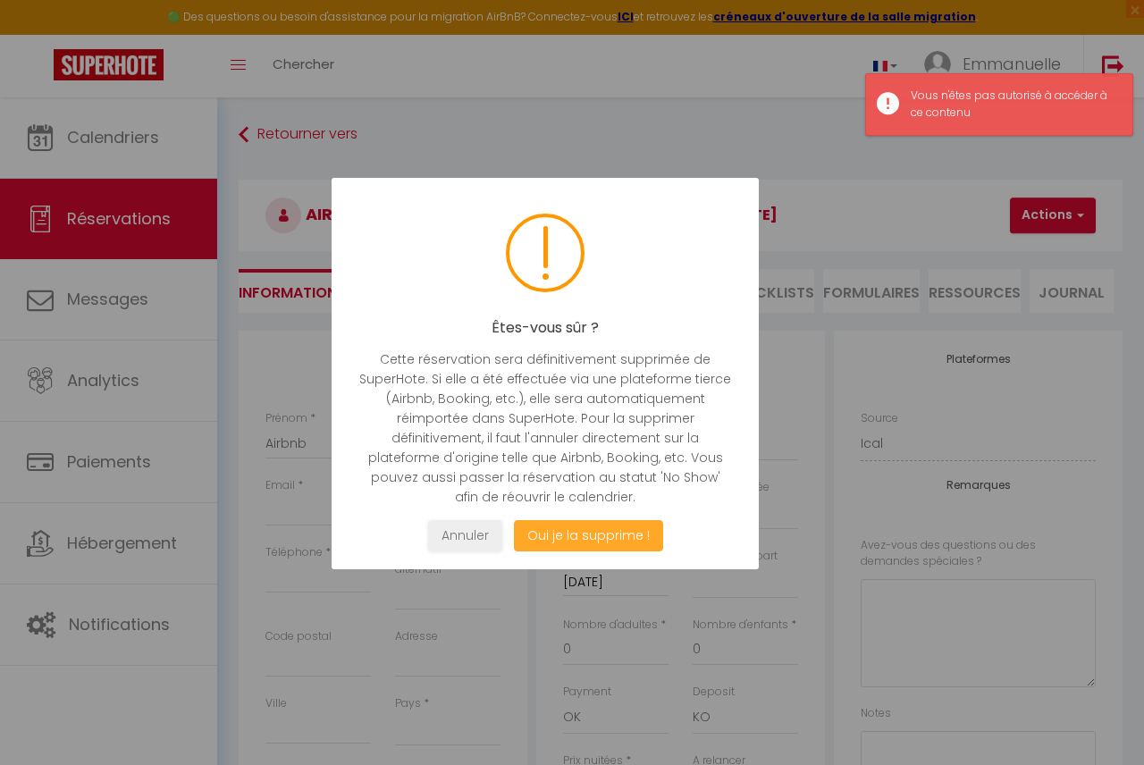
click at [578, 545] on button "Oui je la supprime !" at bounding box center [588, 535] width 149 height 31
click at [576, 525] on button "Oui je la supprime !" at bounding box center [588, 535] width 149 height 31
click at [596, 550] on button "Oui je la supprime !" at bounding box center [588, 535] width 149 height 31
click at [772, 670] on div at bounding box center [572, 382] width 1144 height 765
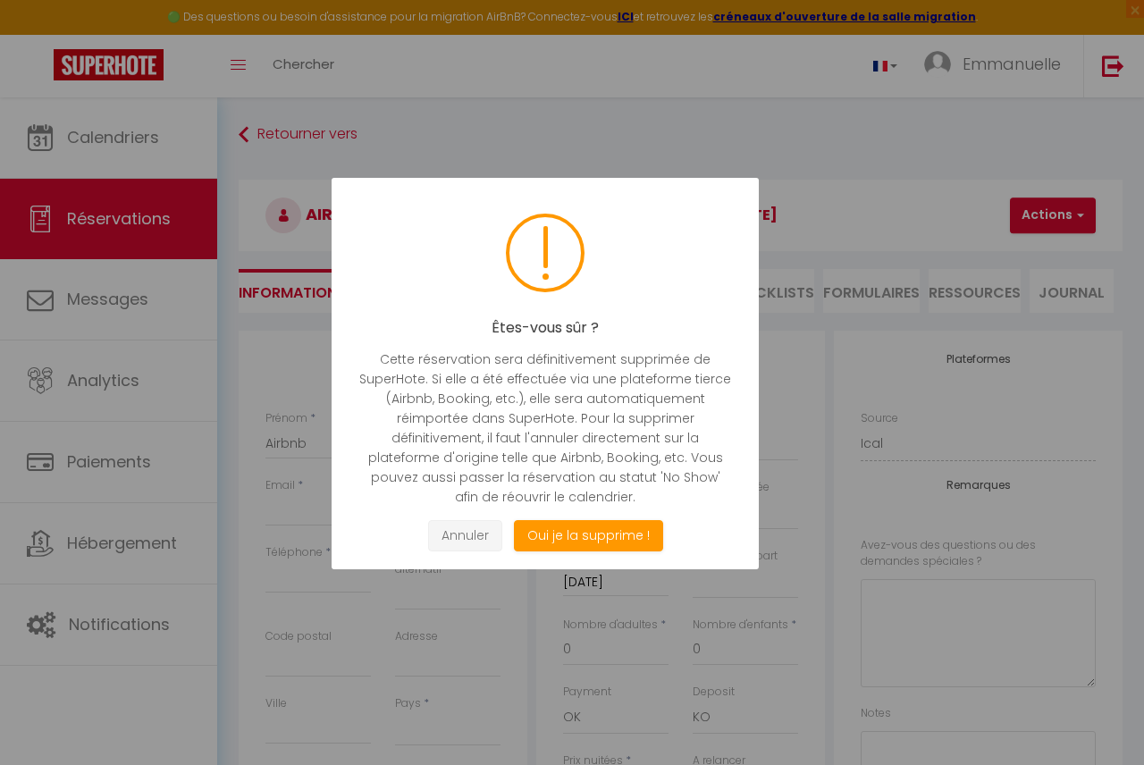
click at [460, 542] on button "Annuler" at bounding box center [465, 535] width 74 height 31
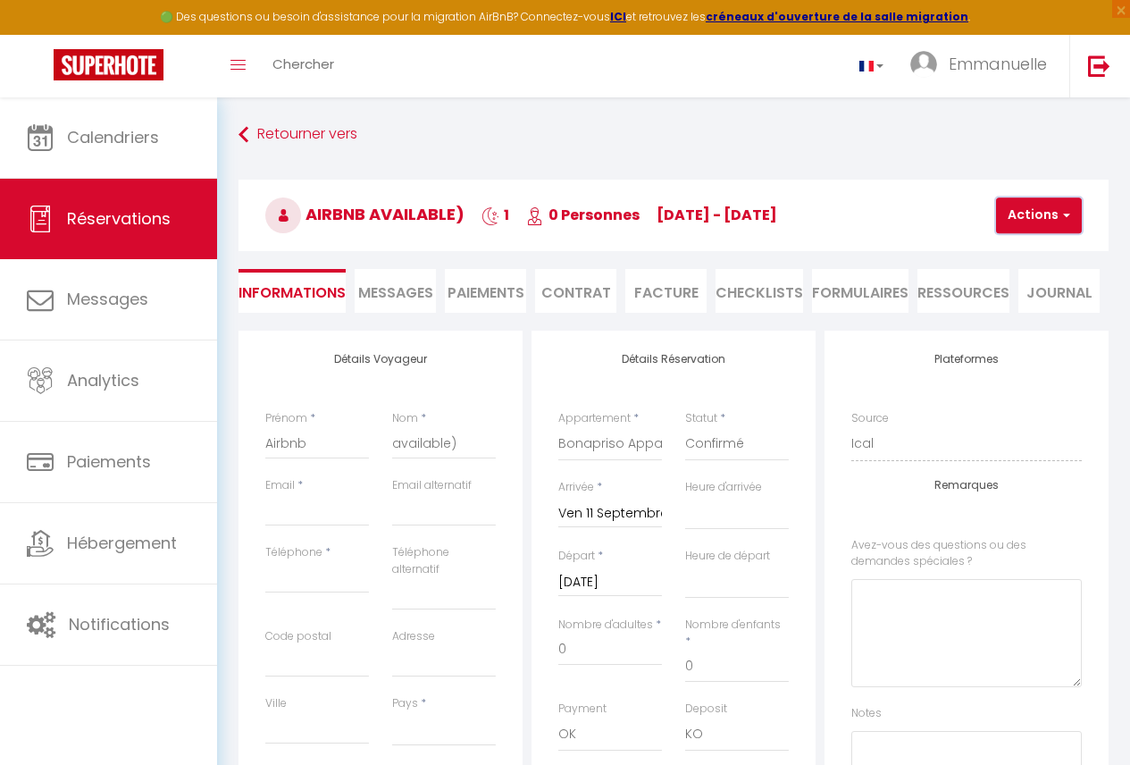
click at [1048, 202] on button "Actions" at bounding box center [1039, 215] width 86 height 36
click at [1012, 313] on ul "Enregistrer Dupliquer Supprimer" at bounding box center [1054, 278] width 143 height 80
click at [1054, 223] on button "Actions" at bounding box center [1039, 215] width 86 height 36
click at [1016, 309] on link "Supprimer" at bounding box center [1054, 301] width 141 height 23
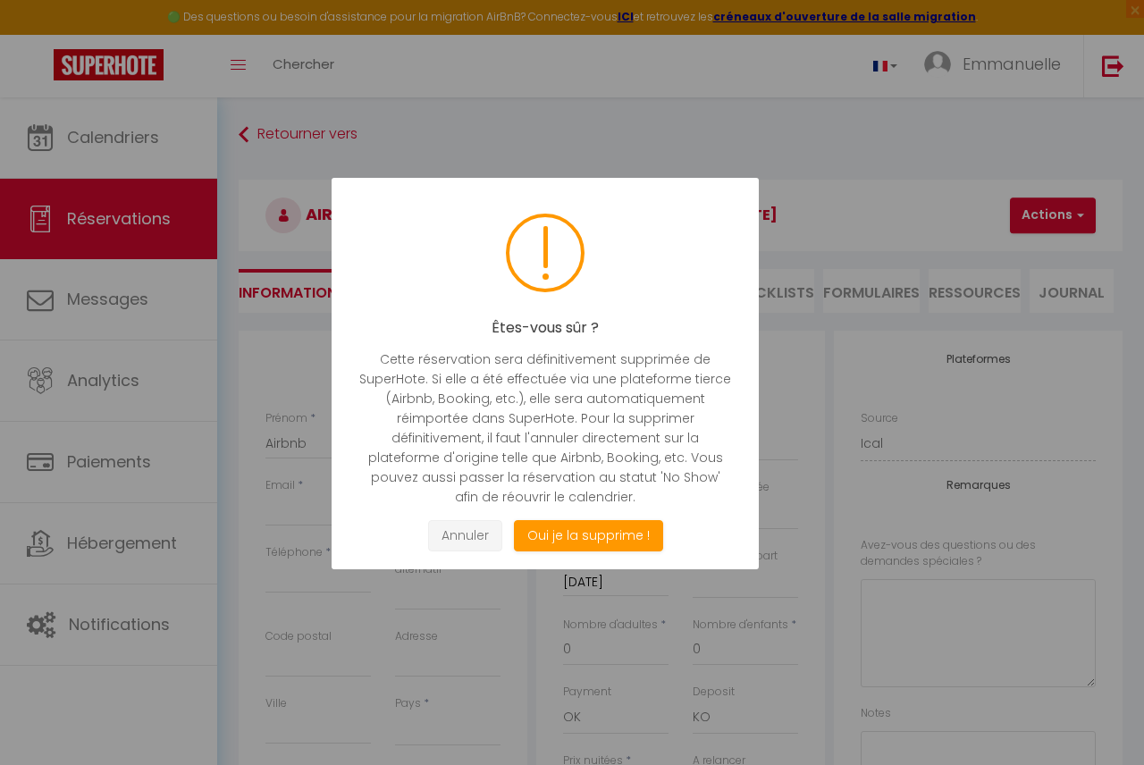
click at [466, 530] on button "Annuler" at bounding box center [465, 535] width 74 height 31
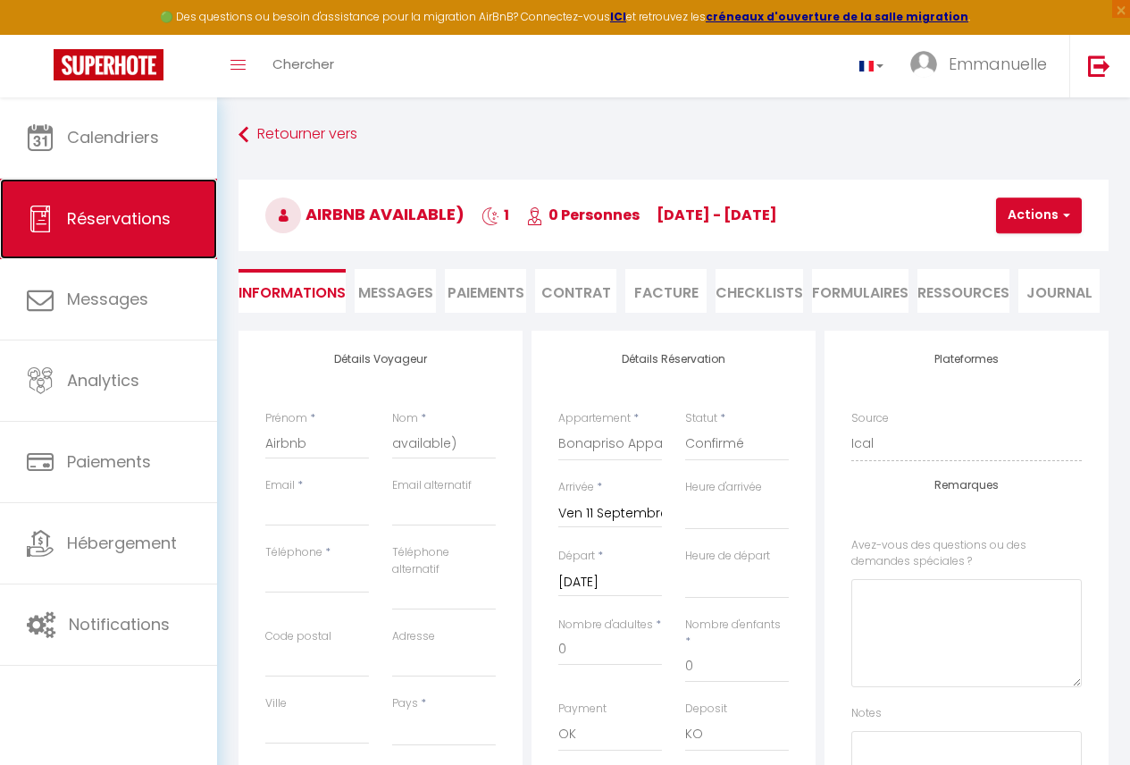
click at [198, 231] on link "Réservations" at bounding box center [108, 219] width 217 height 80
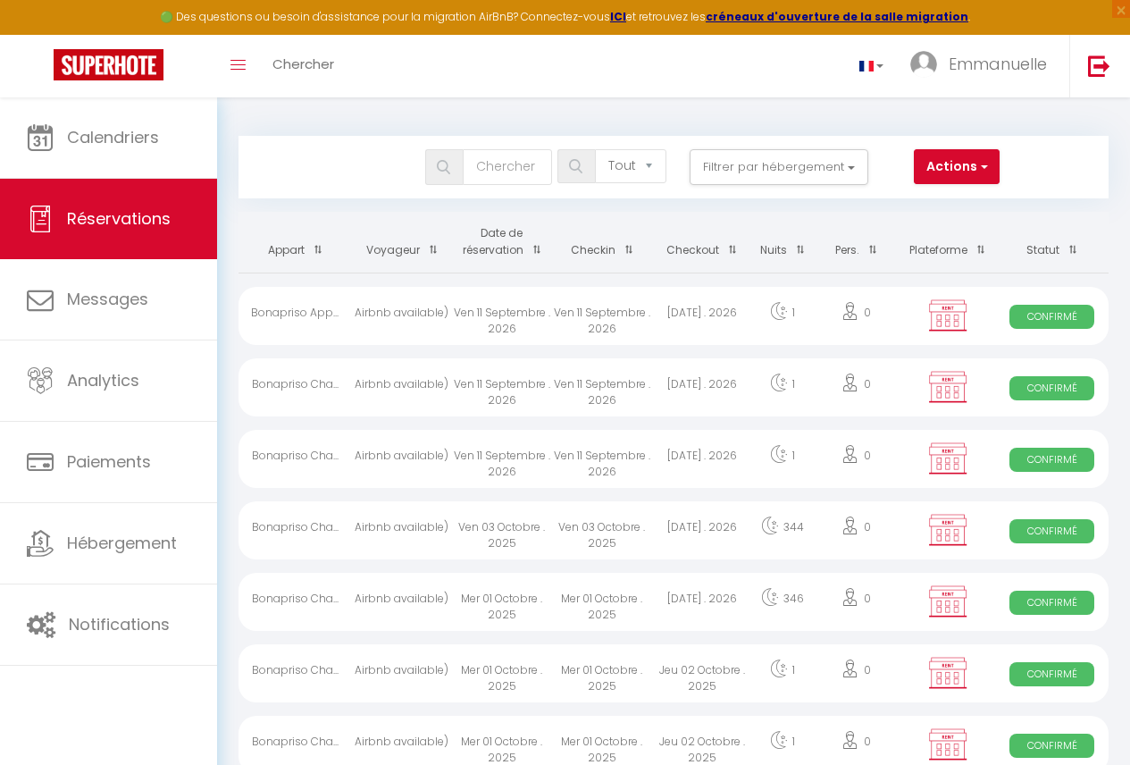
click at [1097, 163] on div "Bookings Tous les statuts Annulé Confirmé Non Confirmé Tout sauf annulé No Show…" at bounding box center [673, 167] width 867 height 36
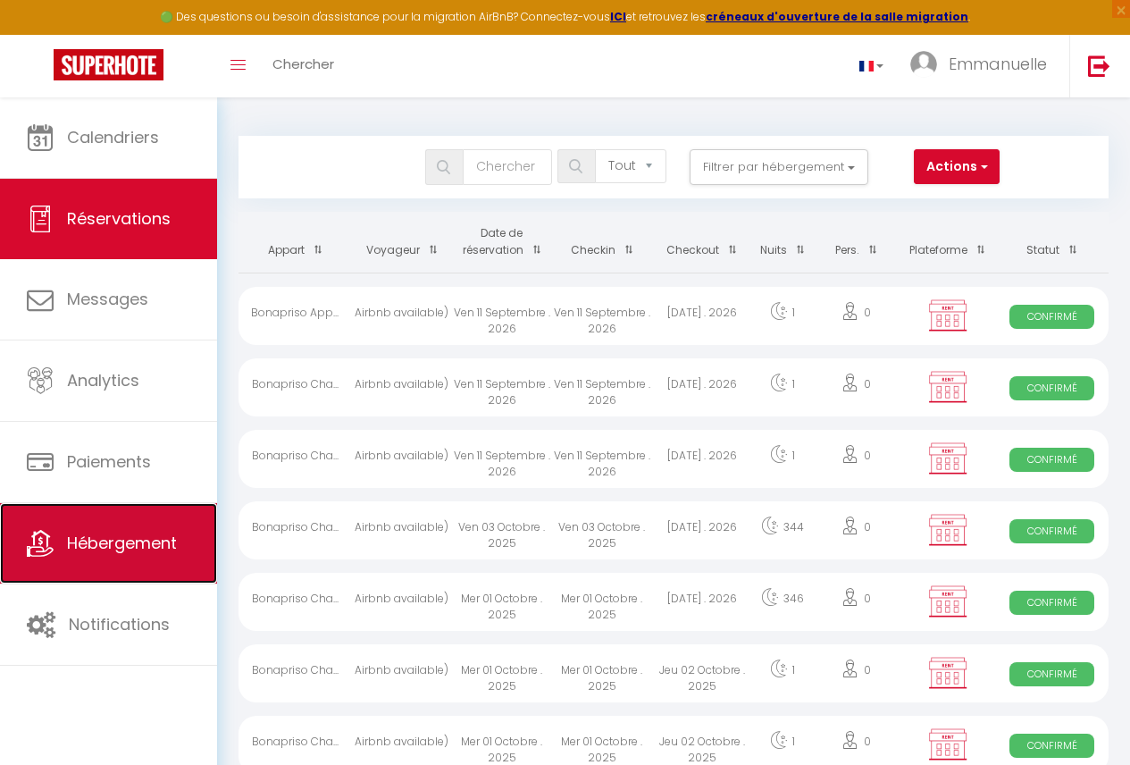
click at [151, 538] on span "Hébergement" at bounding box center [122, 543] width 110 height 22
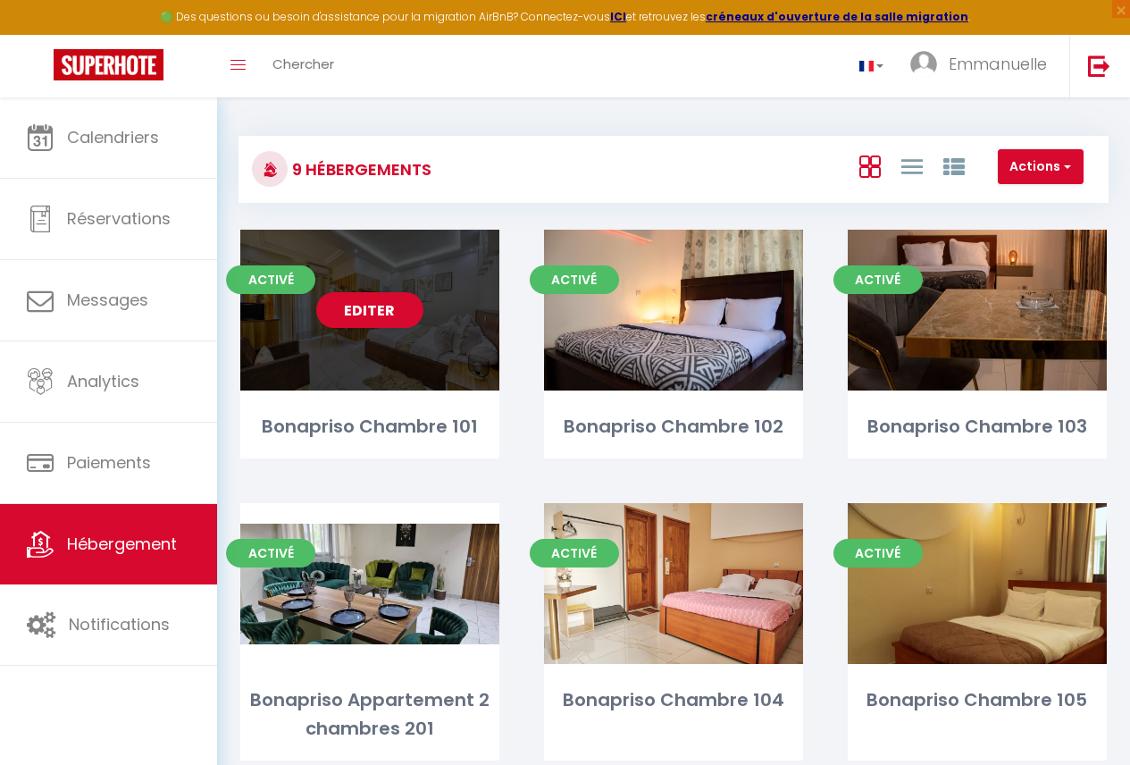
click at [399, 371] on div "Editer" at bounding box center [369, 310] width 259 height 161
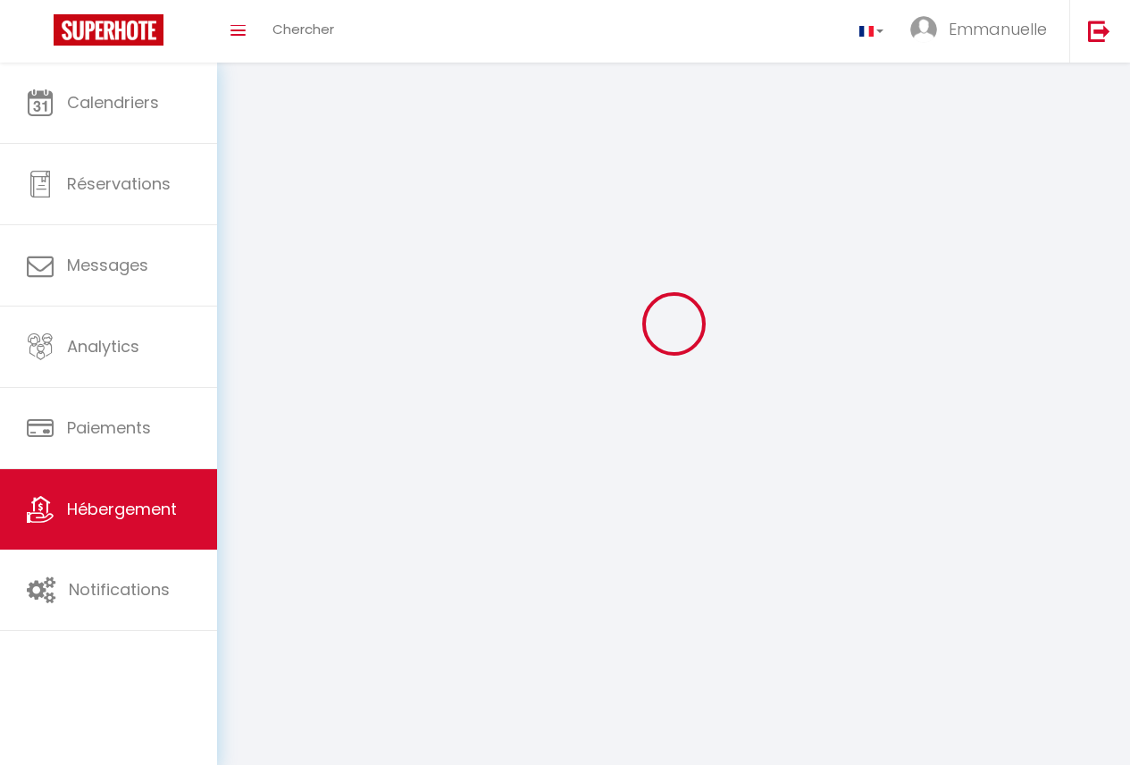
scroll to position [97, 0]
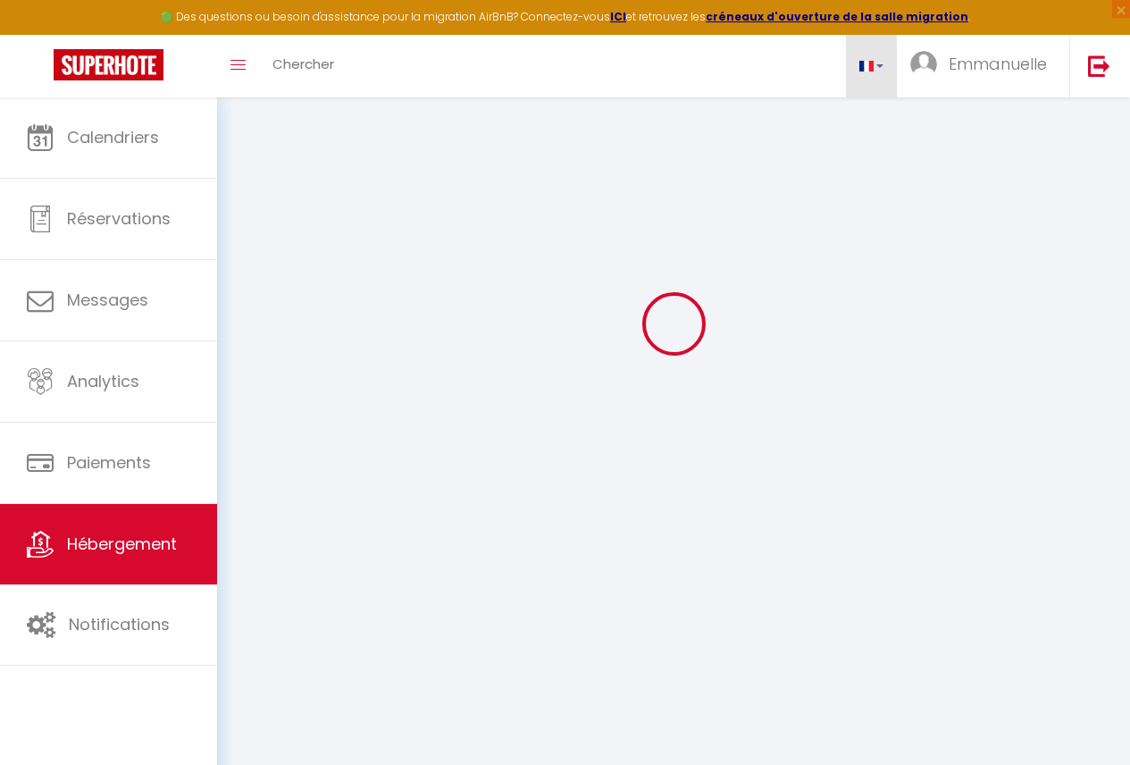
select select
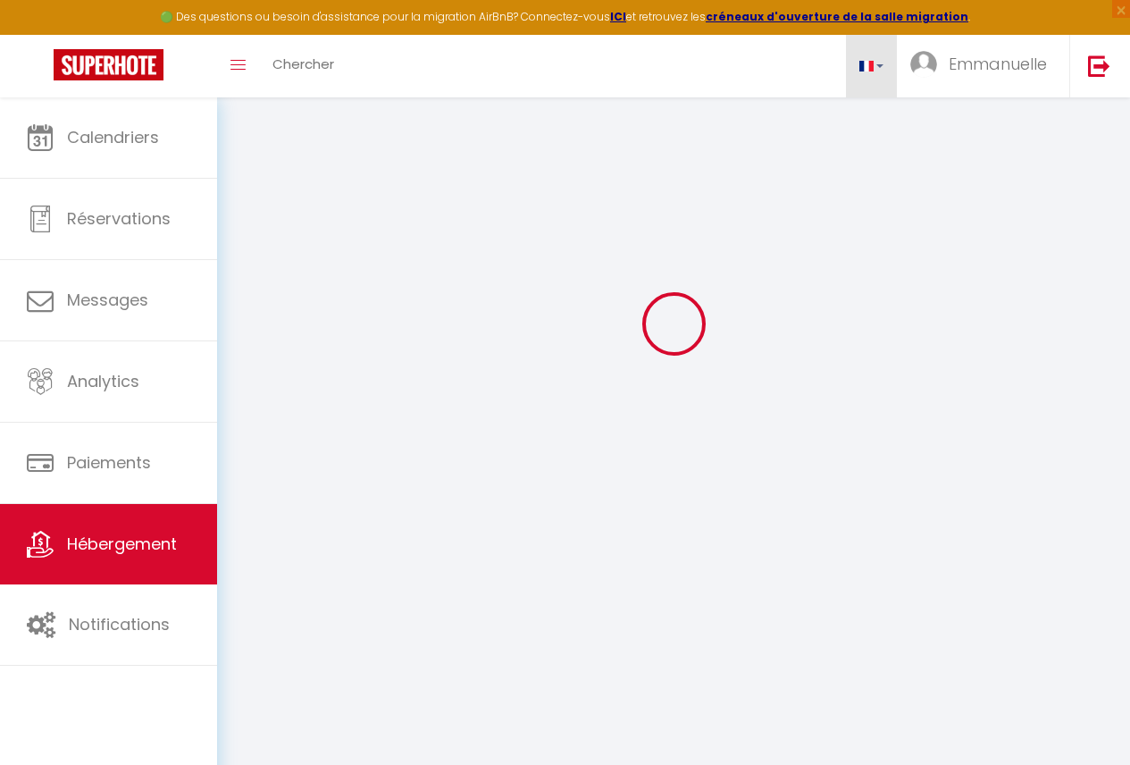
select select
checkbox input "false"
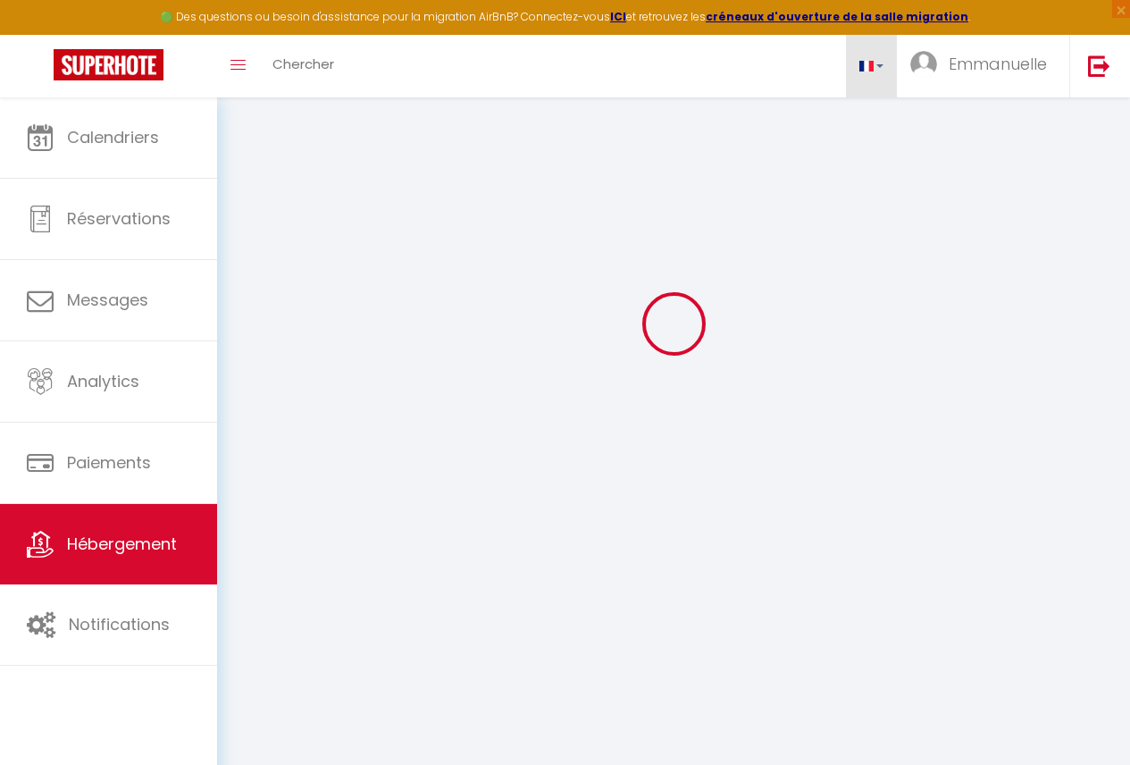
select select
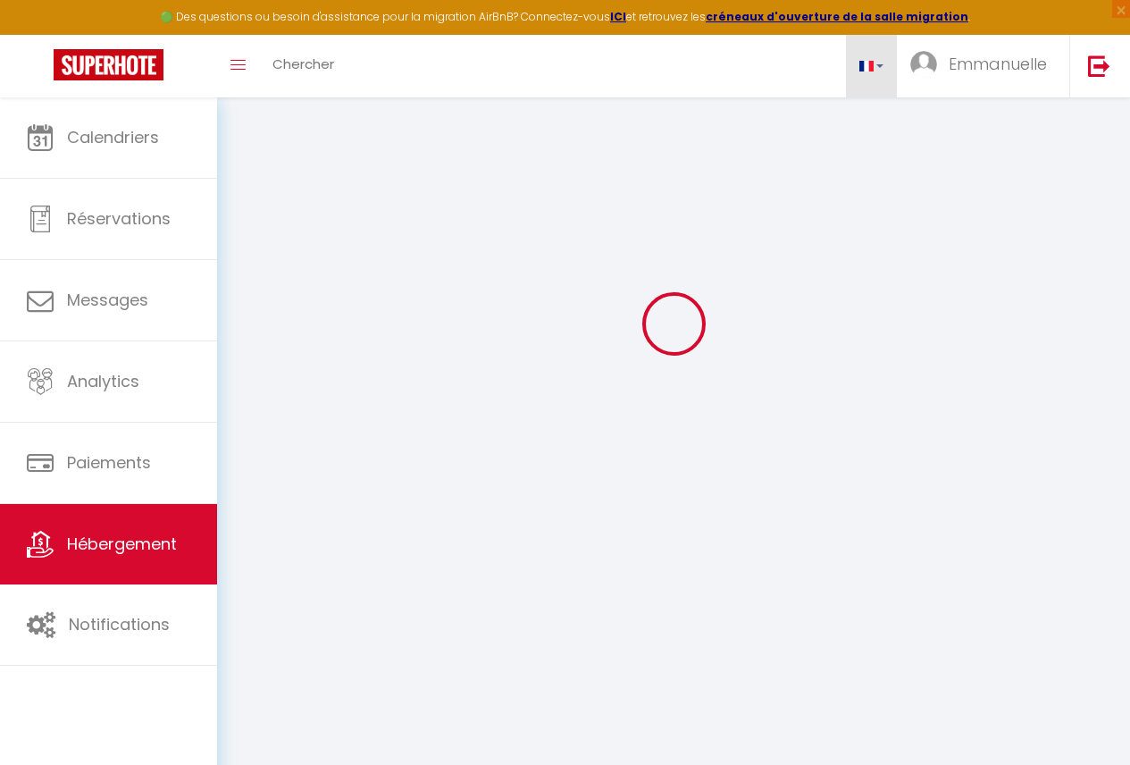
select select
checkbox input "false"
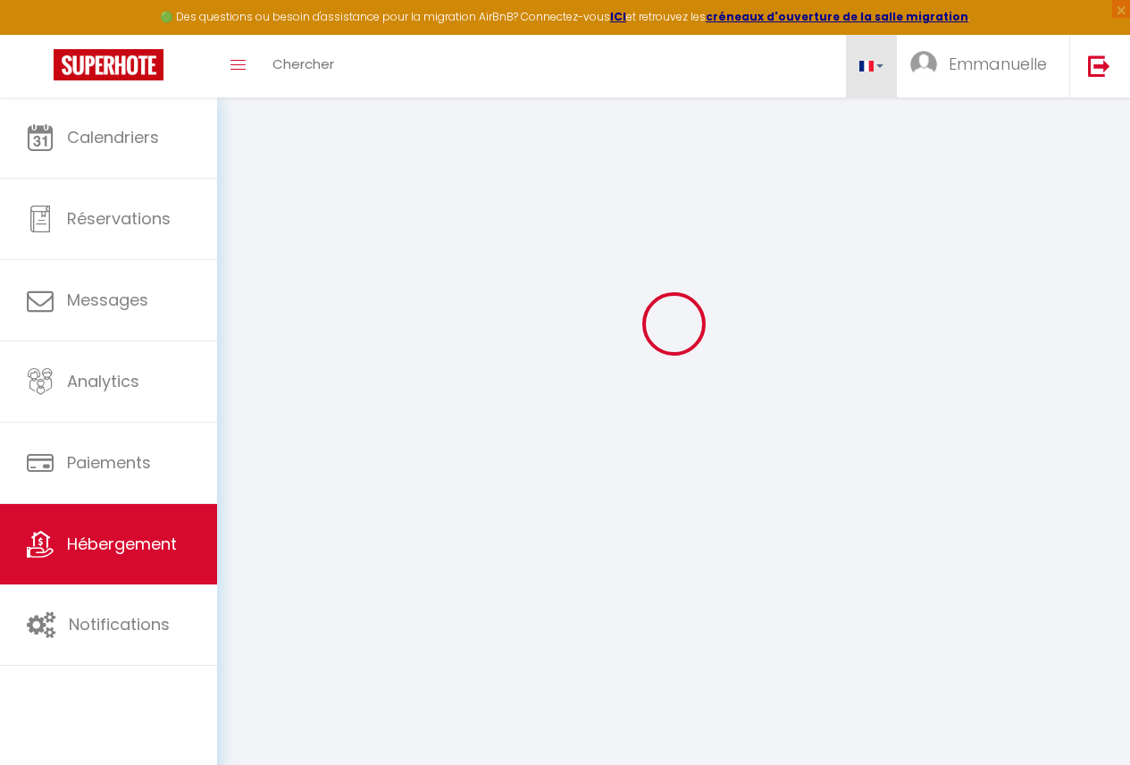
select select
checkbox input "false"
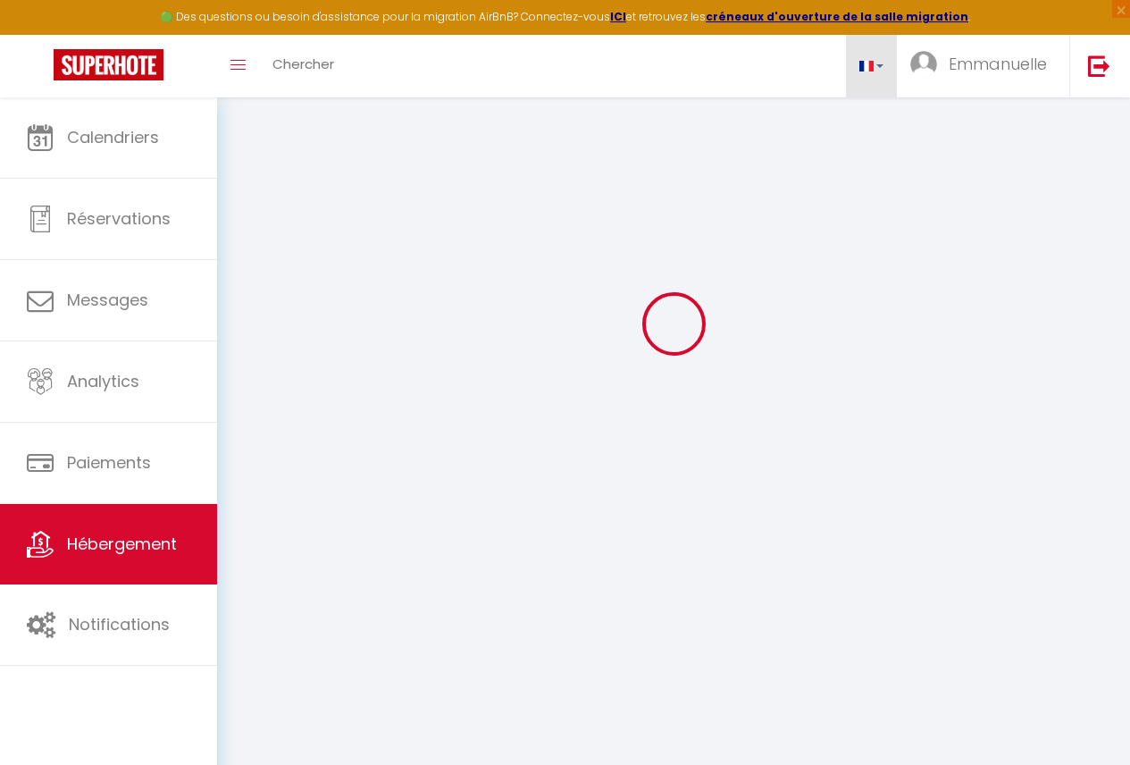
select select "15:00"
select select
select select "11:00"
select select "30"
select select "120"
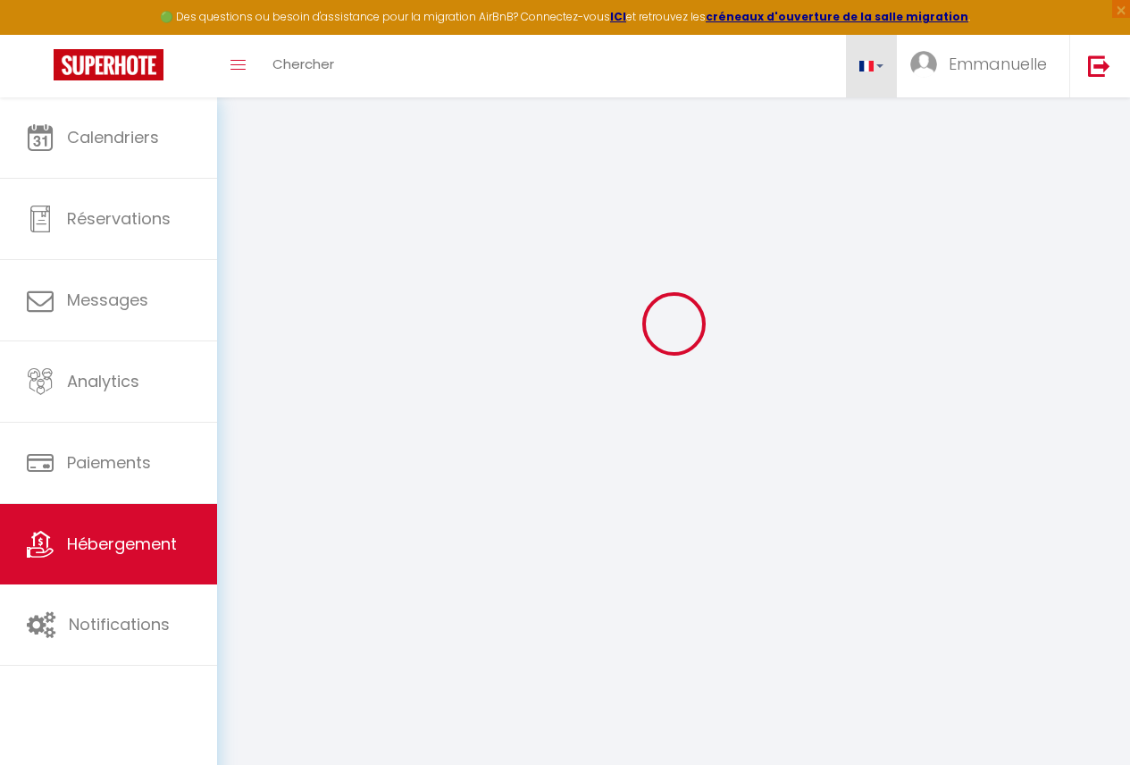
select select
checkbox input "false"
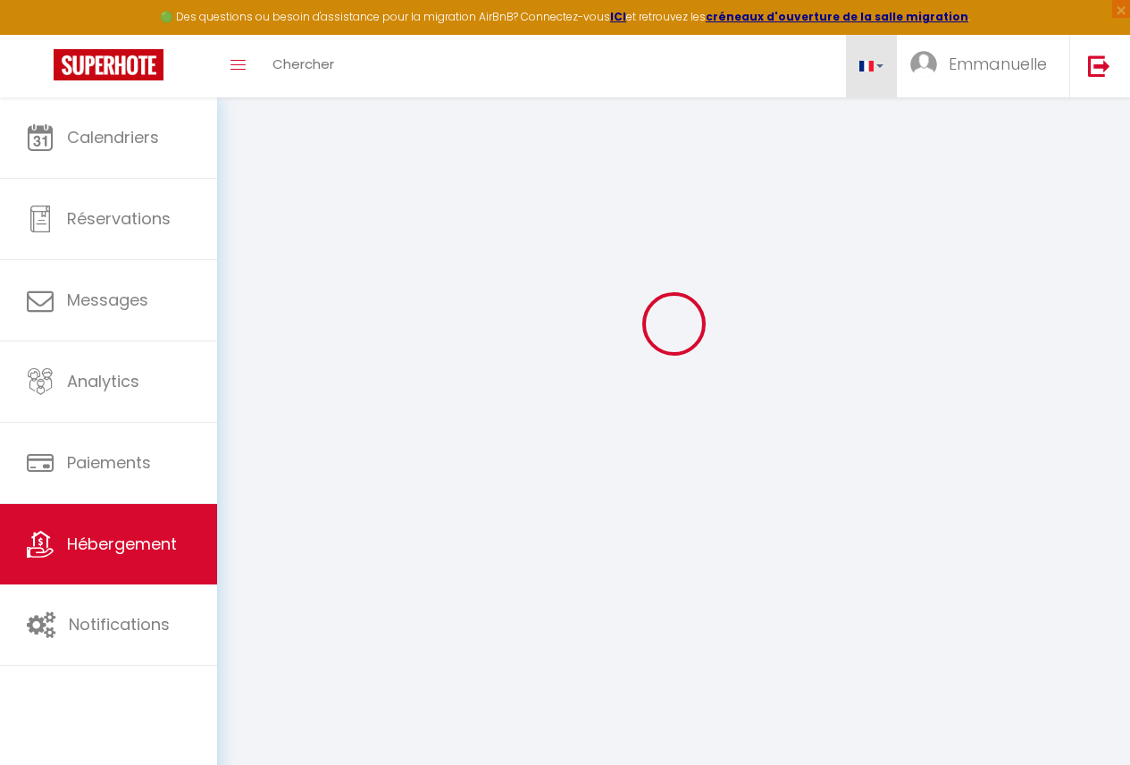
checkbox input "false"
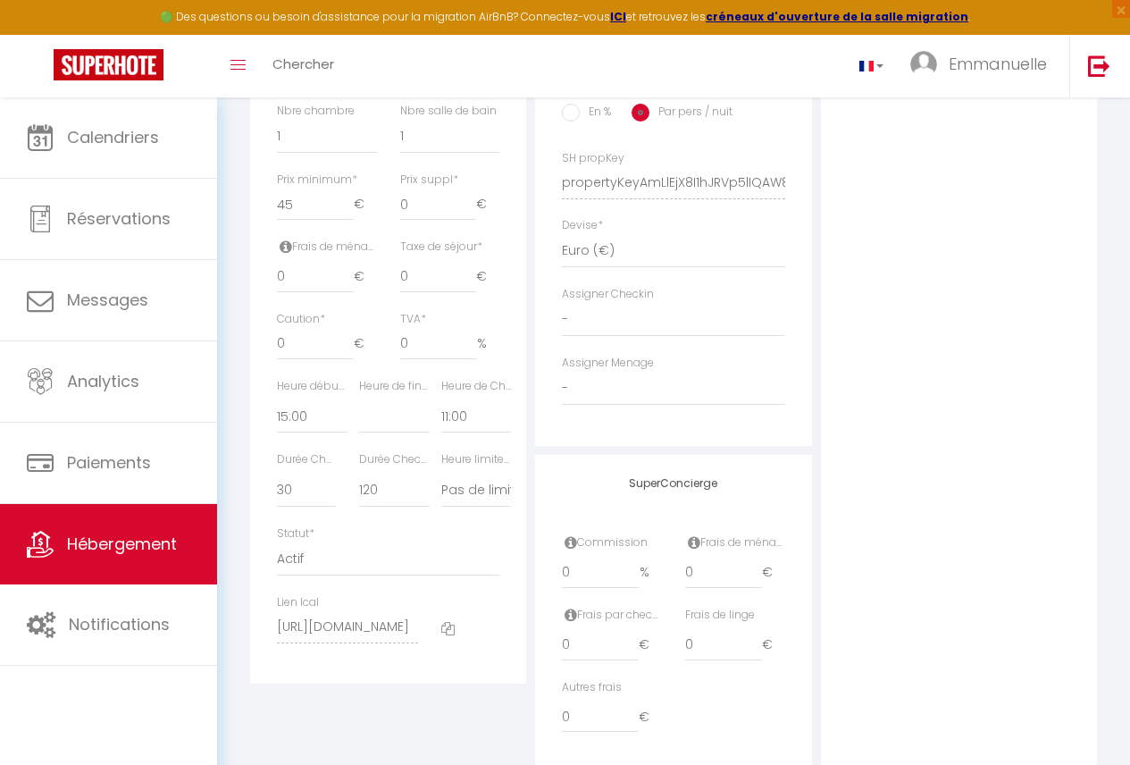
scroll to position [823, 0]
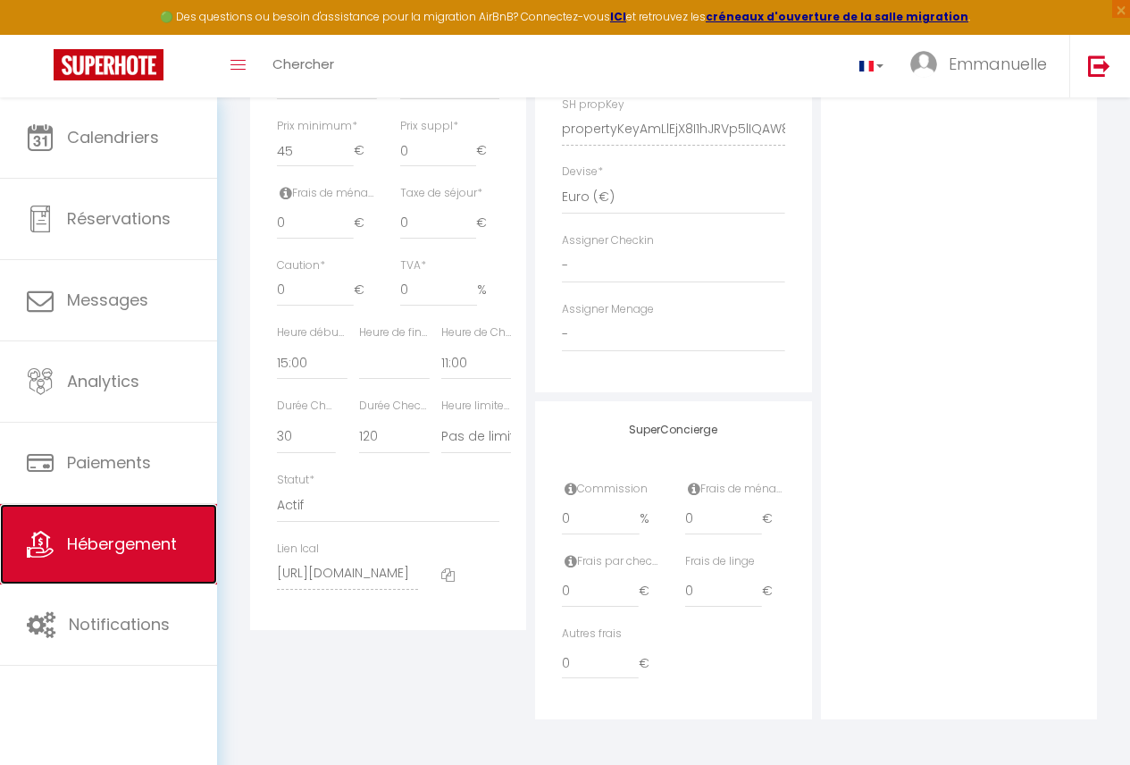
click at [112, 559] on link "Hébergement" at bounding box center [108, 544] width 217 height 80
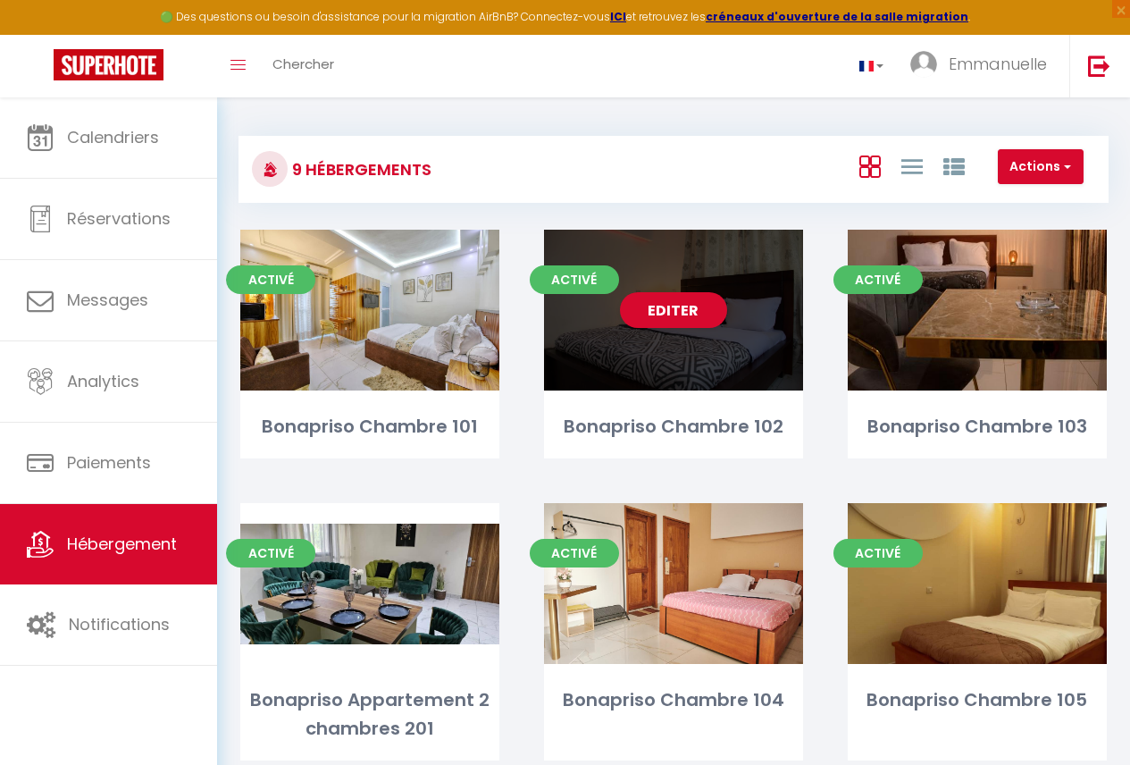
click at [786, 320] on div "Editer" at bounding box center [673, 310] width 259 height 161
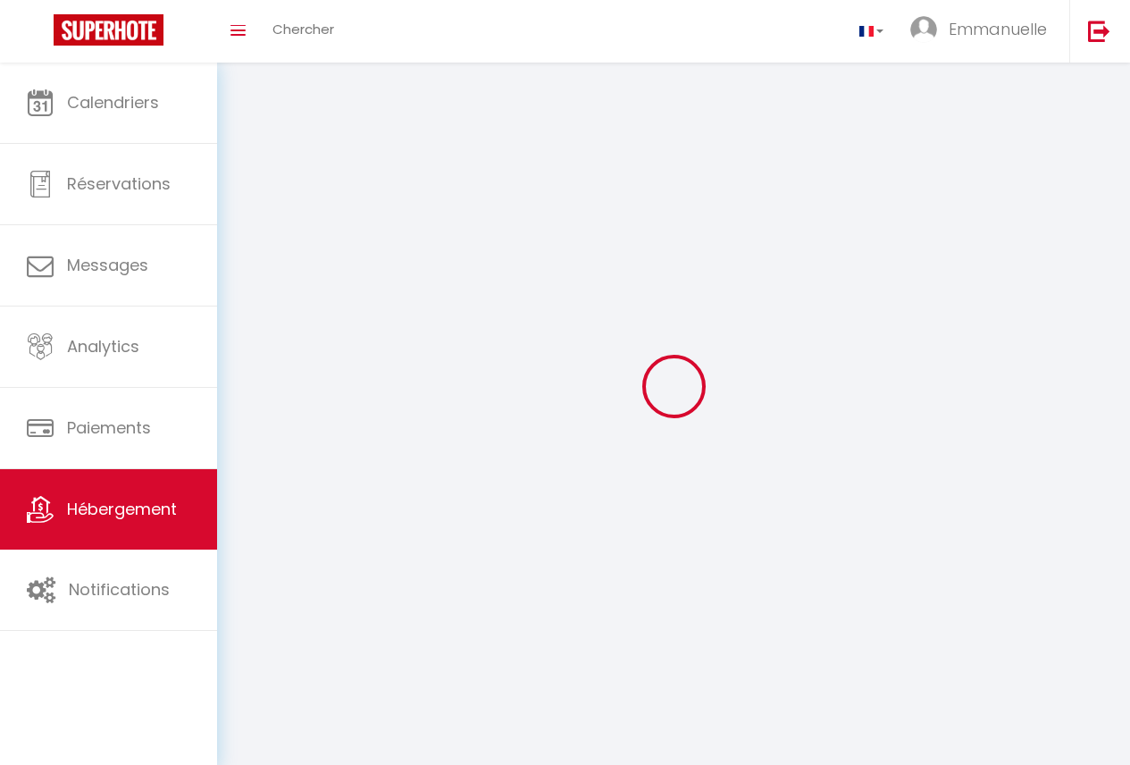
select select "1"
select select "28"
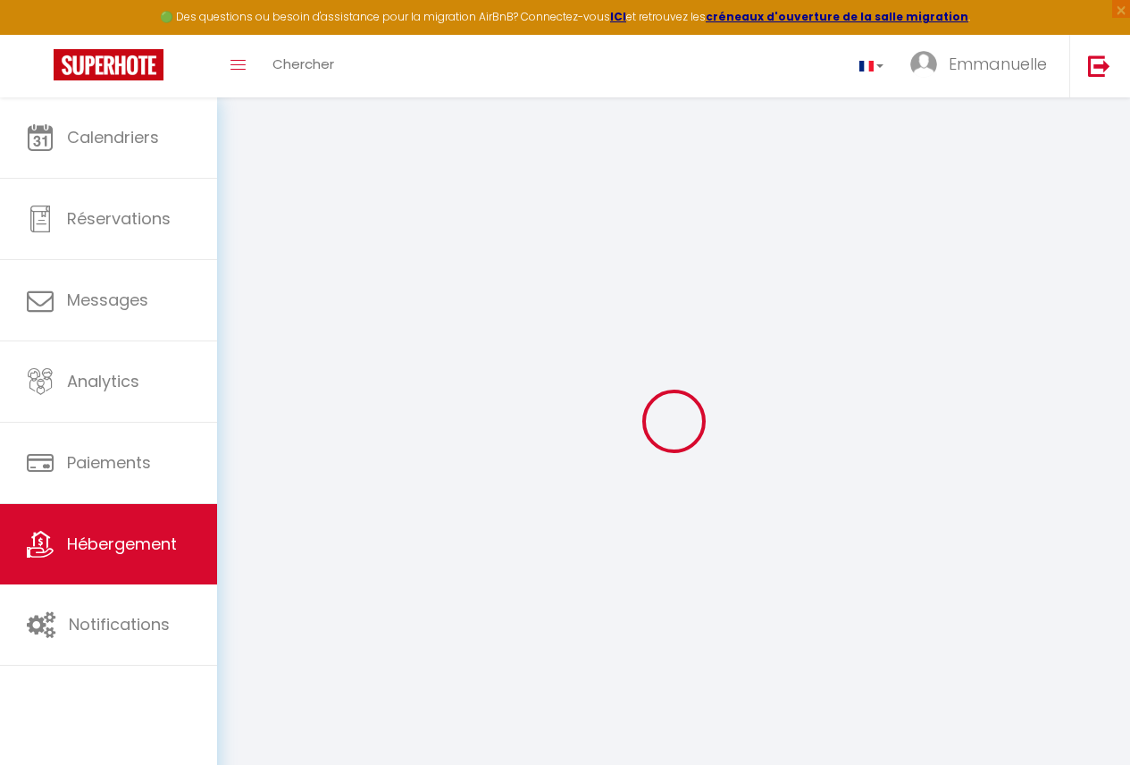
select select
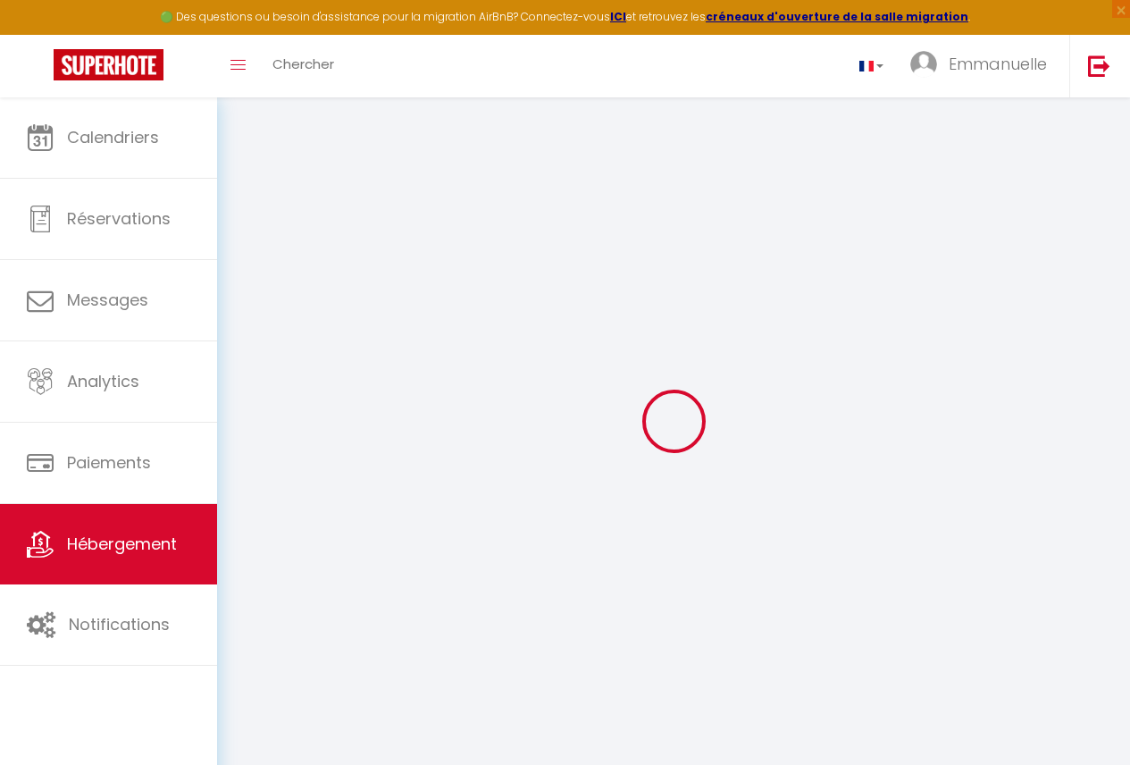
select select
checkbox input "false"
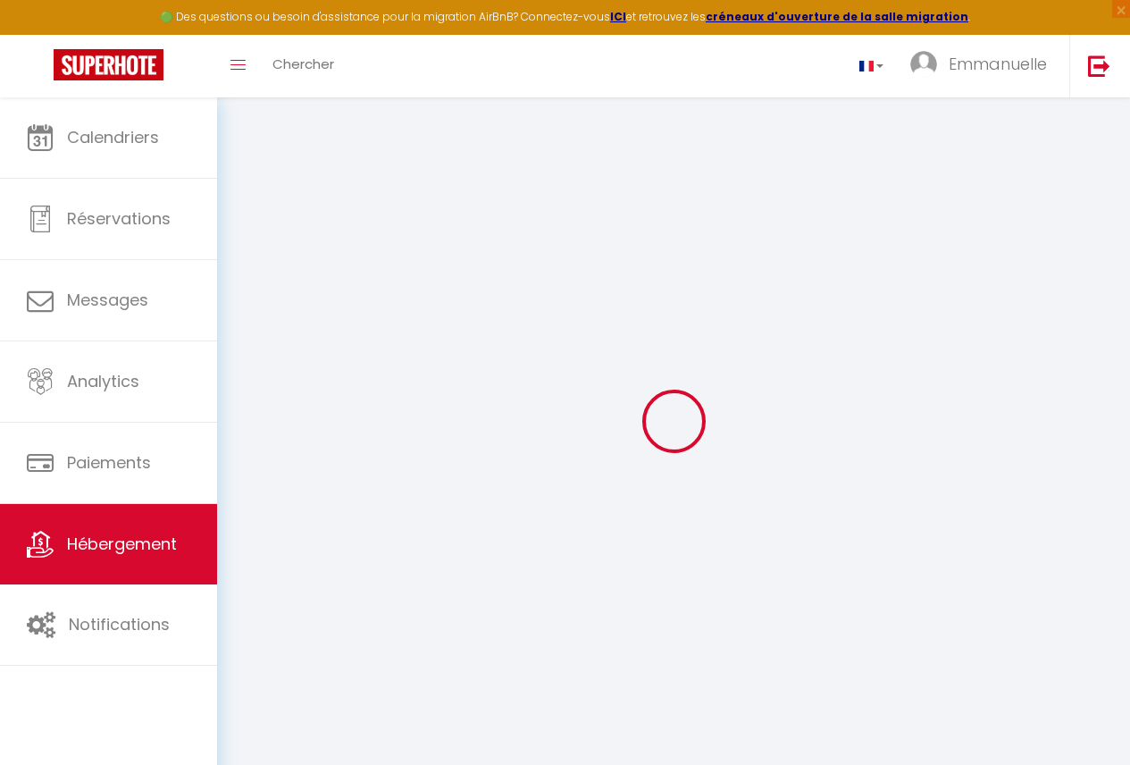
select select
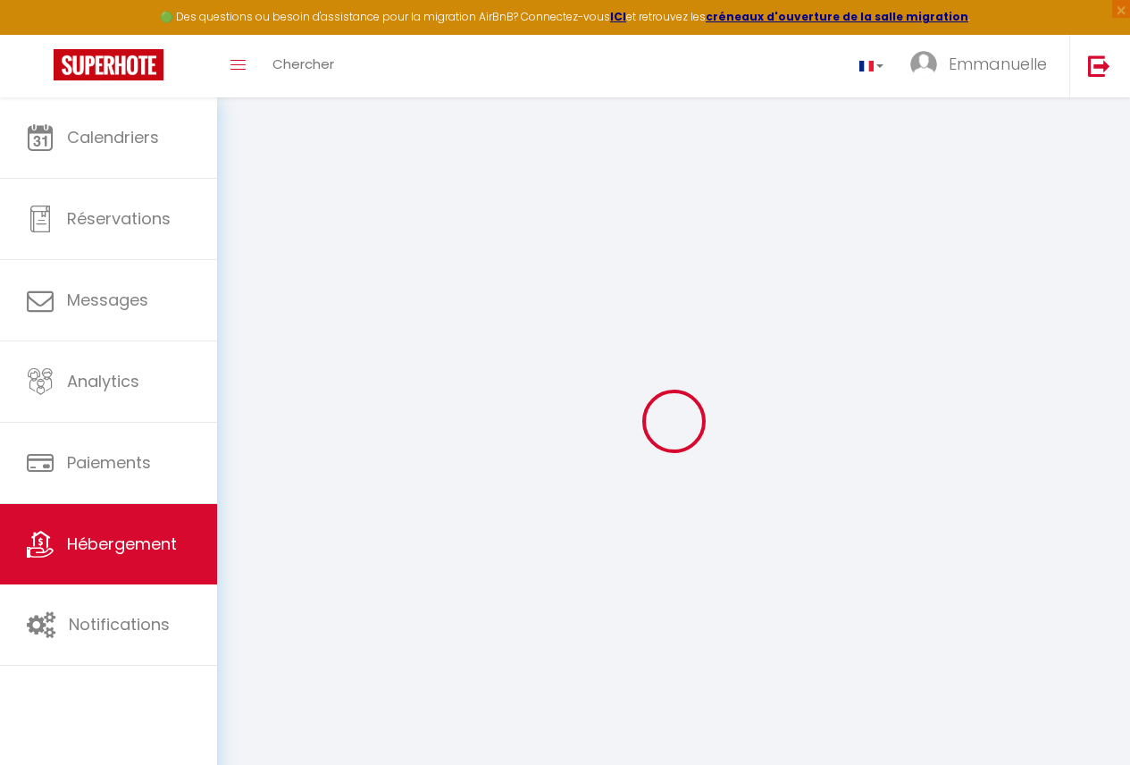
select select
checkbox input "false"
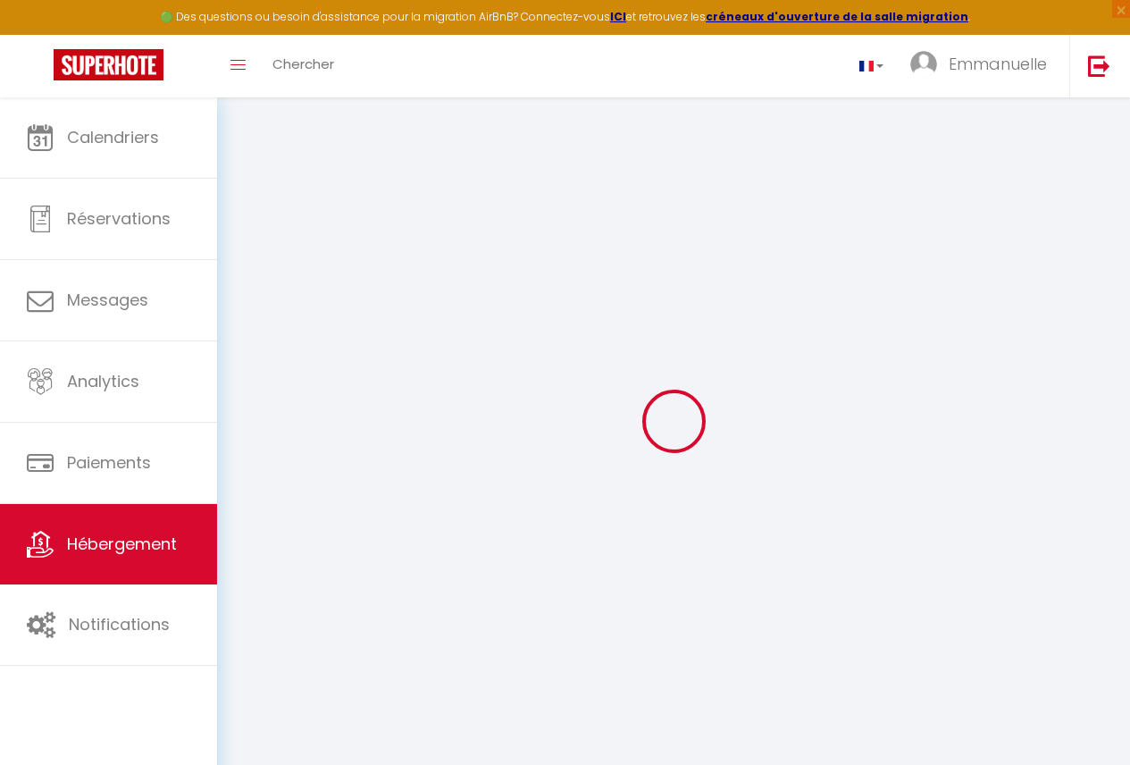
checkbox input "false"
select select
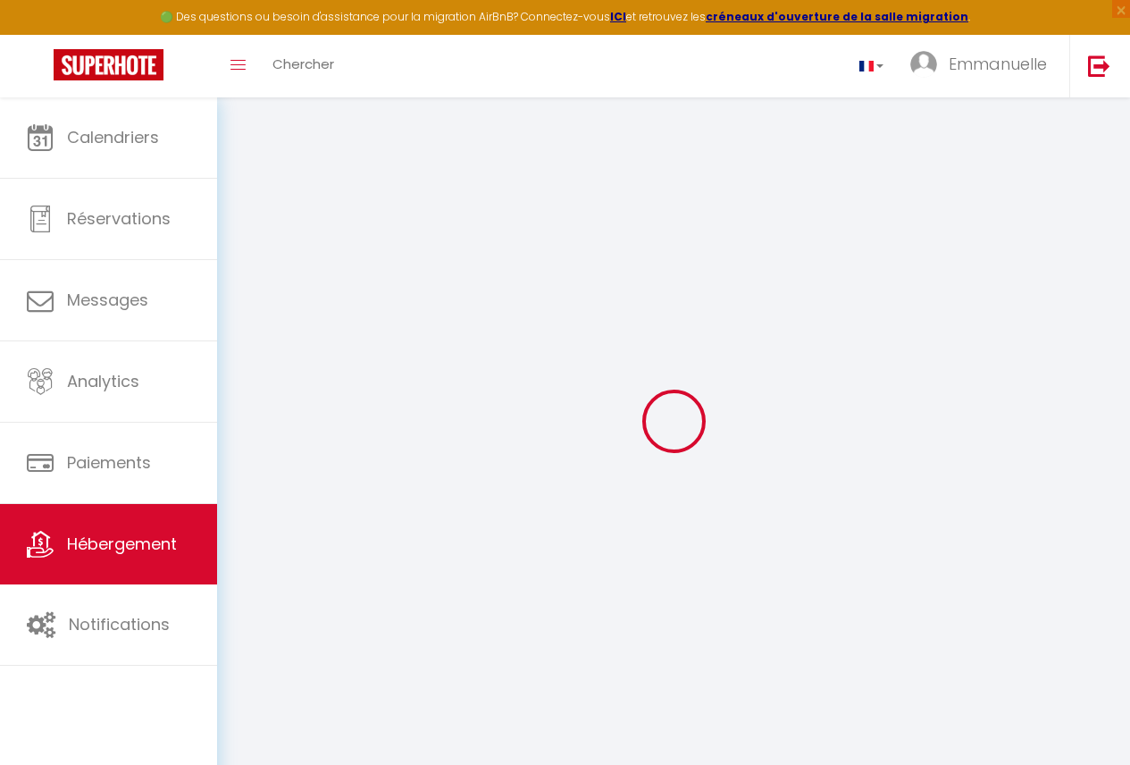
select select
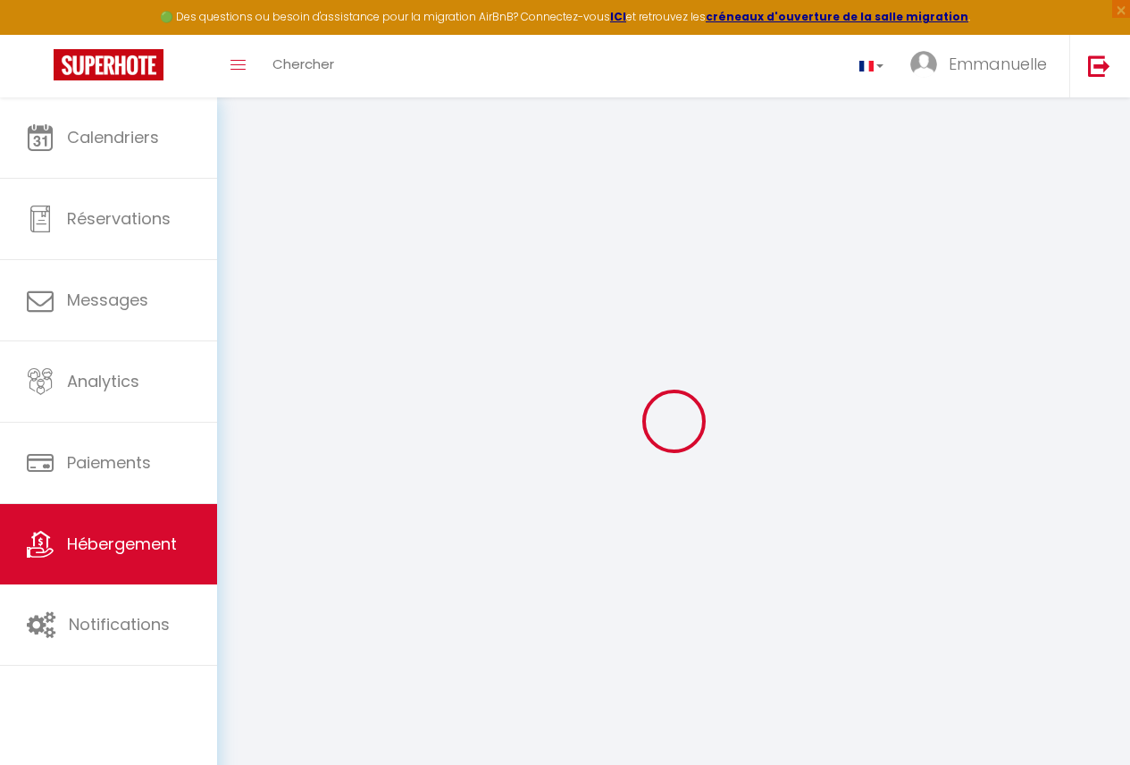
checkbox input "false"
select select
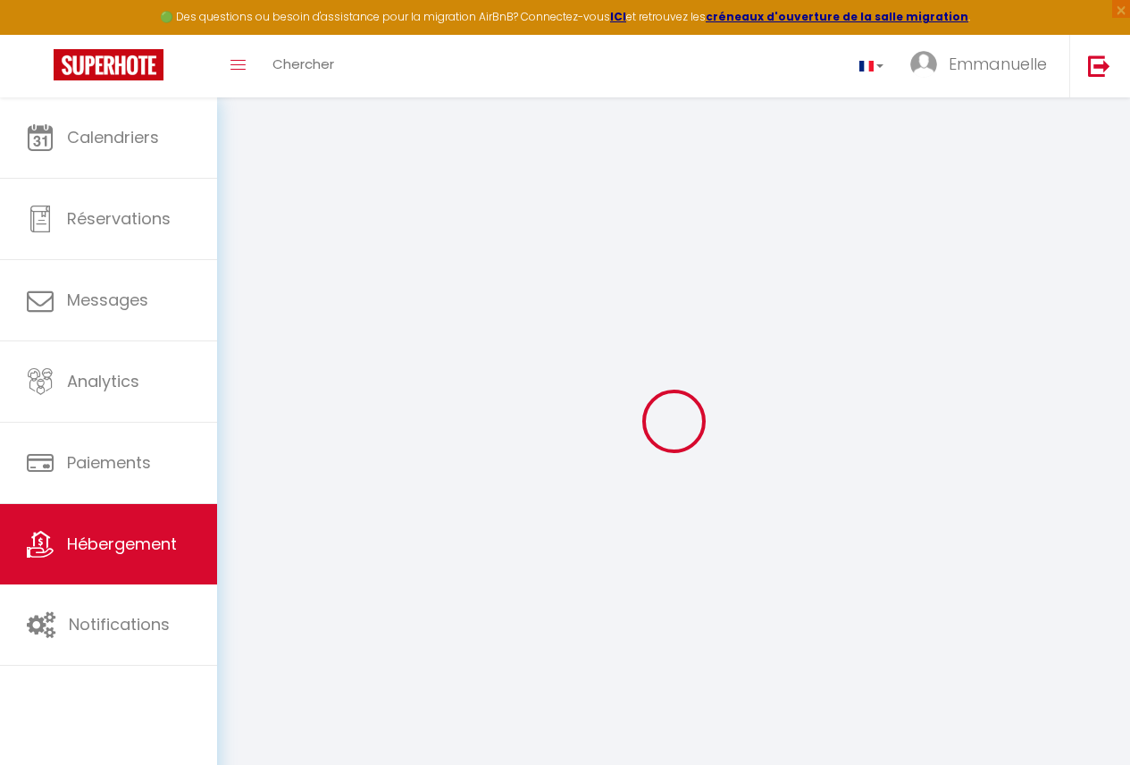
select select
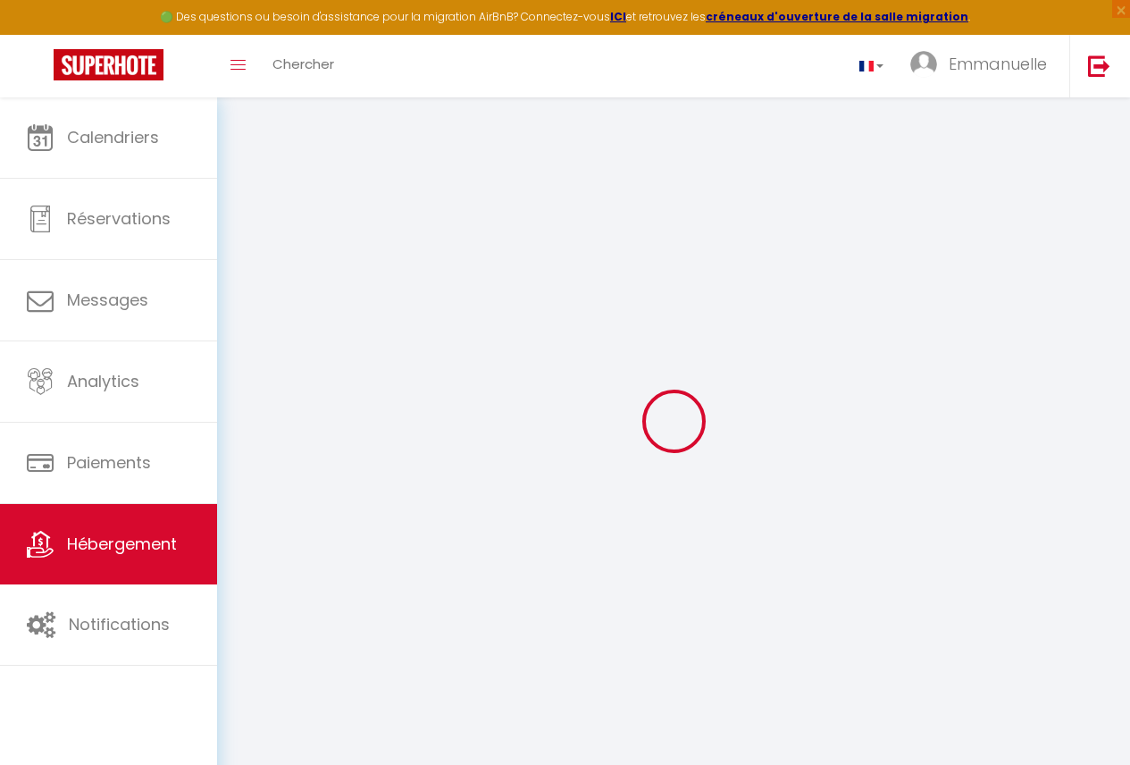
select select
checkbox input "false"
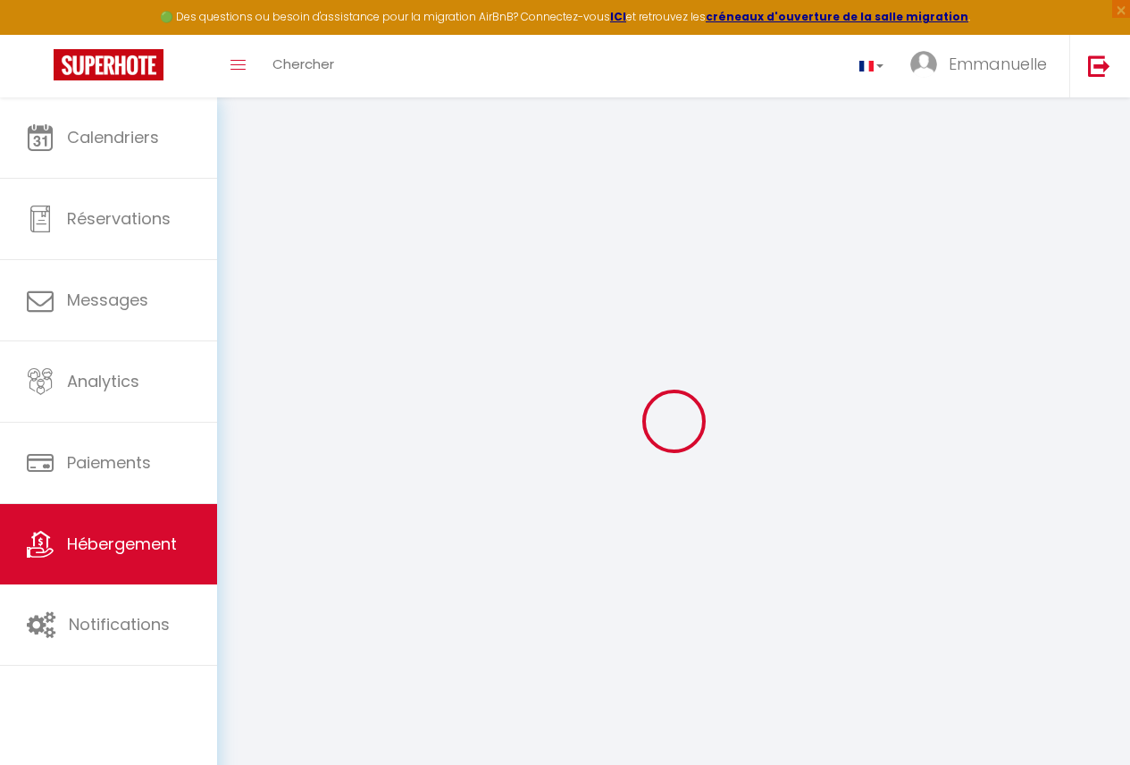
checkbox input "false"
select select
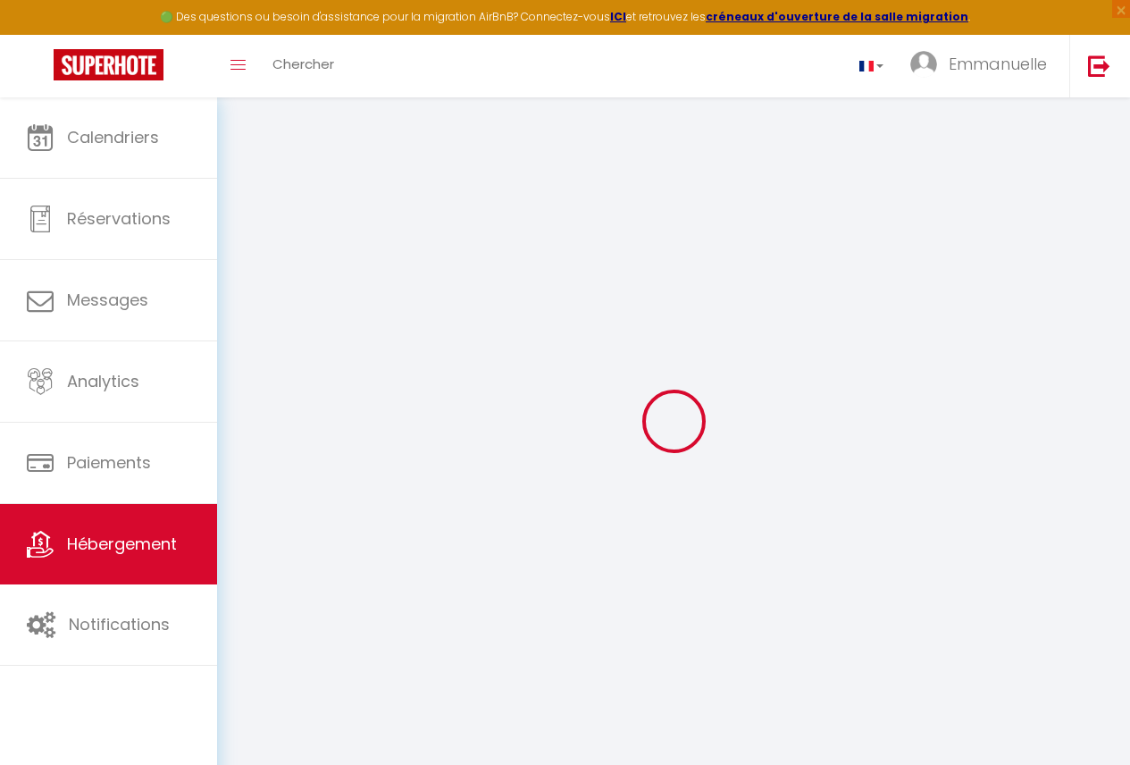
select select
checkbox input "false"
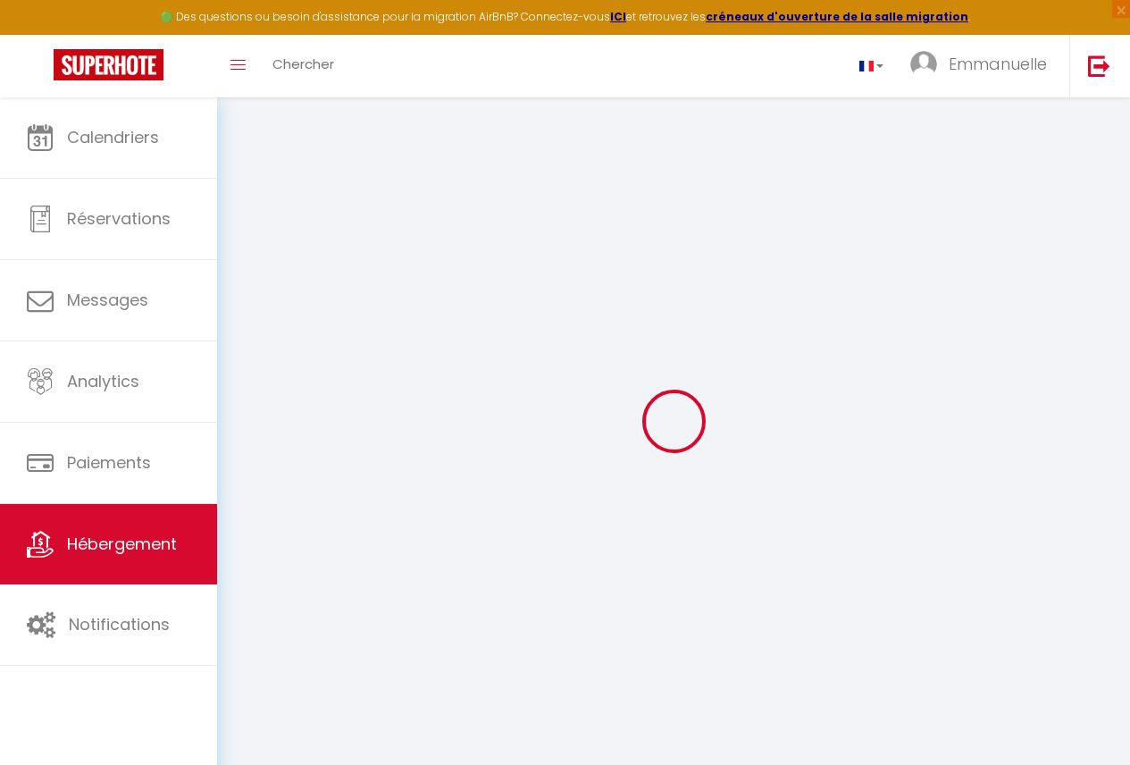
checkbox input "false"
select select
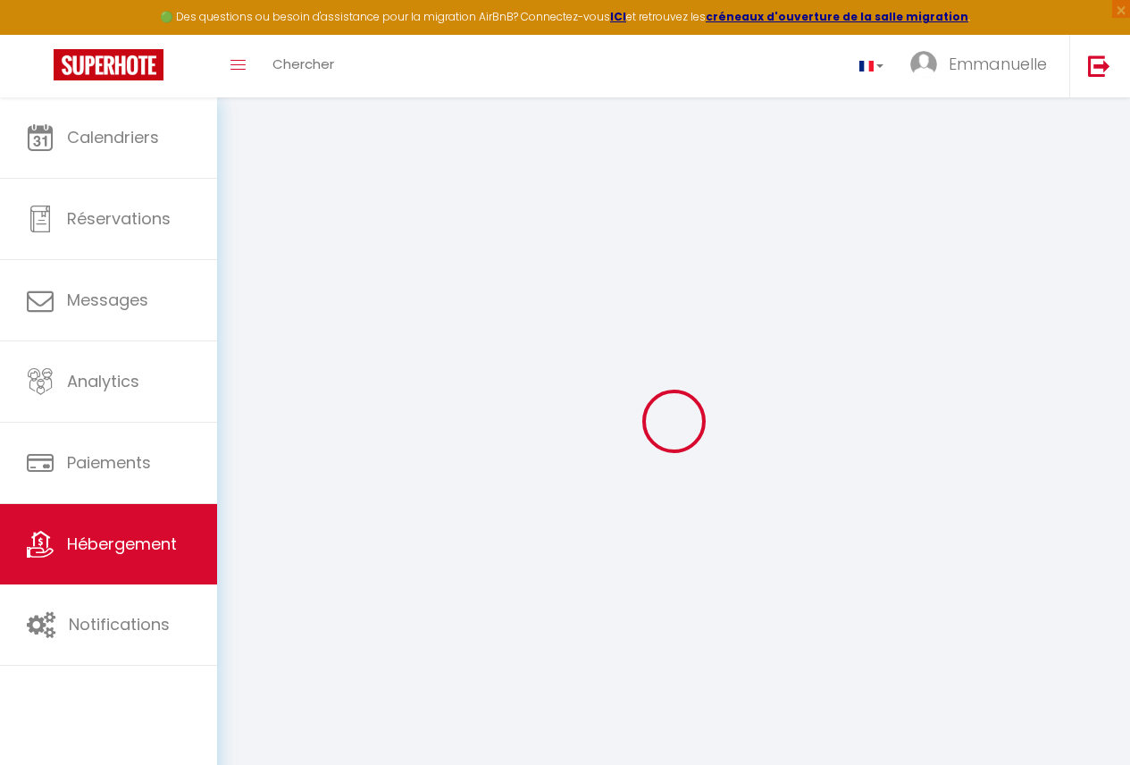
type input "Bonapriso Chambre 102"
type input "[PERSON_NAME]"
select select "bnb"
select select "2"
type input "38"
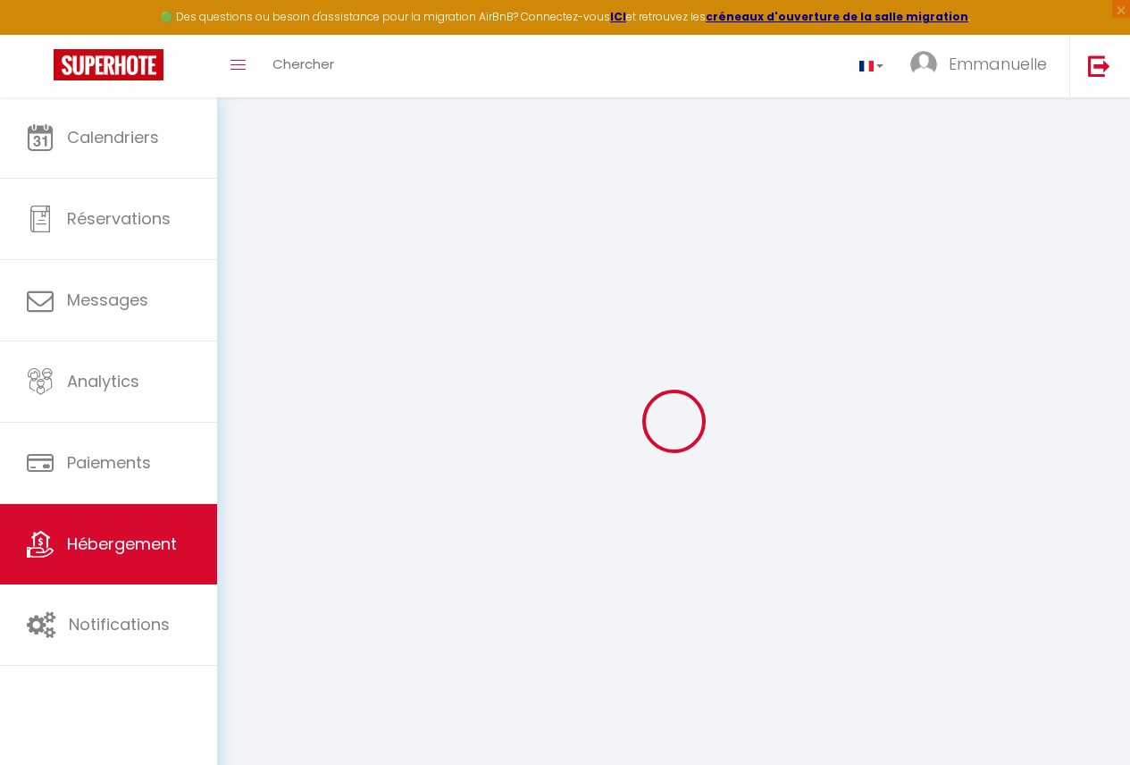
select select
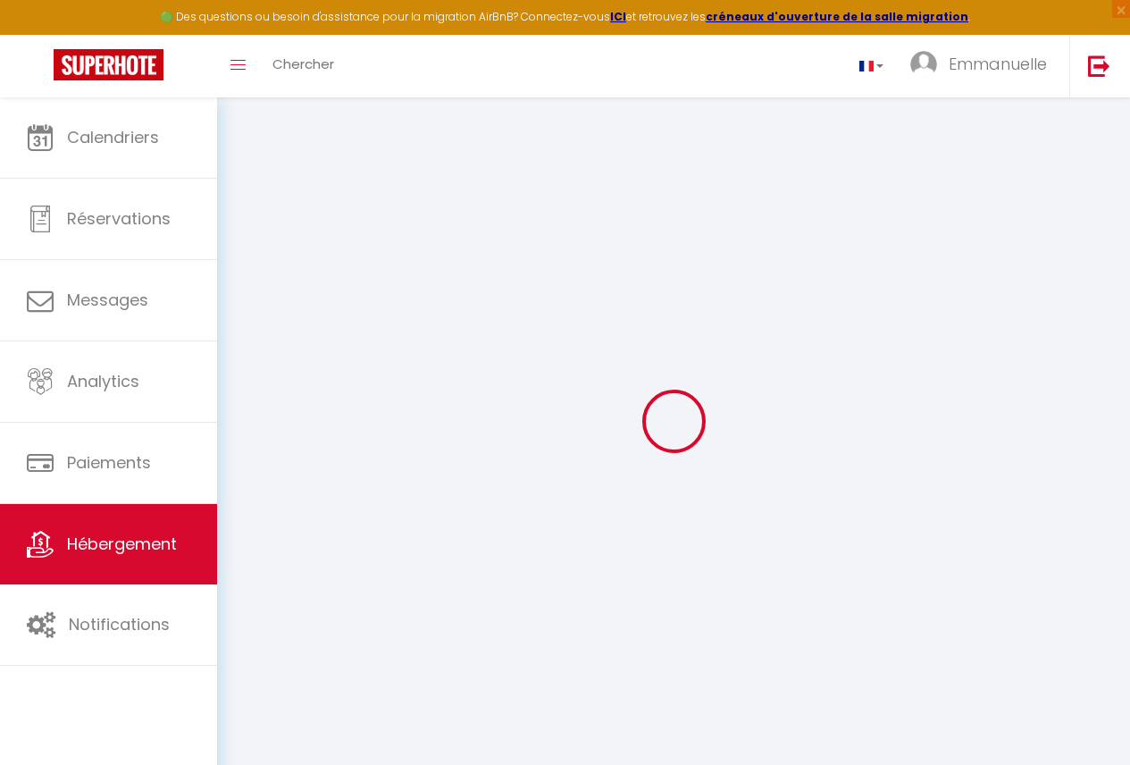
type input "entree energy club"
type input "BP12125"
type input "douala"
select select "39"
type input "[EMAIL_ADDRESS][DOMAIN_NAME]"
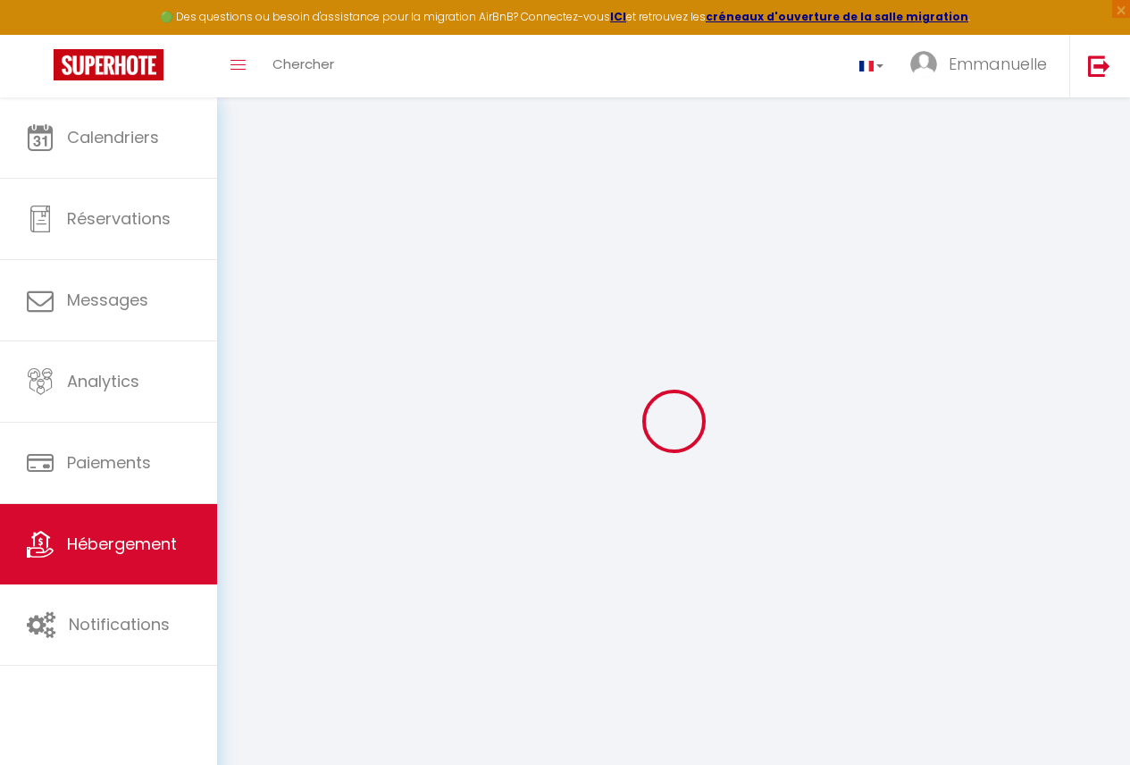
select select
checkbox input "false"
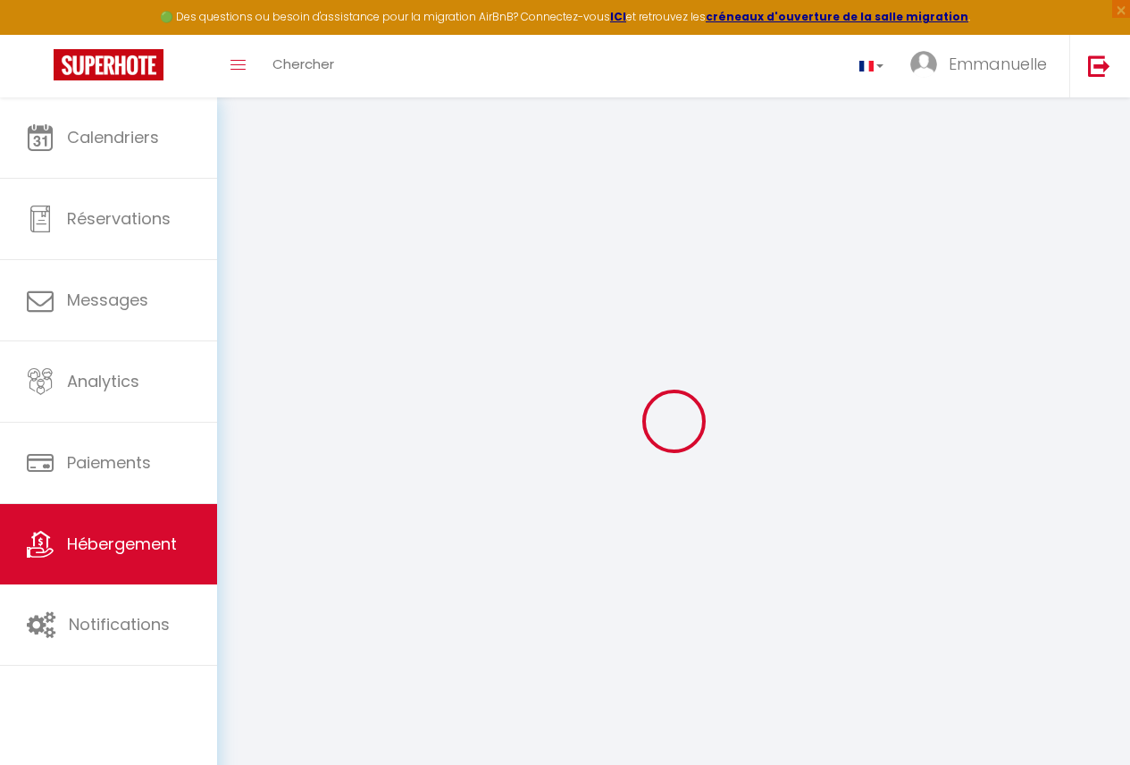
select select
type input "0"
select select
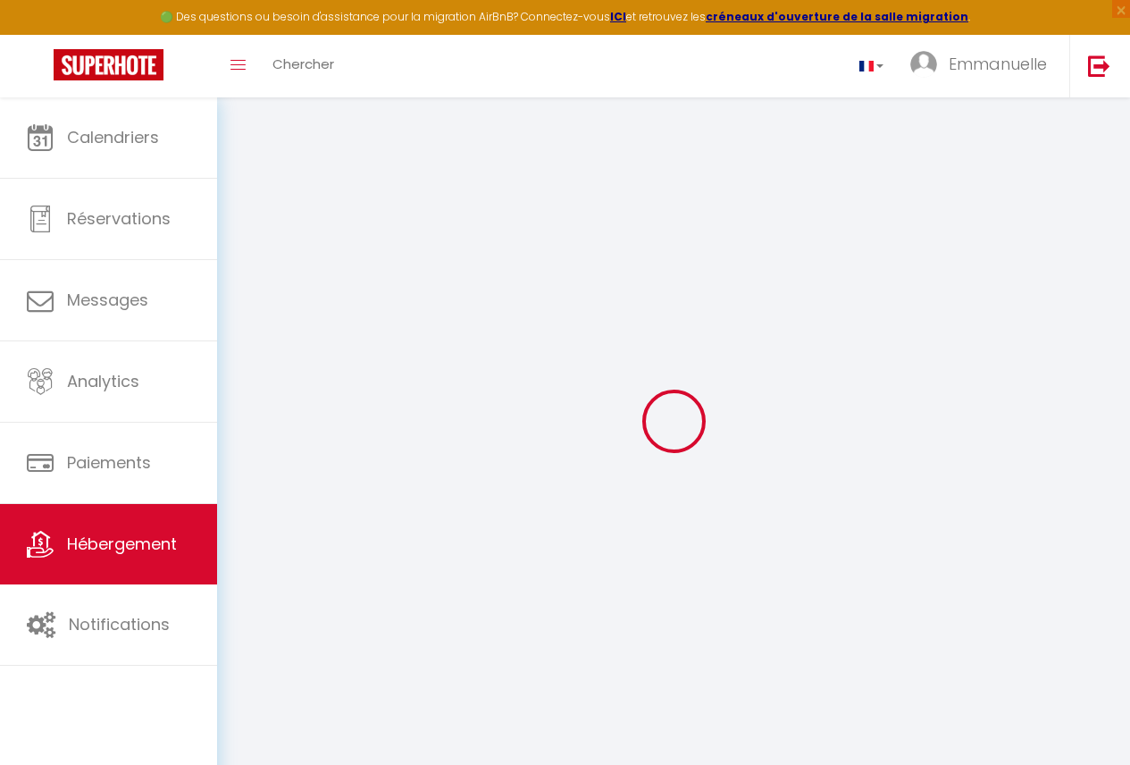
select select
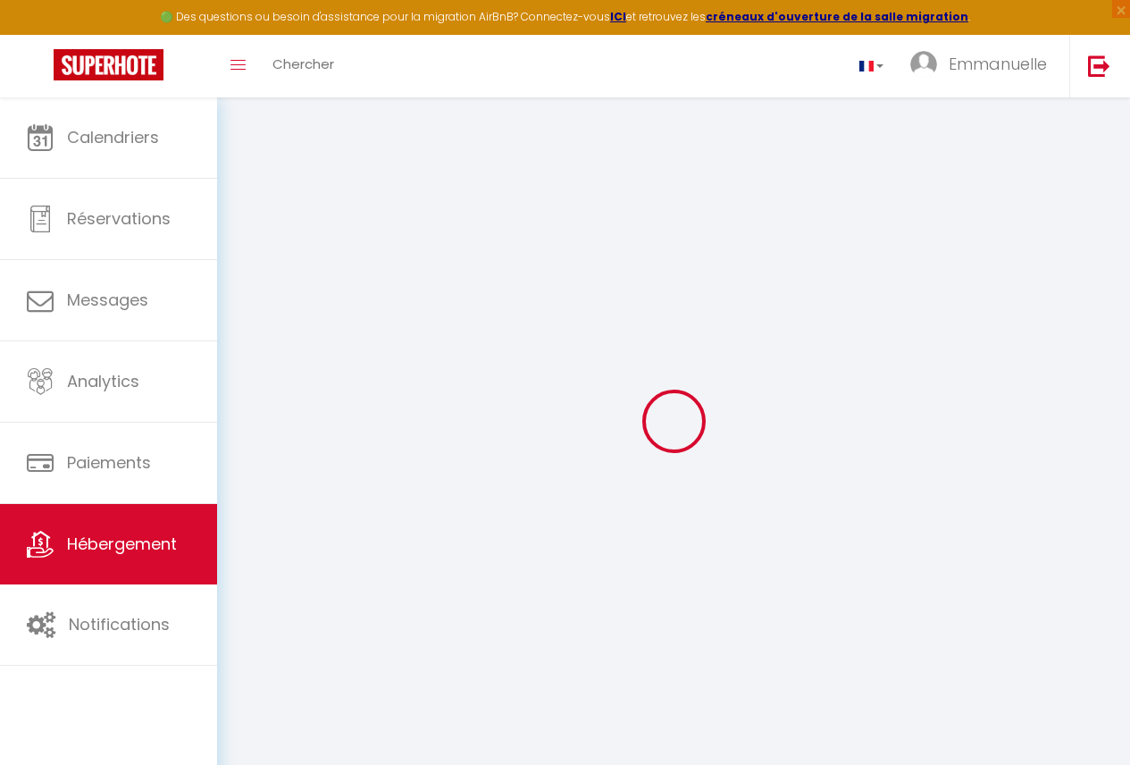
checkbox input "false"
select select
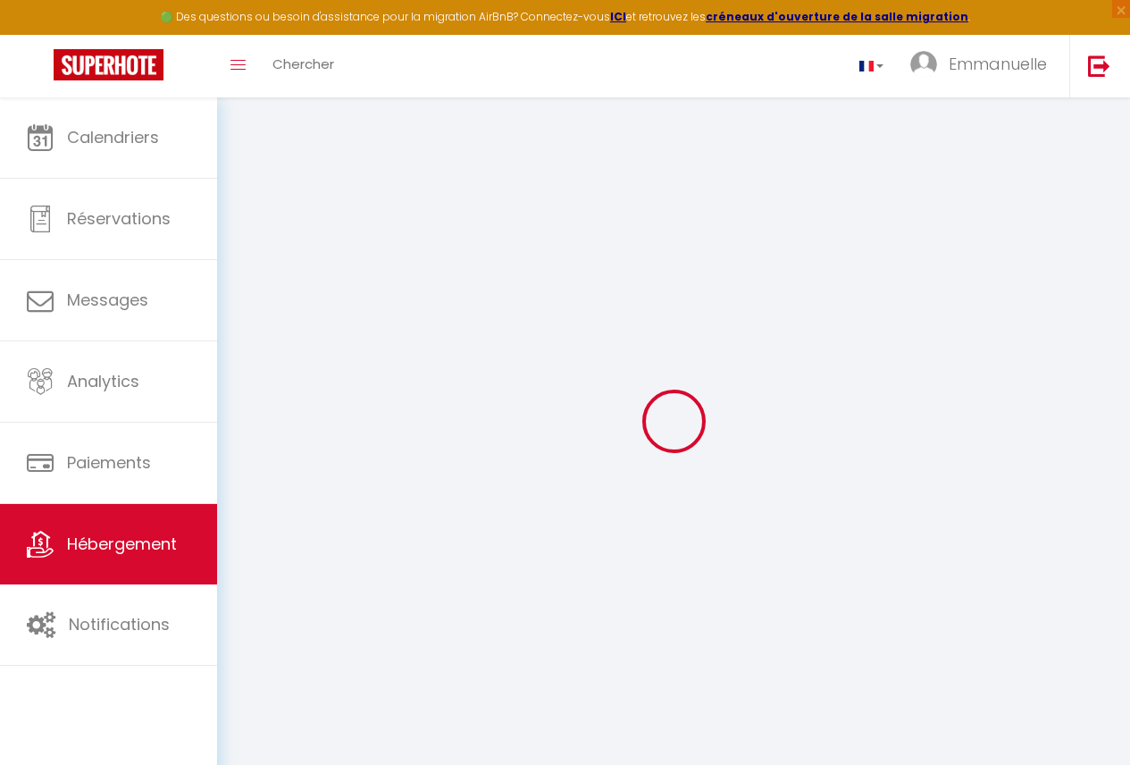
select select
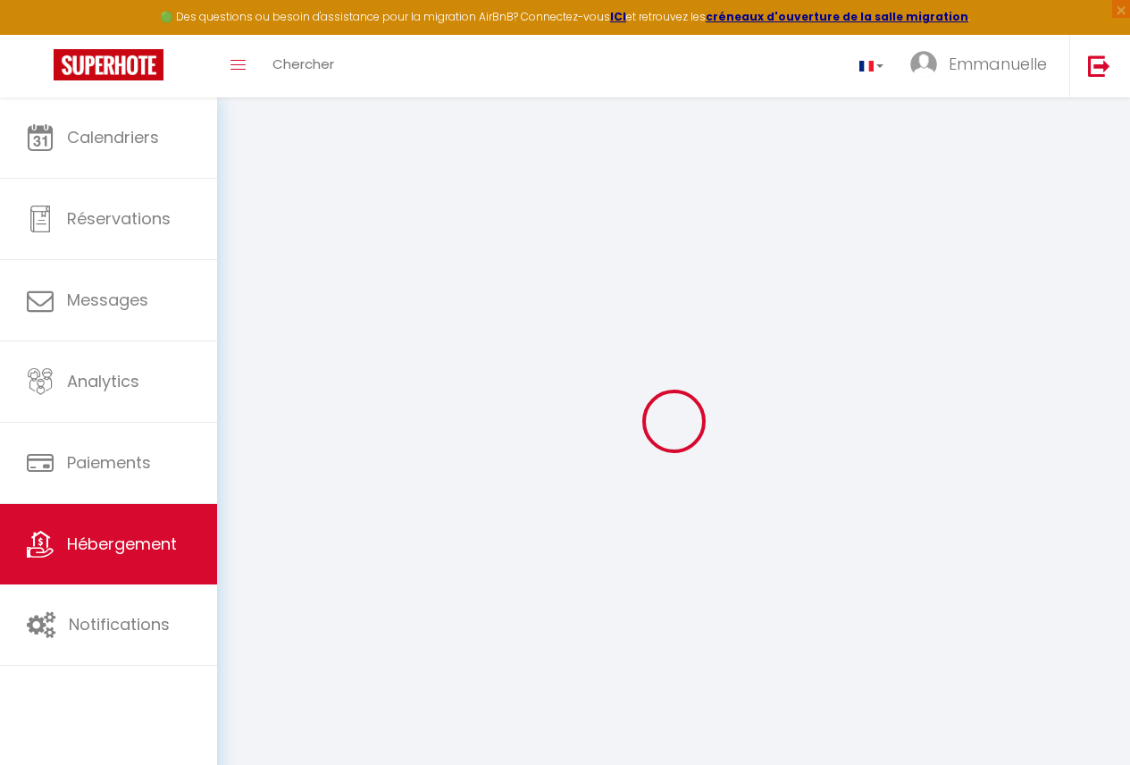
checkbox input "false"
select select
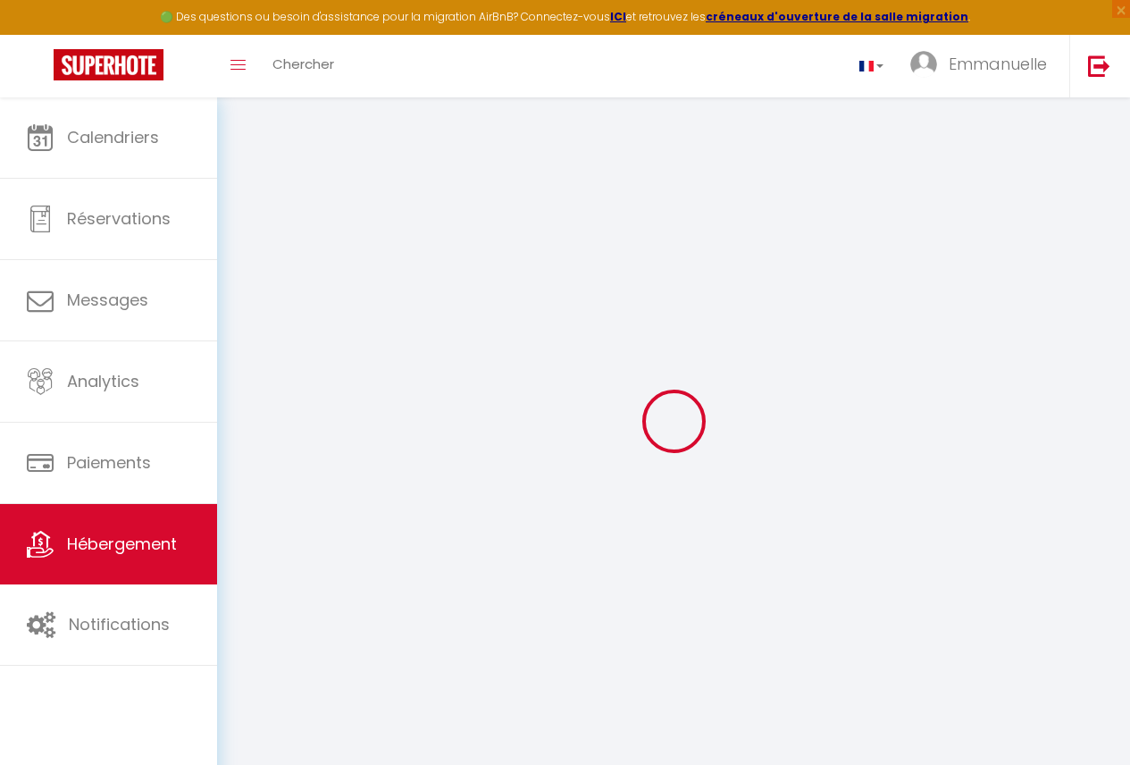
checkbox input "false"
select select
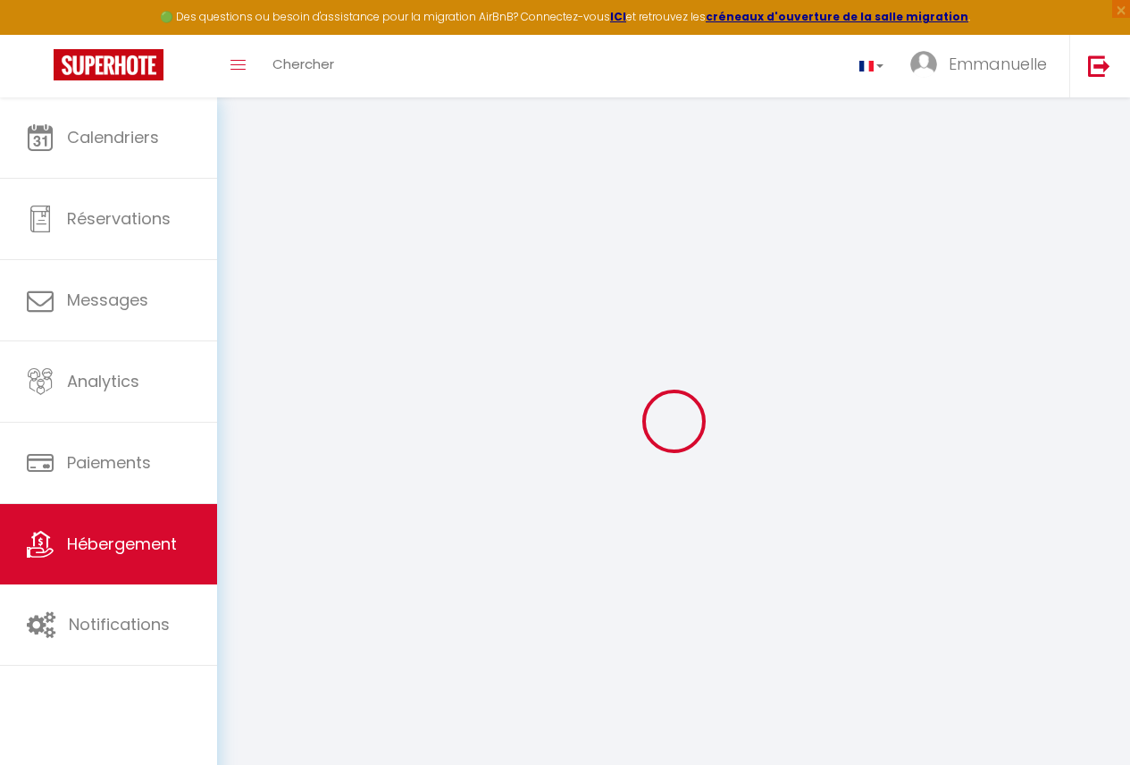
checkbox input "false"
select select "15:00"
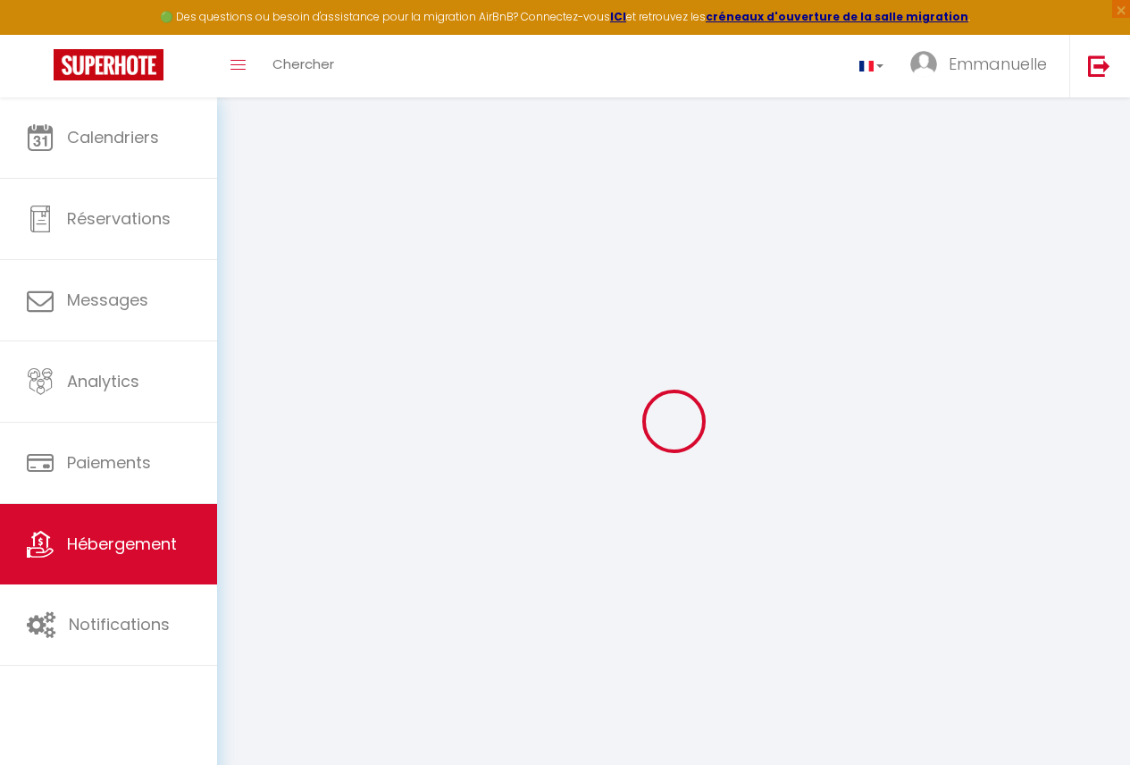
select select "23:45"
select select "11:00"
select select "30"
select select "120"
select select
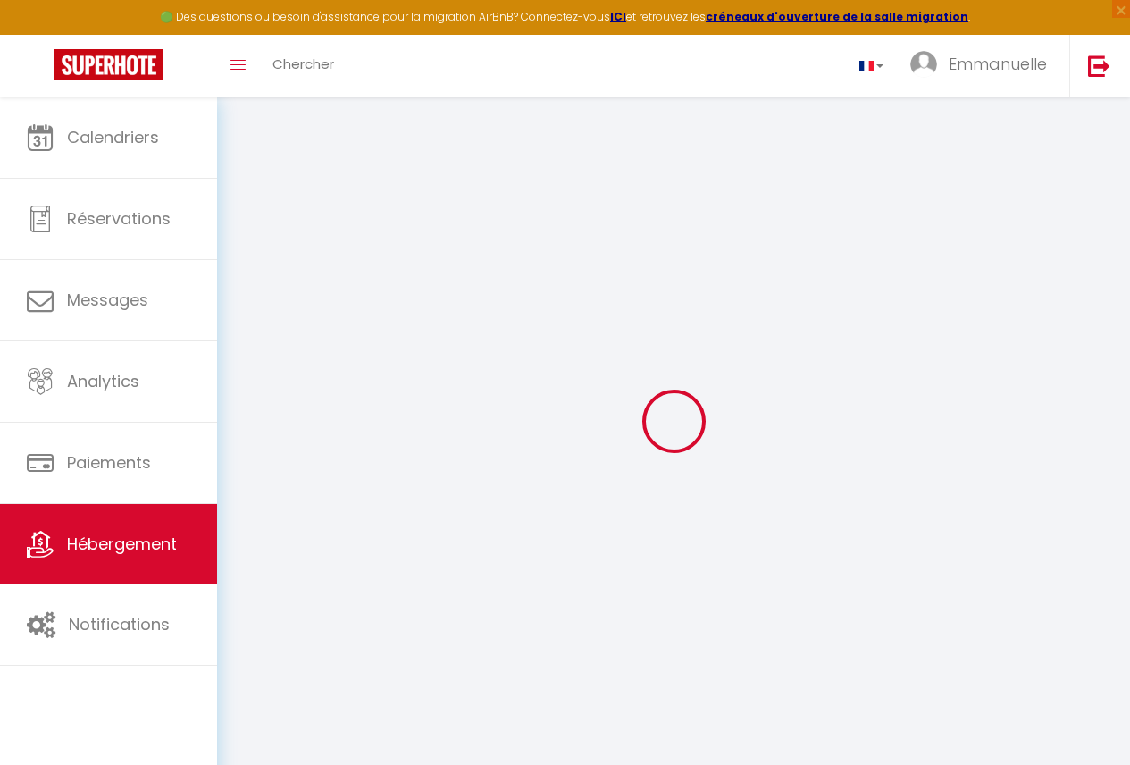
checkbox input "false"
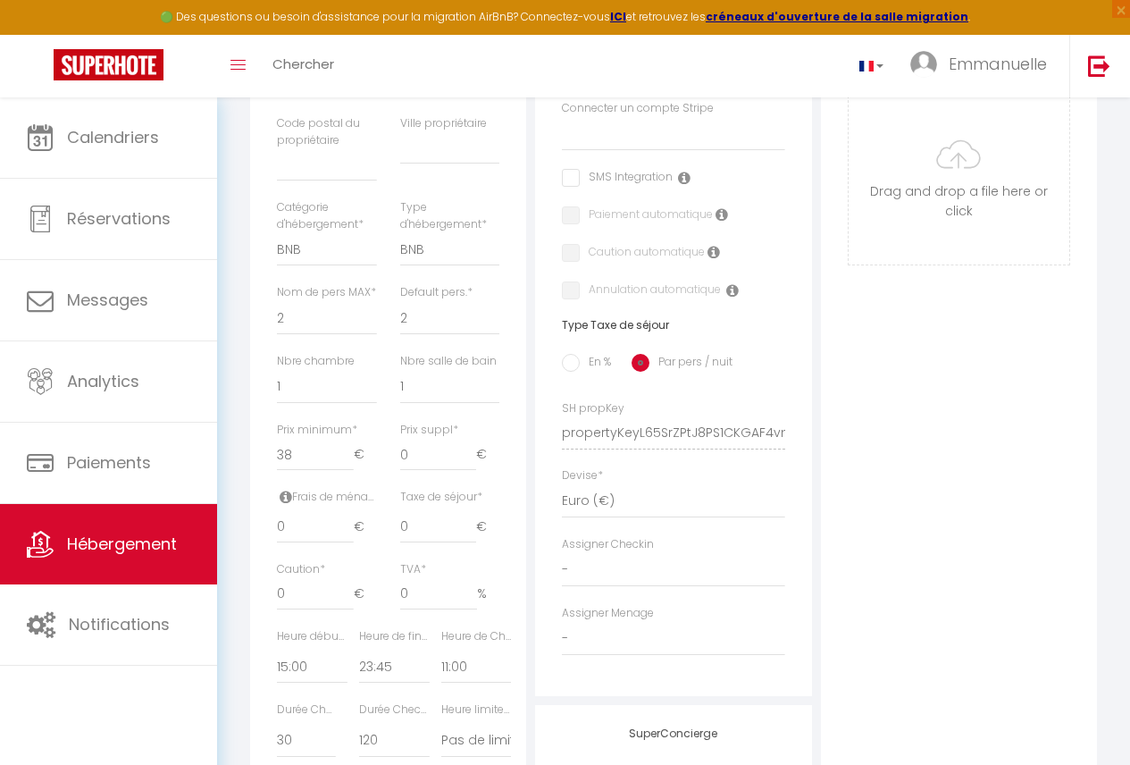
scroll to position [523, 0]
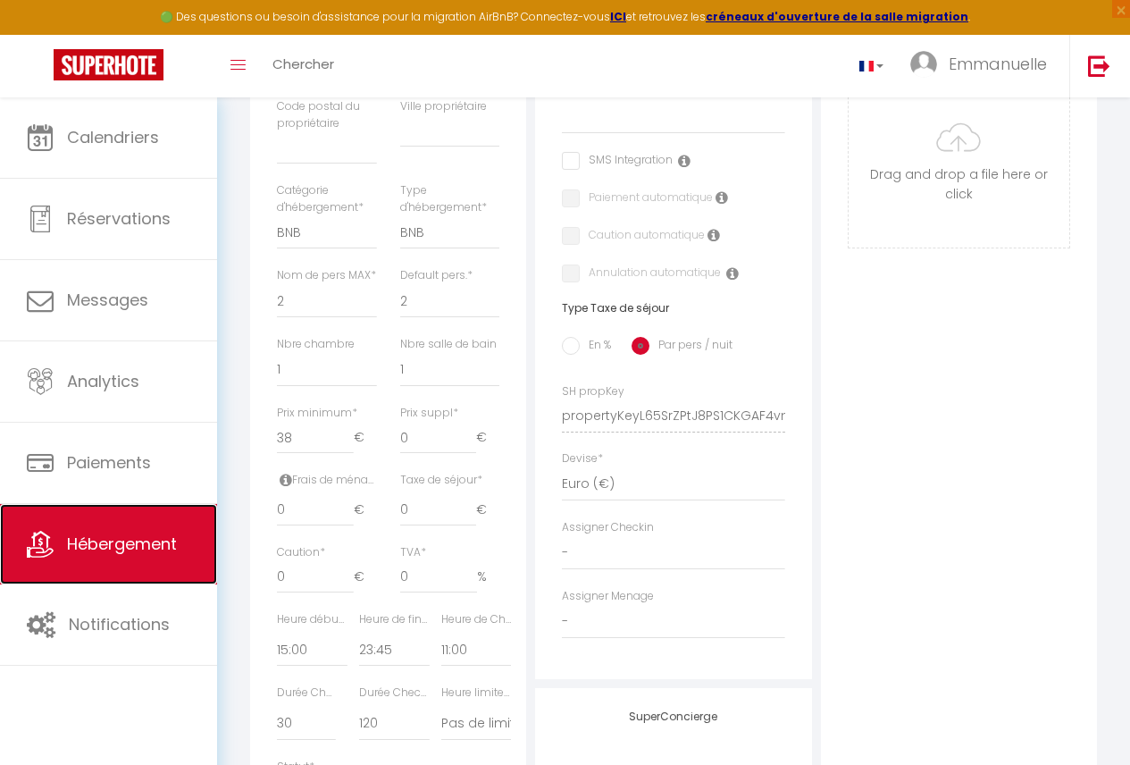
click at [109, 541] on span "Hébergement" at bounding box center [122, 544] width 110 height 22
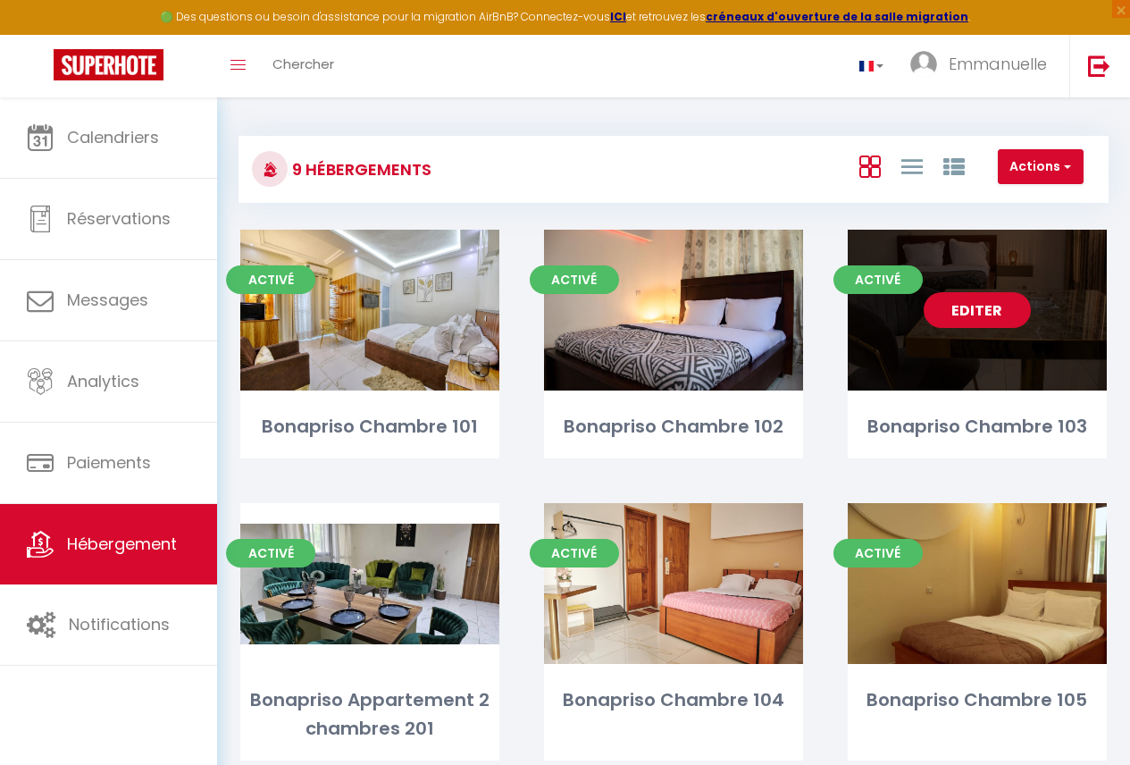
click at [938, 326] on link "Editer" at bounding box center [977, 310] width 107 height 36
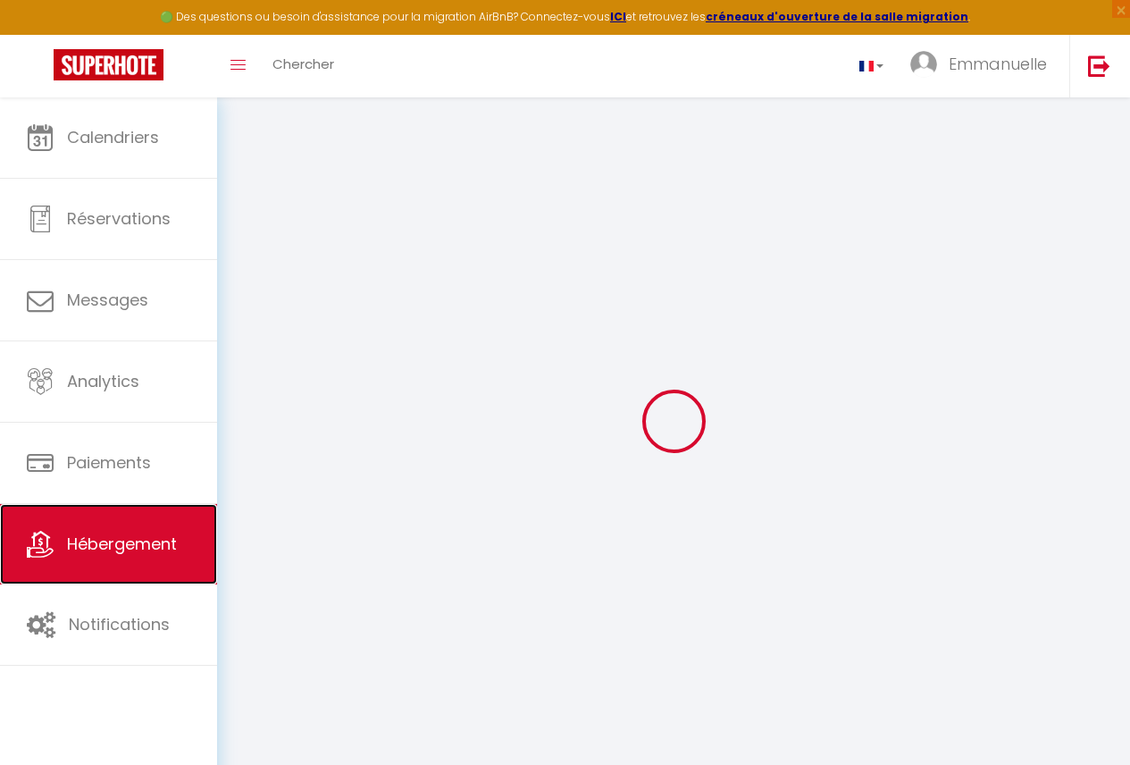
click at [174, 565] on link "Hébergement" at bounding box center [108, 544] width 217 height 80
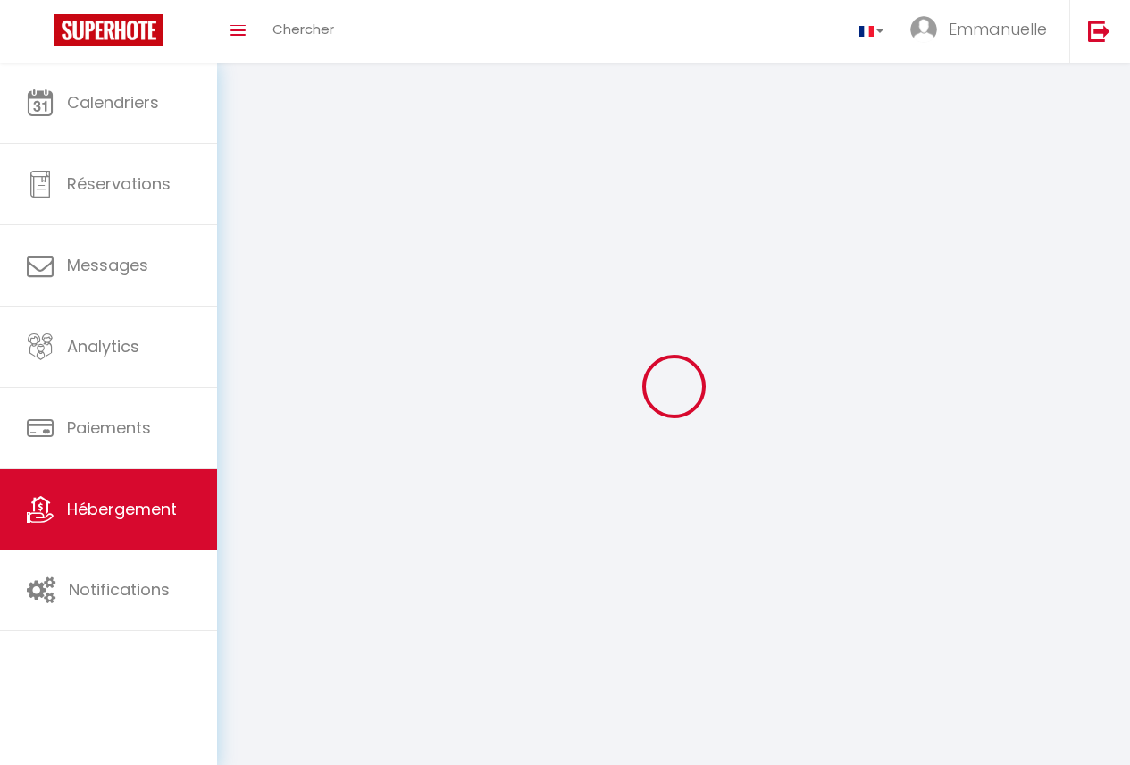
click at [239, 197] on div at bounding box center [674, 386] width 870 height 604
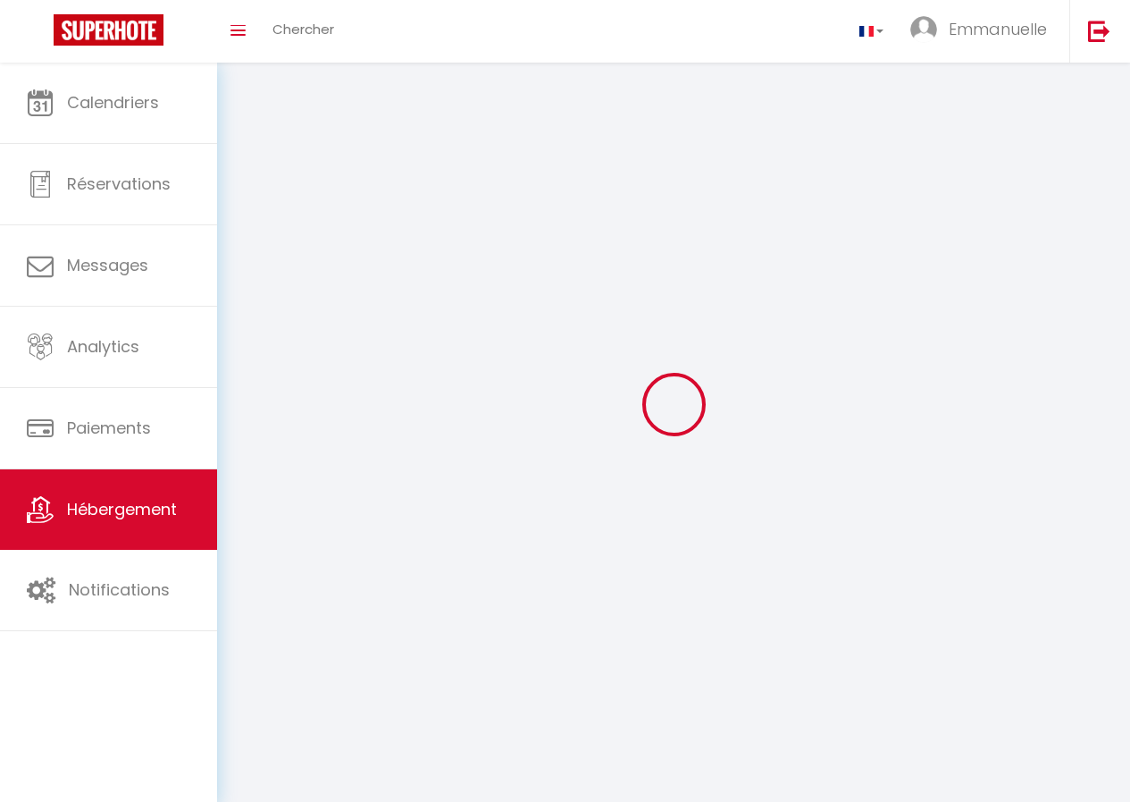
drag, startPoint x: 1026, startPoint y: 768, endPoint x: 896, endPoint y: 521, distance: 278.6
click at [1013, 763] on body "× Toggle navigation Toggle Search Toggle menubar Chercher BUTTON Emmanuelle Par…" at bounding box center [565, 464] width 1130 height 802
click at [895, 518] on div at bounding box center [674, 404] width 870 height 641
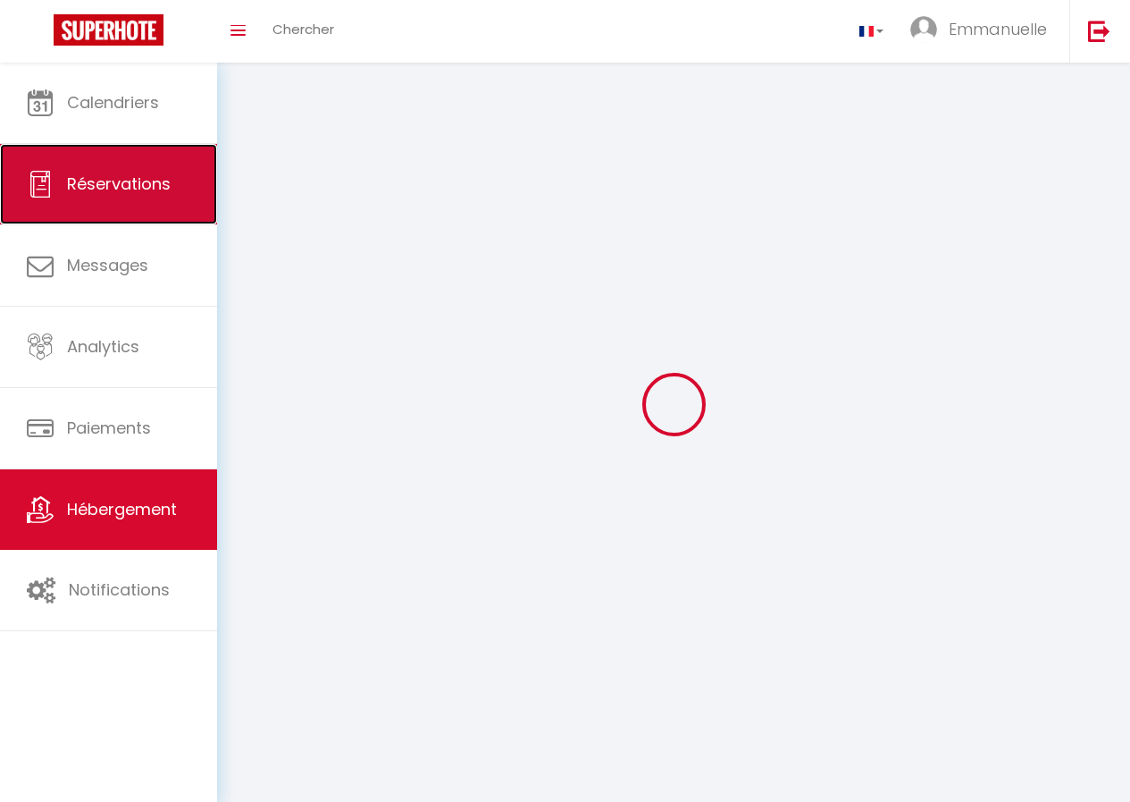
click at [59, 183] on link "Réservations" at bounding box center [108, 184] width 217 height 80
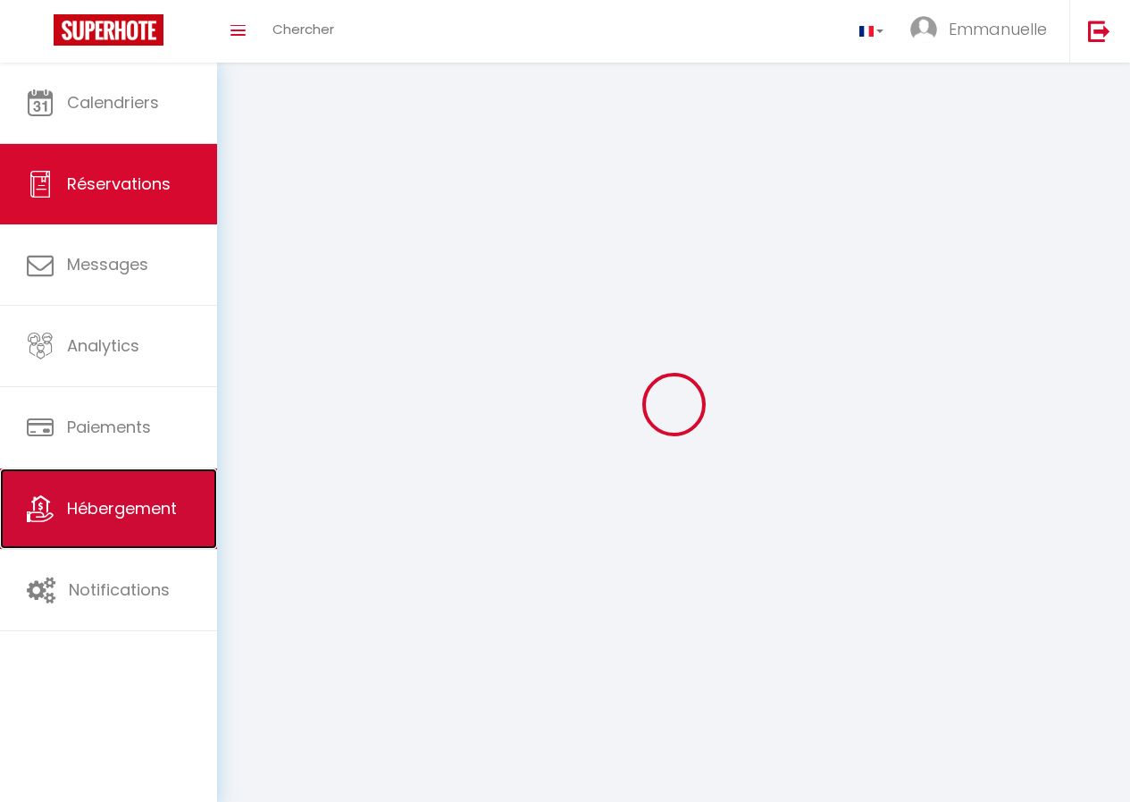
click at [122, 526] on link "Hébergement" at bounding box center [108, 508] width 217 height 80
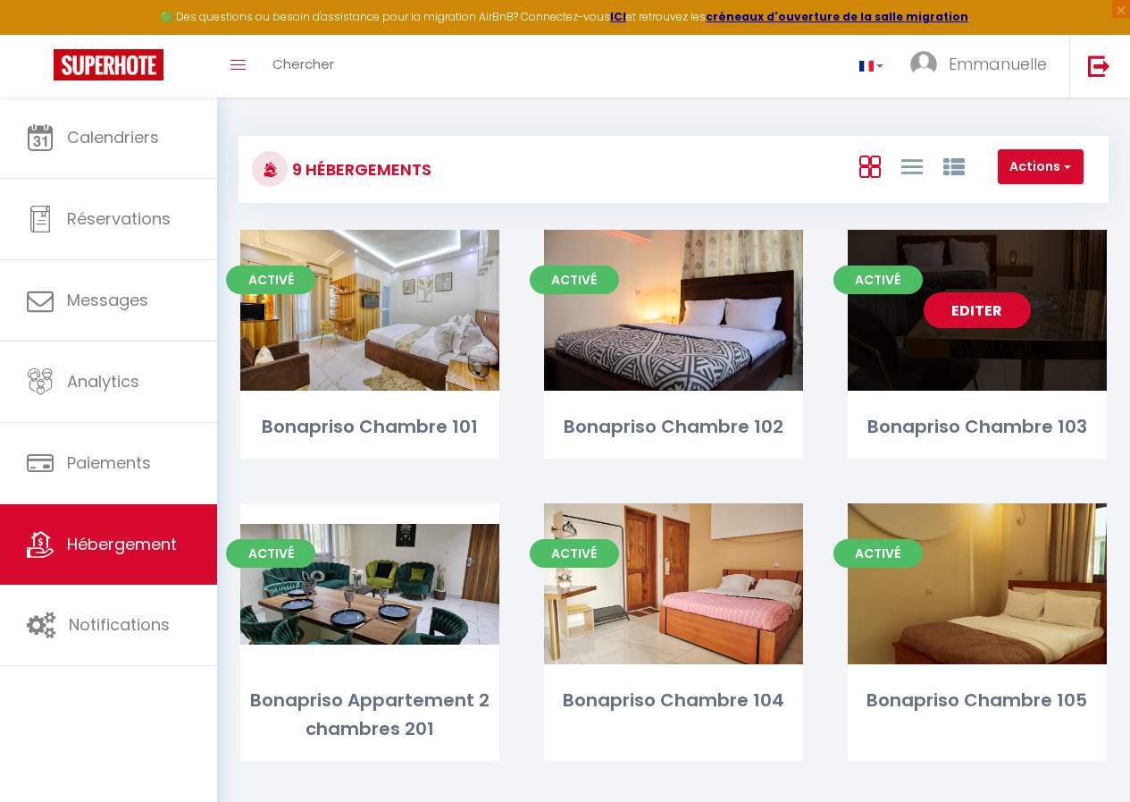
click at [953, 374] on div "Editer" at bounding box center [977, 310] width 259 height 161
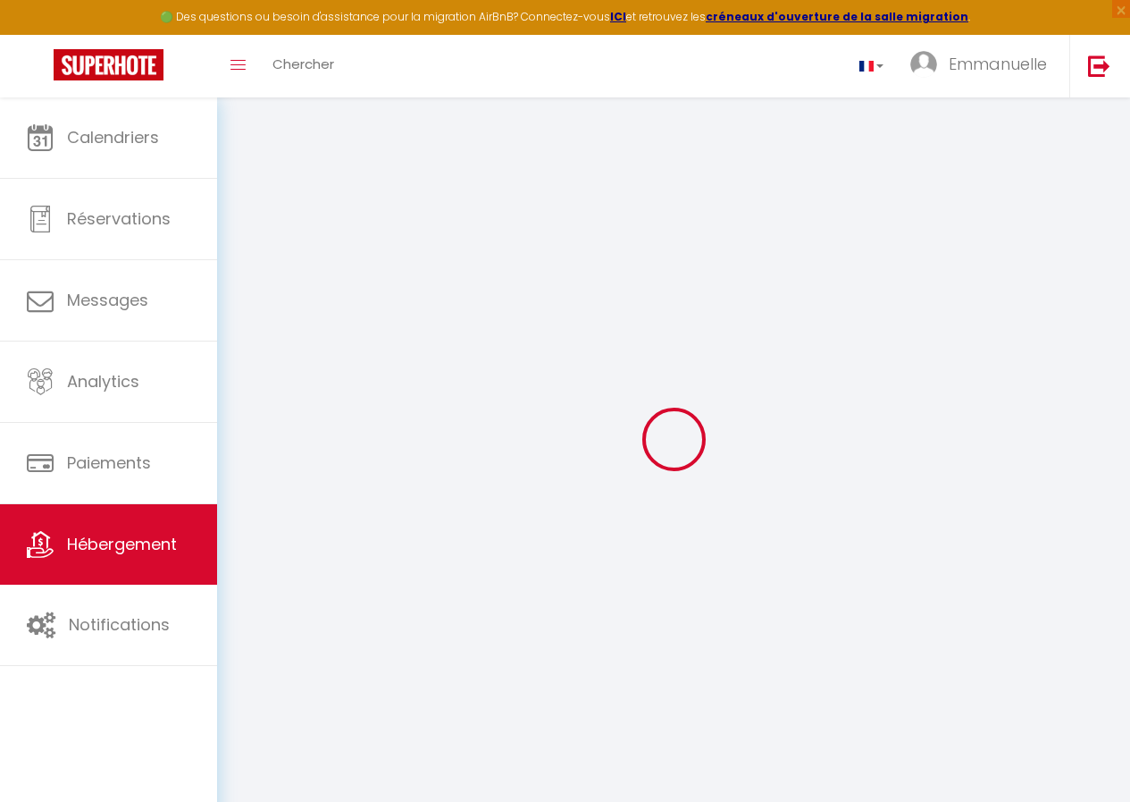
select select
checkbox input "false"
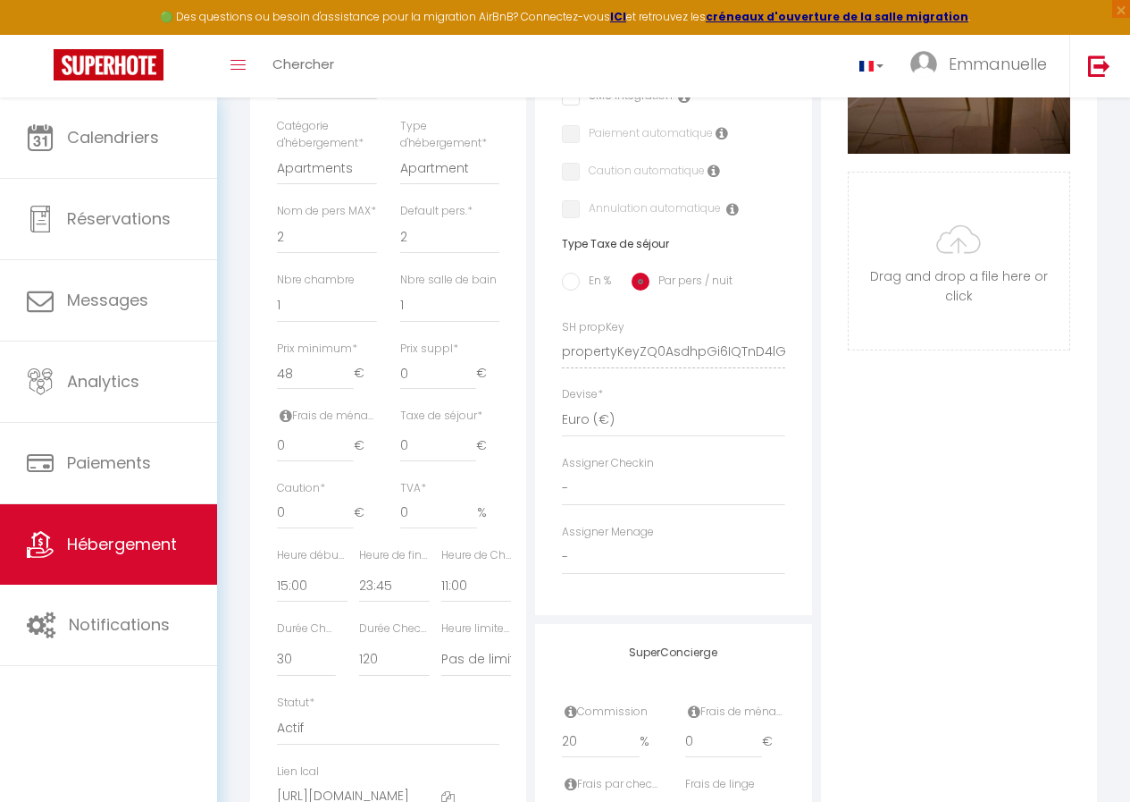
scroll to position [710, 0]
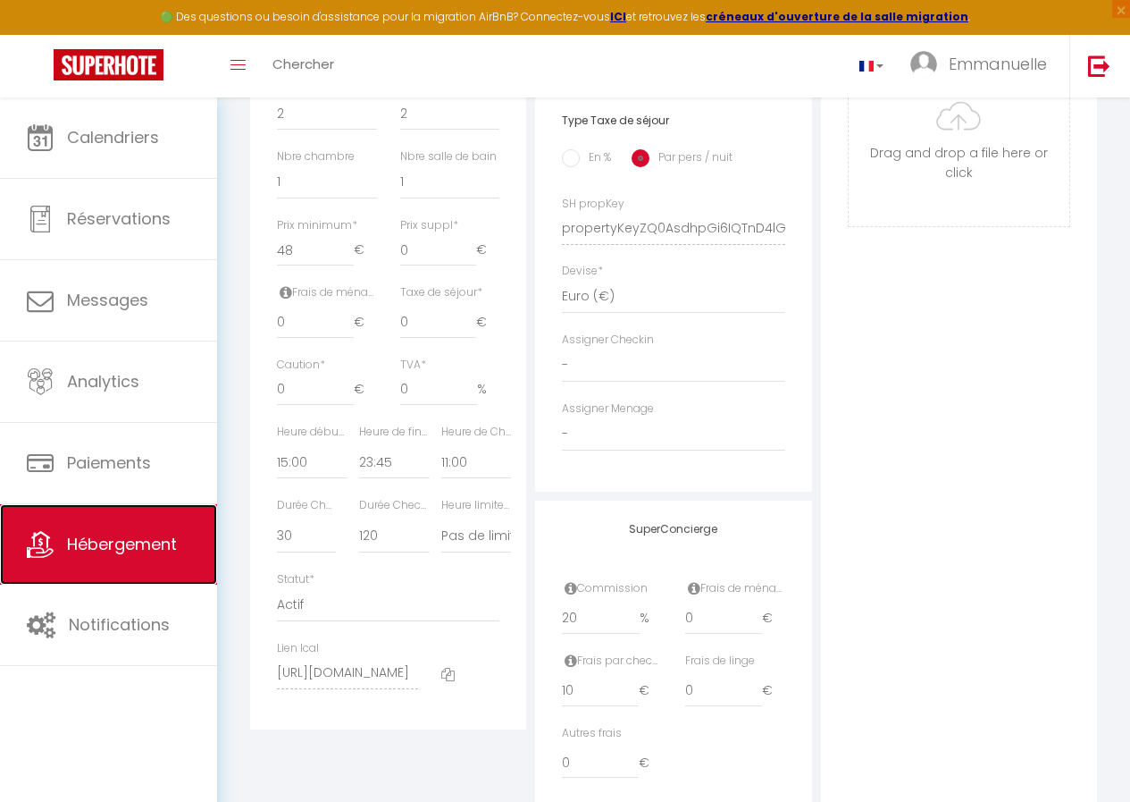
click at [135, 547] on span "Hébergement" at bounding box center [122, 544] width 110 height 22
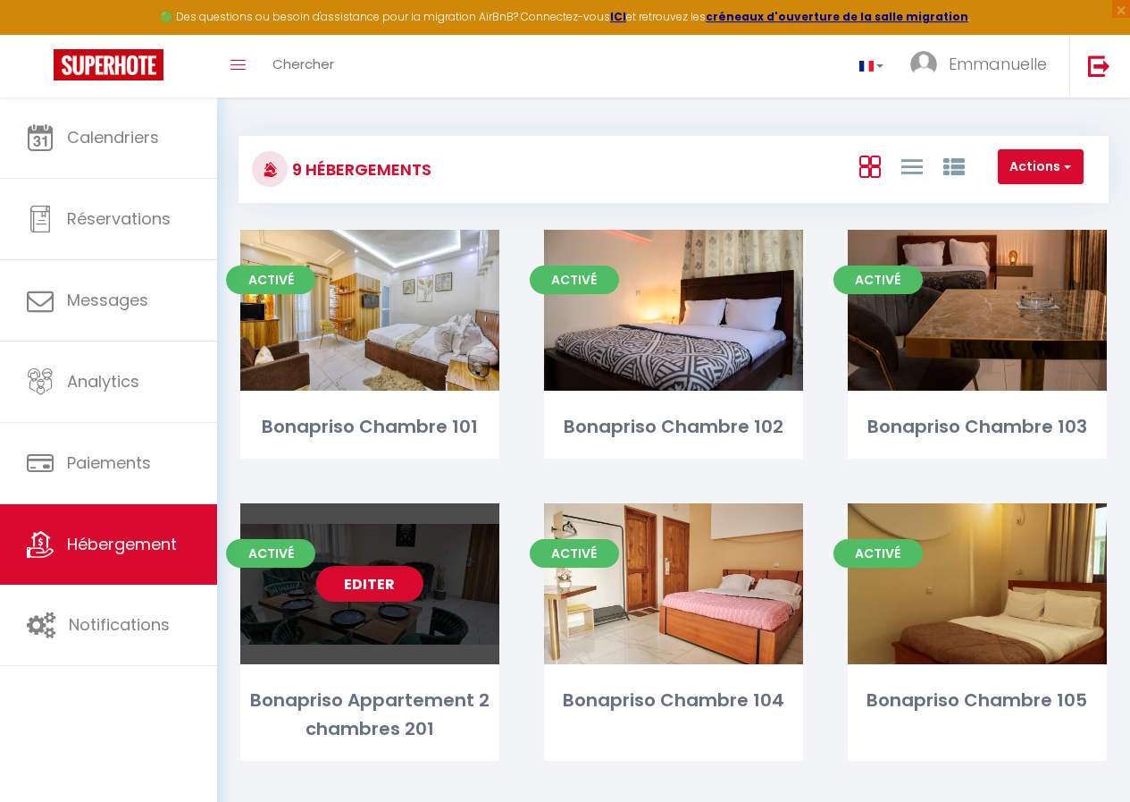
click at [435, 635] on div "Editer" at bounding box center [369, 583] width 259 height 161
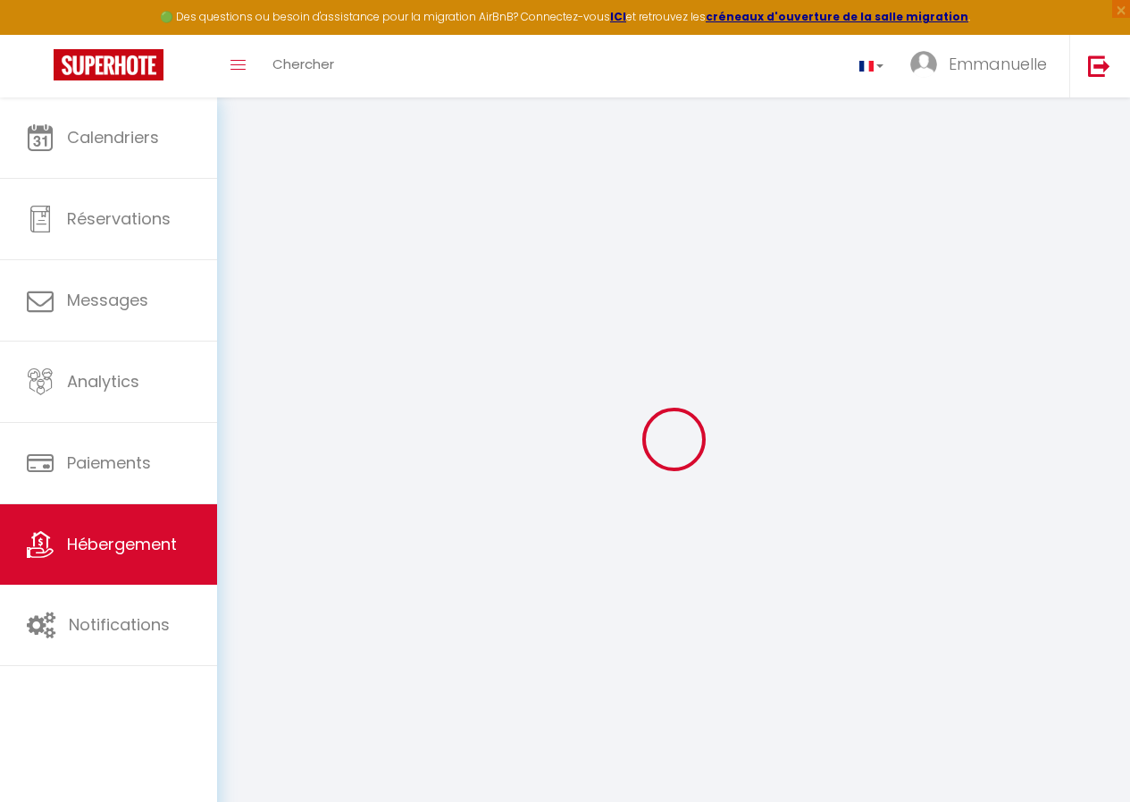
select select
checkbox input "false"
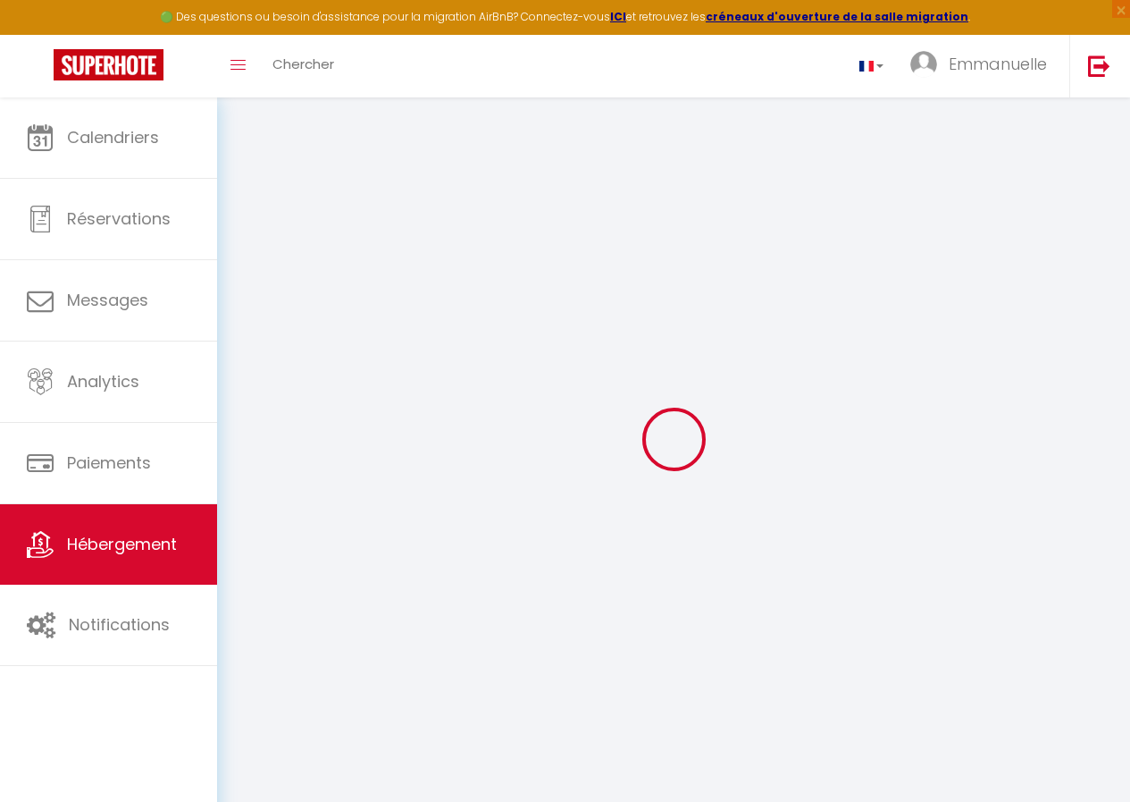
select select "15:00"
select select
select select "11:00"
select select "30"
select select "120"
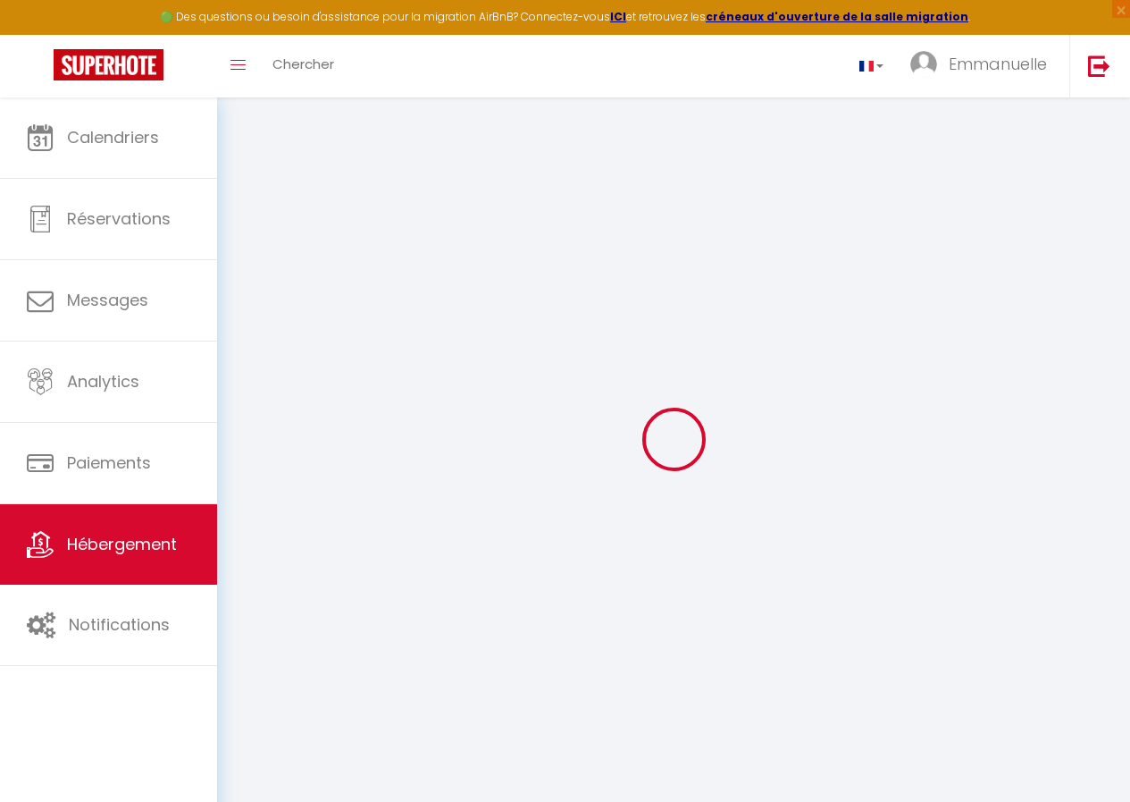
select select
checkbox input "false"
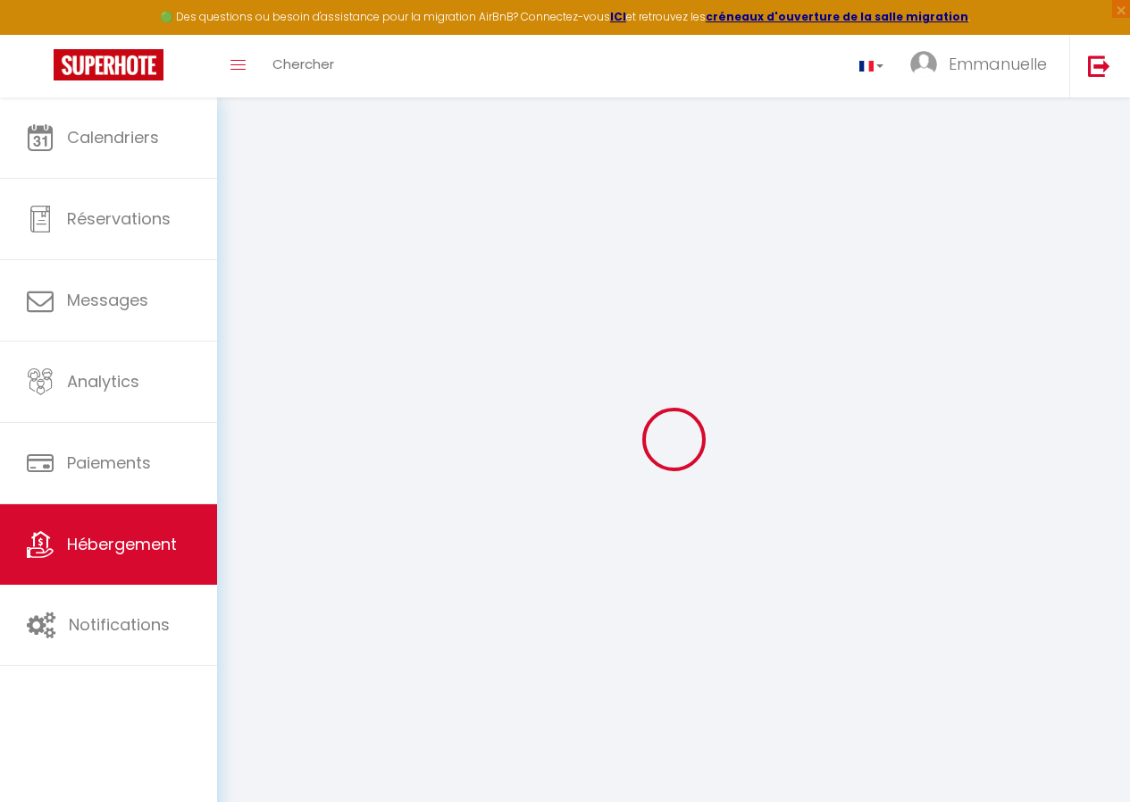
checkbox input "false"
select select
checkbox input "false"
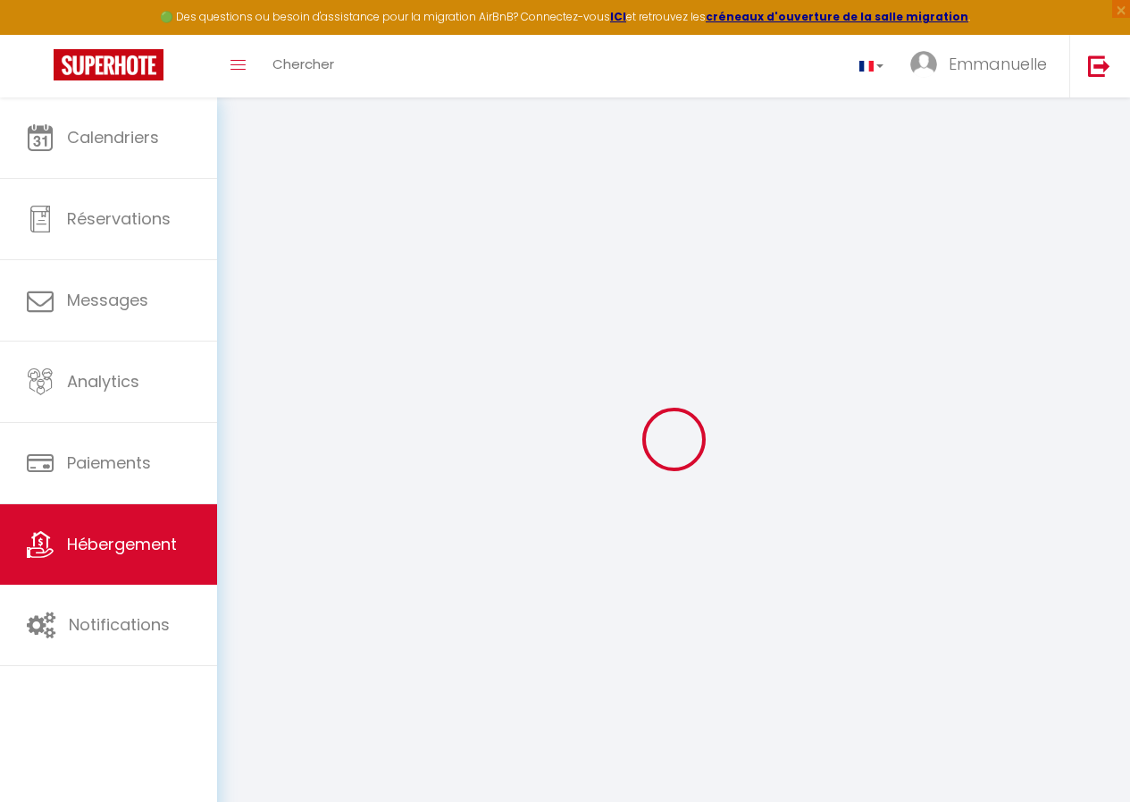
checkbox input "false"
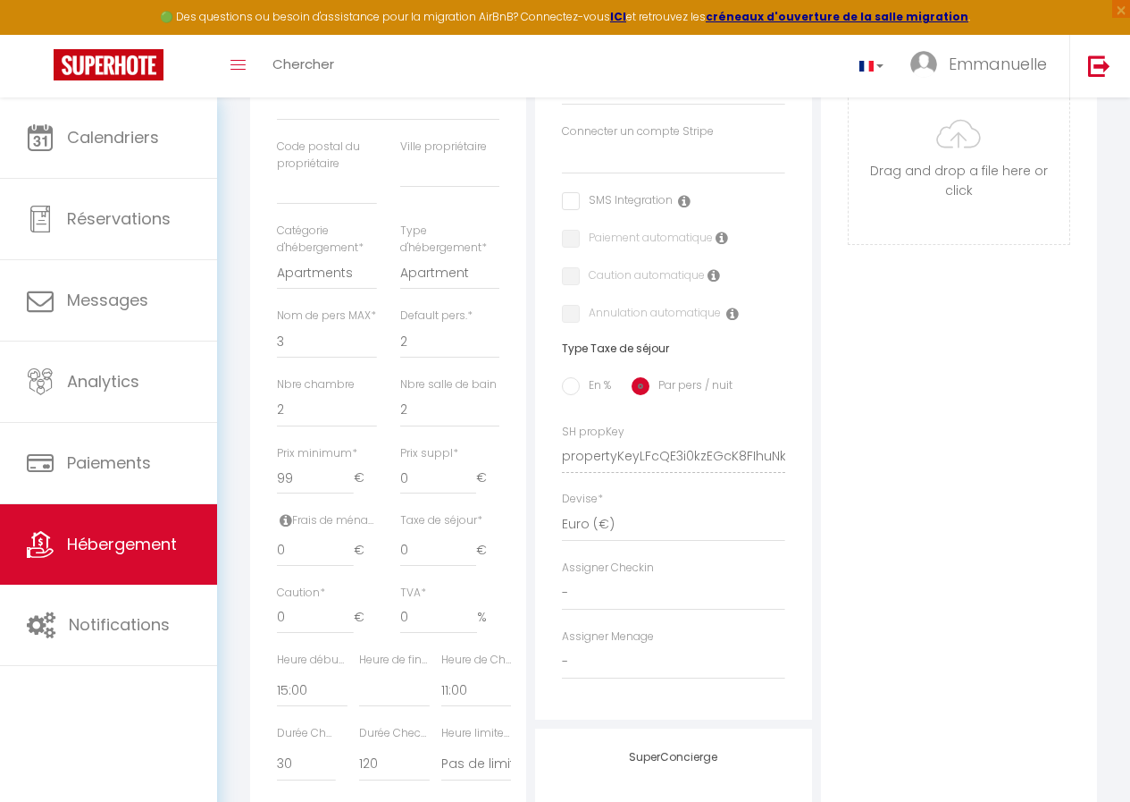
scroll to position [488, 0]
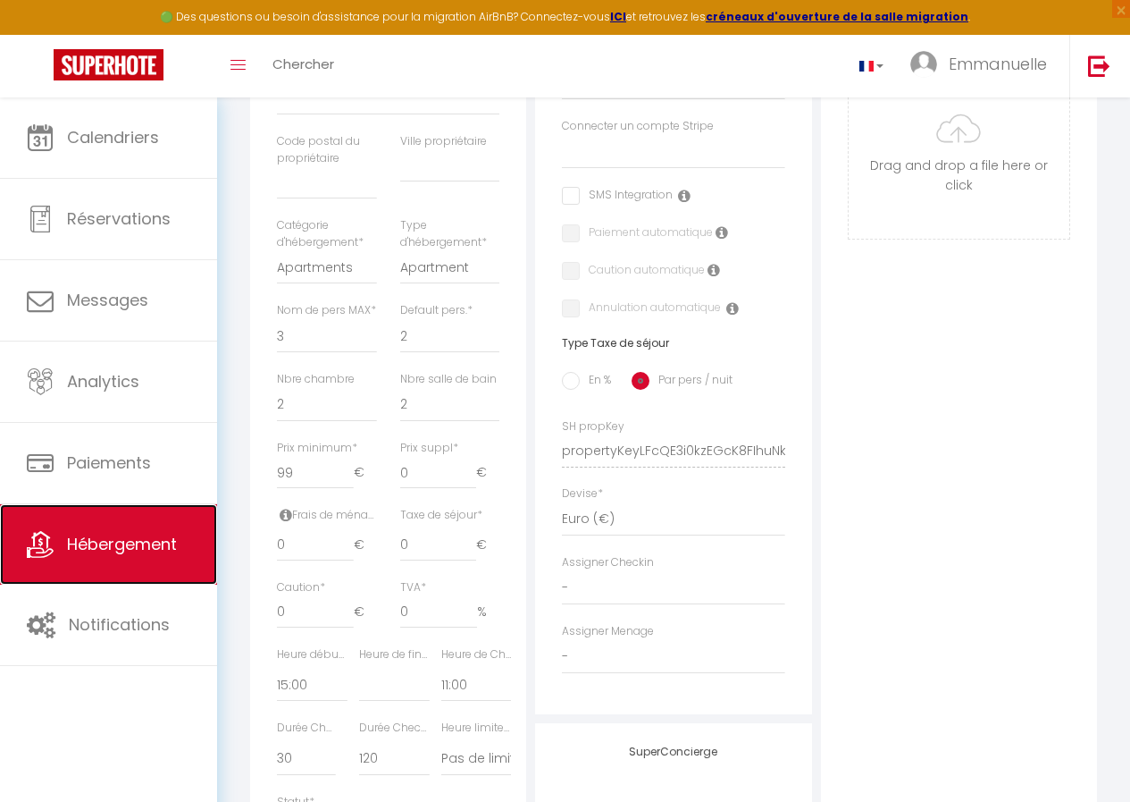
click at [132, 542] on span "Hébergement" at bounding box center [122, 544] width 110 height 22
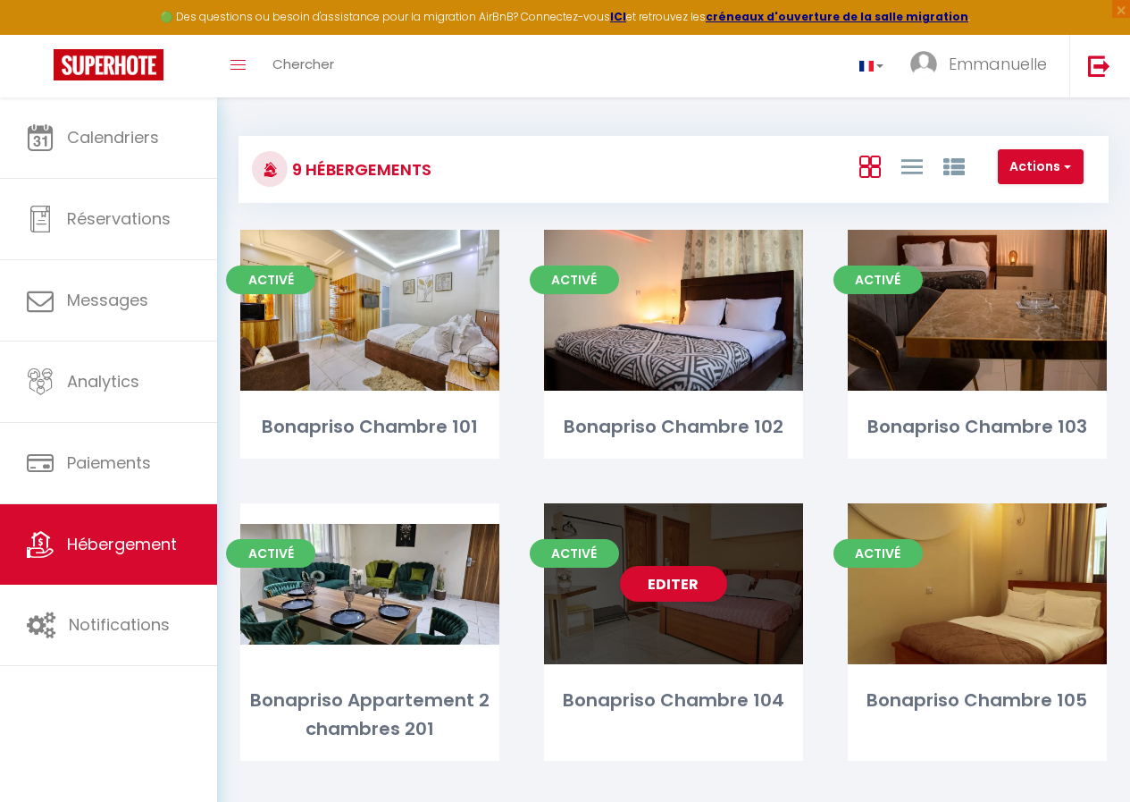
click at [754, 613] on div "Editer" at bounding box center [673, 583] width 259 height 161
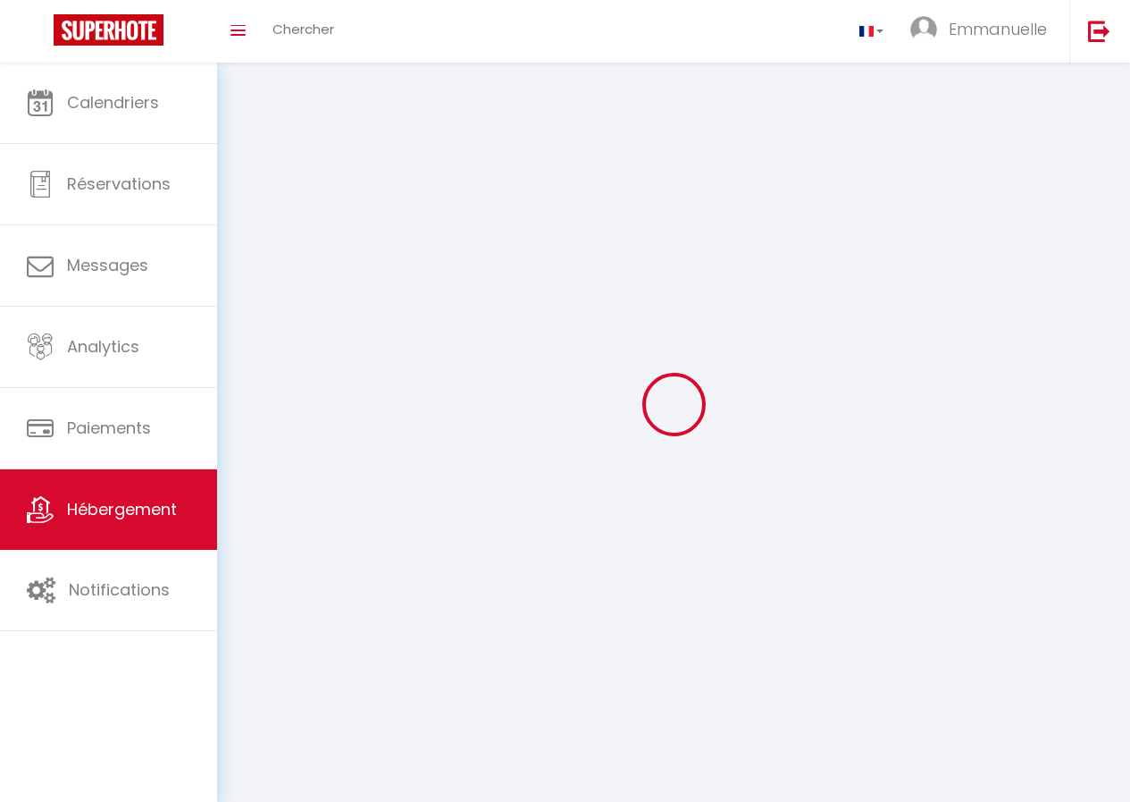
select select "1"
select select "28"
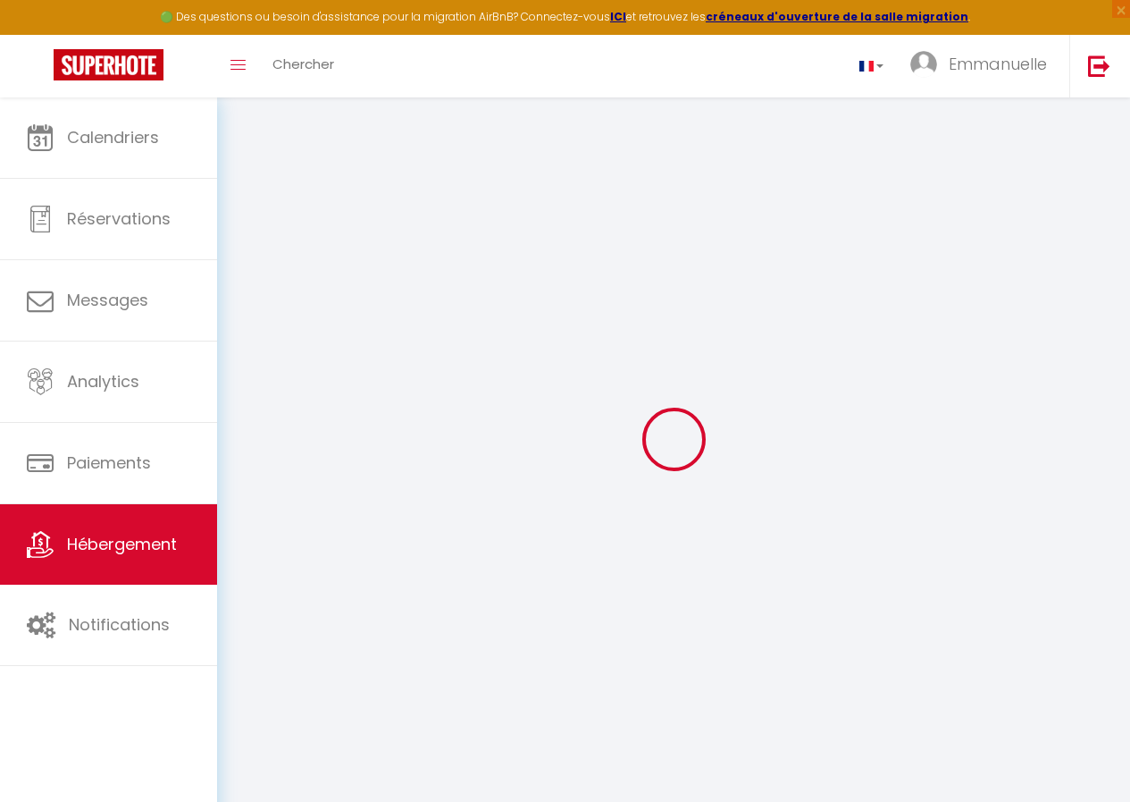
select select
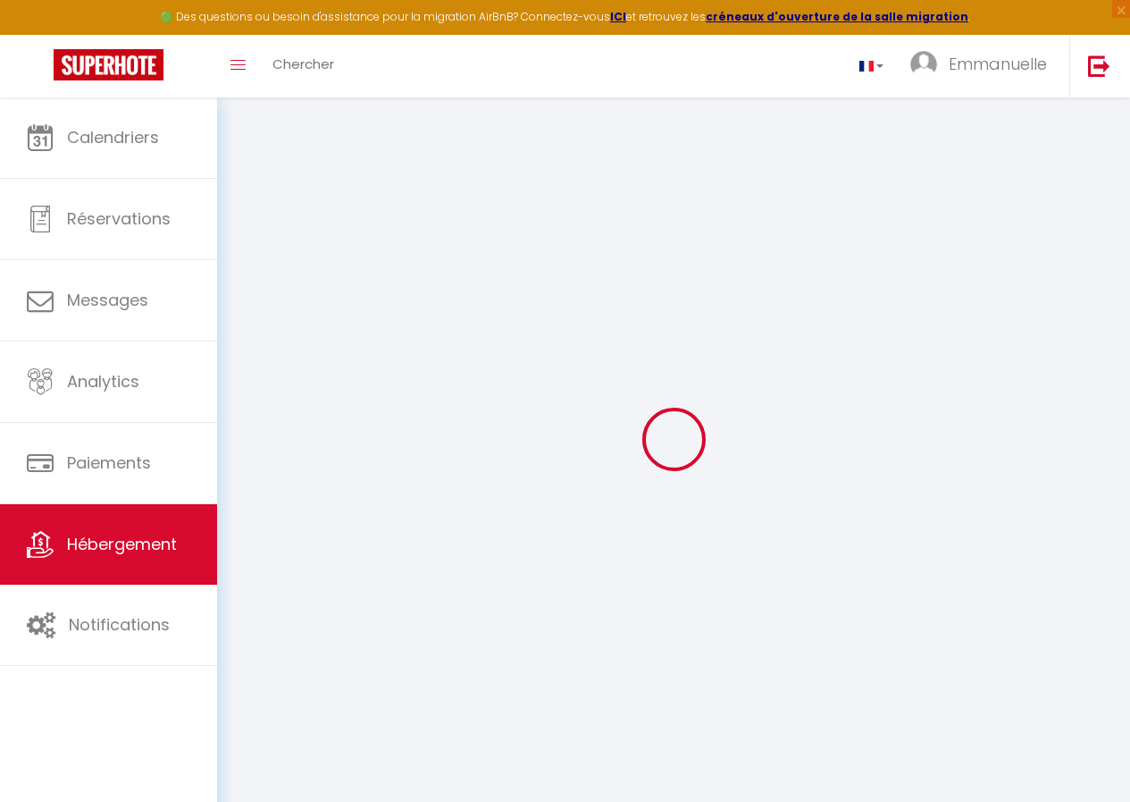
select select
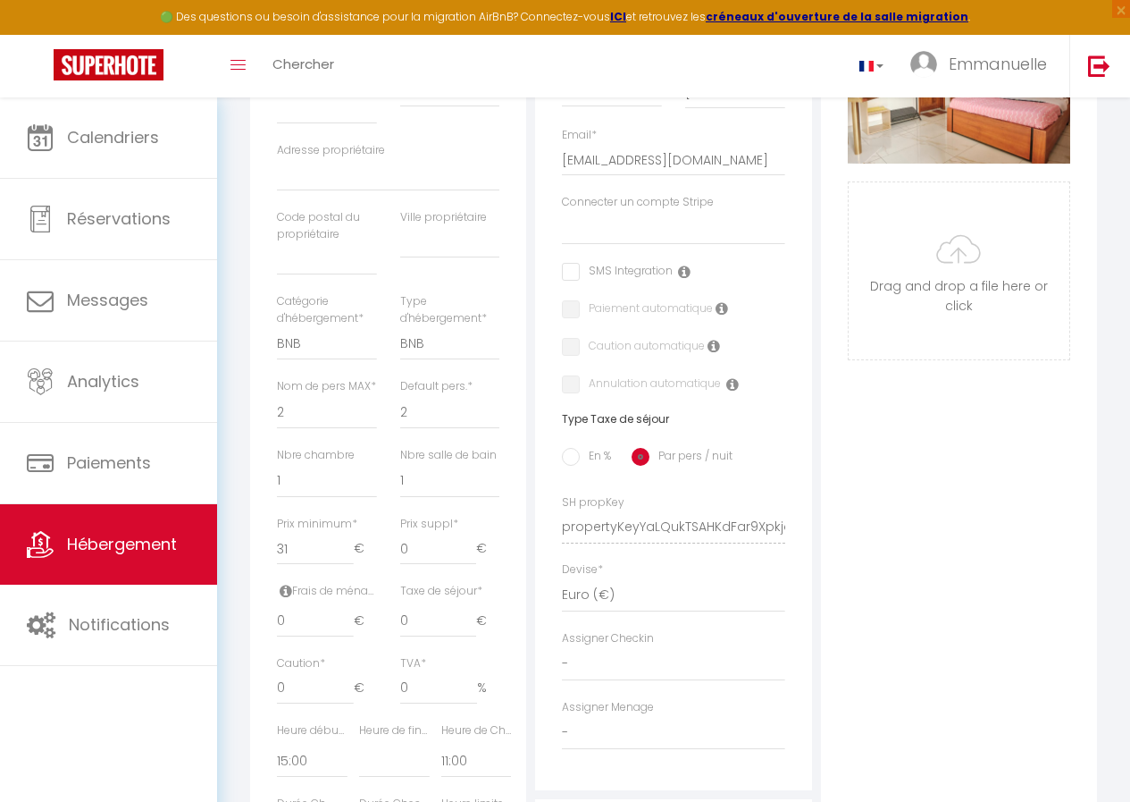
scroll to position [417, 0]
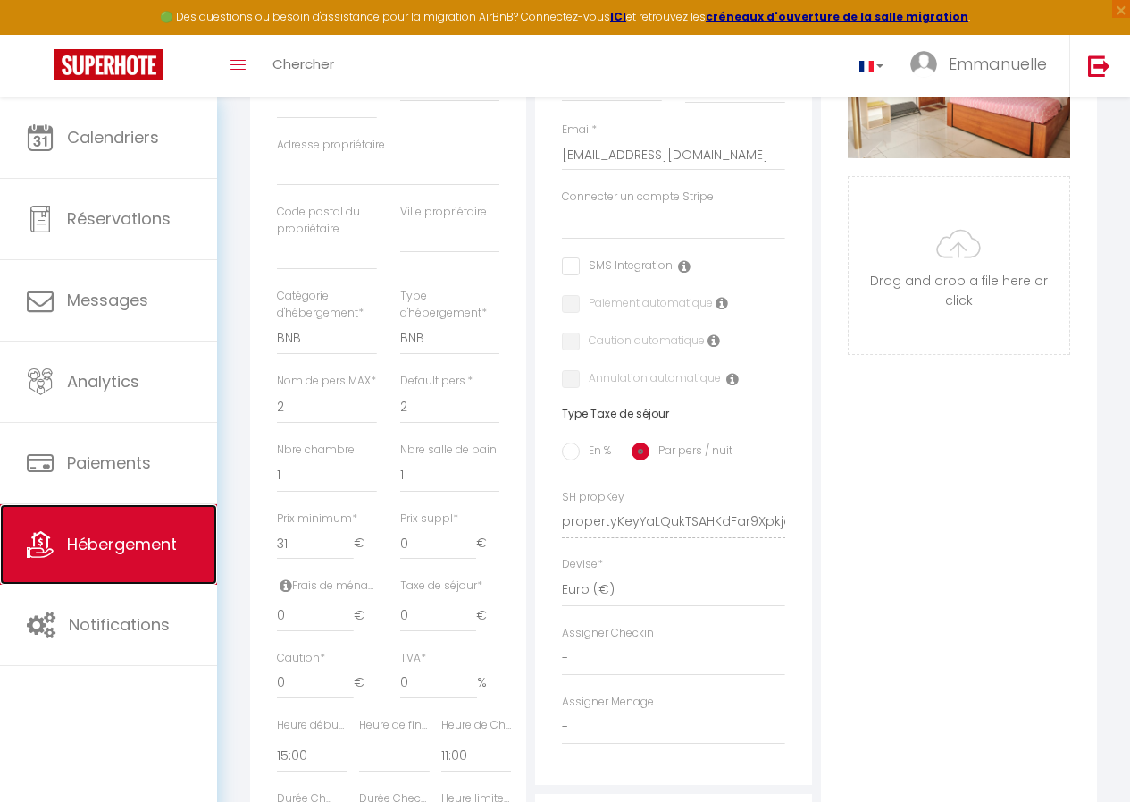
click at [154, 560] on link "Hébergement" at bounding box center [108, 544] width 217 height 80
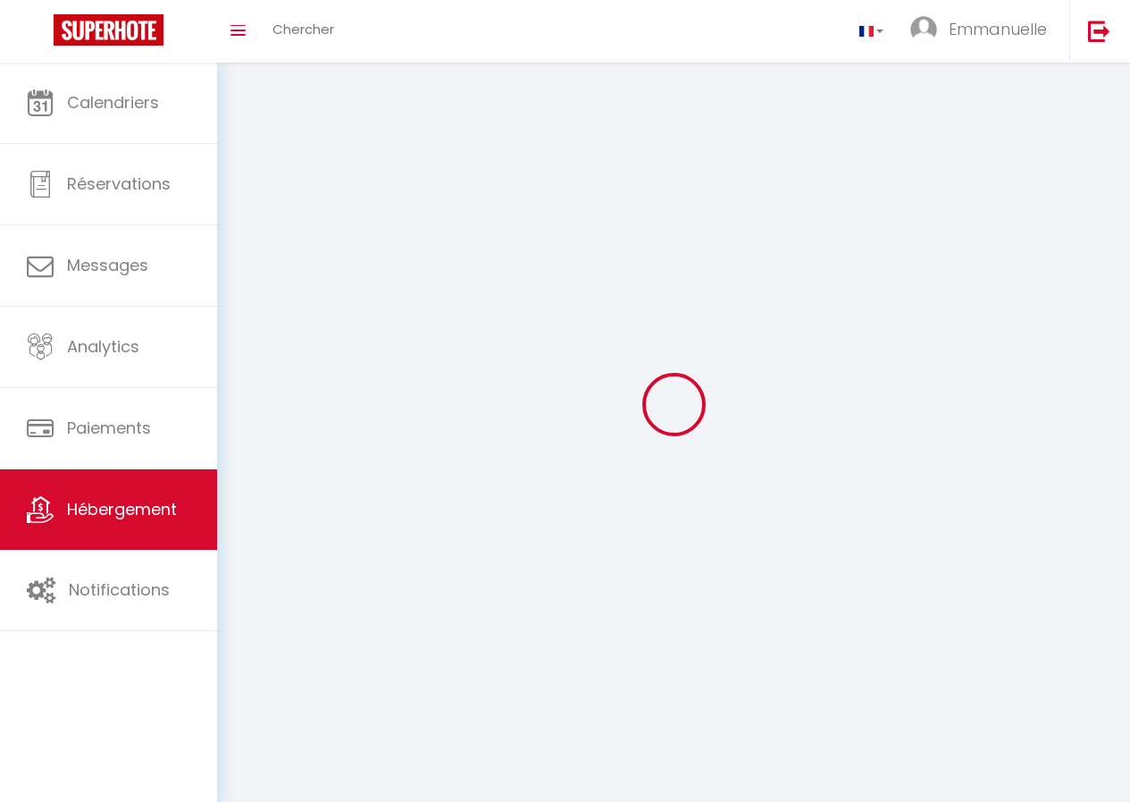
scroll to position [97, 0]
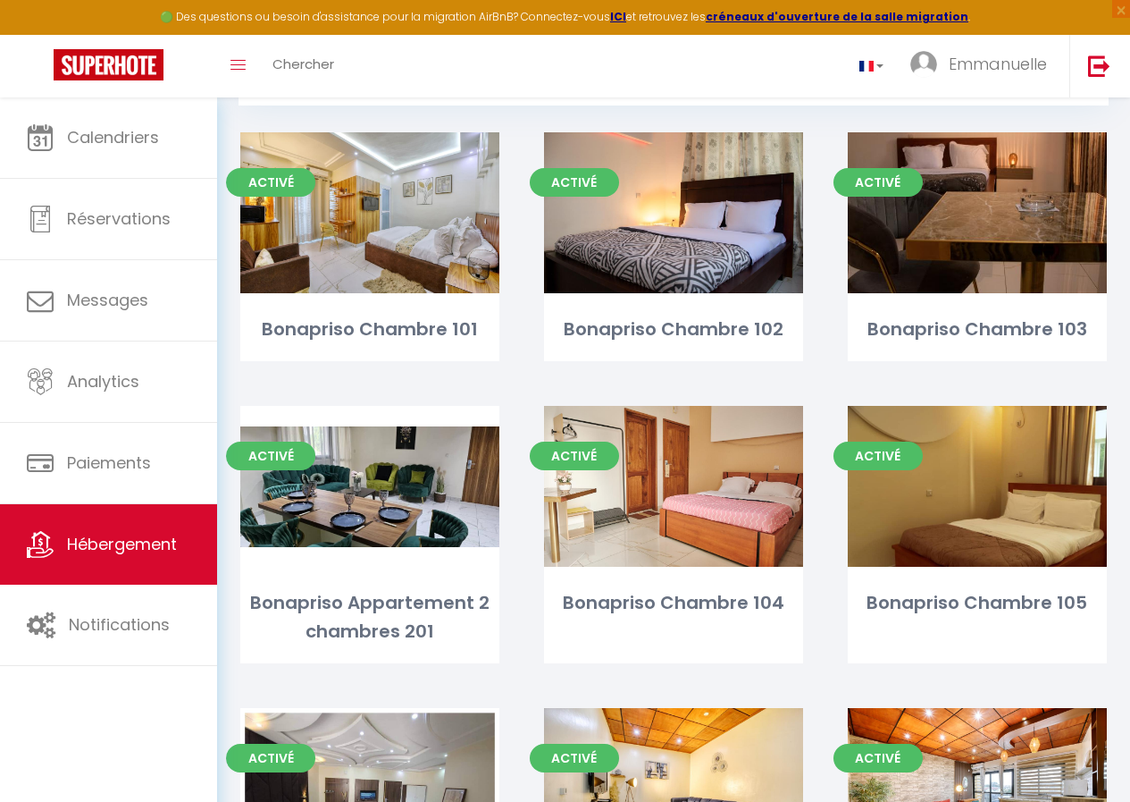
click at [1125, 572] on div "Activé Editer Bonapriso Chambre 105" at bounding box center [978, 557] width 304 height 302
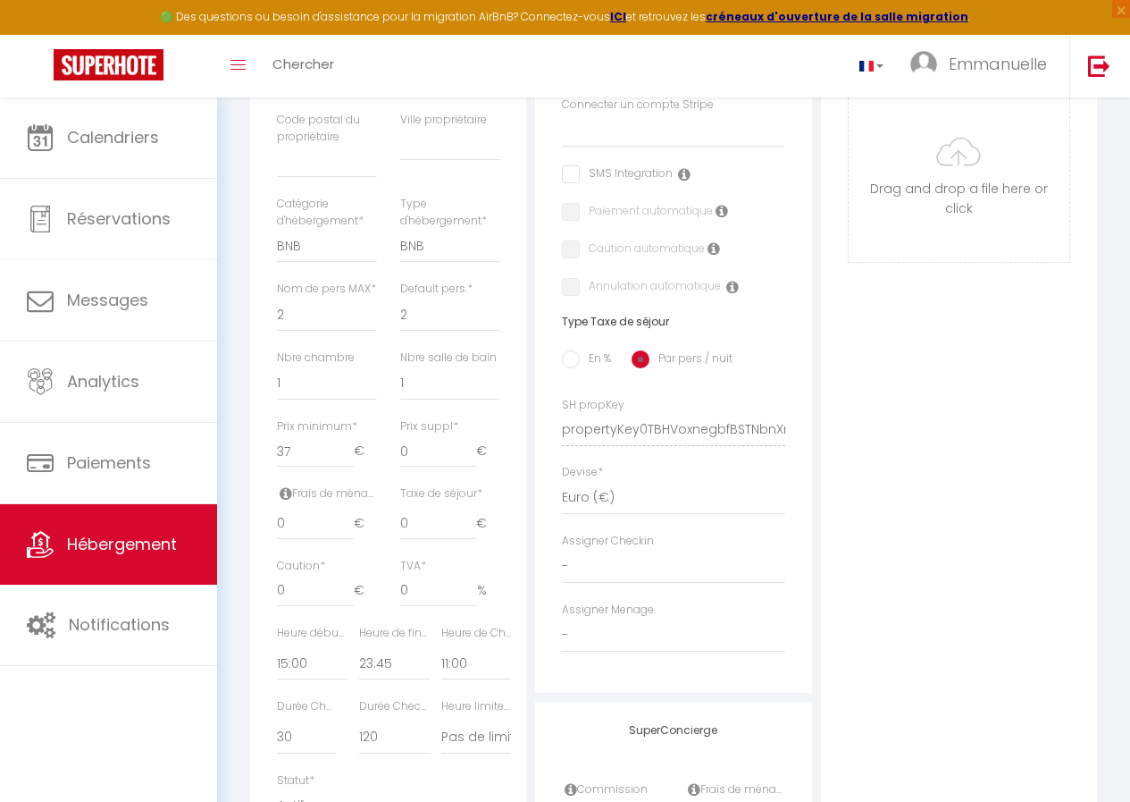
scroll to position [515, 0]
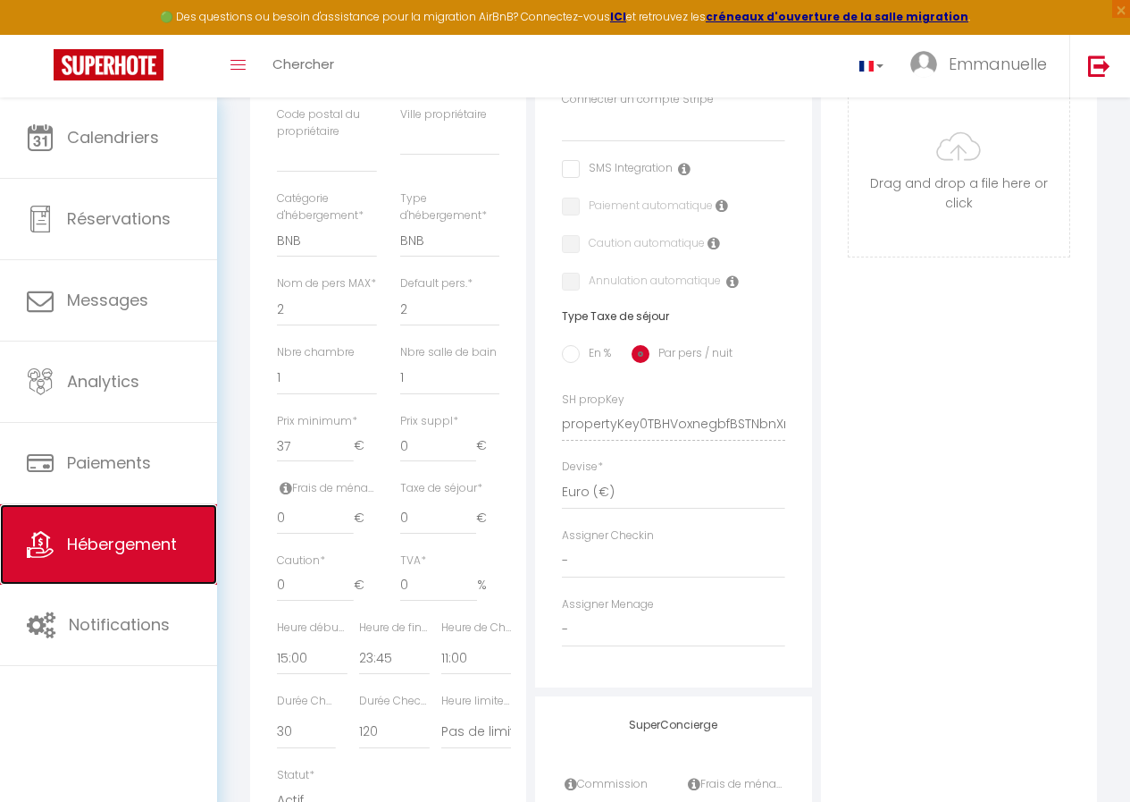
click at [101, 546] on span "Hébergement" at bounding box center [122, 544] width 110 height 22
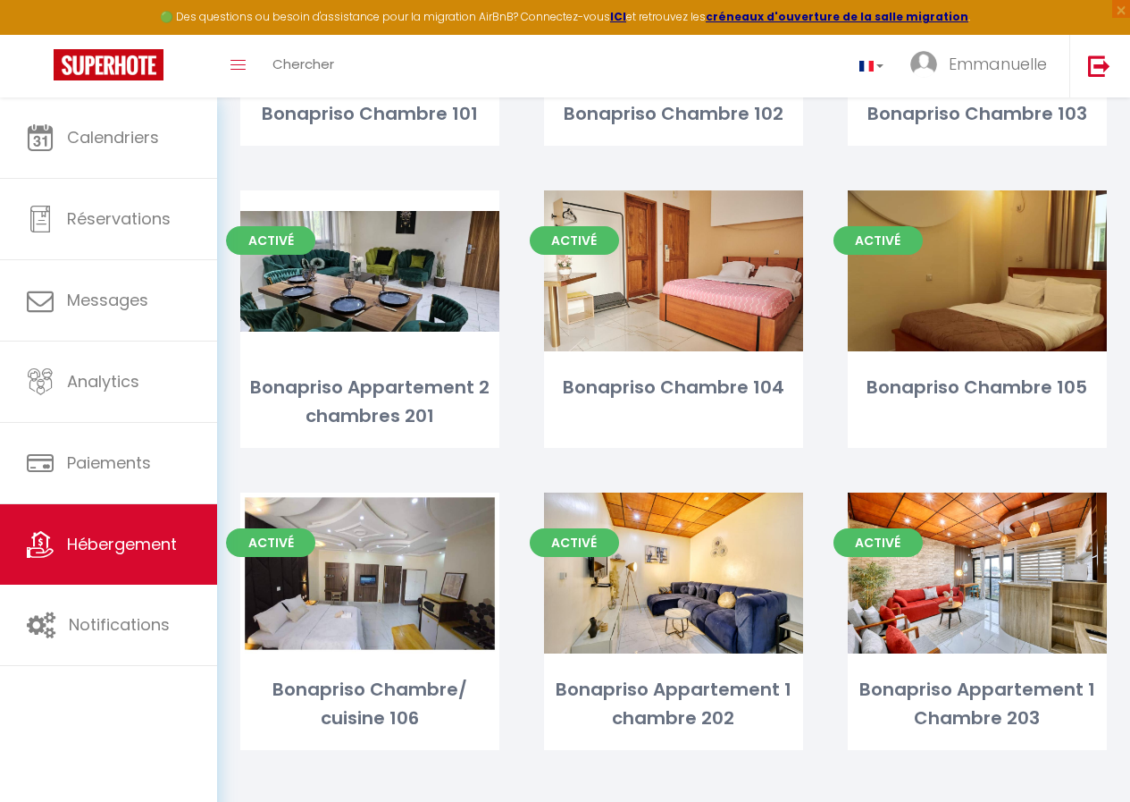
scroll to position [327, 0]
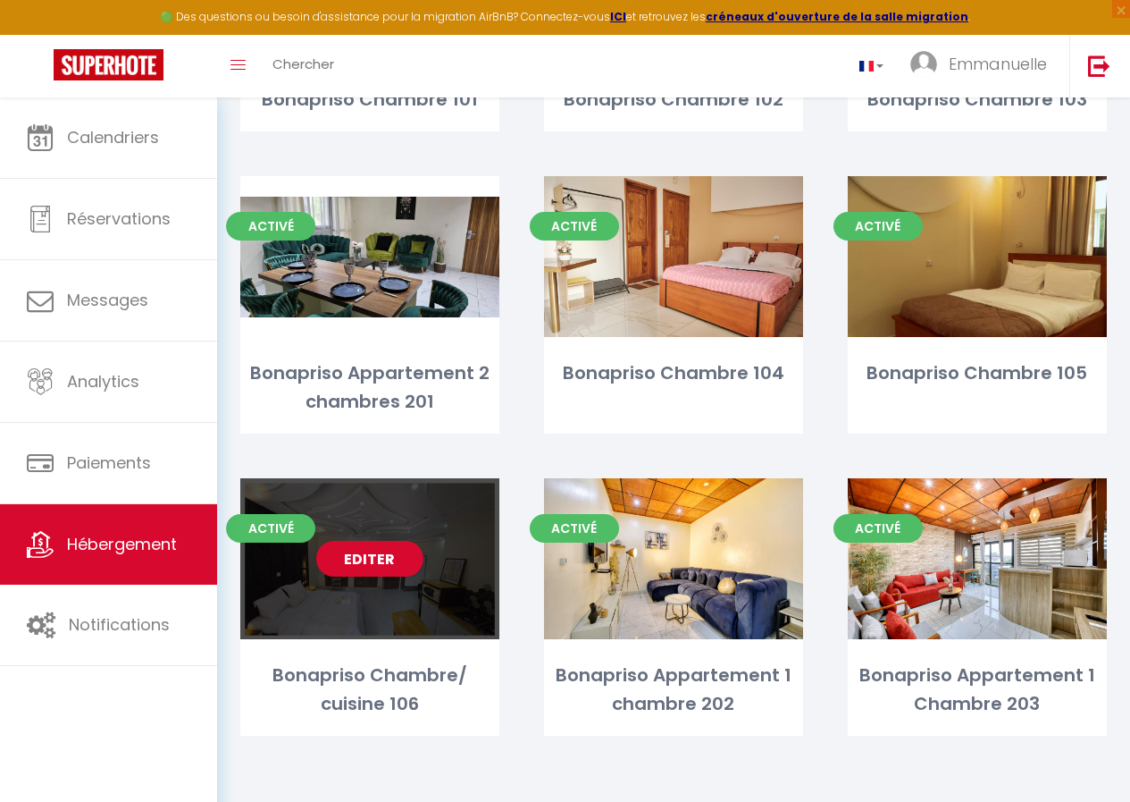
click at [331, 584] on div "Editer" at bounding box center [369, 558] width 259 height 161
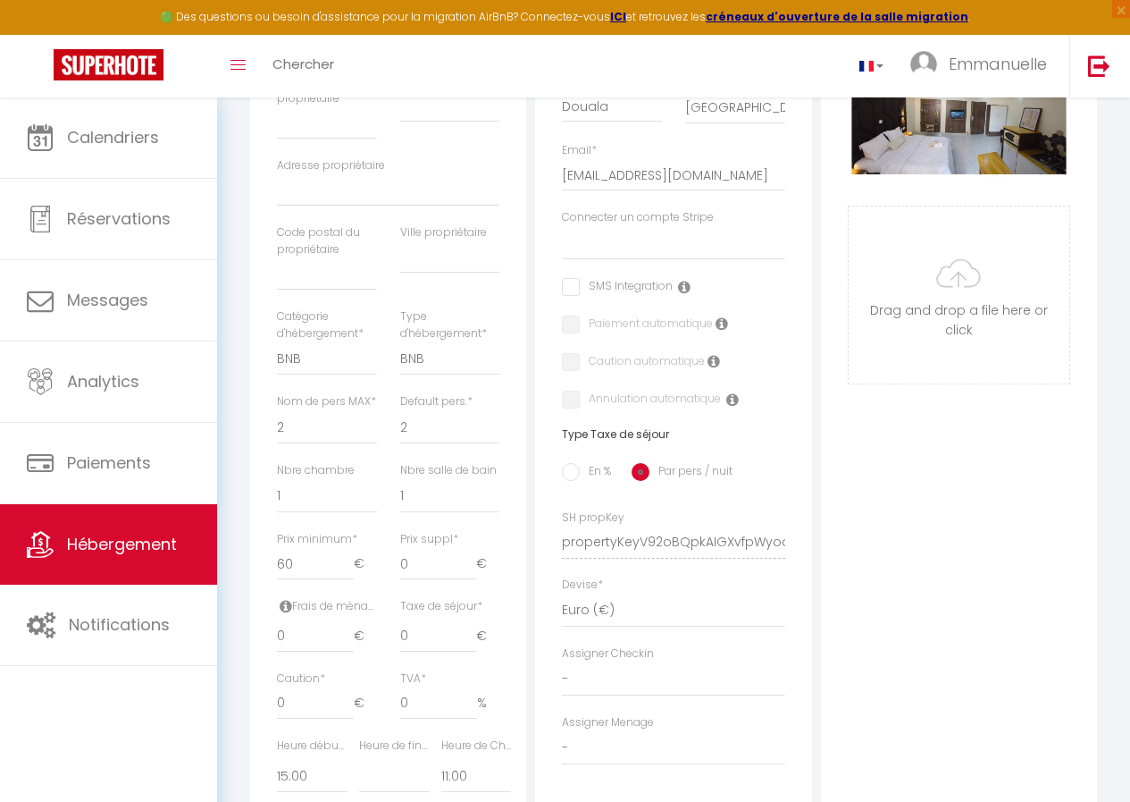
scroll to position [445, 0]
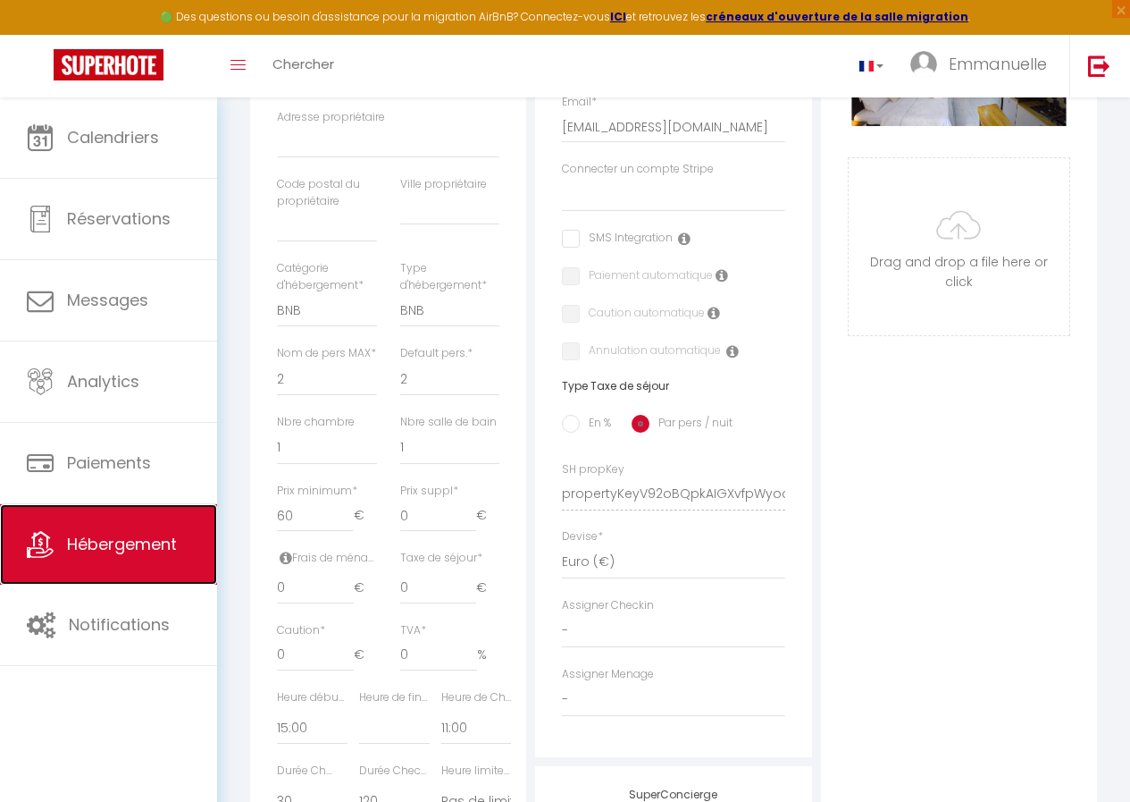
click at [96, 544] on span "Hébergement" at bounding box center [122, 544] width 110 height 22
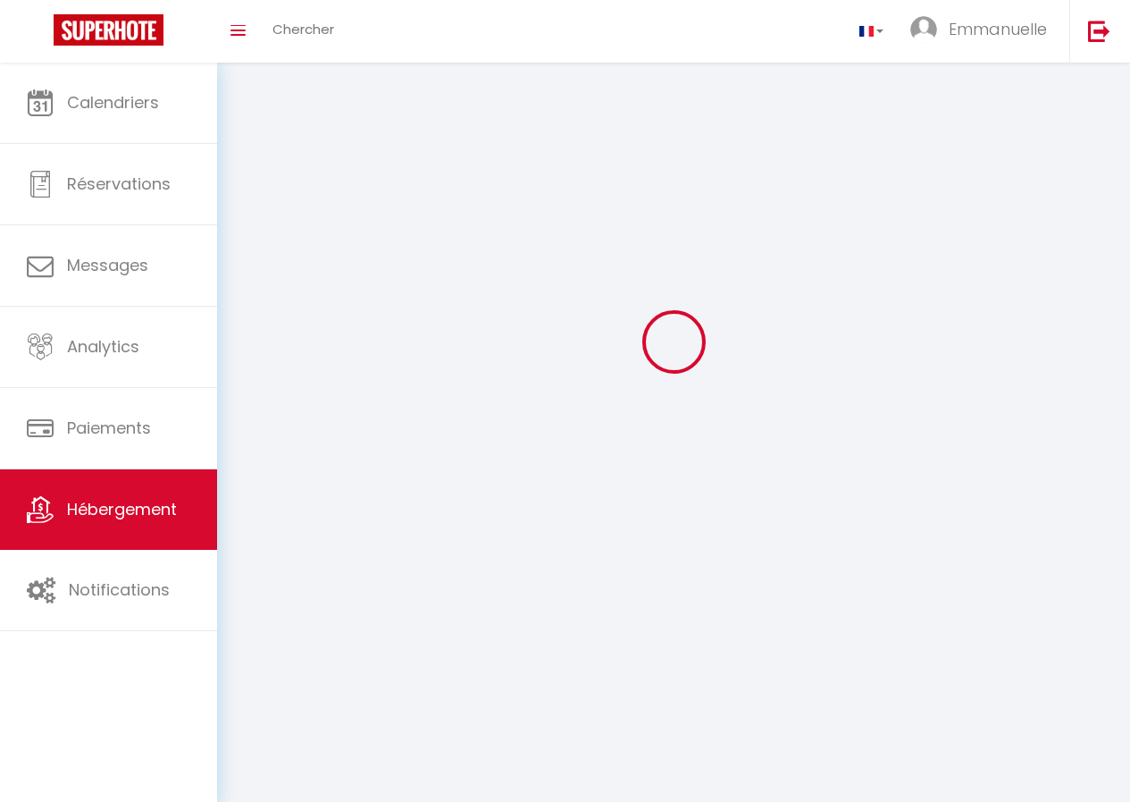
scroll to position [97, 0]
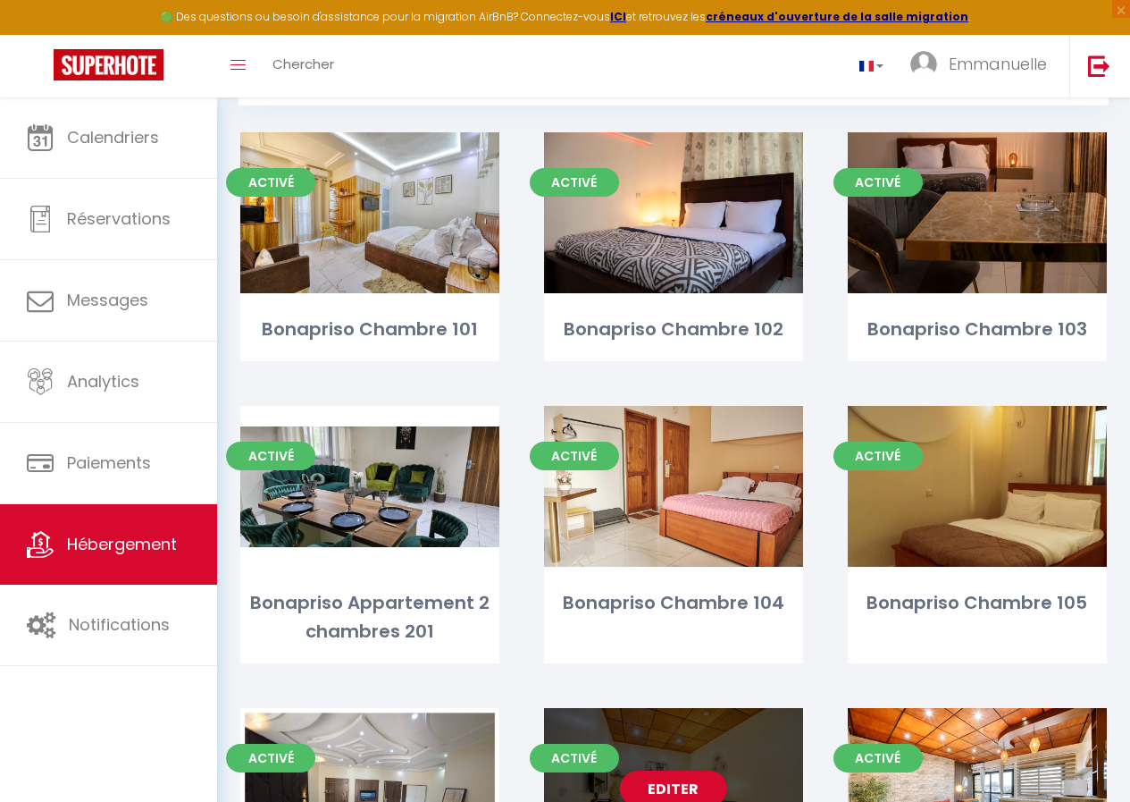
click at [724, 750] on div "Editer" at bounding box center [673, 788] width 259 height 161
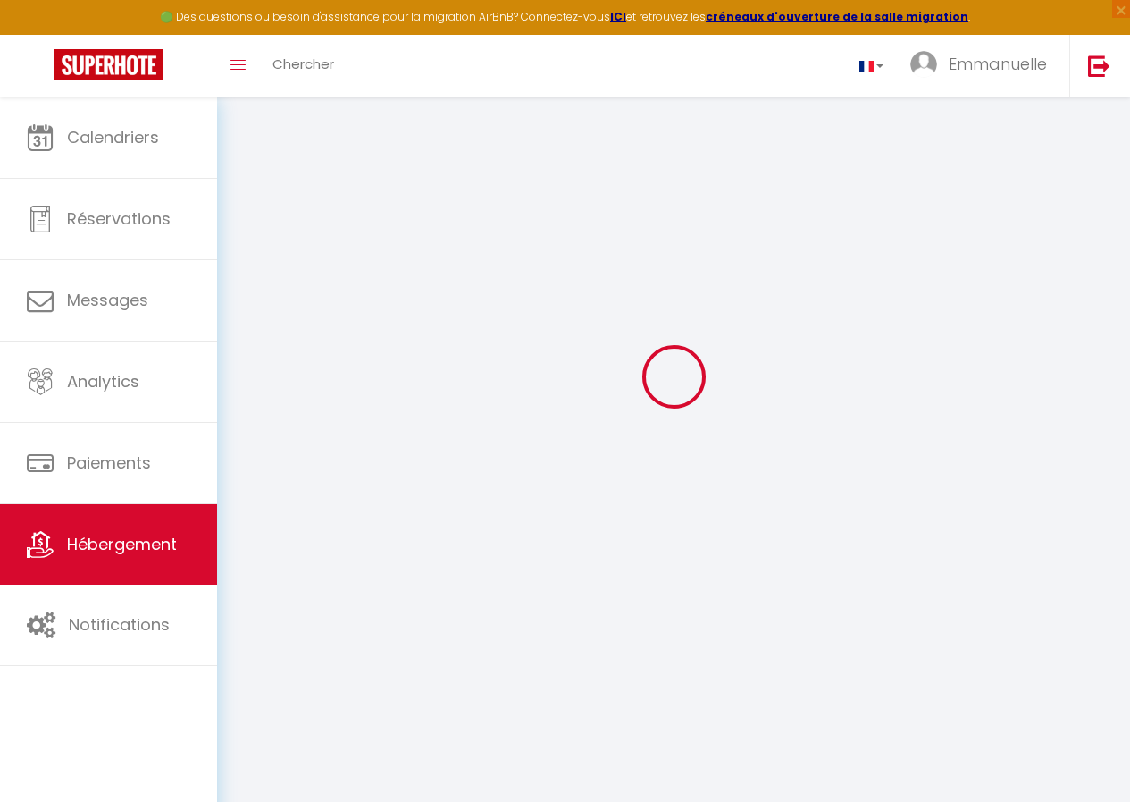
scroll to position [97, 0]
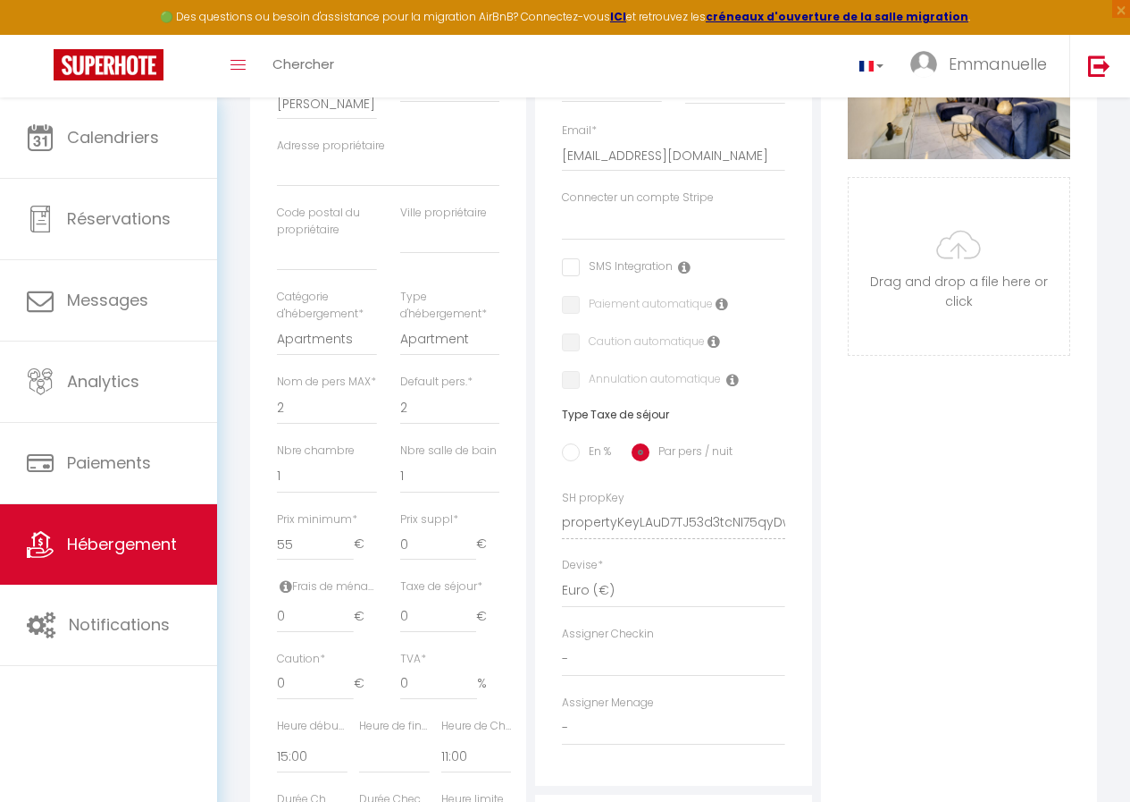
scroll to position [537, 0]
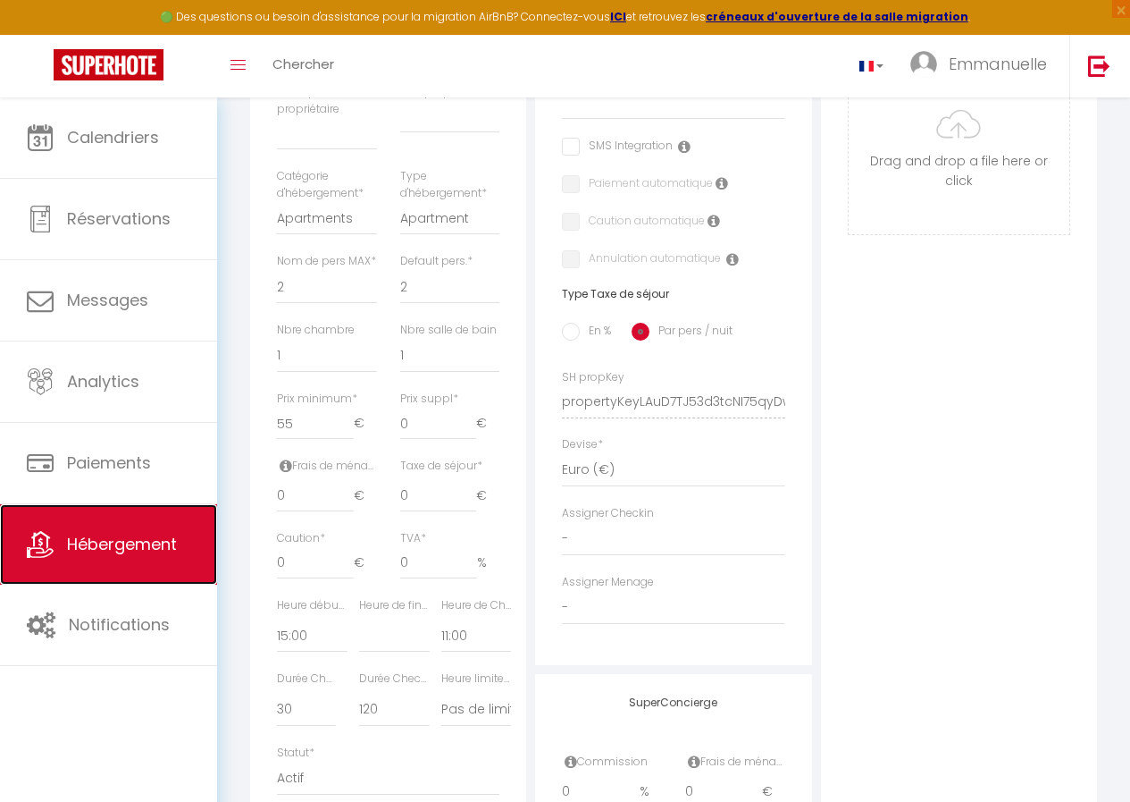
click at [126, 544] on span "Hébergement" at bounding box center [122, 544] width 110 height 22
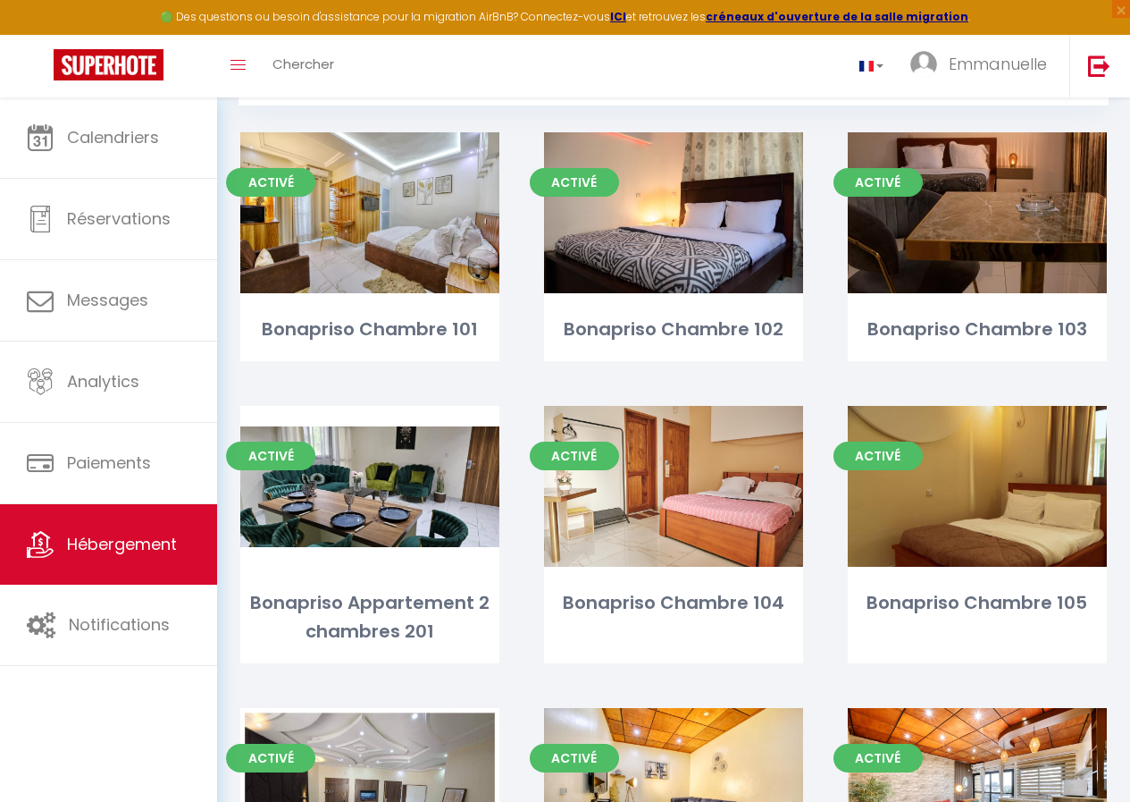
scroll to position [327, 0]
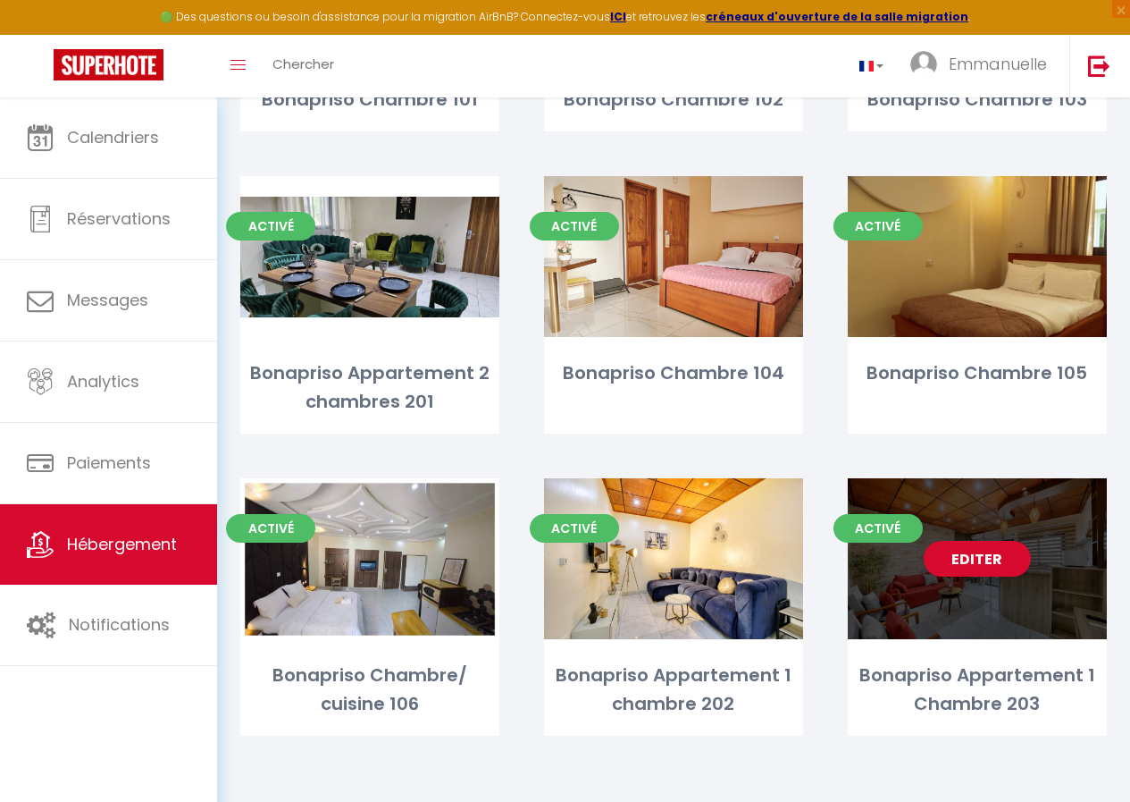
click at [998, 607] on div "Editer" at bounding box center [977, 558] width 259 height 161
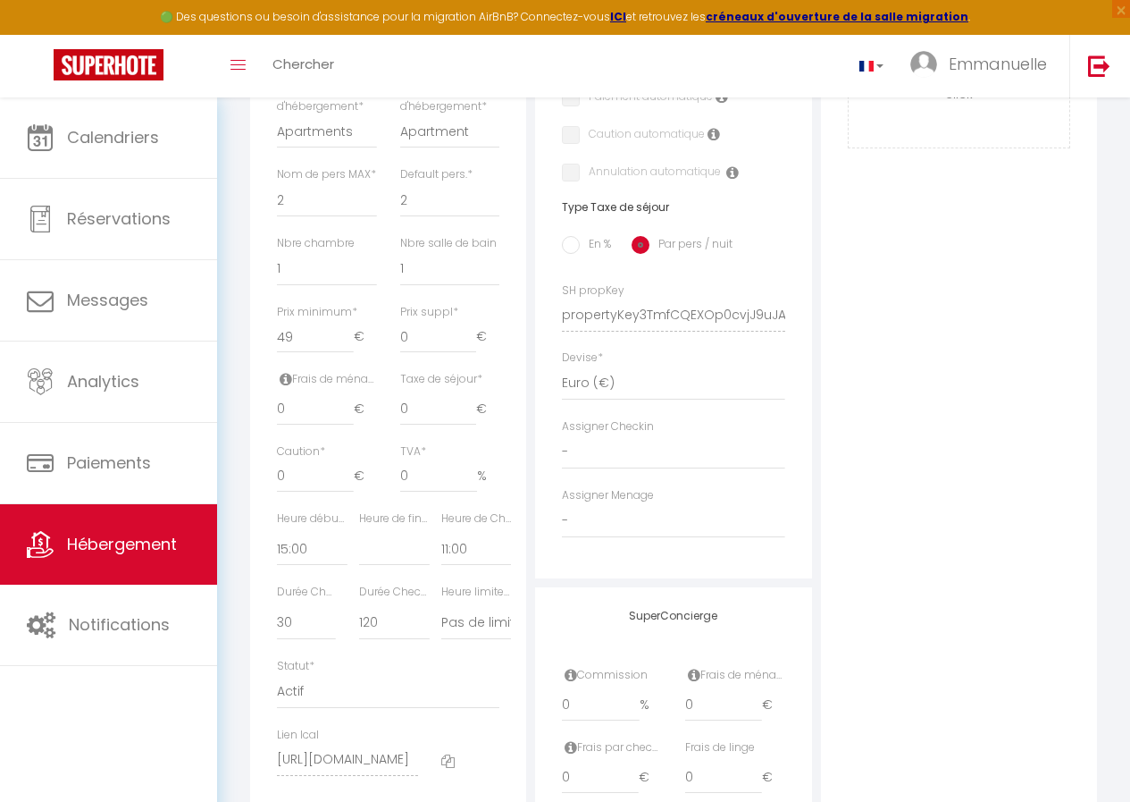
scroll to position [786, 0]
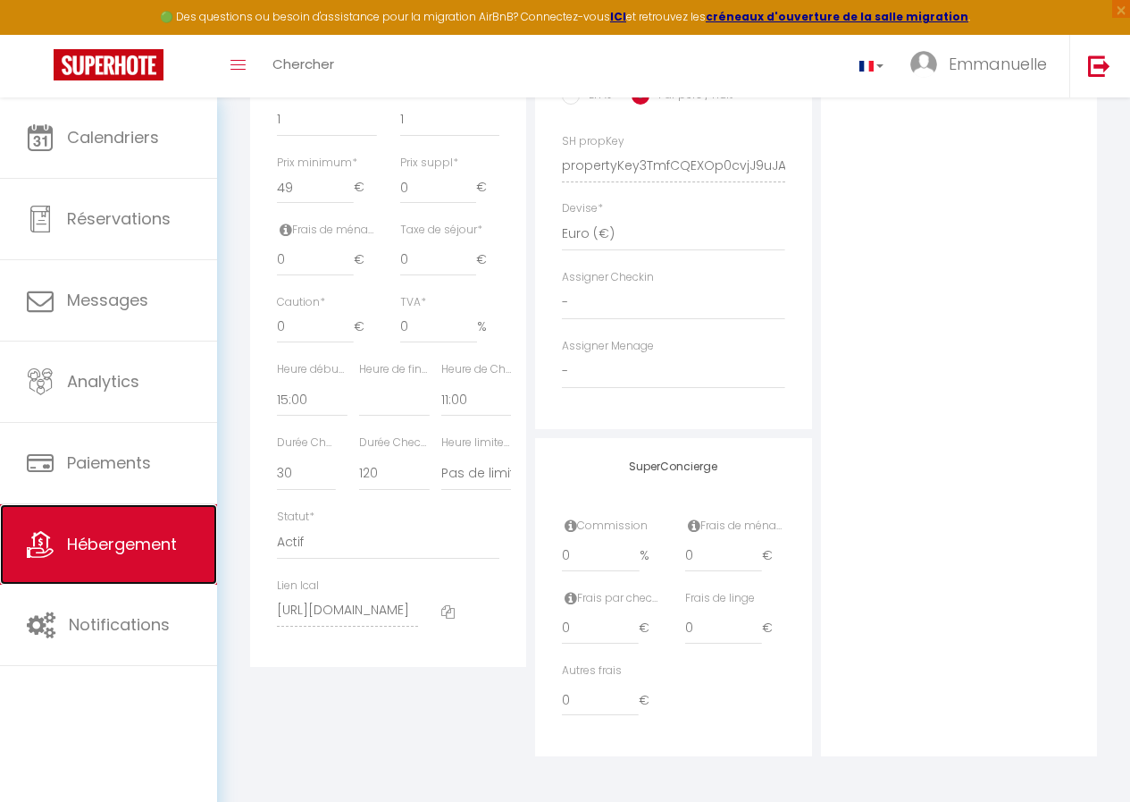
click at [126, 557] on link "Hébergement" at bounding box center [108, 544] width 217 height 80
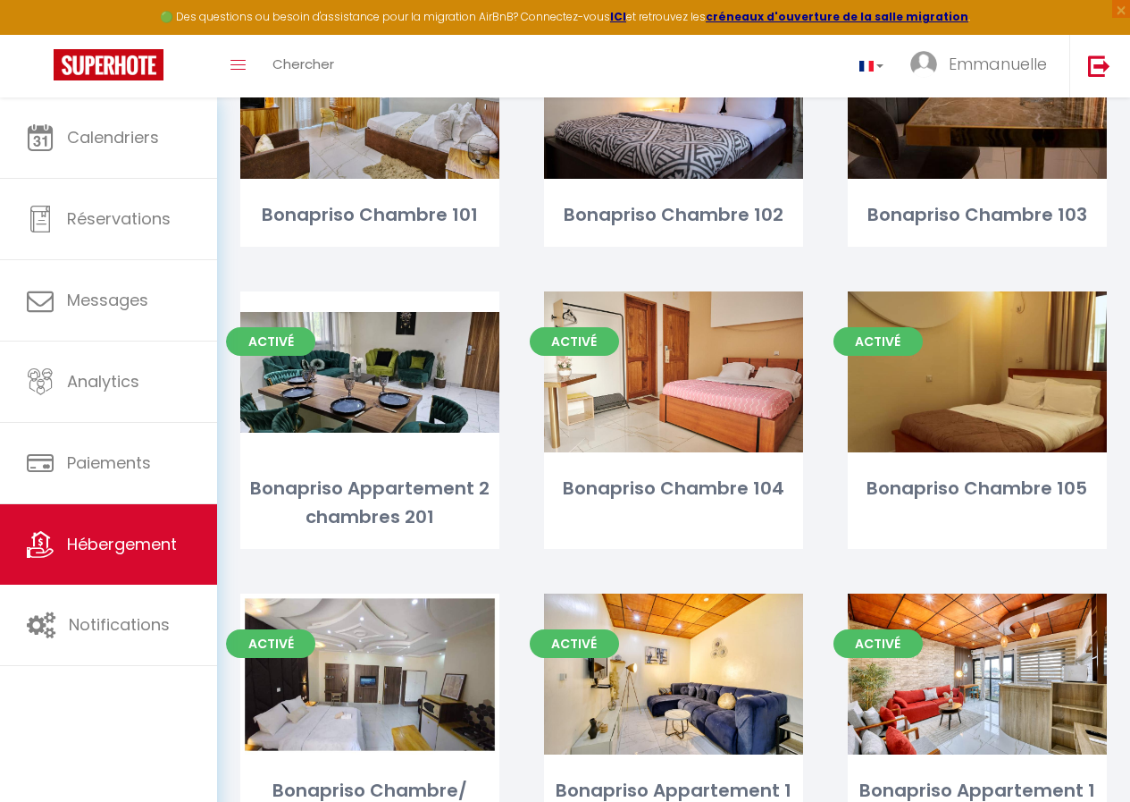
scroll to position [327, 0]
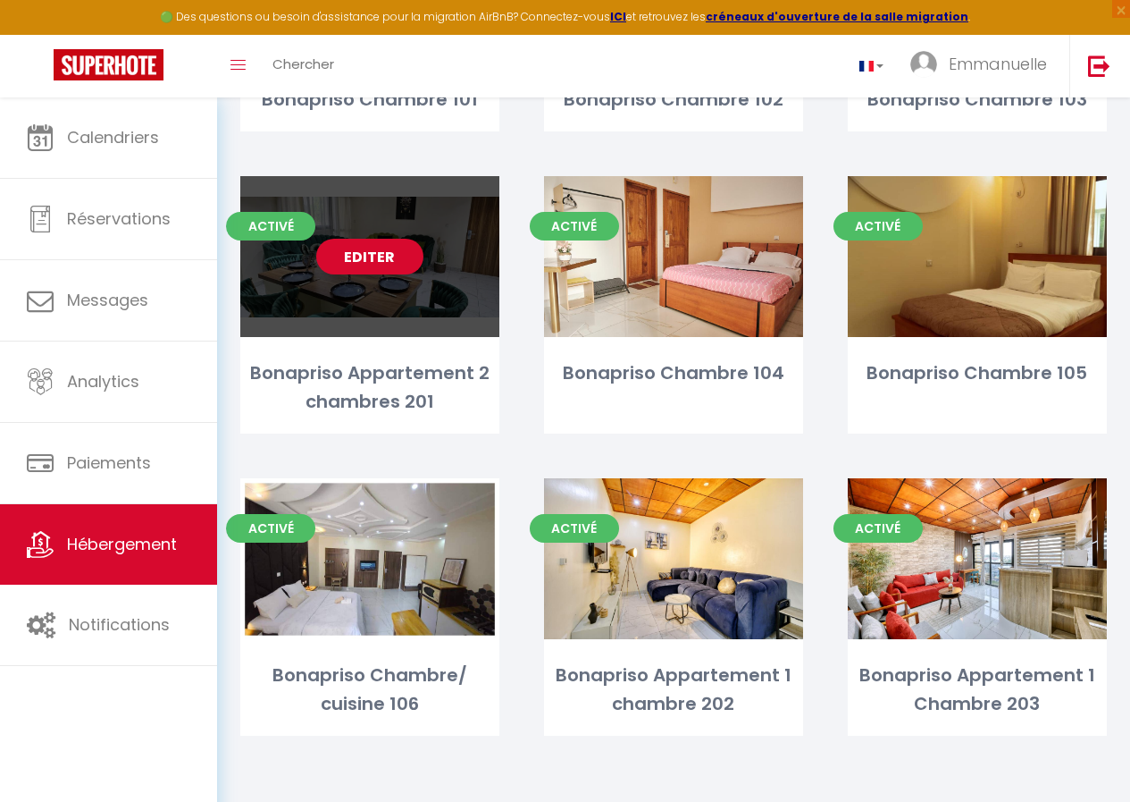
click at [396, 308] on div "Editer" at bounding box center [369, 256] width 259 height 161
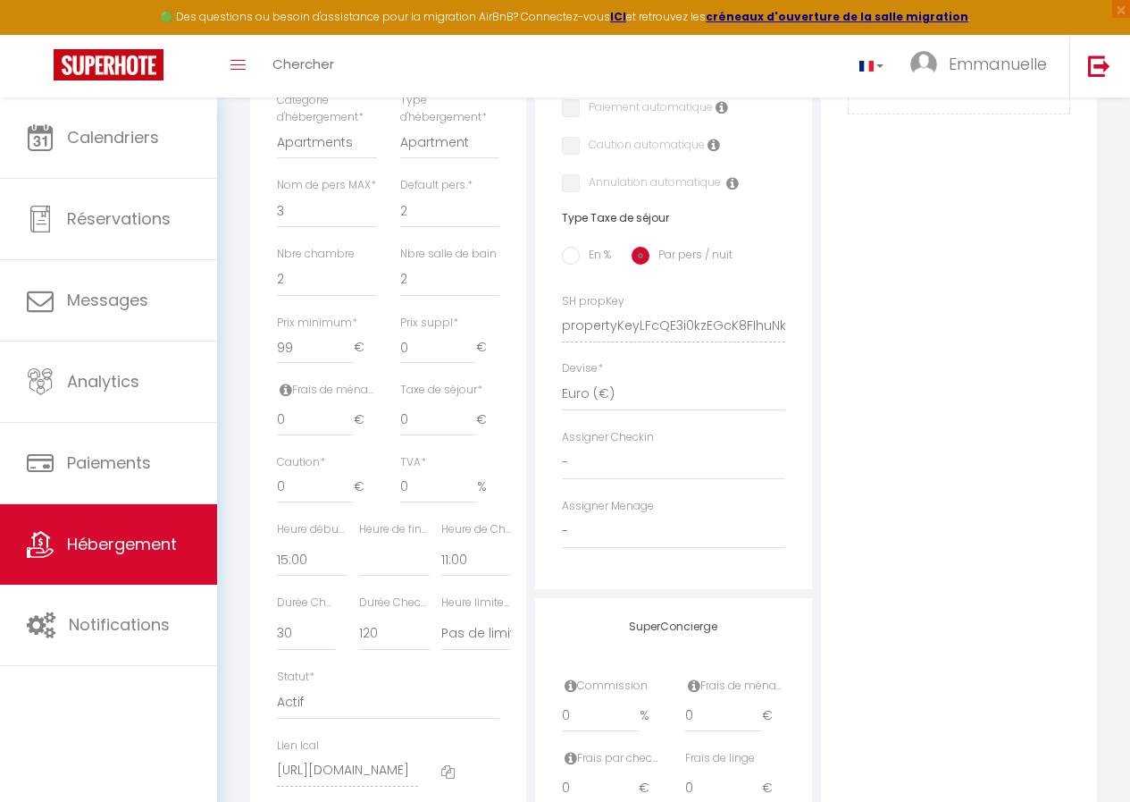
scroll to position [786, 0]
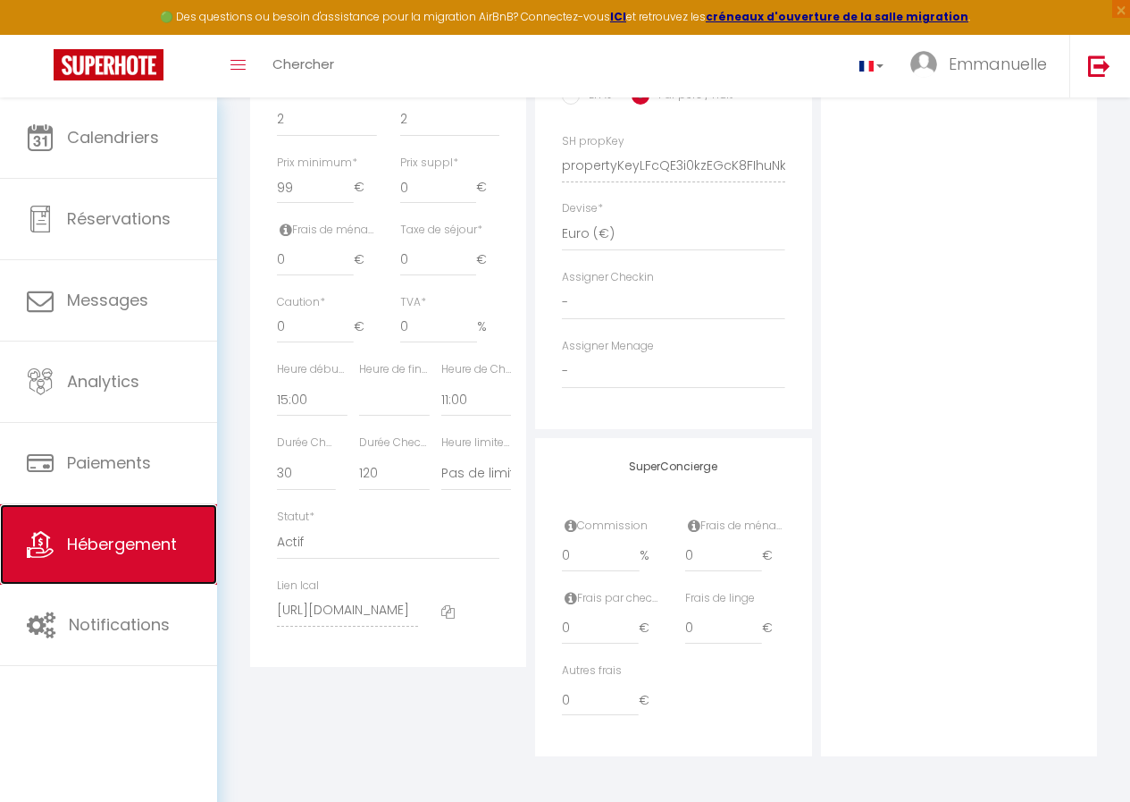
click at [144, 549] on span "Hébergement" at bounding box center [122, 544] width 110 height 22
